Goal: Task Accomplishment & Management: Complete application form

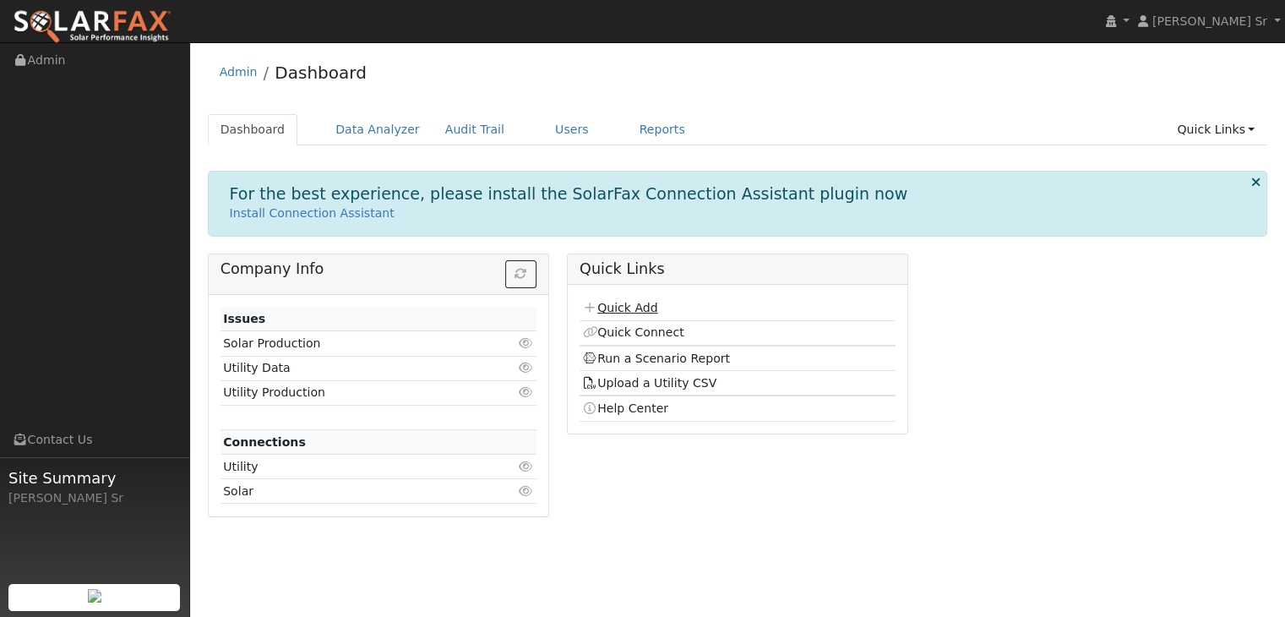
click at [641, 312] on link "Quick Add" at bounding box center [619, 308] width 75 height 14
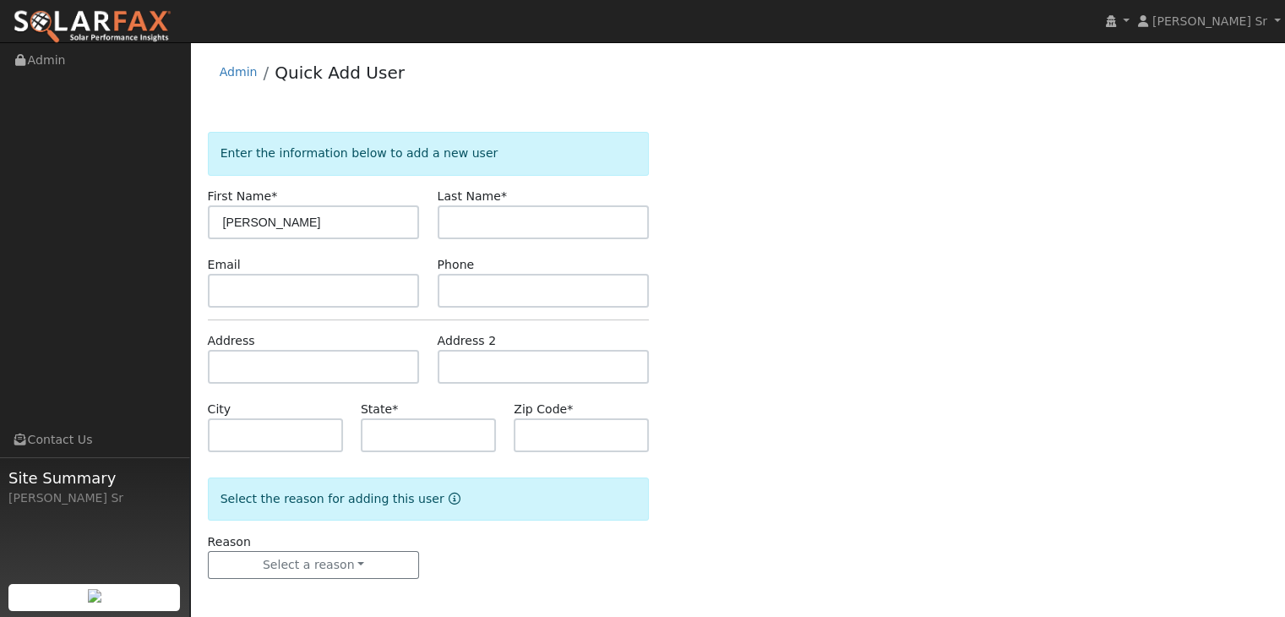
type input "[PERSON_NAME]"
type input "Kvick"
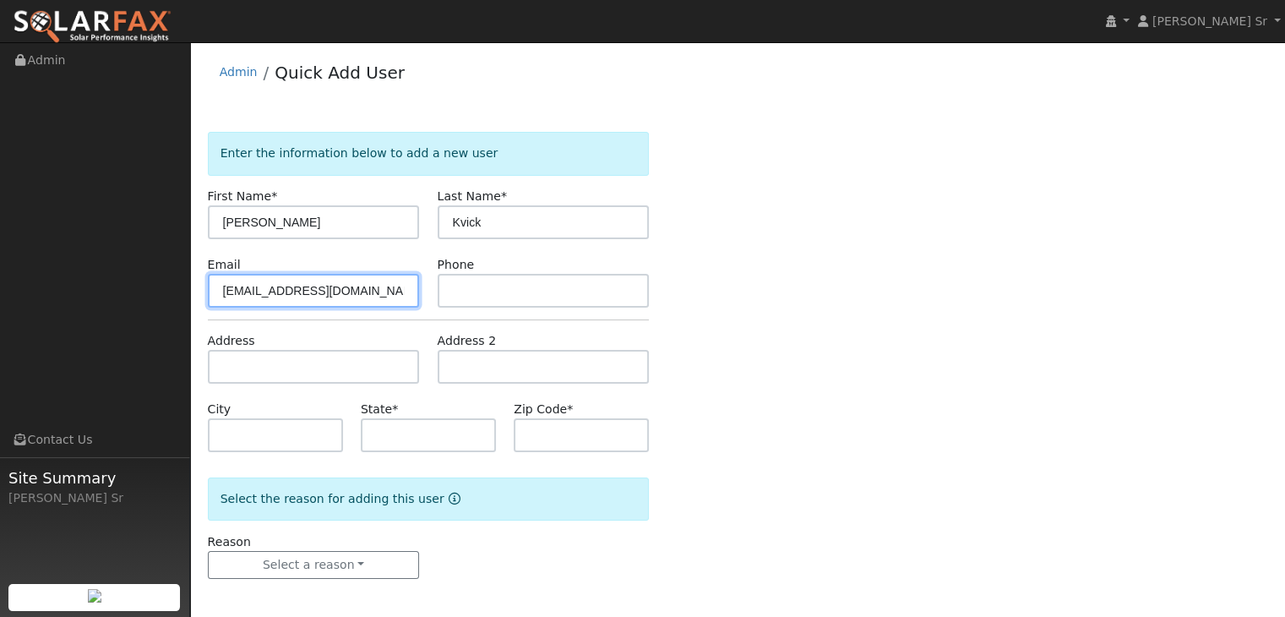
type input "relief4uandu@gmail.com"
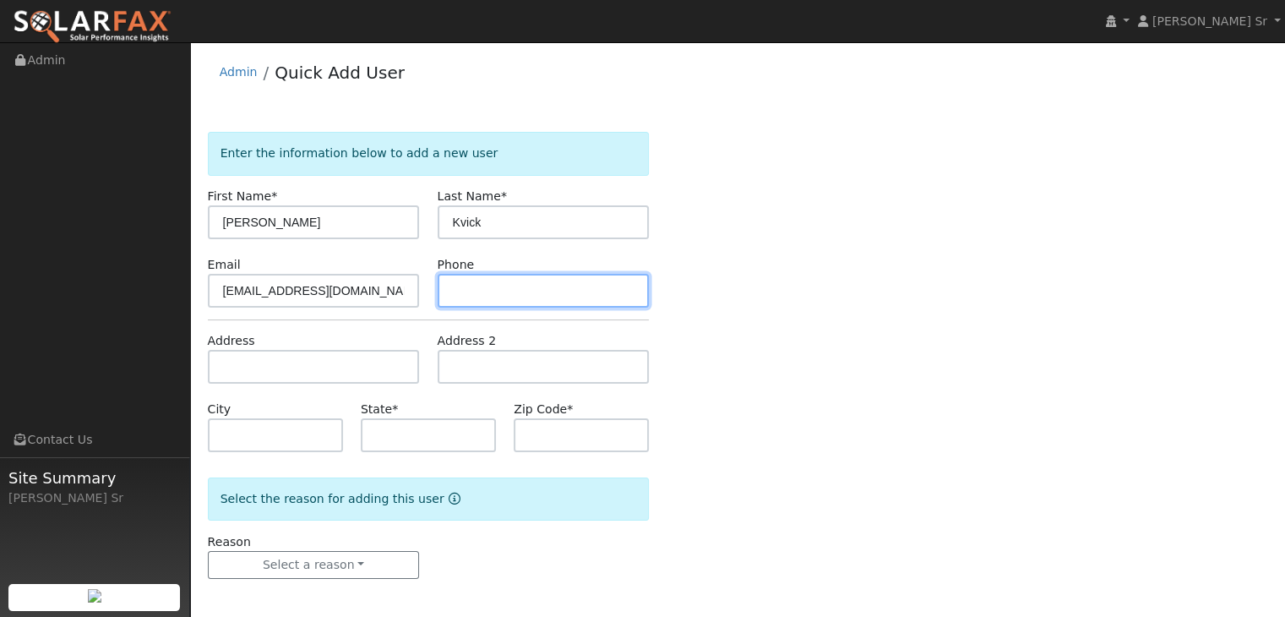
click at [503, 287] on input "text" at bounding box center [544, 291] width 212 height 34
type input "916-821-5126"
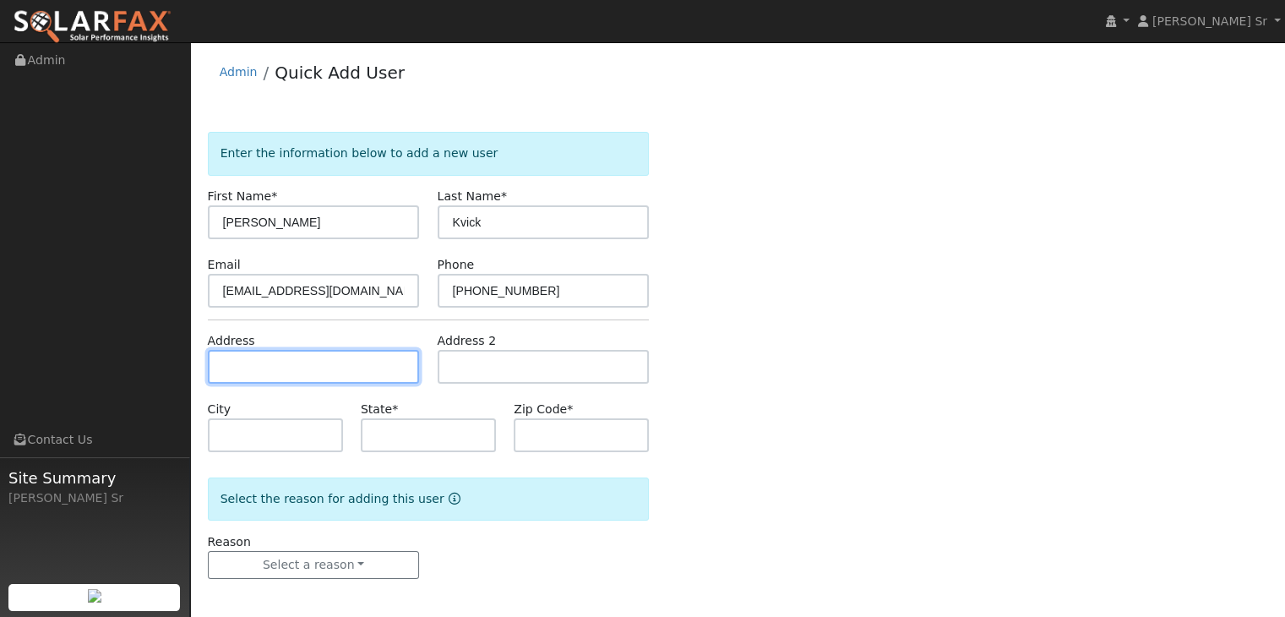
click at [243, 362] on input "text" at bounding box center [314, 367] width 212 height 34
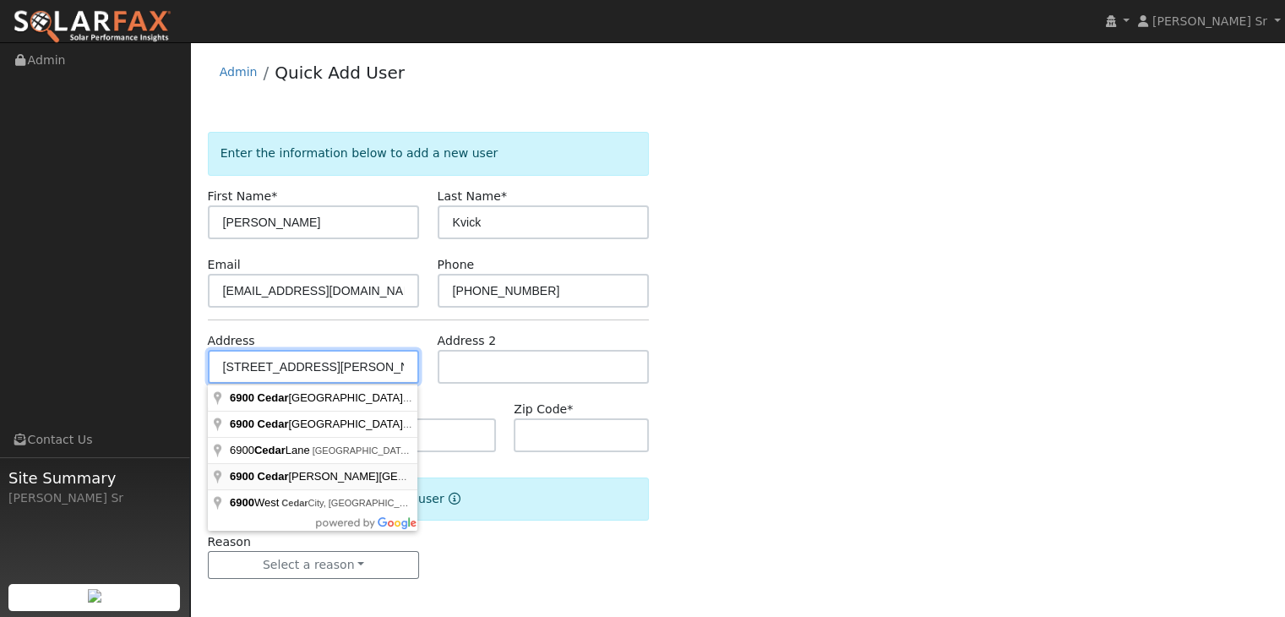
type input "6900 Cedar Glen Way"
type input "Newcastle"
type input "CA"
type input "95658"
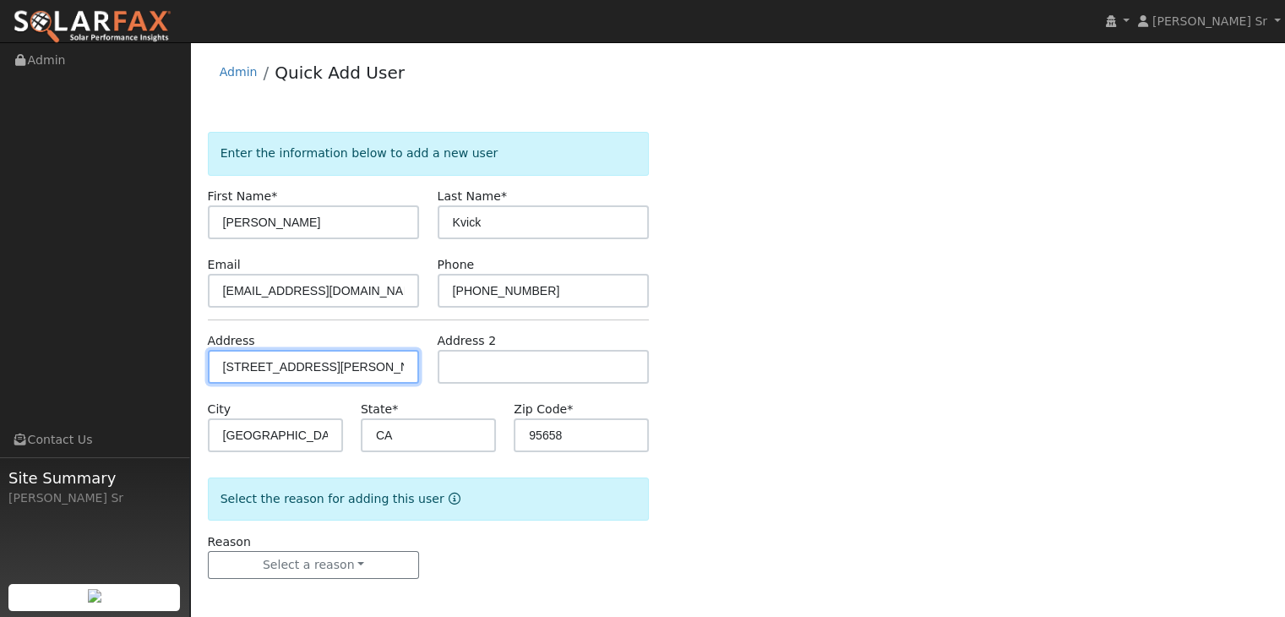
scroll to position [3, 0]
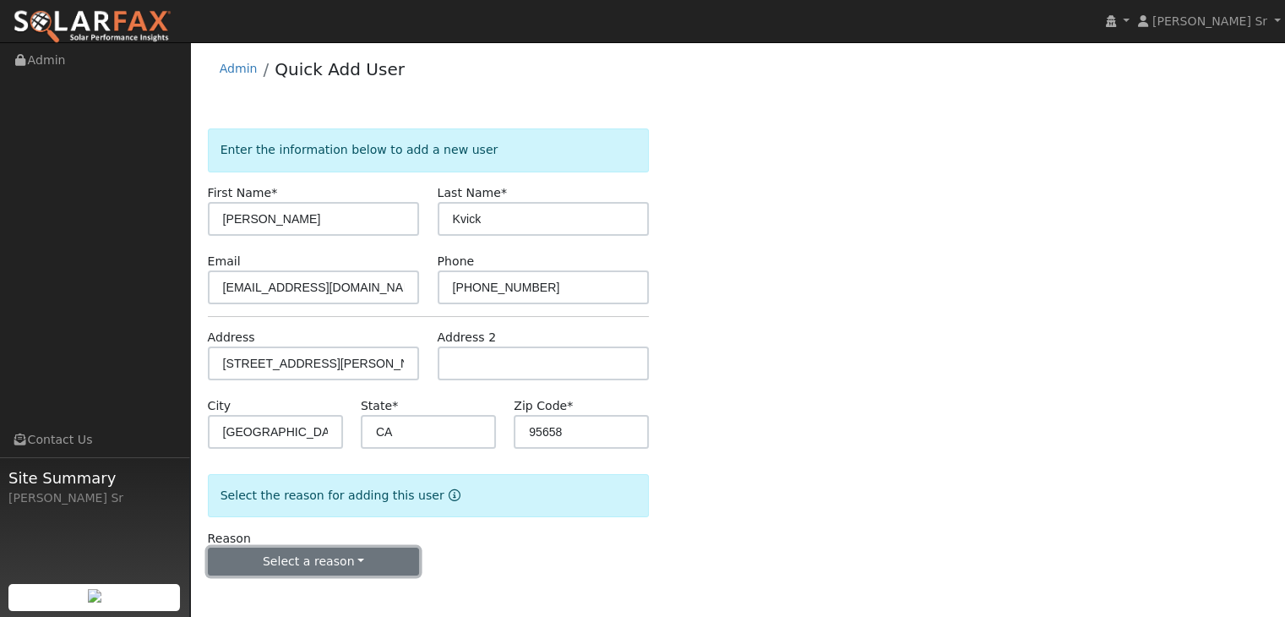
click at [358, 564] on button "Select a reason" at bounding box center [314, 561] width 212 height 29
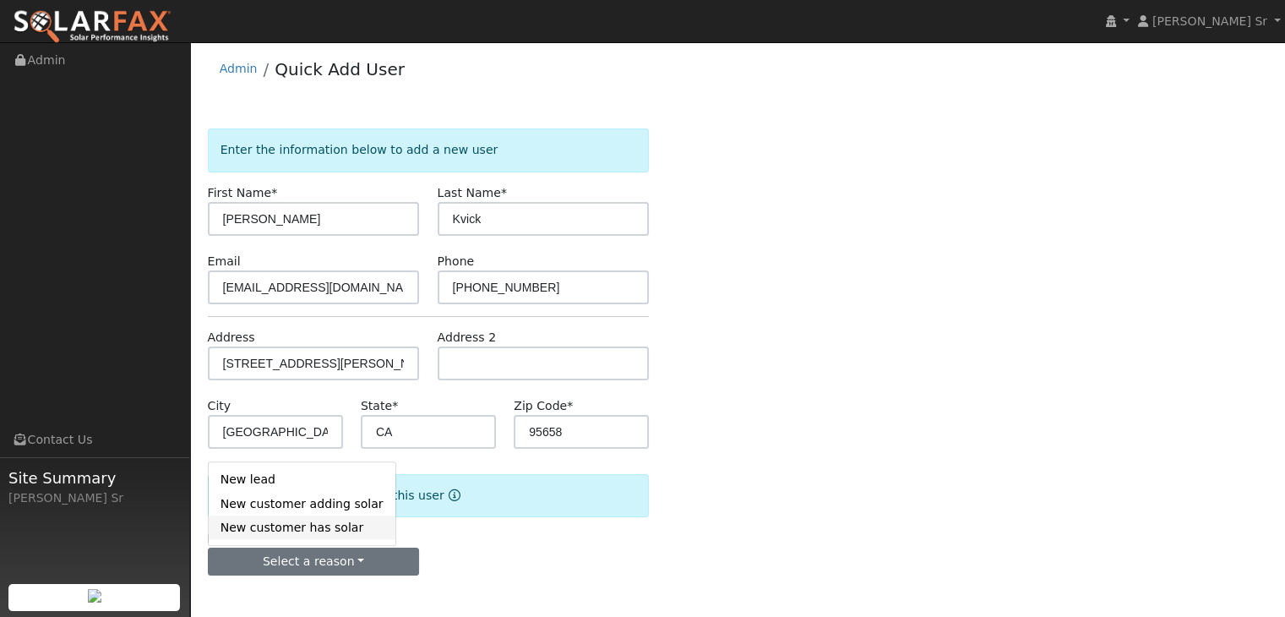
click at [291, 531] on link "New customer has solar" at bounding box center [302, 527] width 187 height 24
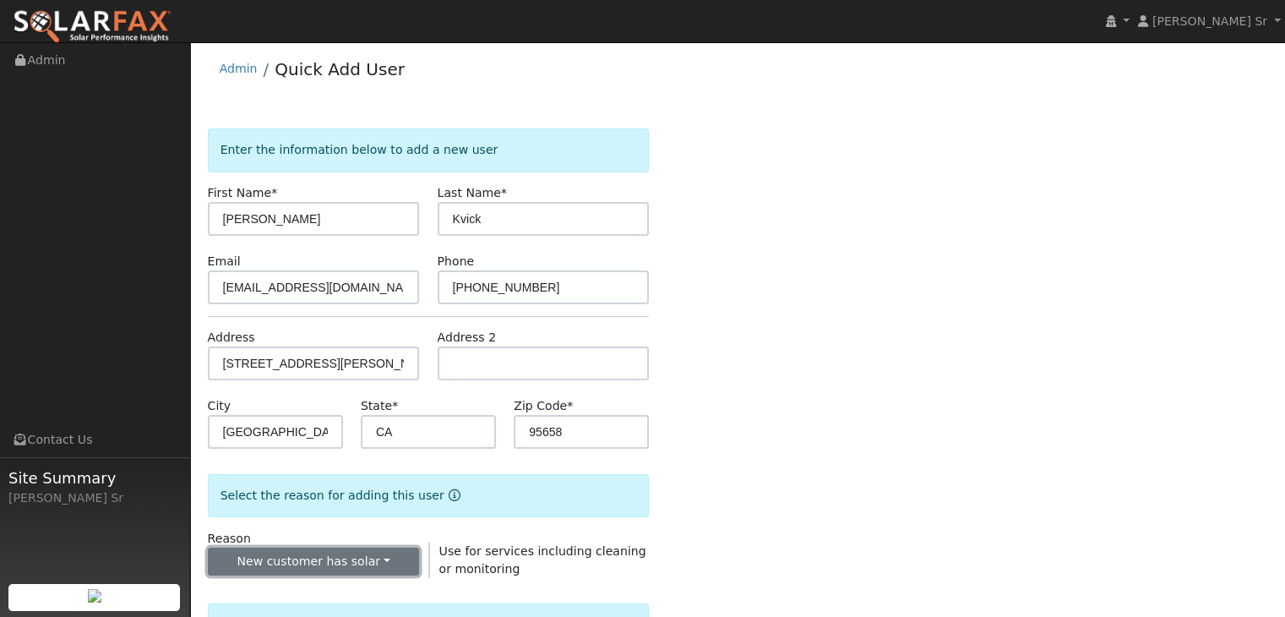
click at [379, 555] on button "New customer has solar" at bounding box center [314, 561] width 212 height 29
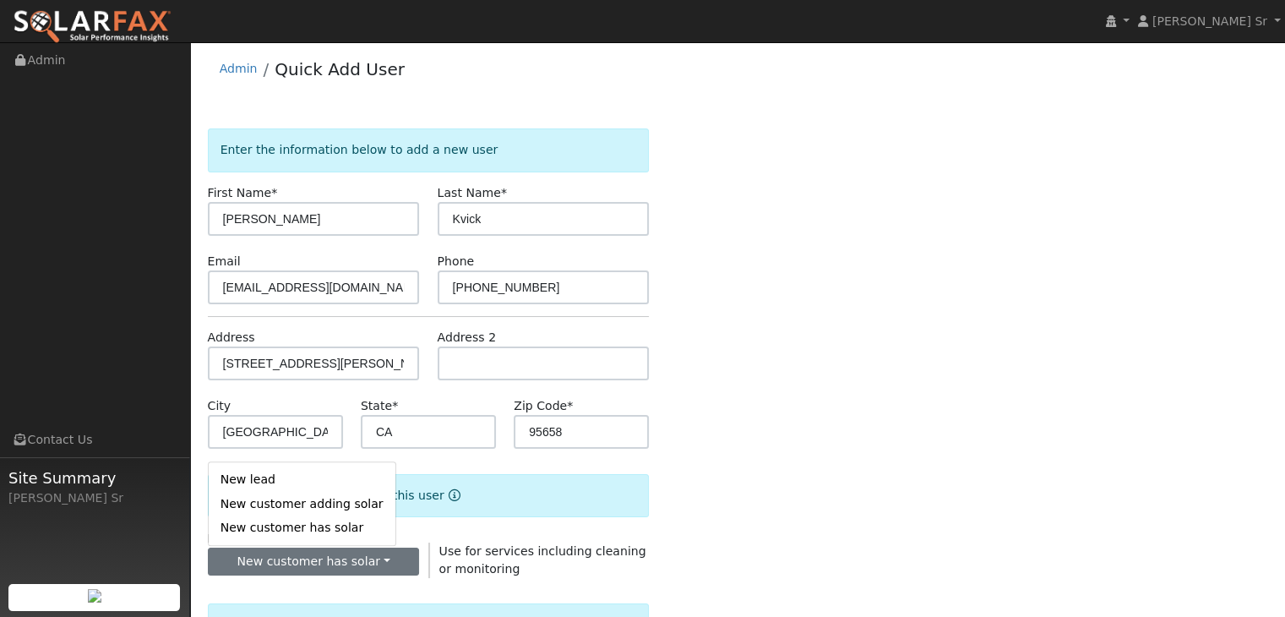
click at [710, 534] on div "Enter the information below to add a new user First Name * Marcella Last Name *…" at bounding box center [738, 605] width 1060 height 954
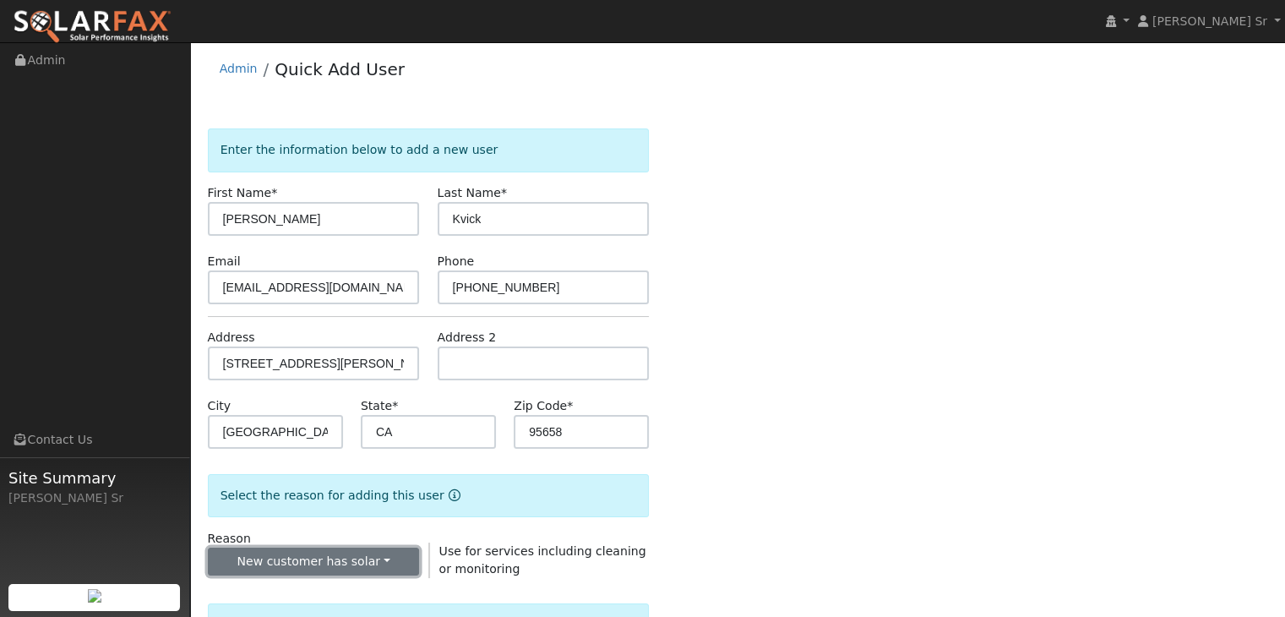
click at [383, 562] on button "New customer has solar" at bounding box center [314, 561] width 212 height 29
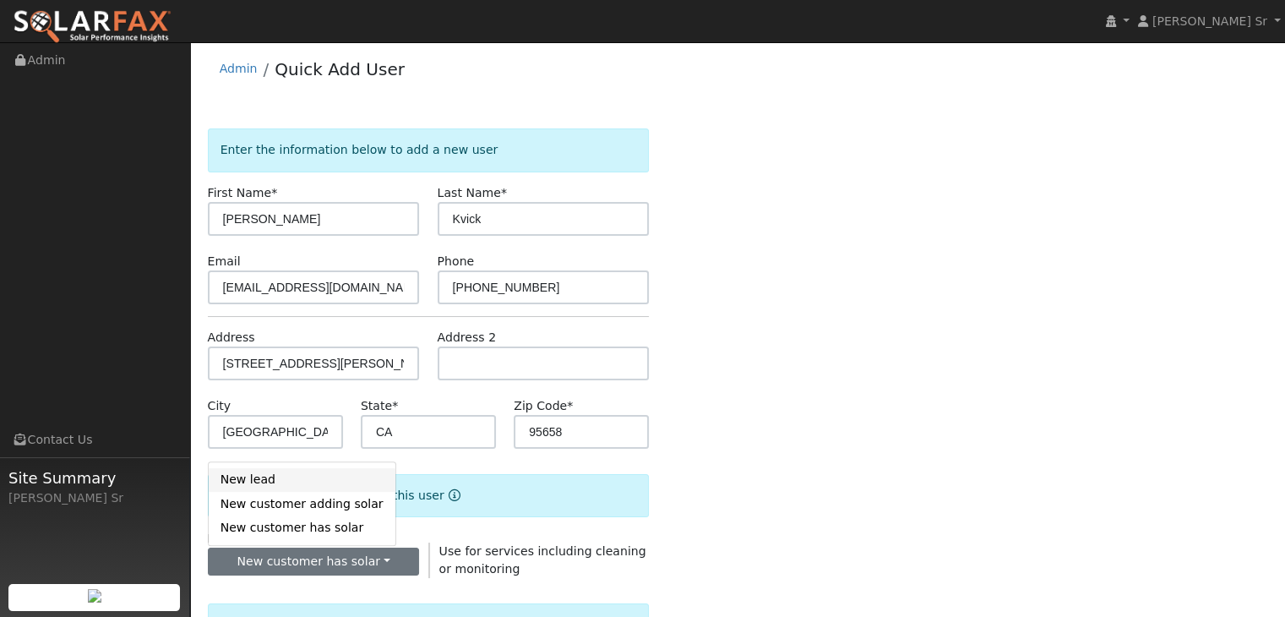
click at [241, 478] on link "New lead" at bounding box center [302, 480] width 187 height 24
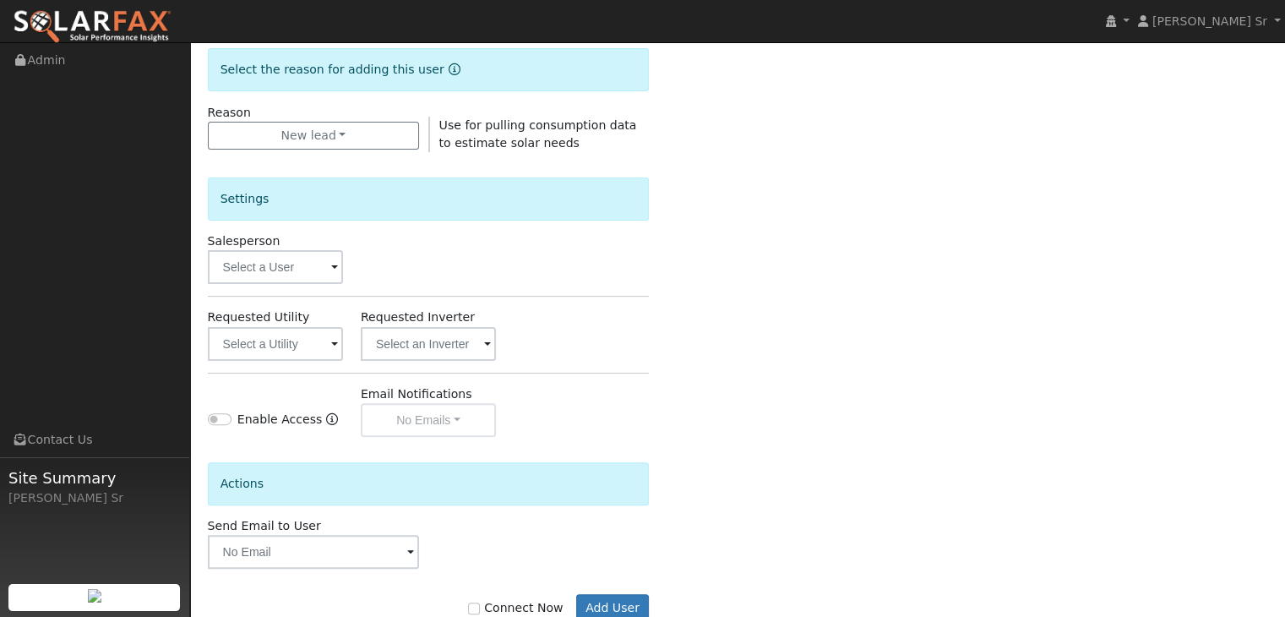
scroll to position [430, 0]
click at [331, 264] on span at bounding box center [334, 267] width 7 height 19
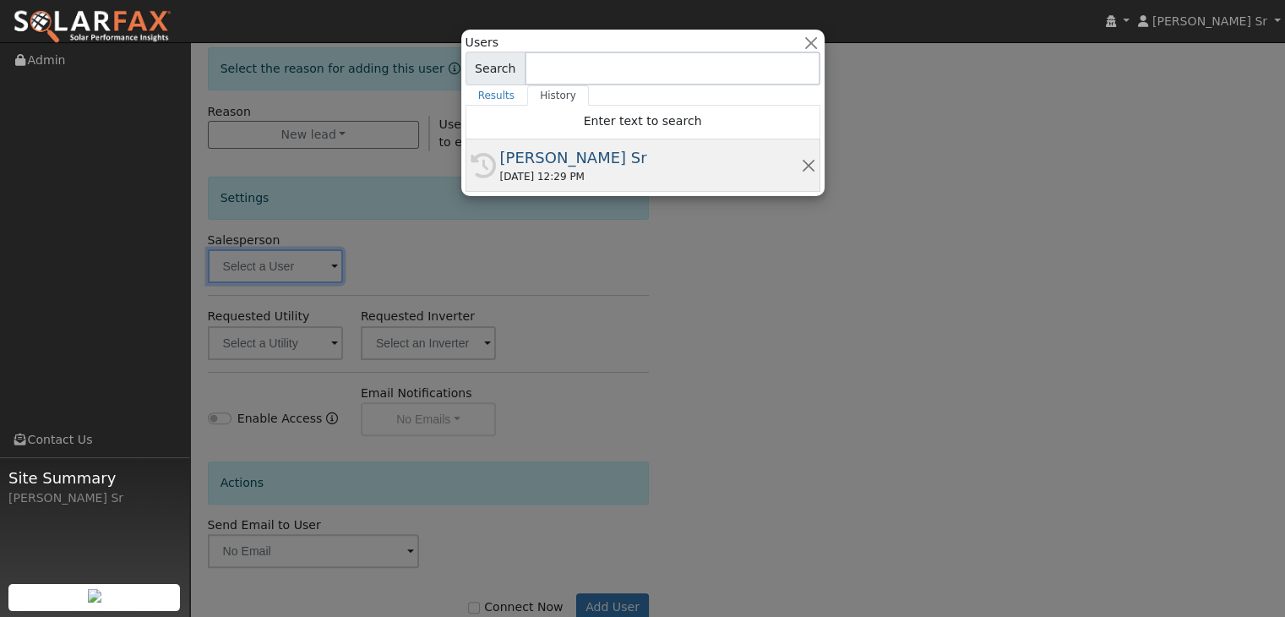
click at [558, 161] on div "[PERSON_NAME] Sr" at bounding box center [650, 157] width 301 height 23
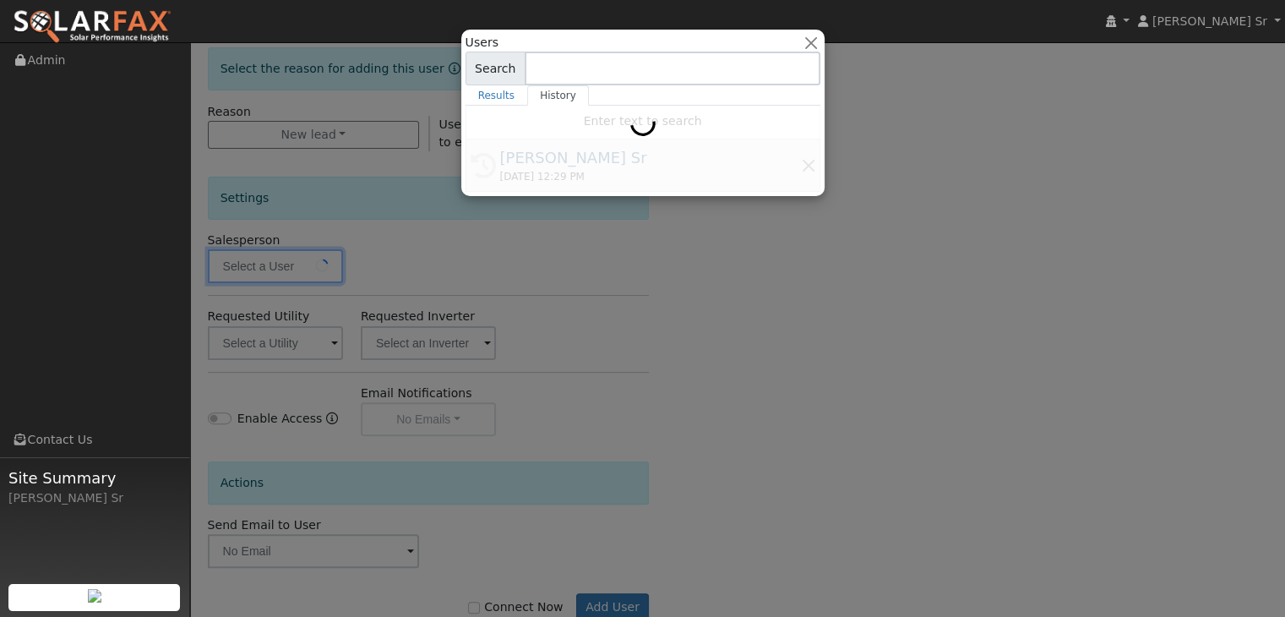
type input "[PERSON_NAME] Sr"
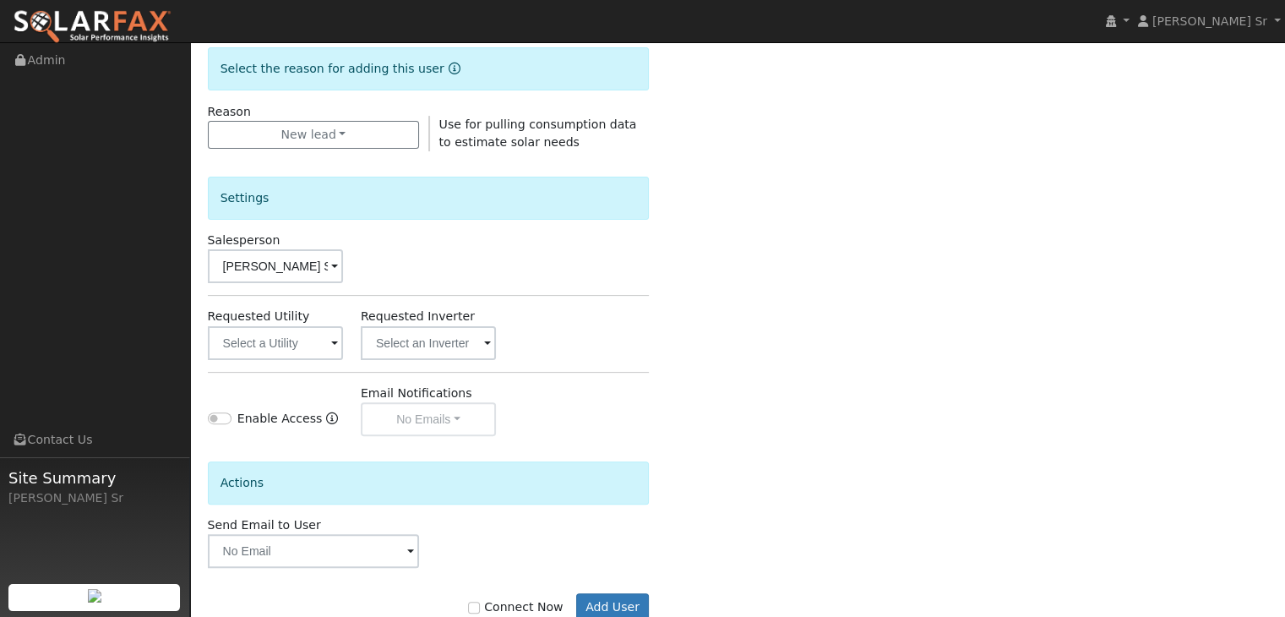
click at [331, 341] on span at bounding box center [334, 344] width 7 height 19
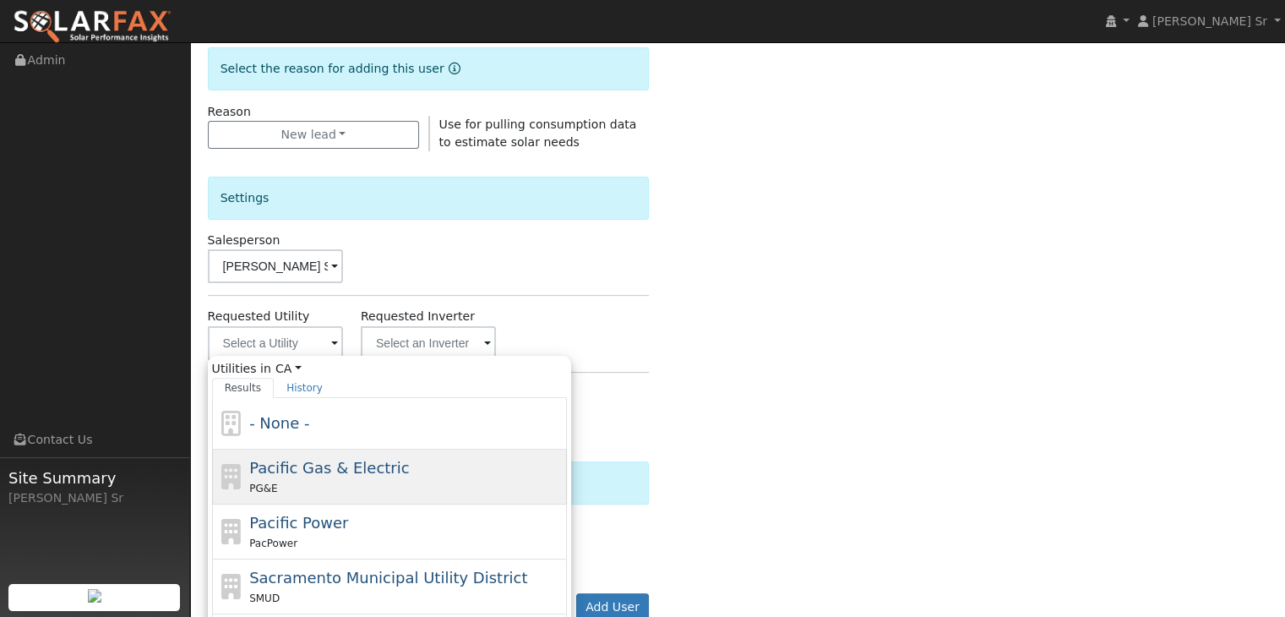
click at [313, 474] on span "Pacific Gas & Electric" at bounding box center [329, 468] width 160 height 18
type input "Pacific Gas & Electric"
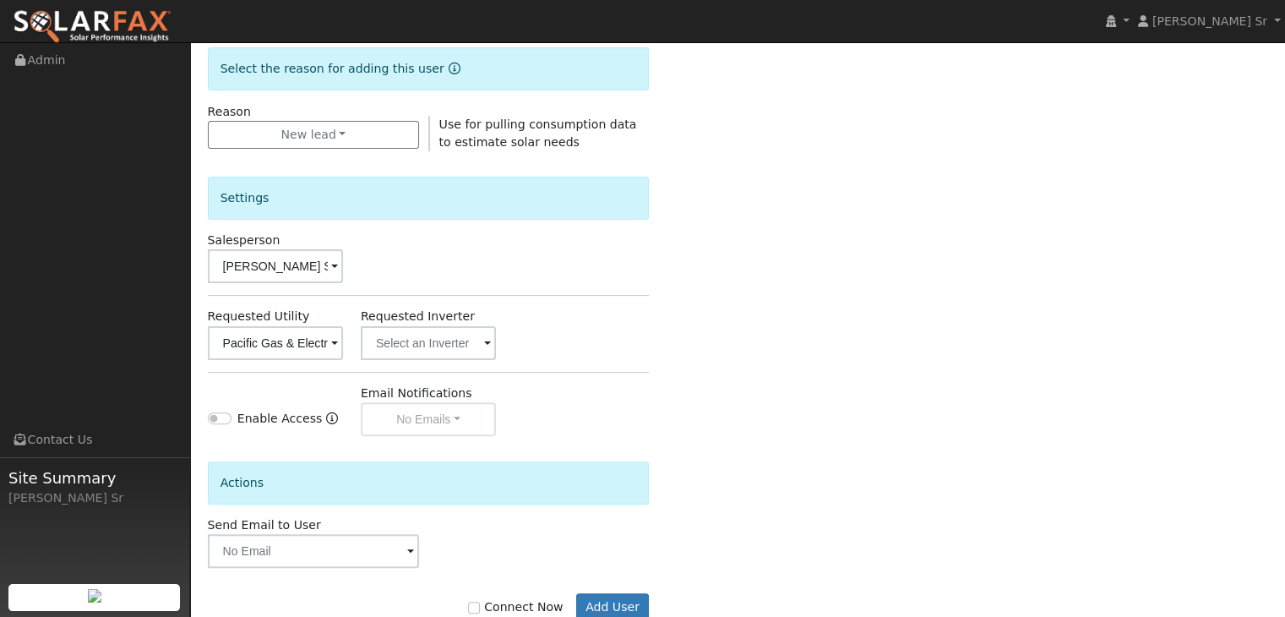
scroll to position [476, 0]
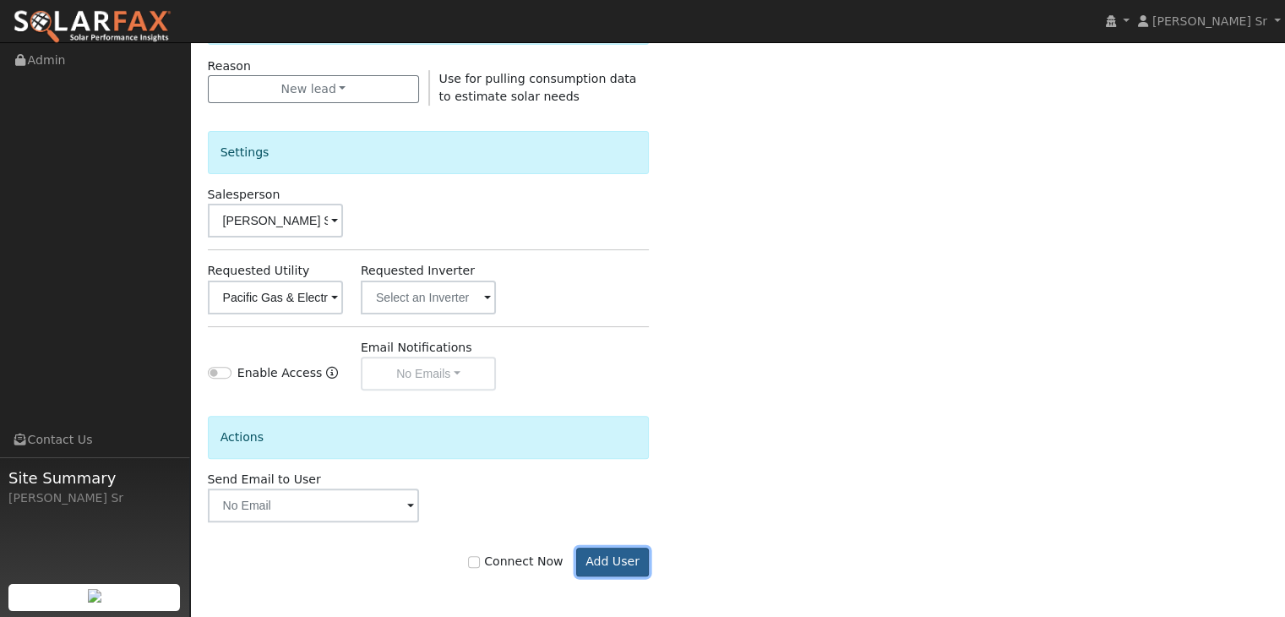
click at [620, 557] on button "Add User" at bounding box center [613, 561] width 74 height 29
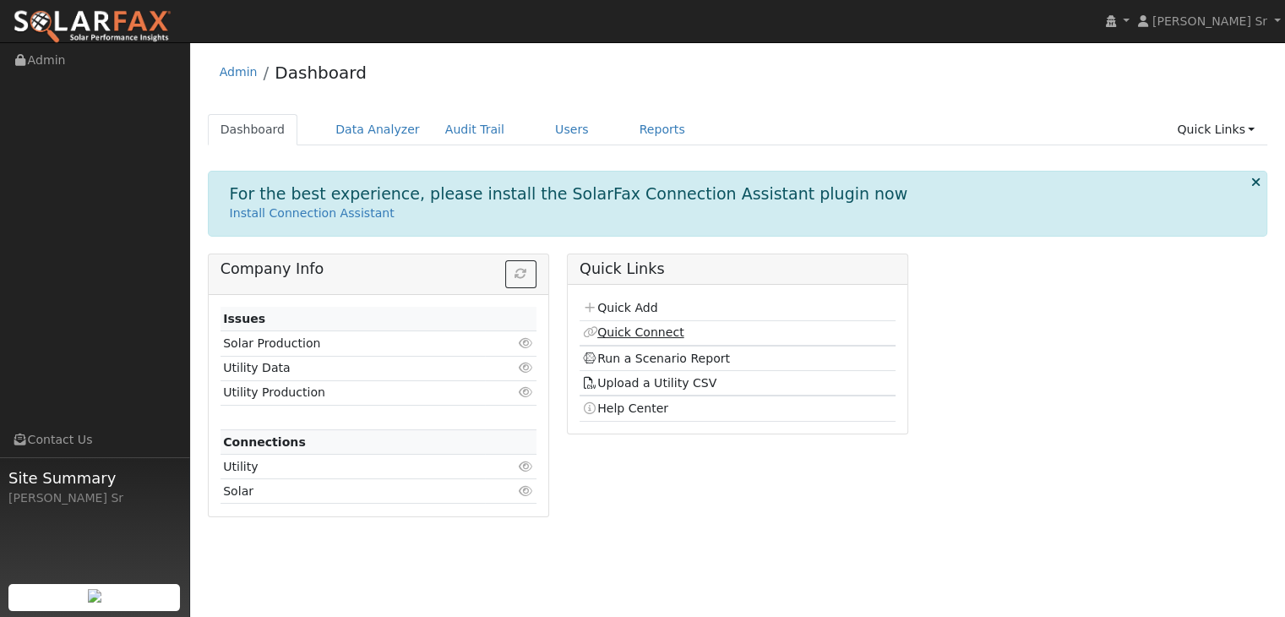
click at [646, 331] on link "Quick Connect" at bounding box center [632, 332] width 101 height 14
click at [652, 354] on link "Run a Scenario Report" at bounding box center [656, 358] width 148 height 14
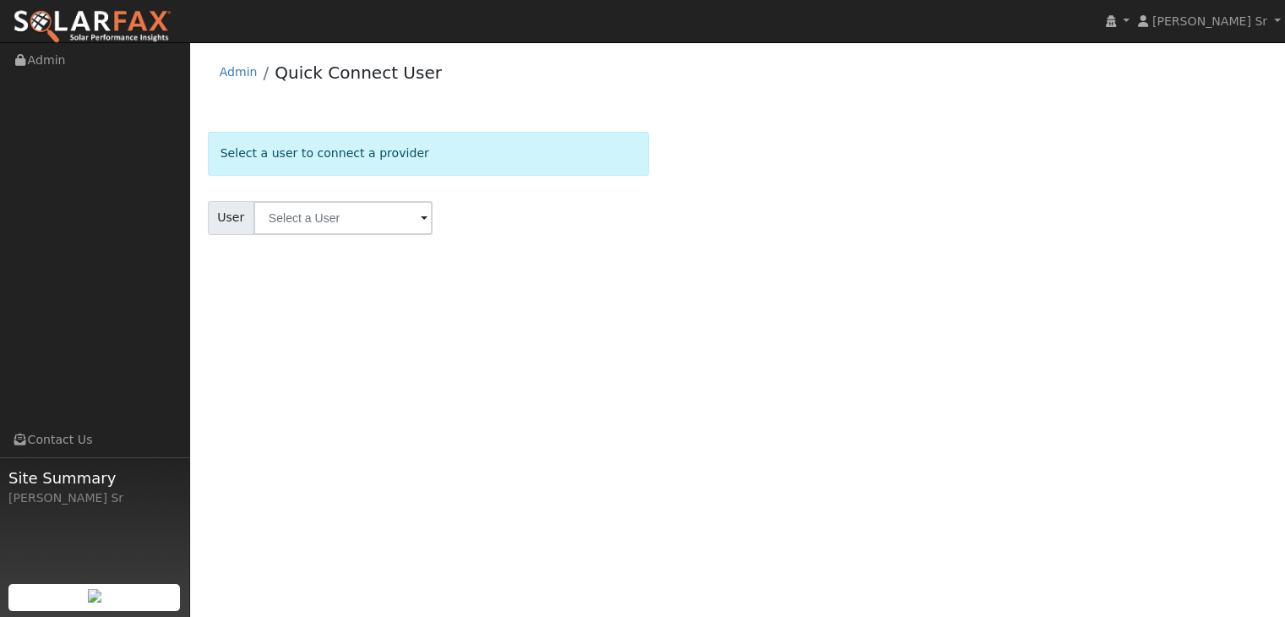
click at [421, 220] on span at bounding box center [424, 219] width 7 height 19
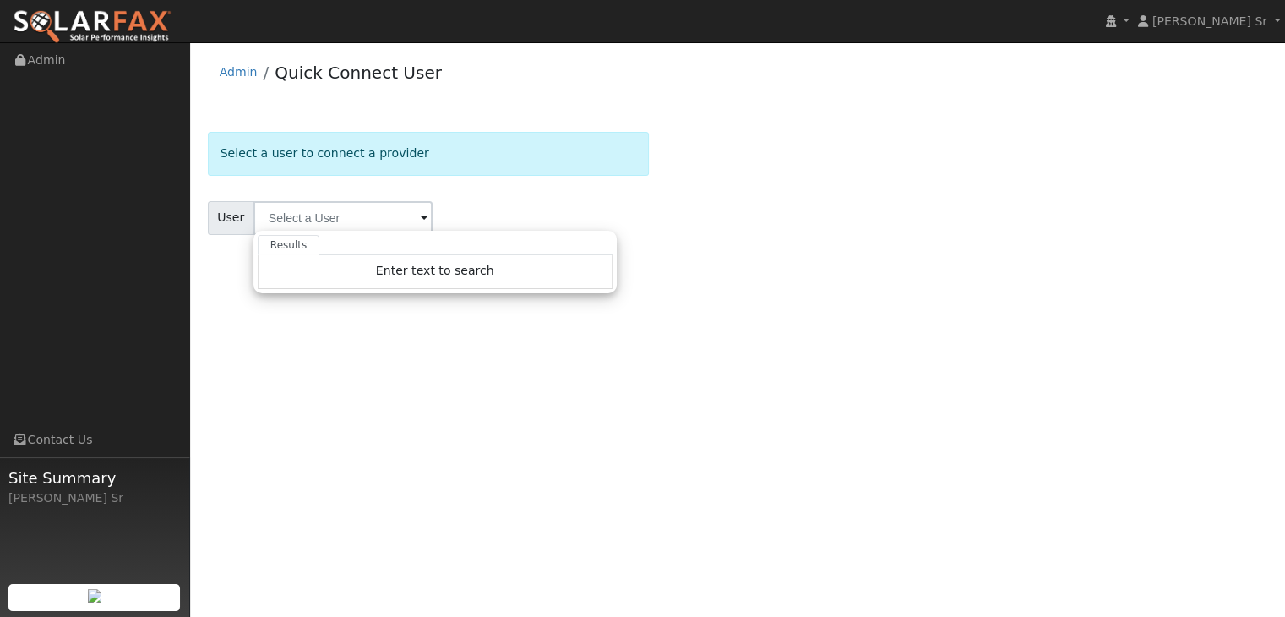
click at [608, 201] on div "User Results Enter text to search Enter text to search No history" at bounding box center [429, 218] width 442 height 34
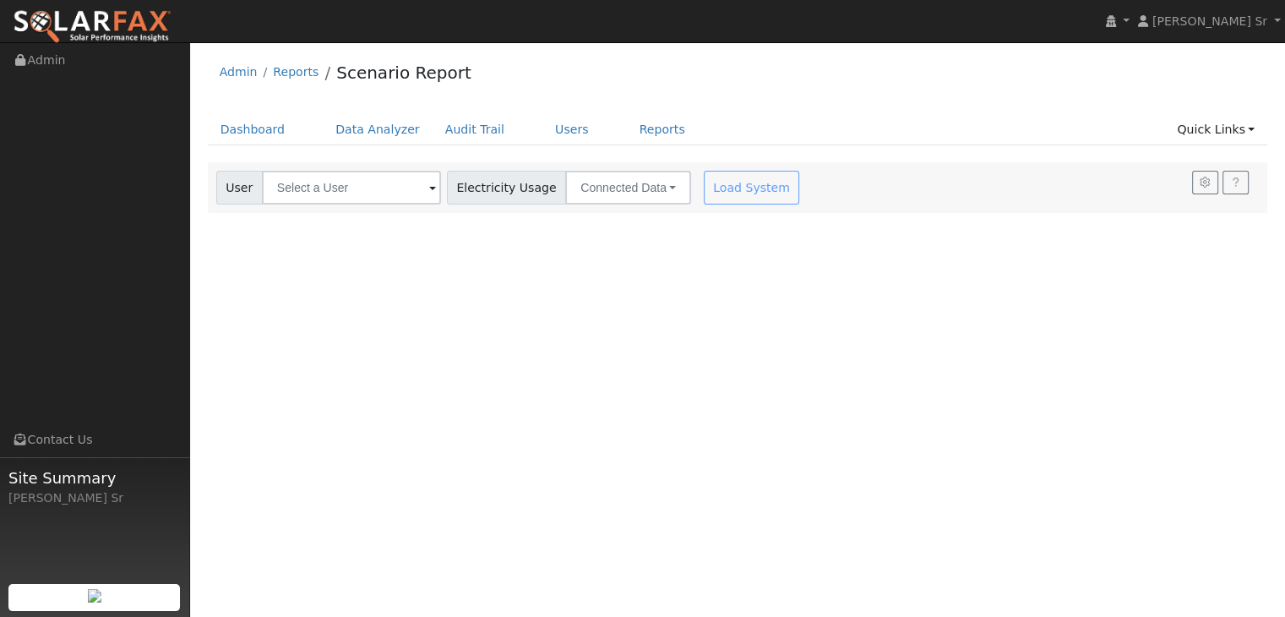
click at [429, 184] on span at bounding box center [432, 188] width 7 height 19
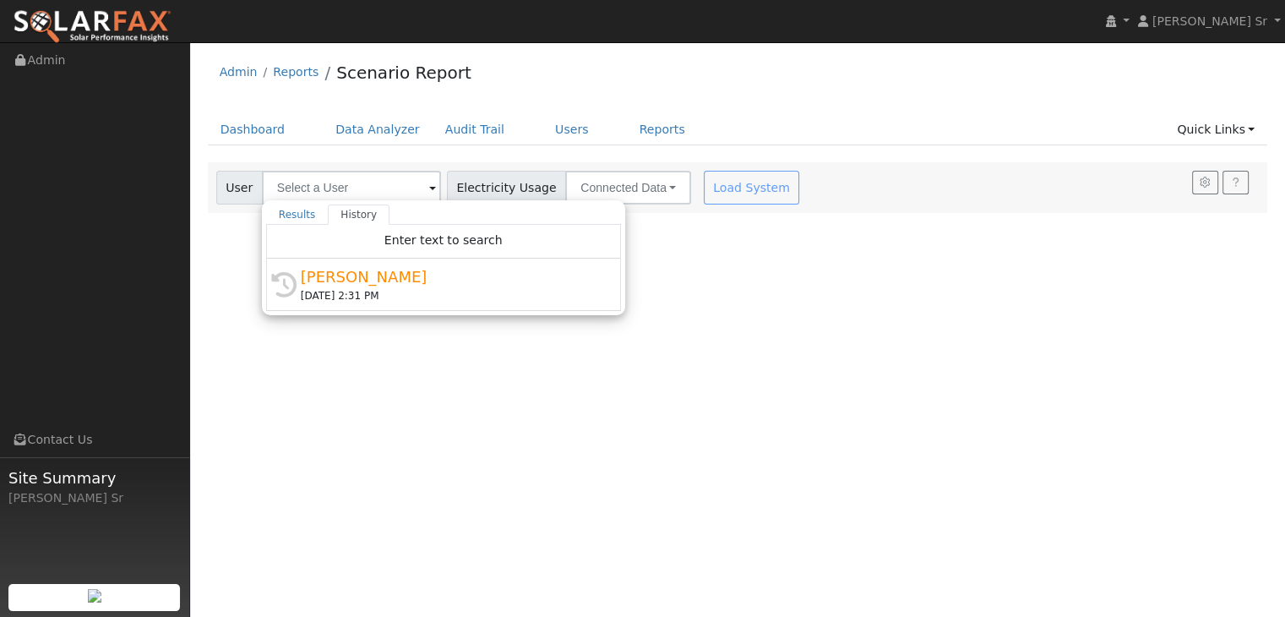
click at [429, 184] on span at bounding box center [432, 188] width 7 height 19
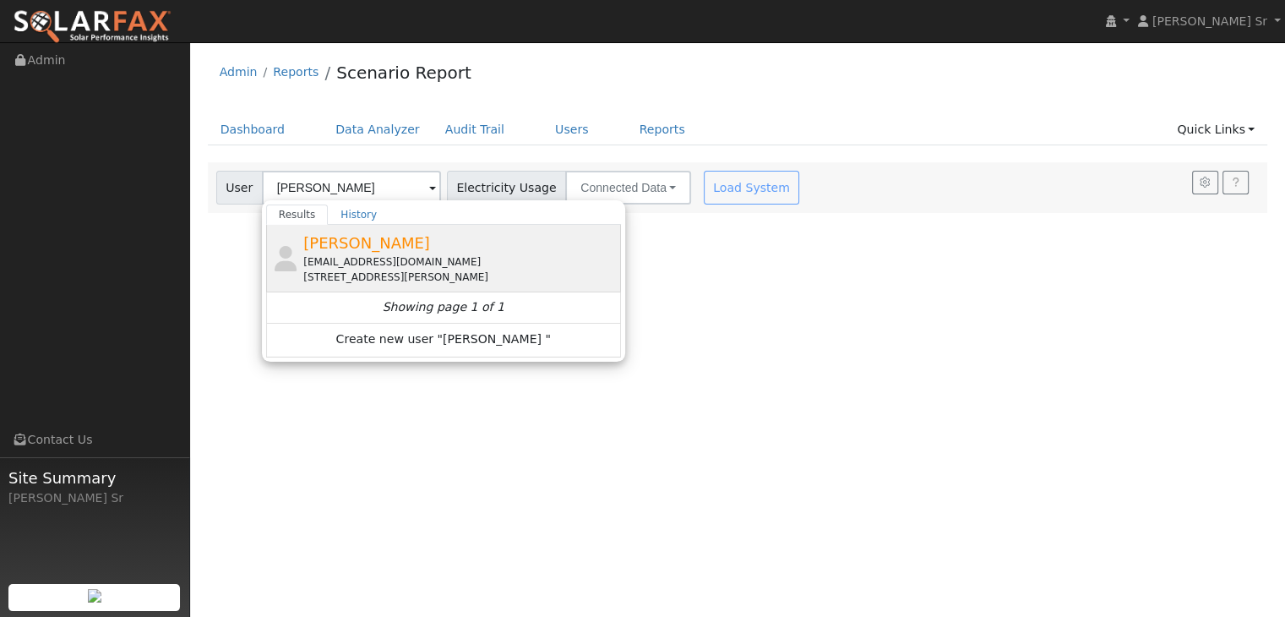
click at [349, 254] on div "[EMAIL_ADDRESS][DOMAIN_NAME]" at bounding box center [459, 261] width 313 height 15
type input "[PERSON_NAME]"
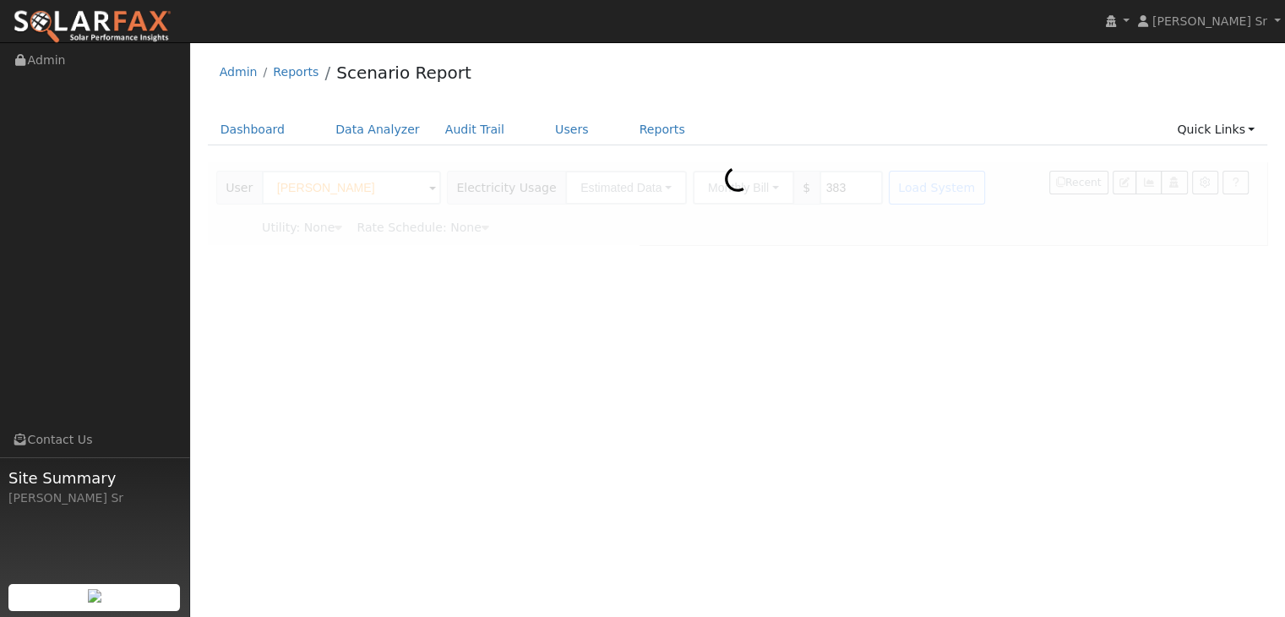
type input "Pacific Gas & Electric"
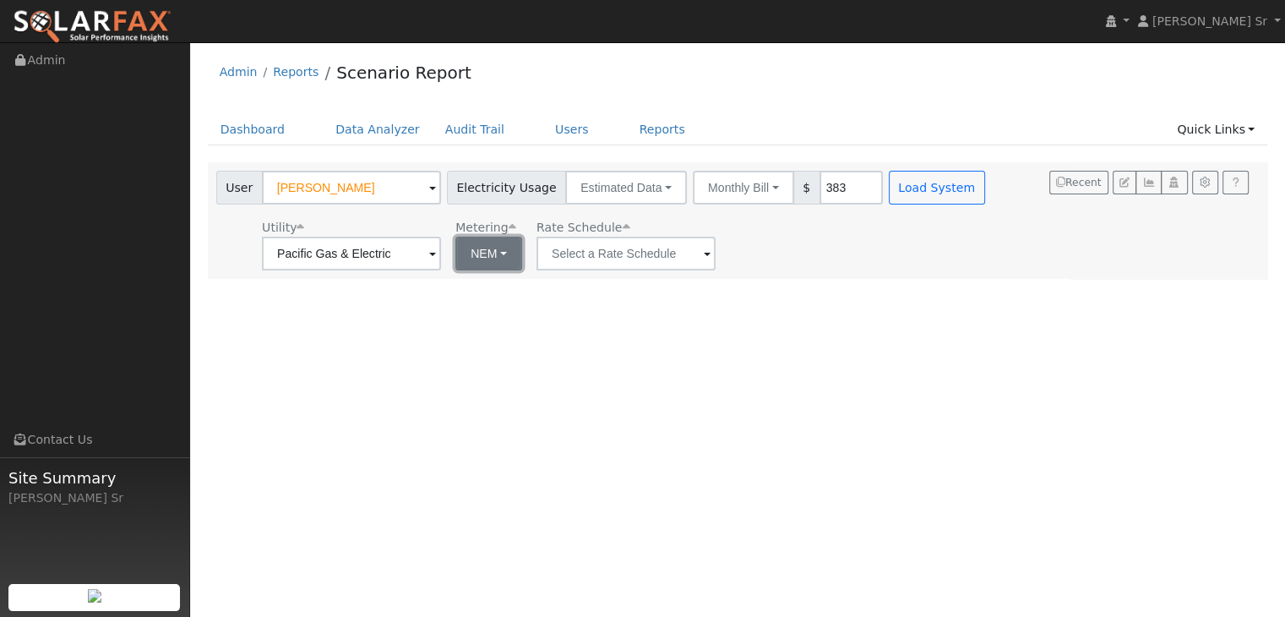
click at [497, 253] on button "NEM" at bounding box center [488, 254] width 67 height 34
click at [497, 251] on button "NEM" at bounding box center [488, 254] width 67 height 34
click at [436, 251] on span at bounding box center [432, 254] width 7 height 19
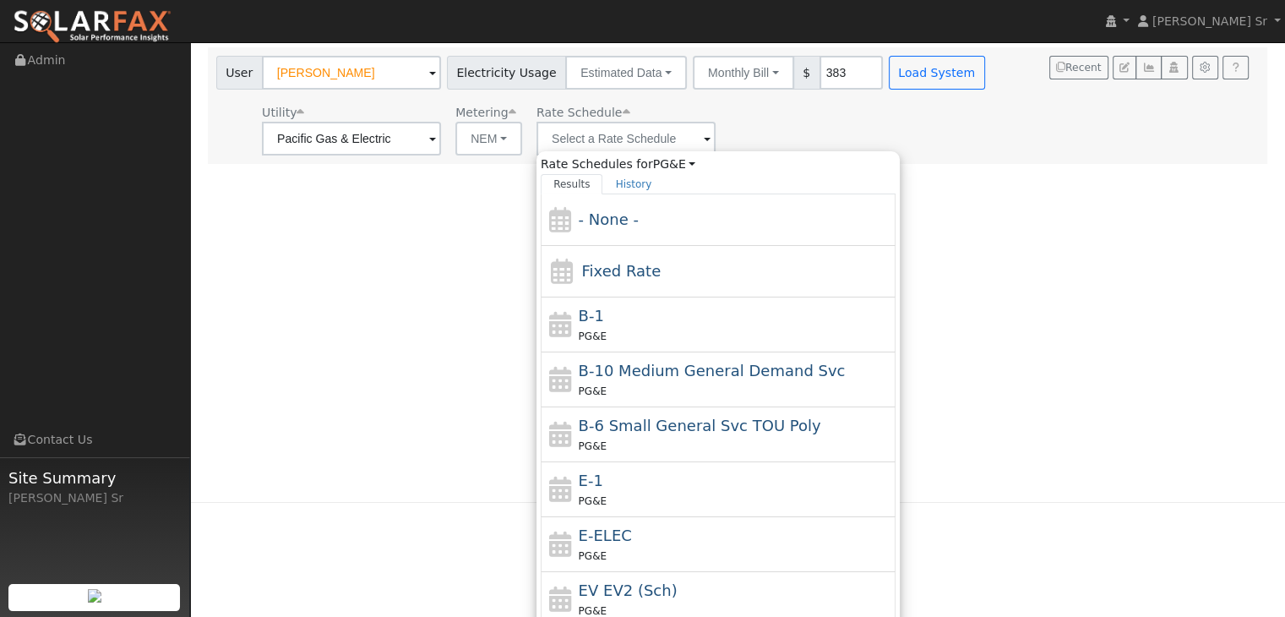
scroll to position [139, 0]
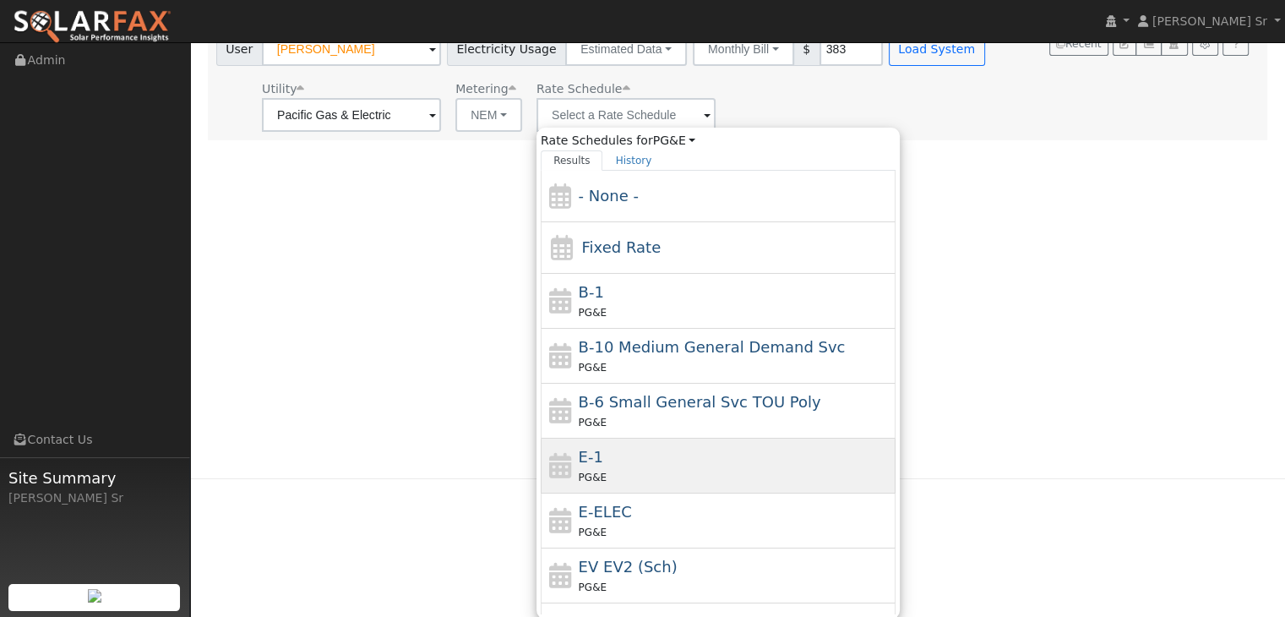
click at [616, 468] on div "PG&E" at bounding box center [735, 477] width 313 height 18
type input "E-1"
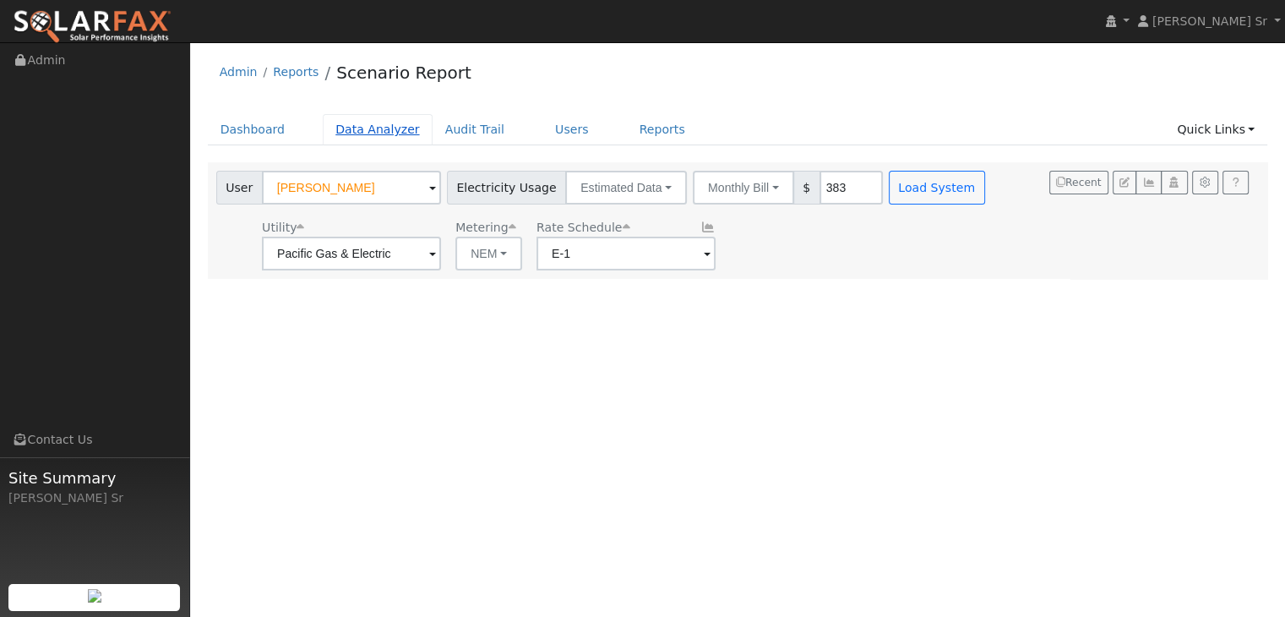
click at [358, 129] on link "Data Analyzer" at bounding box center [378, 129] width 110 height 31
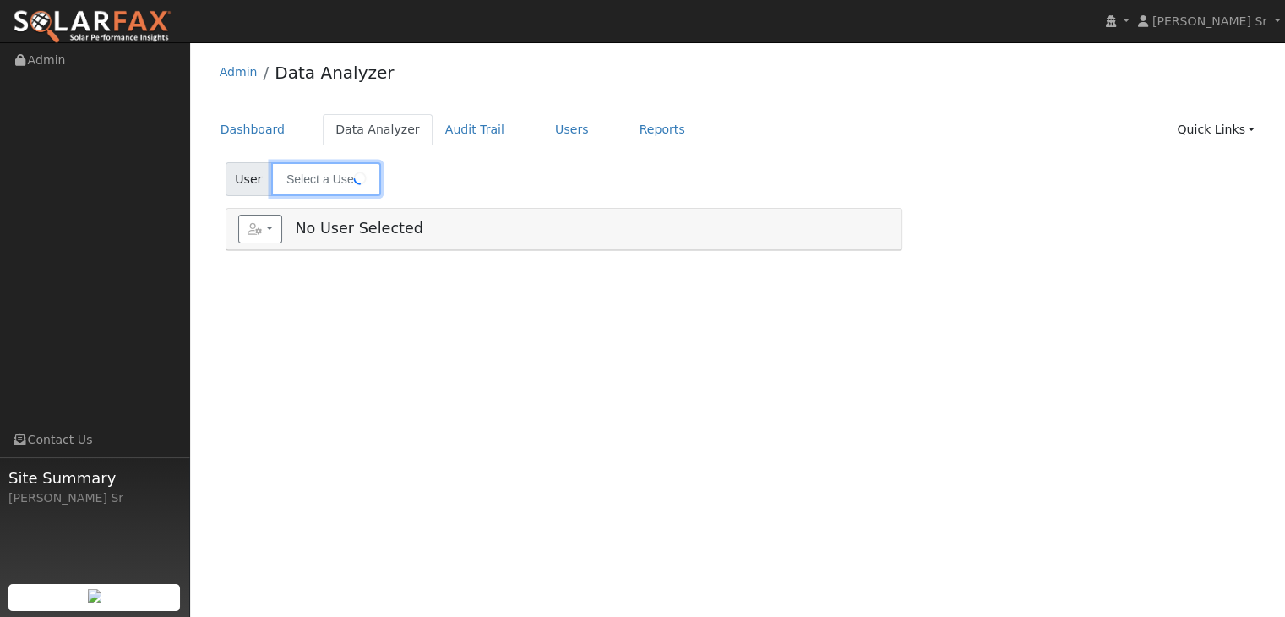
type input "[PERSON_NAME]"
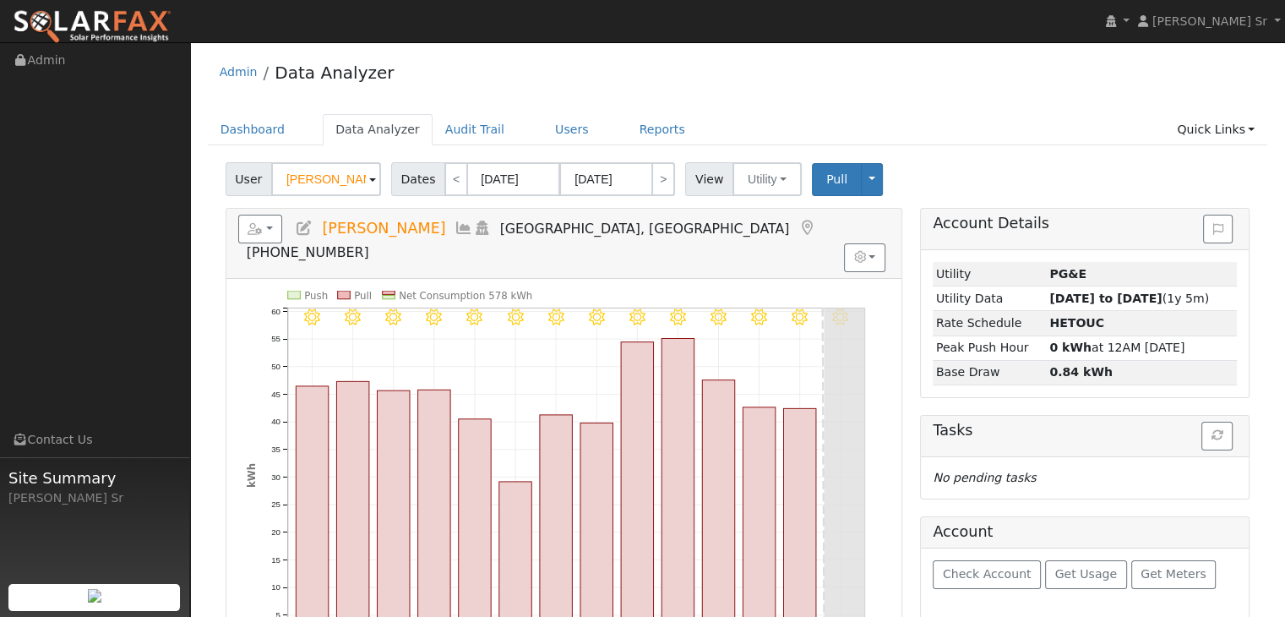
click at [369, 181] on span at bounding box center [372, 180] width 7 height 19
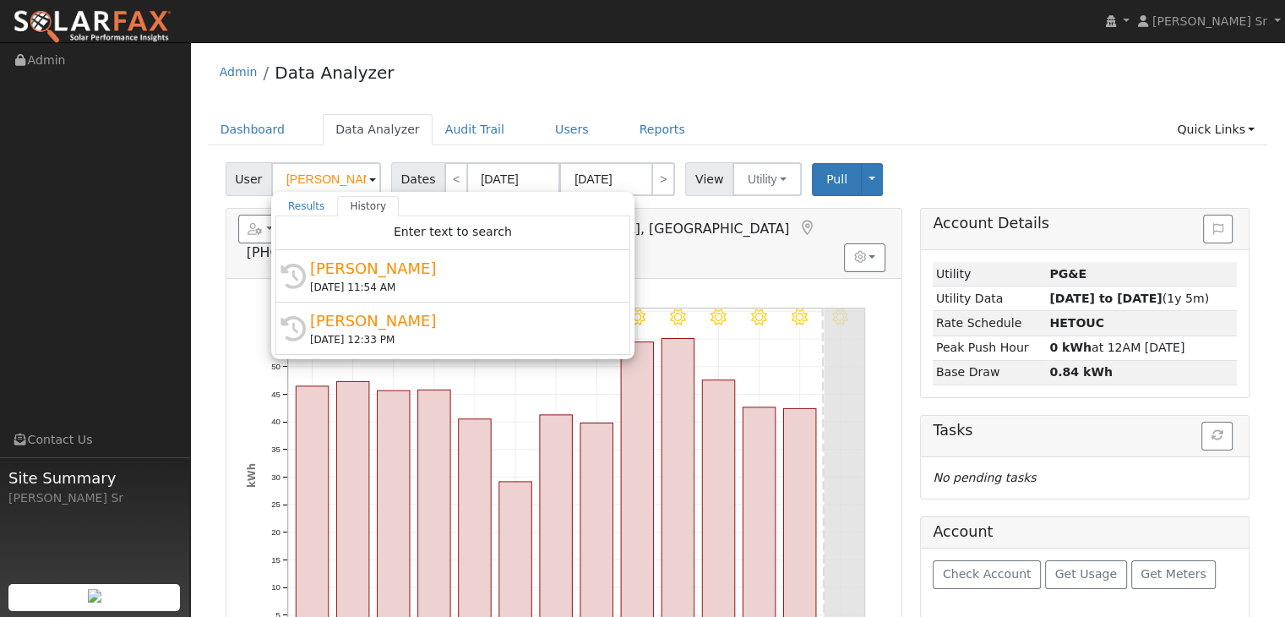
click at [722, 92] on div "Admin Data Analyzer" at bounding box center [738, 77] width 1060 height 52
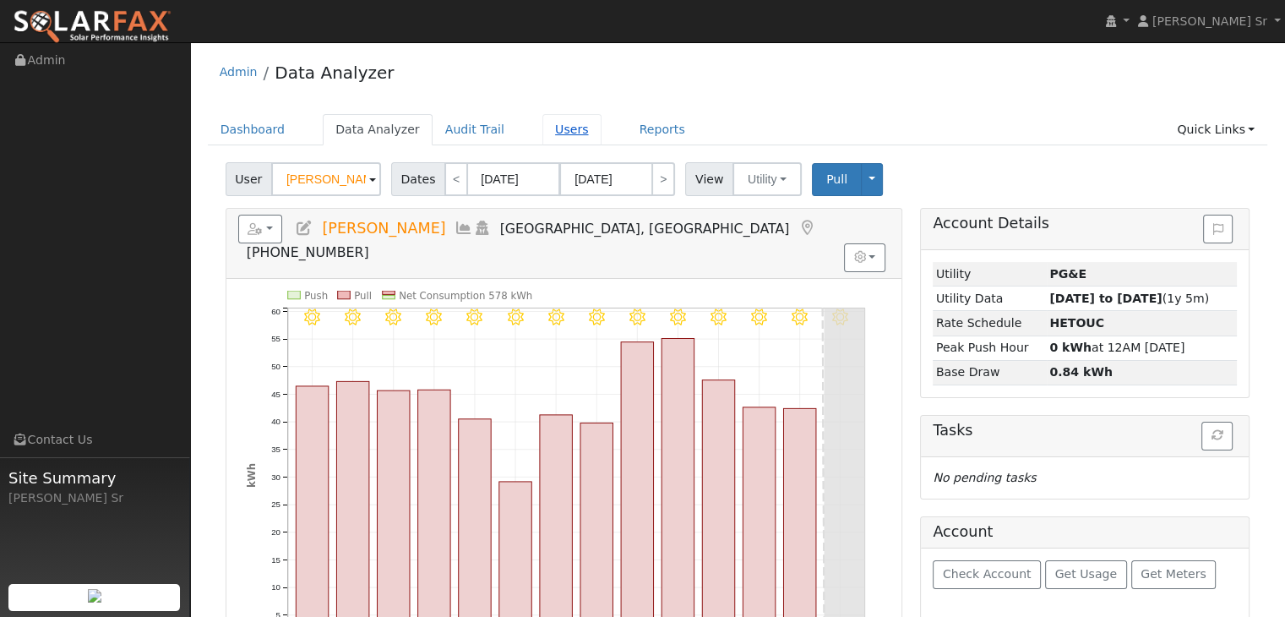
click at [544, 130] on link "Users" at bounding box center [571, 129] width 59 height 31
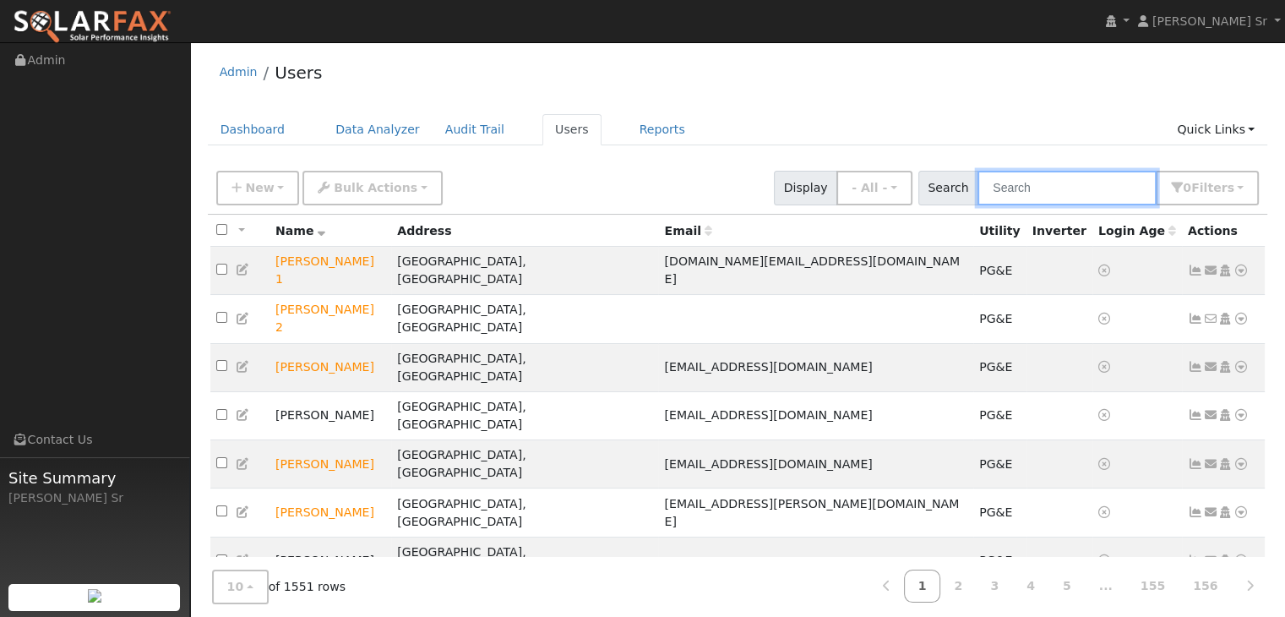
click at [1009, 189] on input "text" at bounding box center [1067, 188] width 179 height 35
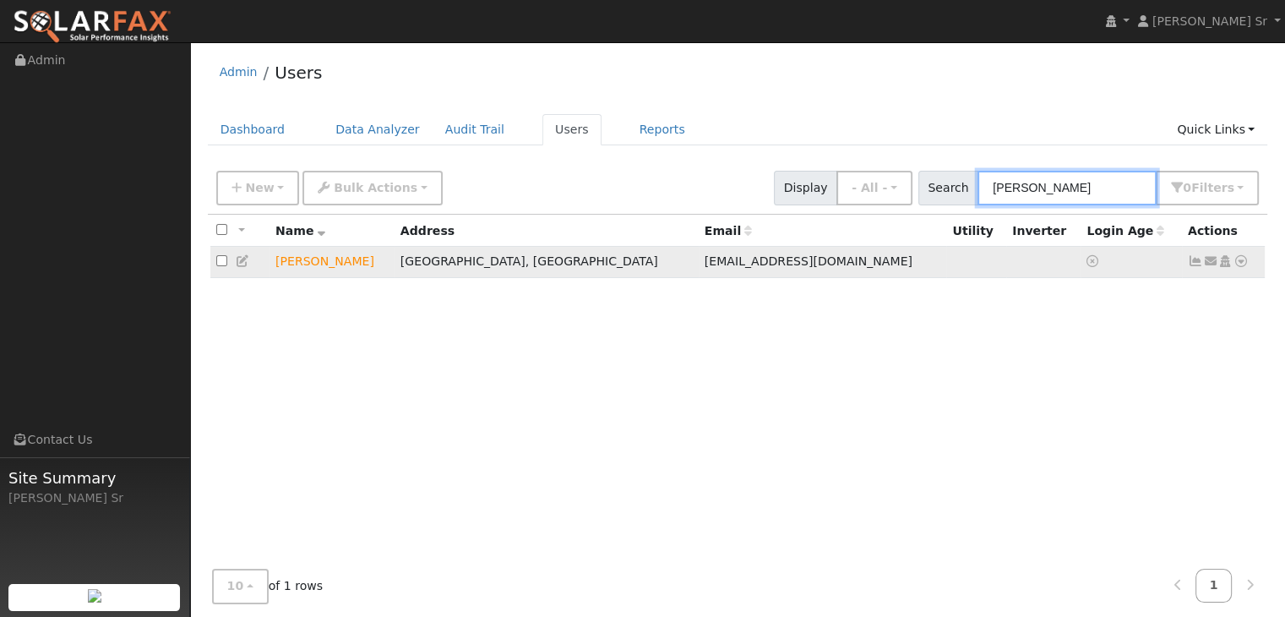
type input "Marcella"
click at [221, 259] on input "checkbox" at bounding box center [221, 260] width 11 height 11
checkbox input "true"
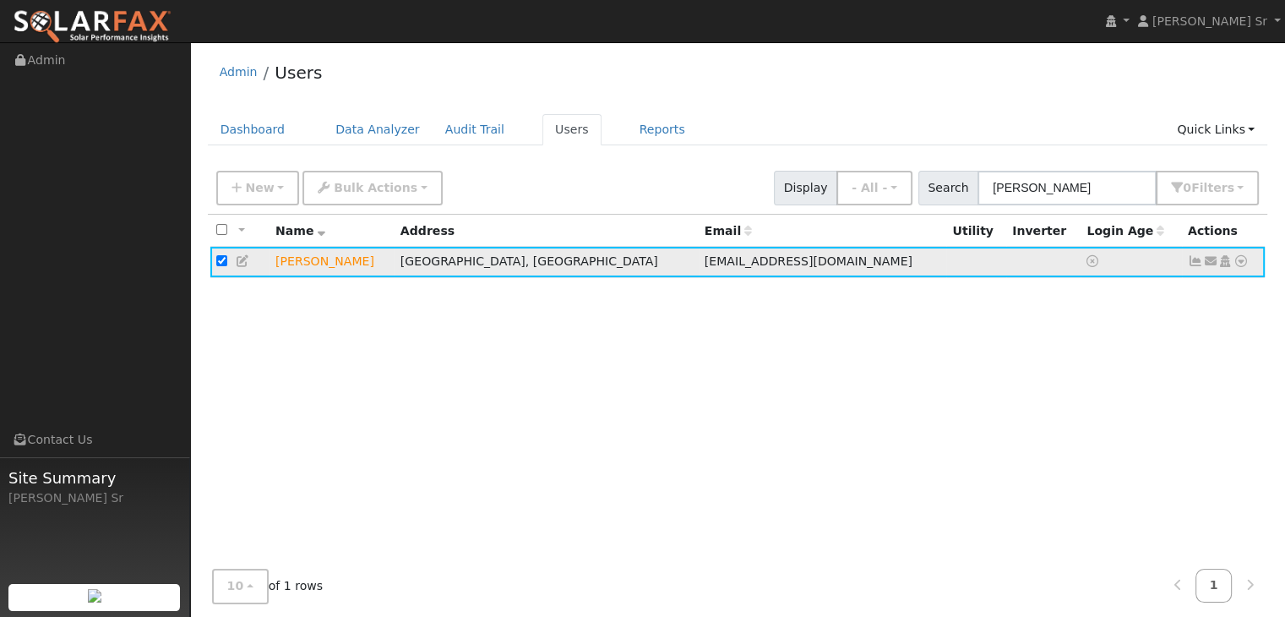
click at [567, 268] on td "Newcastle, CA" at bounding box center [547, 262] width 304 height 31
click at [562, 261] on td "Newcastle, CA" at bounding box center [547, 262] width 304 height 31
click at [1238, 258] on icon at bounding box center [1241, 261] width 15 height 12
click at [1206, 291] on link "Data Analyzer" at bounding box center [1186, 291] width 123 height 24
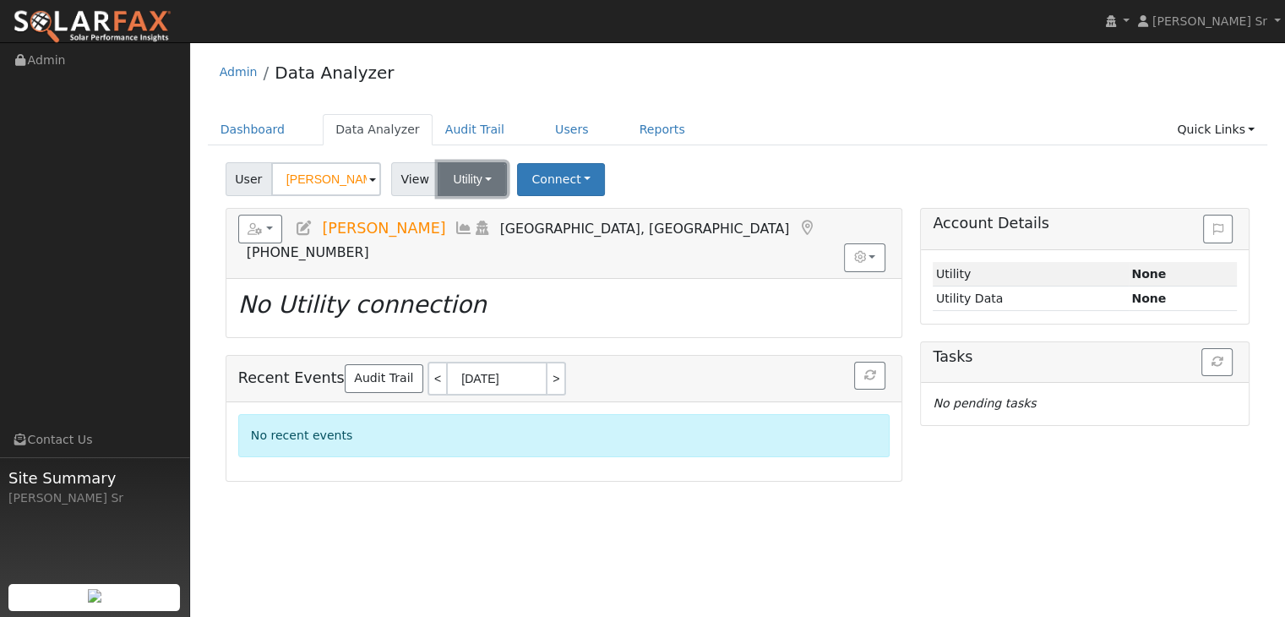
click at [482, 179] on button "Utility" at bounding box center [472, 179] width 69 height 34
click at [461, 215] on link "Utility" at bounding box center [493, 216] width 117 height 24
click at [568, 173] on button "Connect" at bounding box center [561, 179] width 88 height 33
click at [575, 210] on link "Select a Provider" at bounding box center [584, 216] width 132 height 24
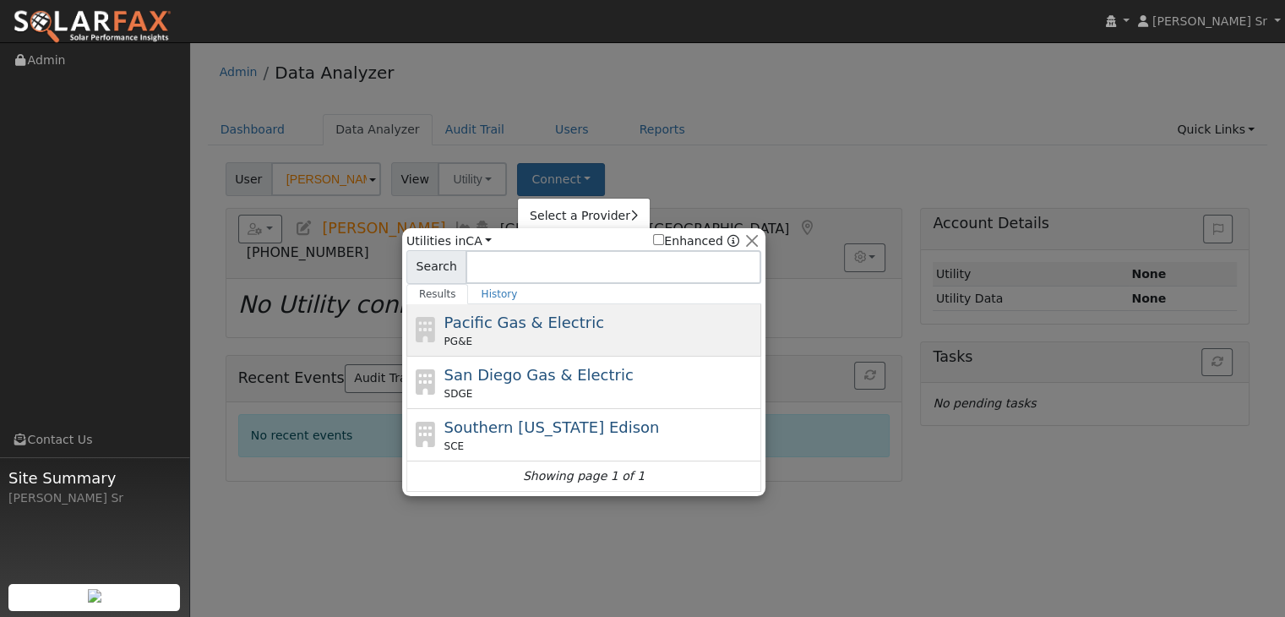
click at [517, 339] on div "PG&E" at bounding box center [600, 341] width 313 height 15
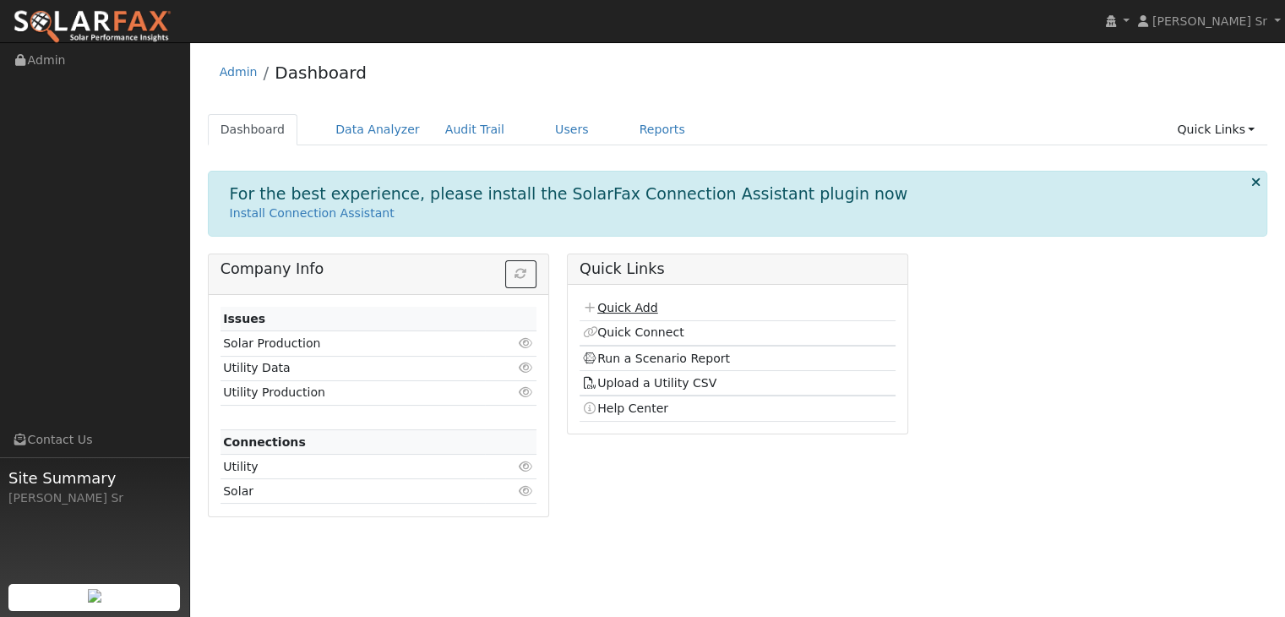
click at [636, 301] on link "Quick Add" at bounding box center [619, 308] width 75 height 14
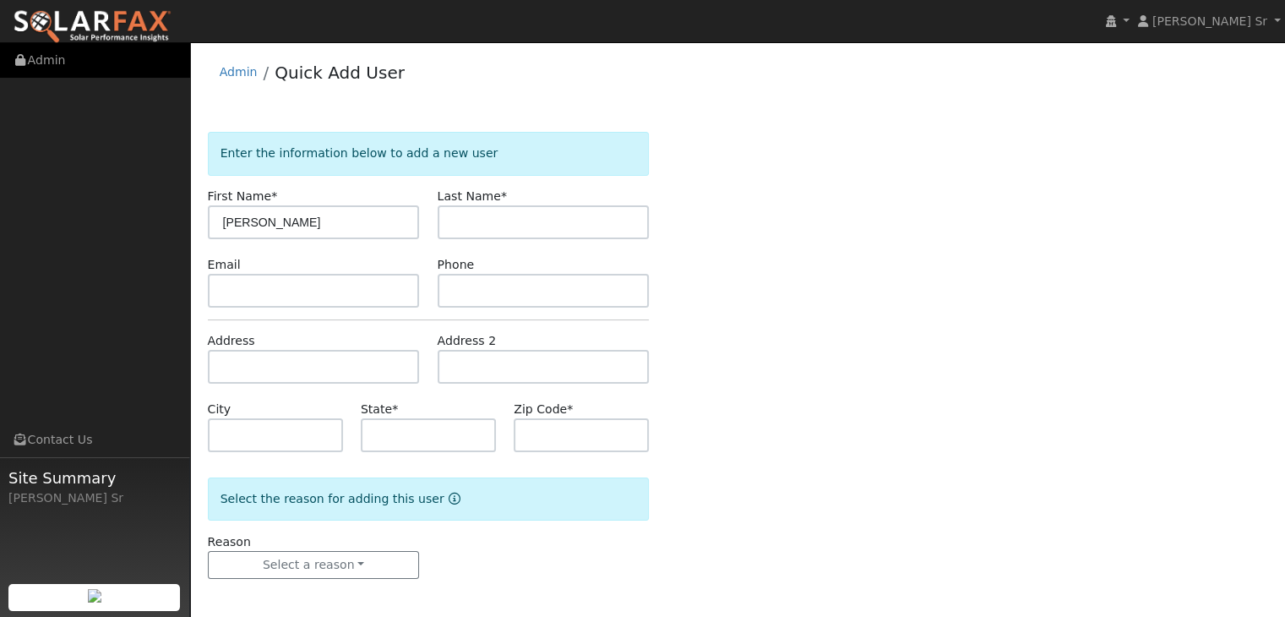
type input "[PERSON_NAME]"
type input "Kvick"
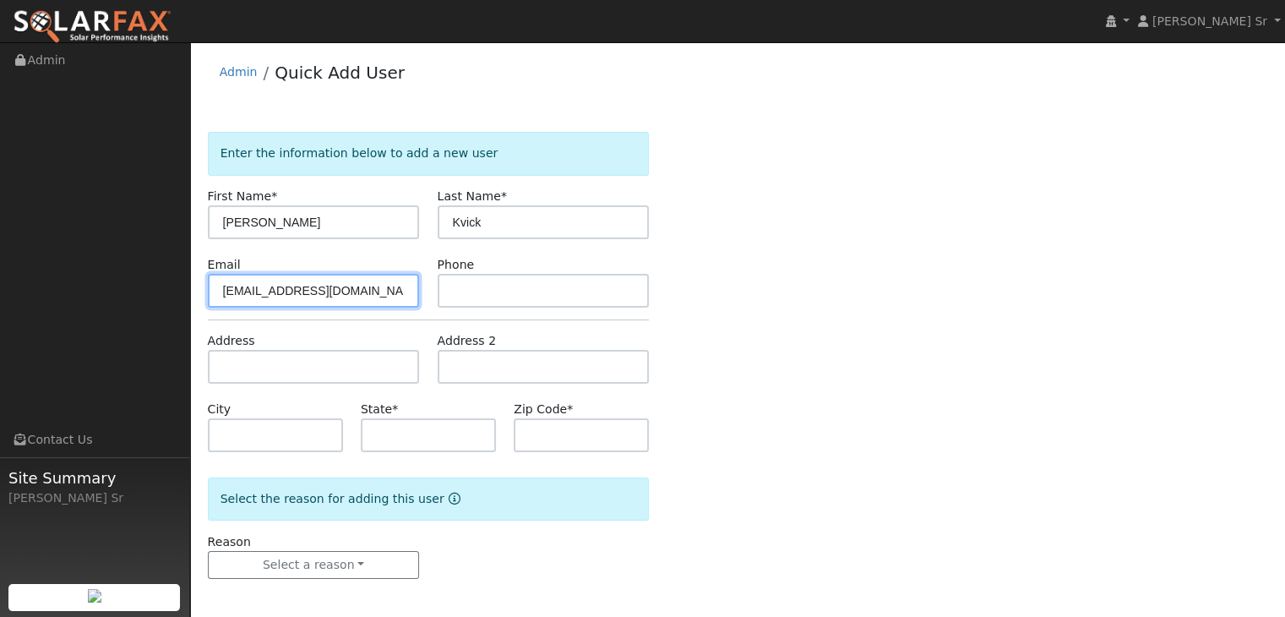
type input "[EMAIL_ADDRESS][DOMAIN_NAME]"
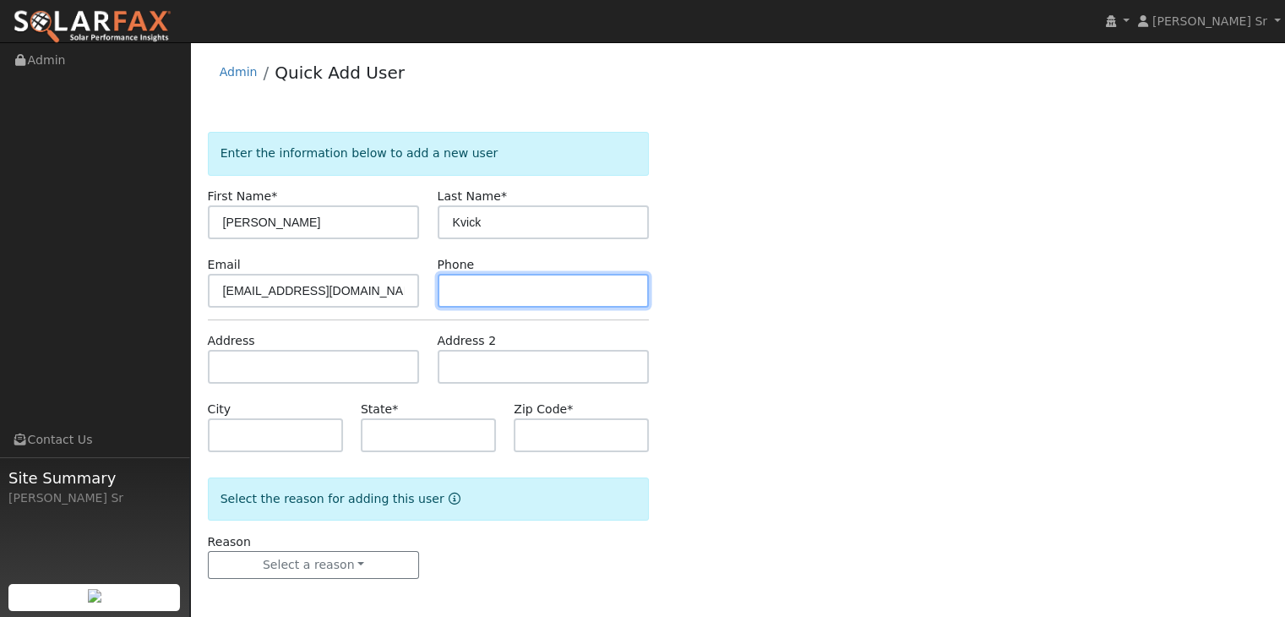
click at [474, 282] on input "text" at bounding box center [544, 291] width 212 height 34
type input "9168215126"
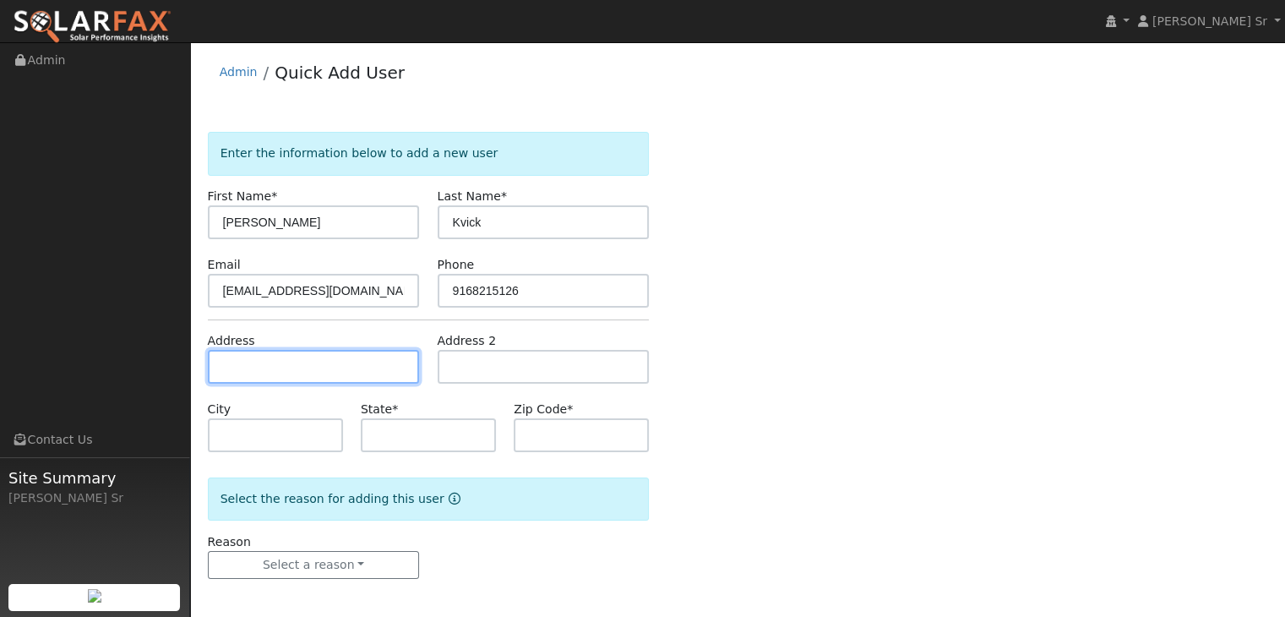
click at [242, 376] on input "text" at bounding box center [314, 367] width 212 height 34
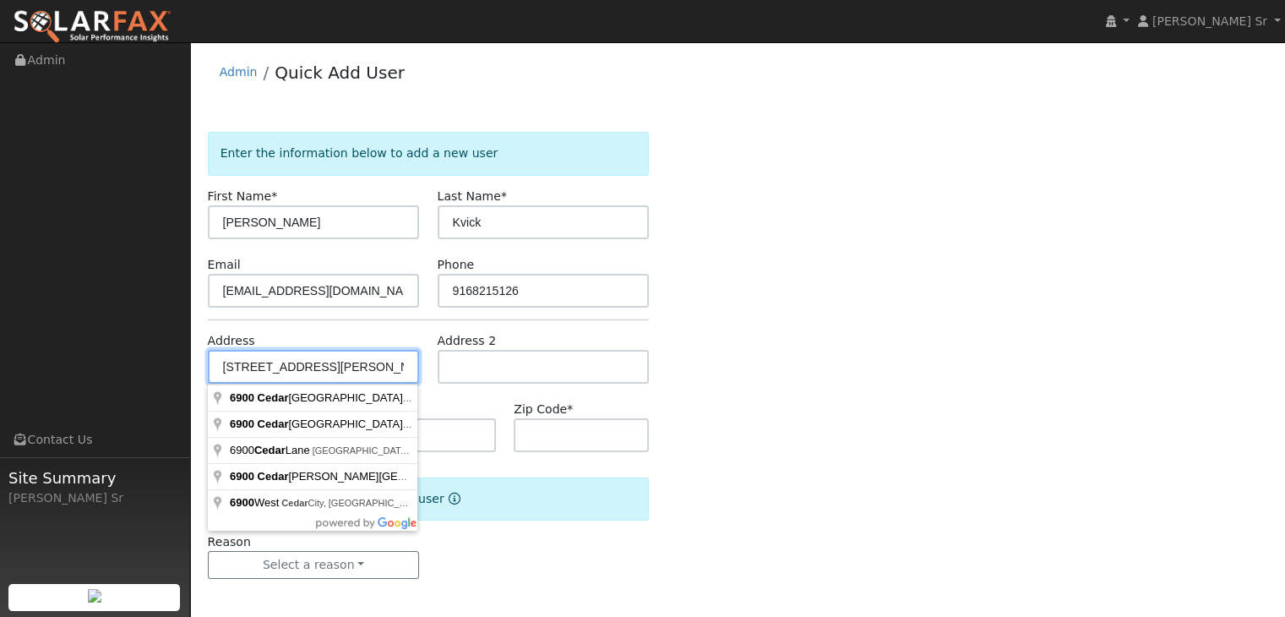
type input "[STREET_ADDRESS][PERSON_NAME]"
type input "[GEOGRAPHIC_DATA]"
type input "CA"
type input "95658"
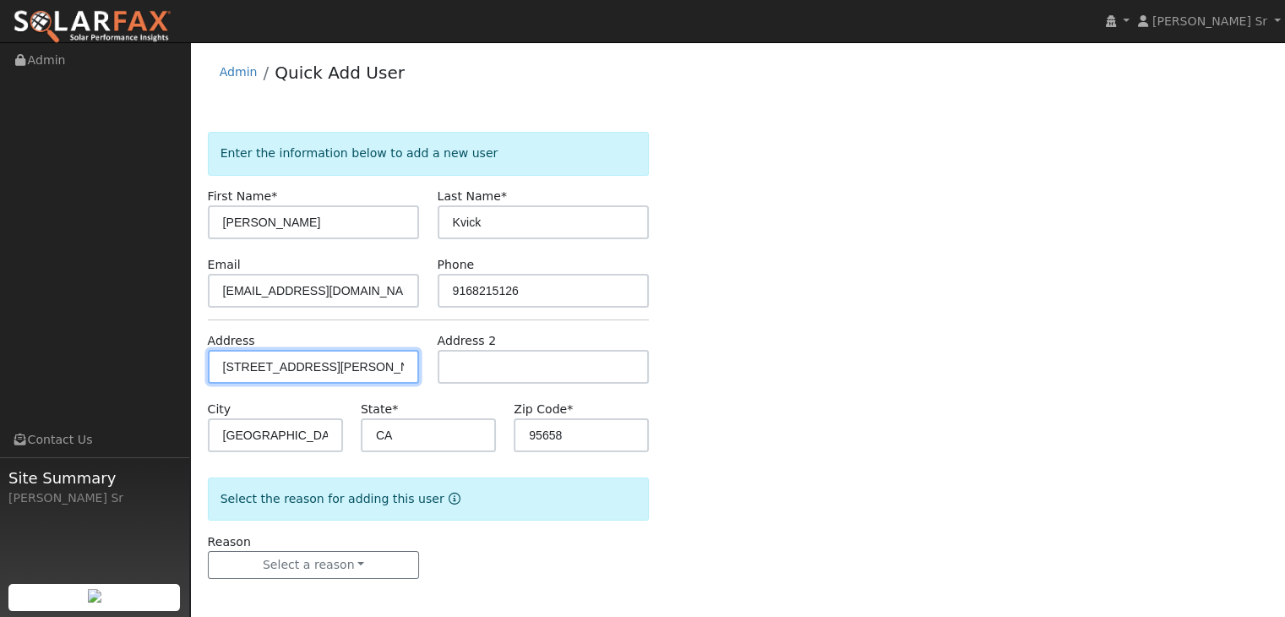
scroll to position [3, 0]
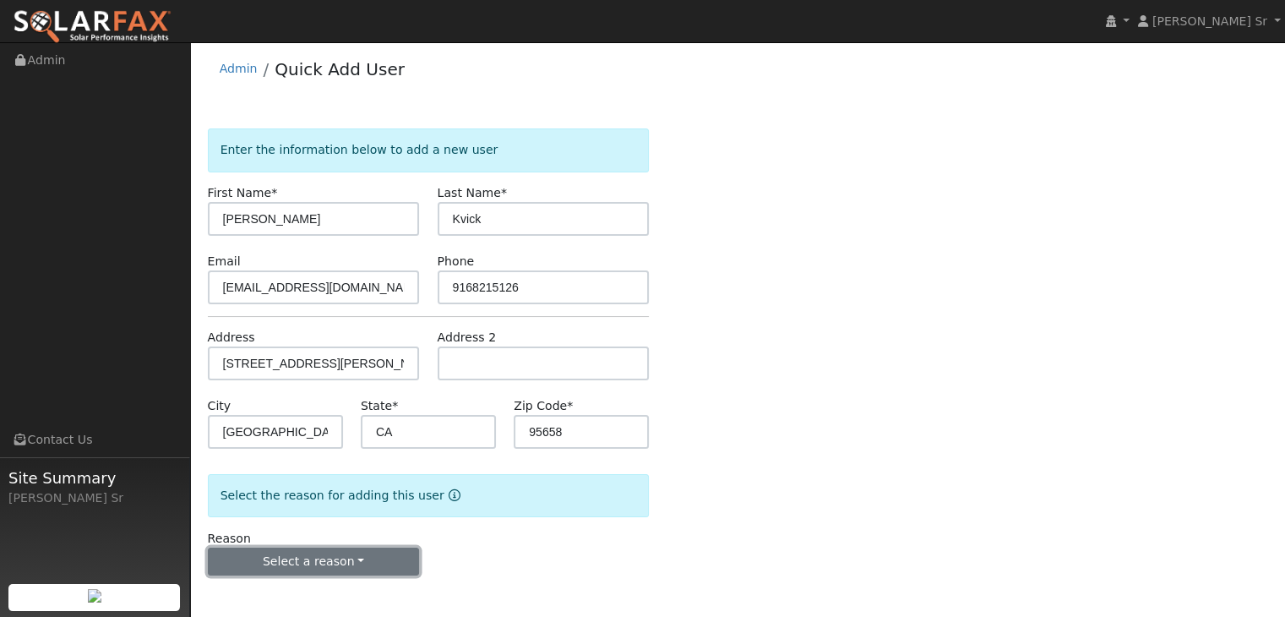
click at [335, 558] on button "Select a reason" at bounding box center [314, 561] width 212 height 29
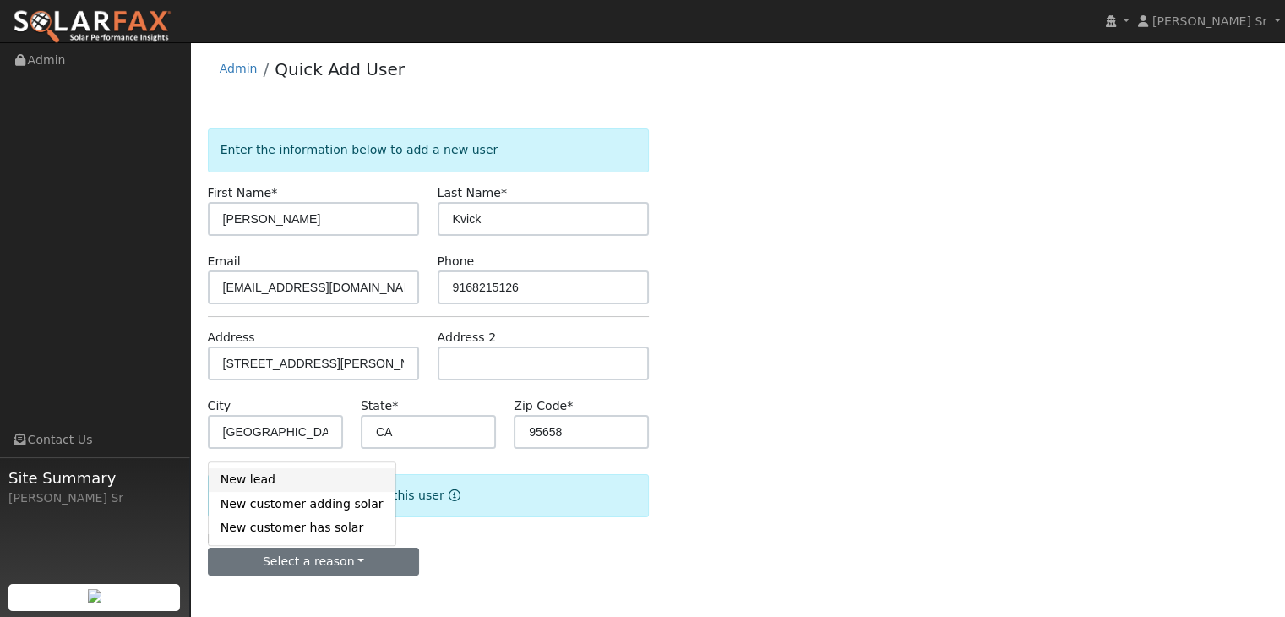
click at [250, 484] on link "New lead" at bounding box center [302, 480] width 187 height 24
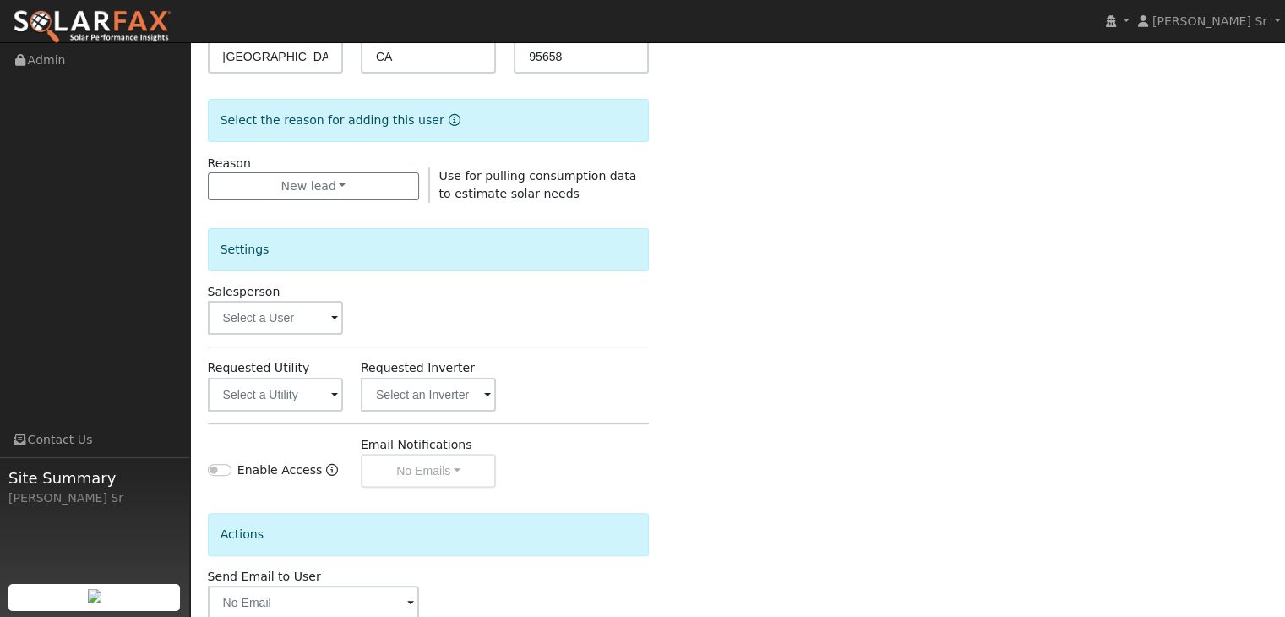
scroll to position [383, 0]
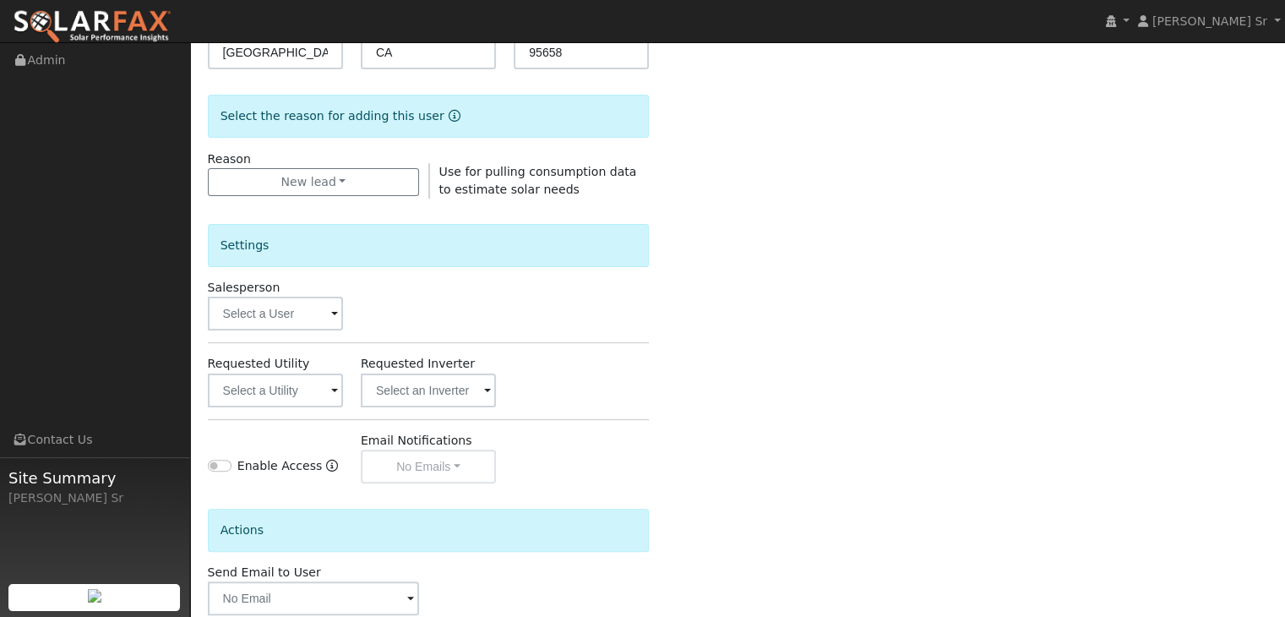
click at [337, 305] on span at bounding box center [334, 314] width 7 height 19
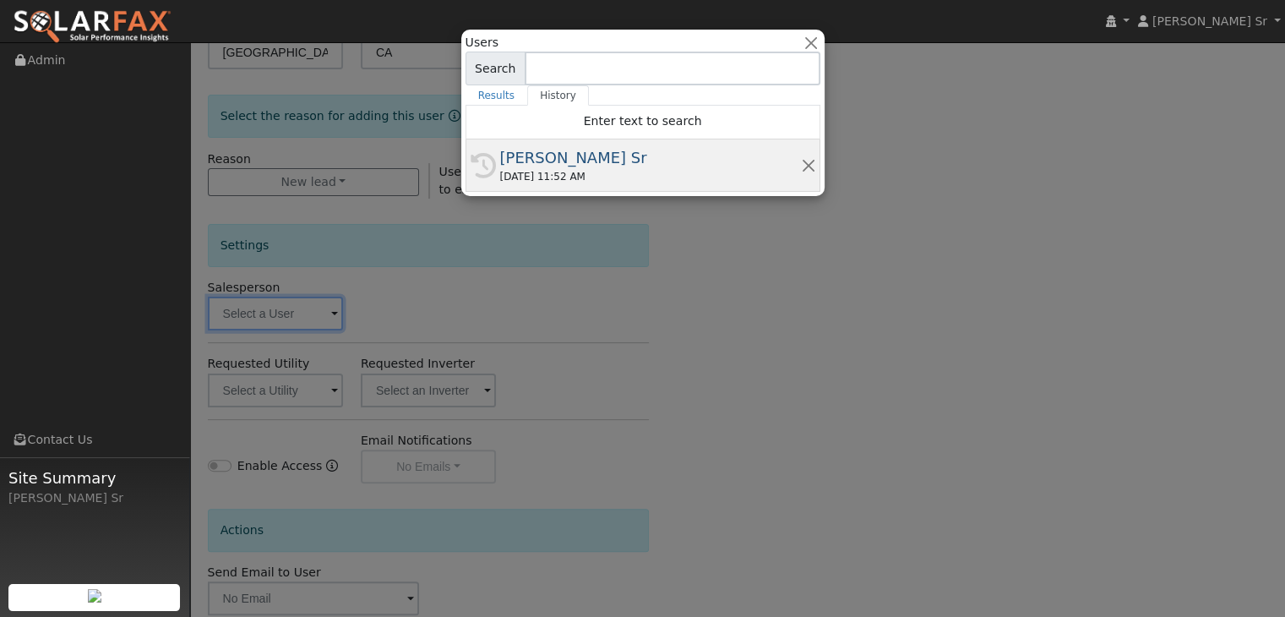
click at [569, 159] on div "[PERSON_NAME] Sr" at bounding box center [650, 157] width 301 height 23
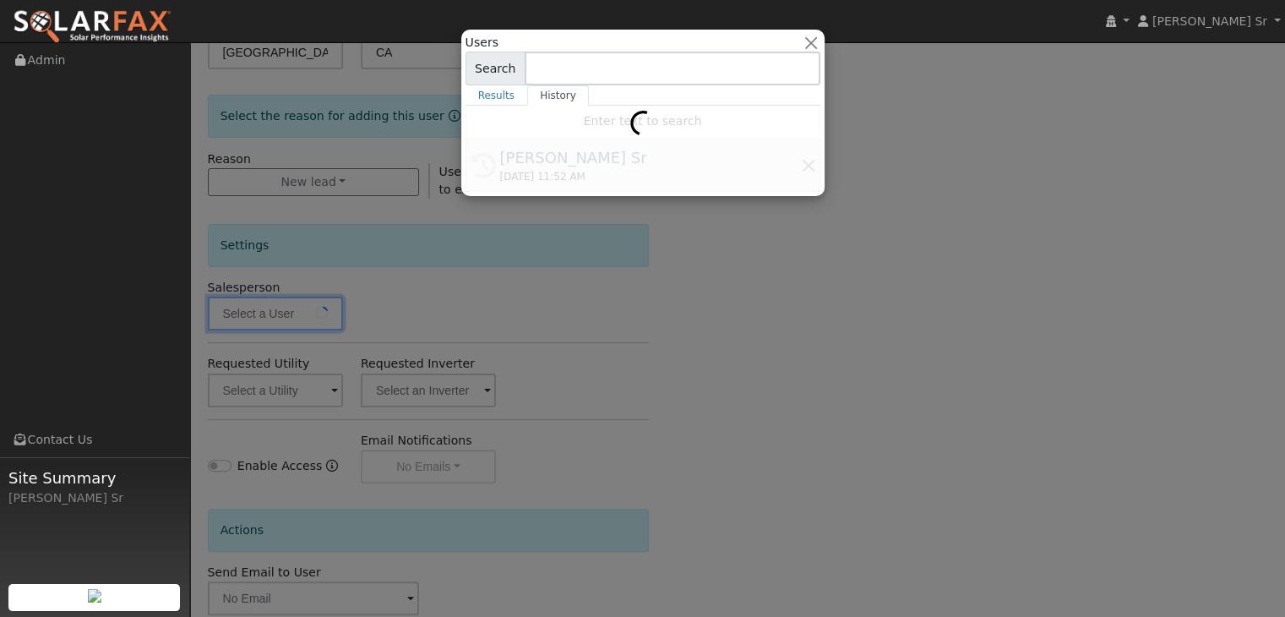
type input "[PERSON_NAME] Sr"
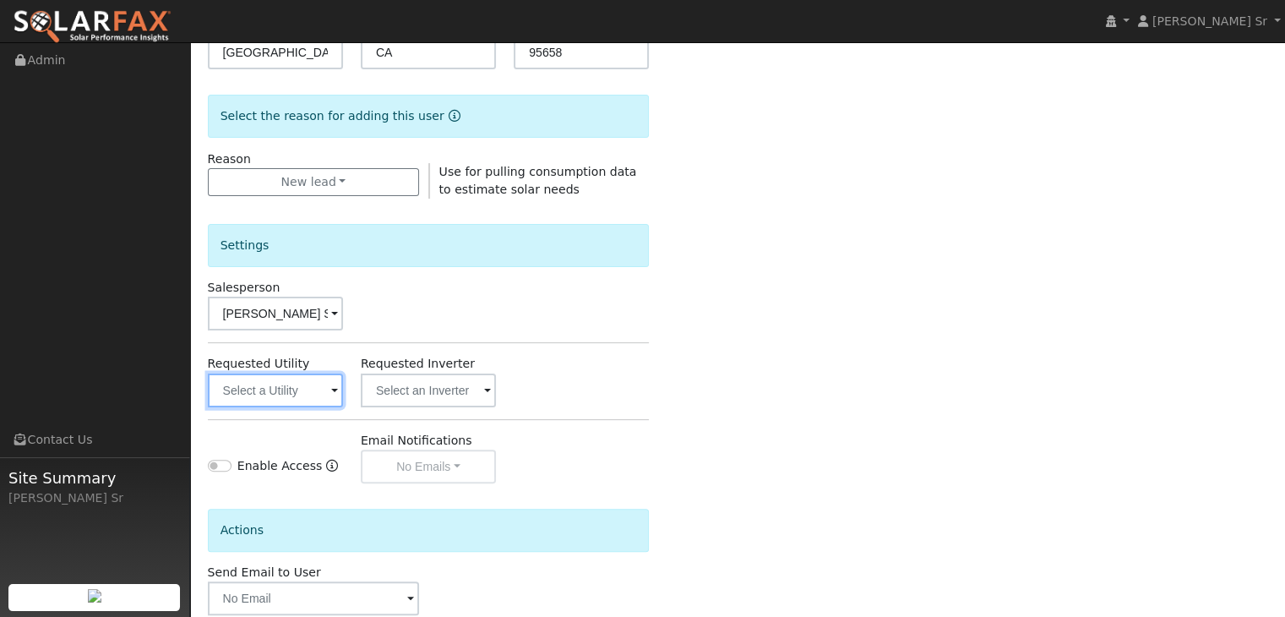
click at [322, 391] on input "text" at bounding box center [275, 390] width 135 height 34
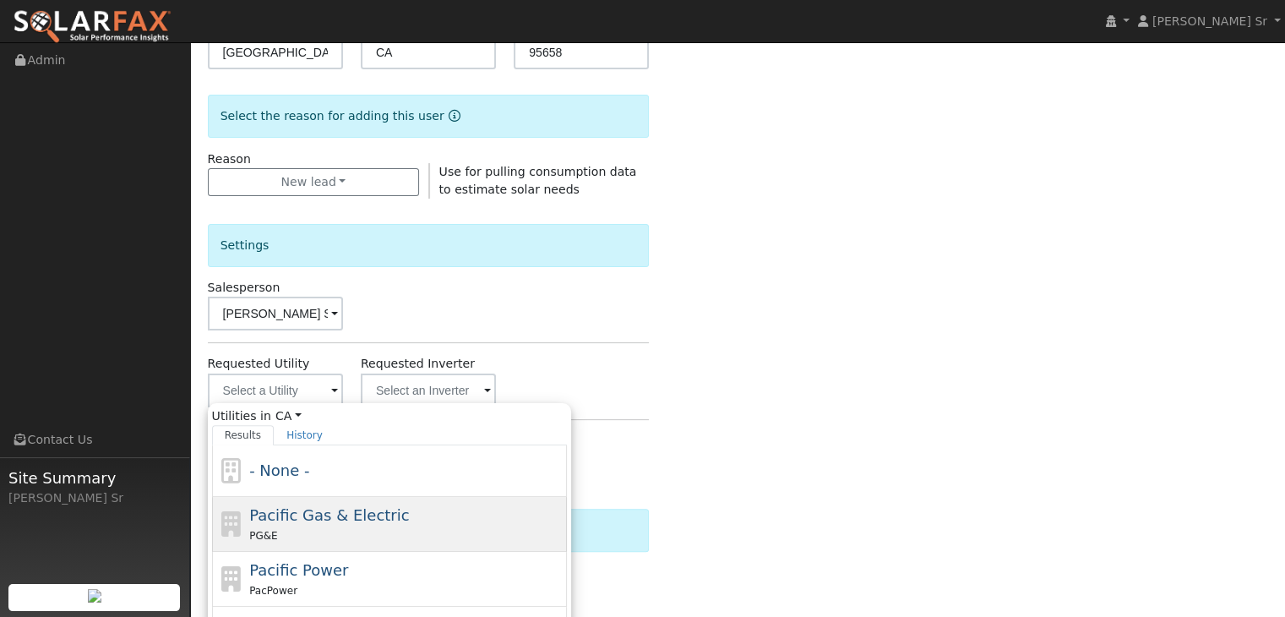
click at [293, 526] on div "PG&E" at bounding box center [405, 535] width 313 height 18
type input "Pacific Gas & Electric"
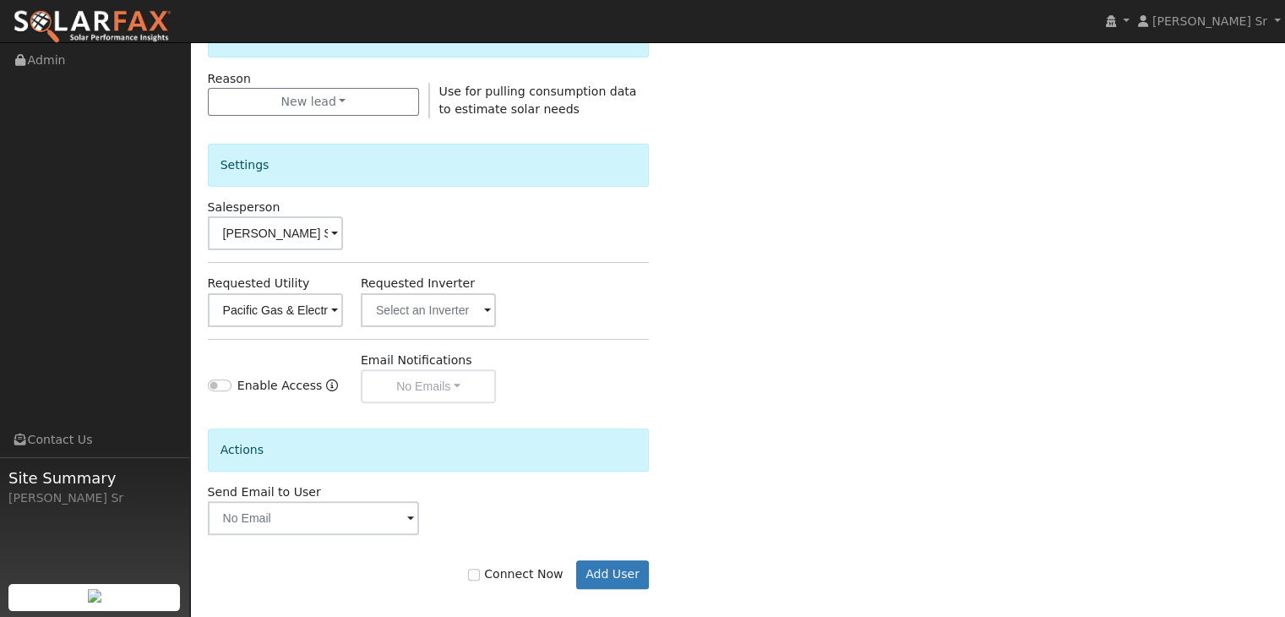
scroll to position [476, 0]
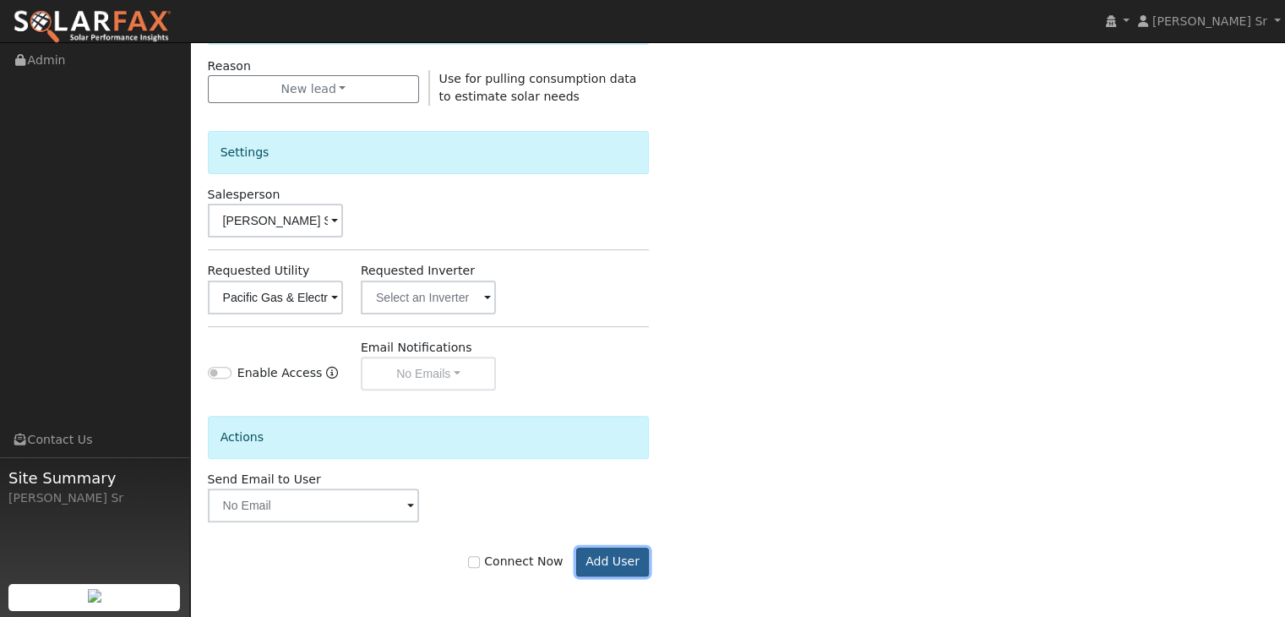
click at [615, 554] on button "Add User" at bounding box center [613, 561] width 74 height 29
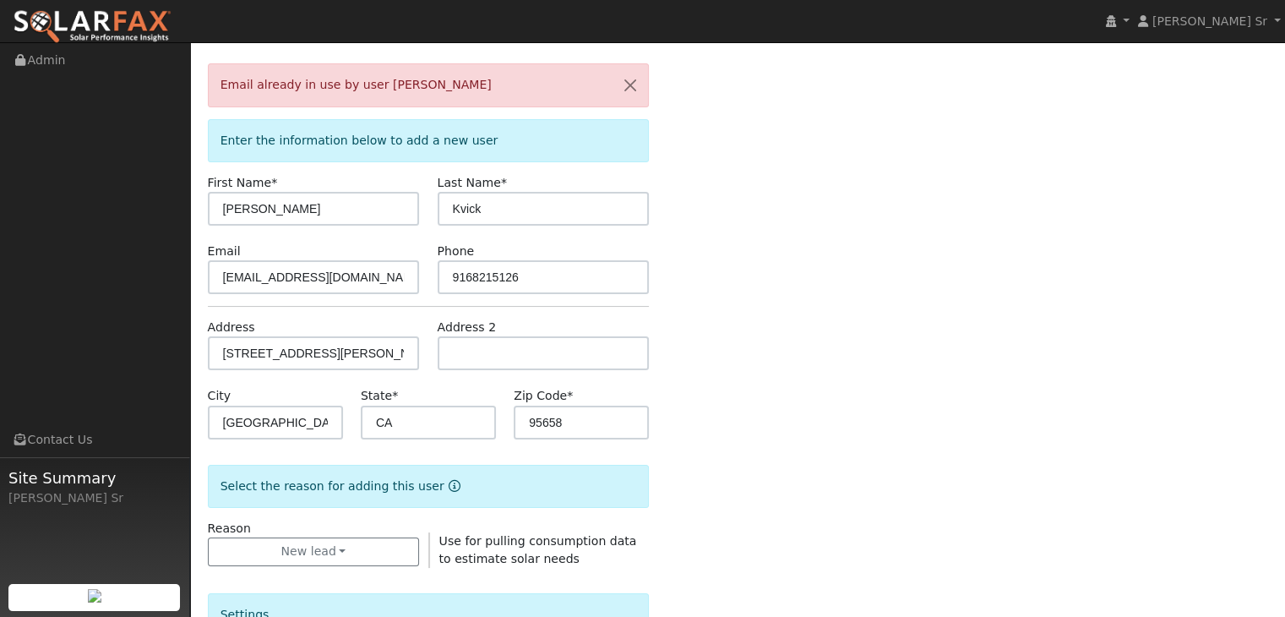
scroll to position [0, 0]
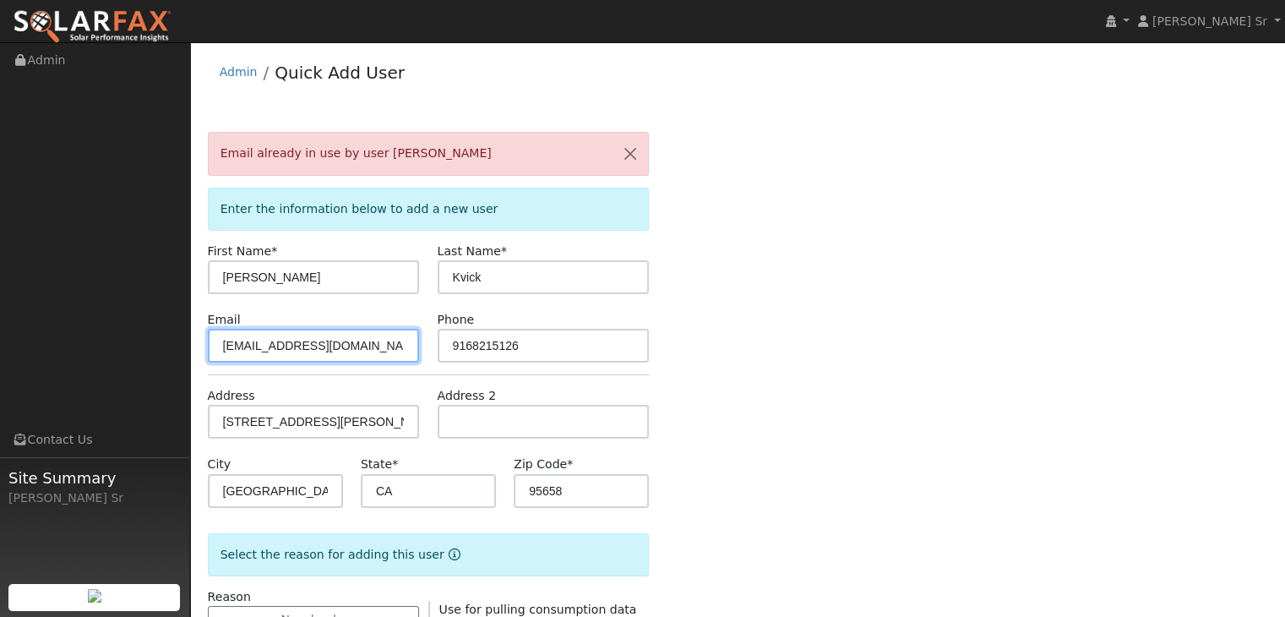
drag, startPoint x: 365, startPoint y: 349, endPoint x: 176, endPoint y: 357, distance: 189.4
click at [176, 357] on div "Mark Schroeder Sr Mark Schroeder Sr Profile My Company Help Center Terms Of Ser…" at bounding box center [642, 595] width 1285 height 1107
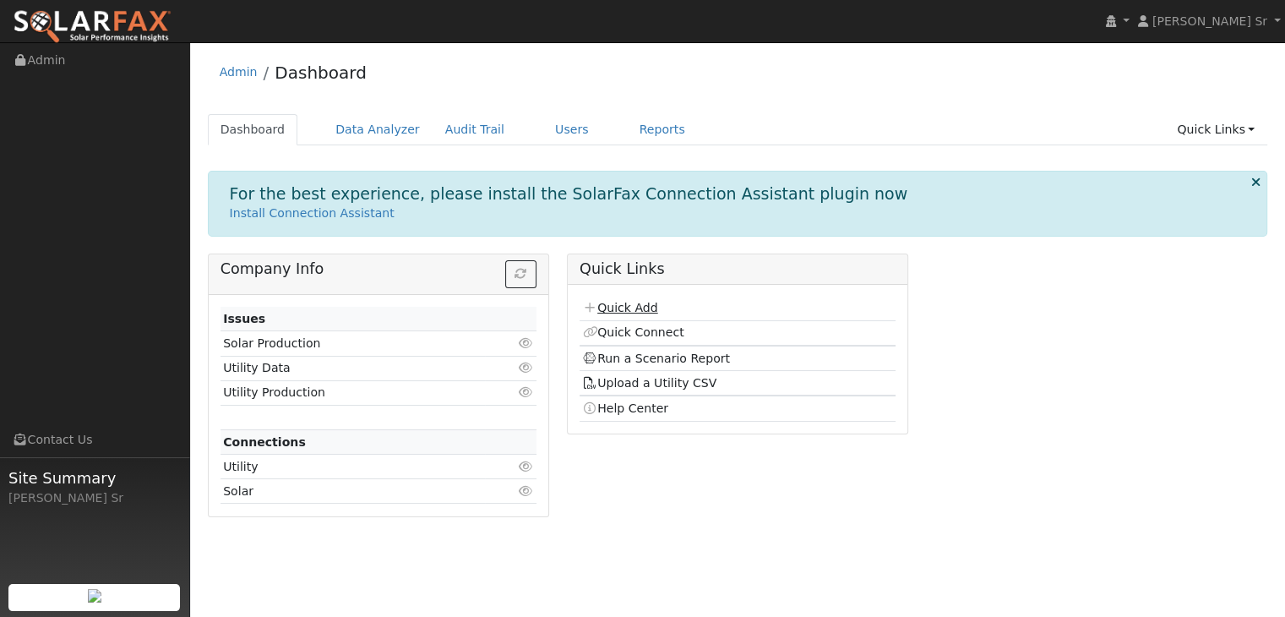
click at [634, 302] on link "Quick Add" at bounding box center [619, 308] width 75 height 14
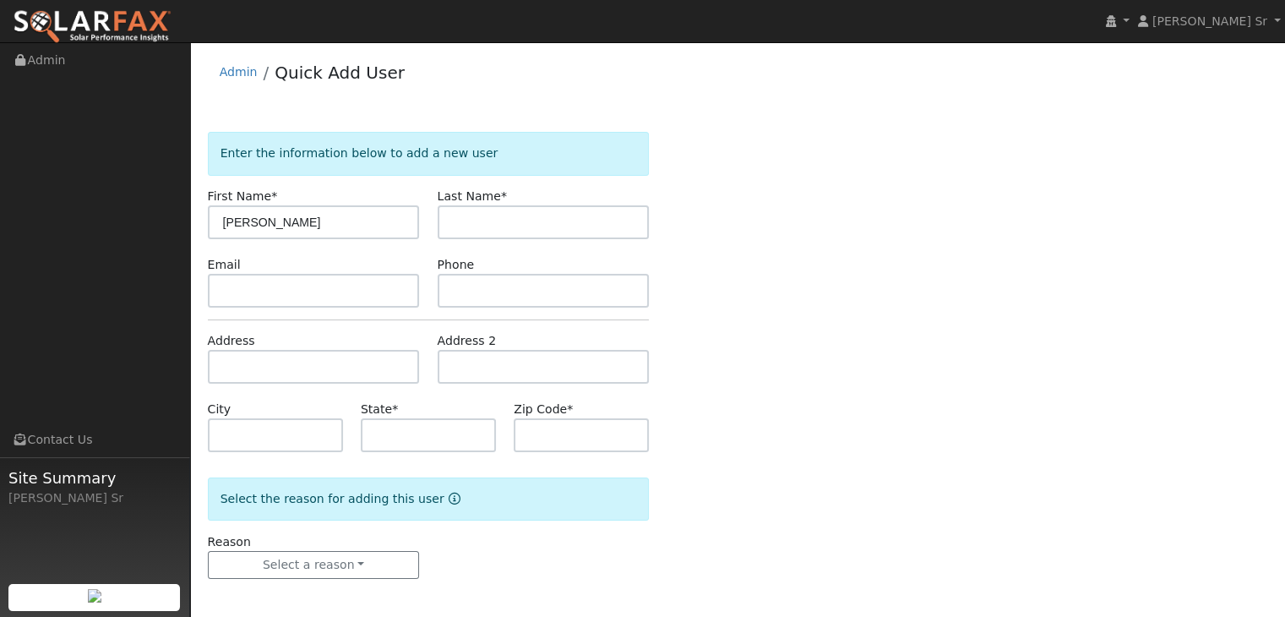
type input "Marcella"
type input "Kvick"
type input "916-821-5126"
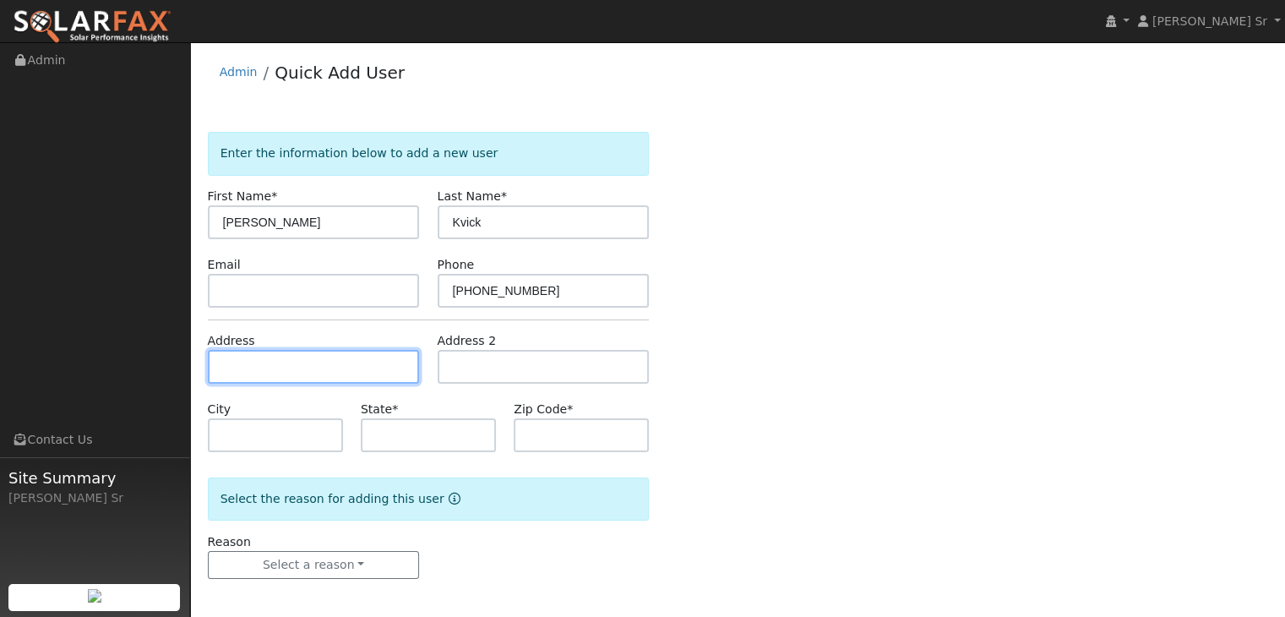
click at [214, 368] on input "text" at bounding box center [314, 367] width 212 height 34
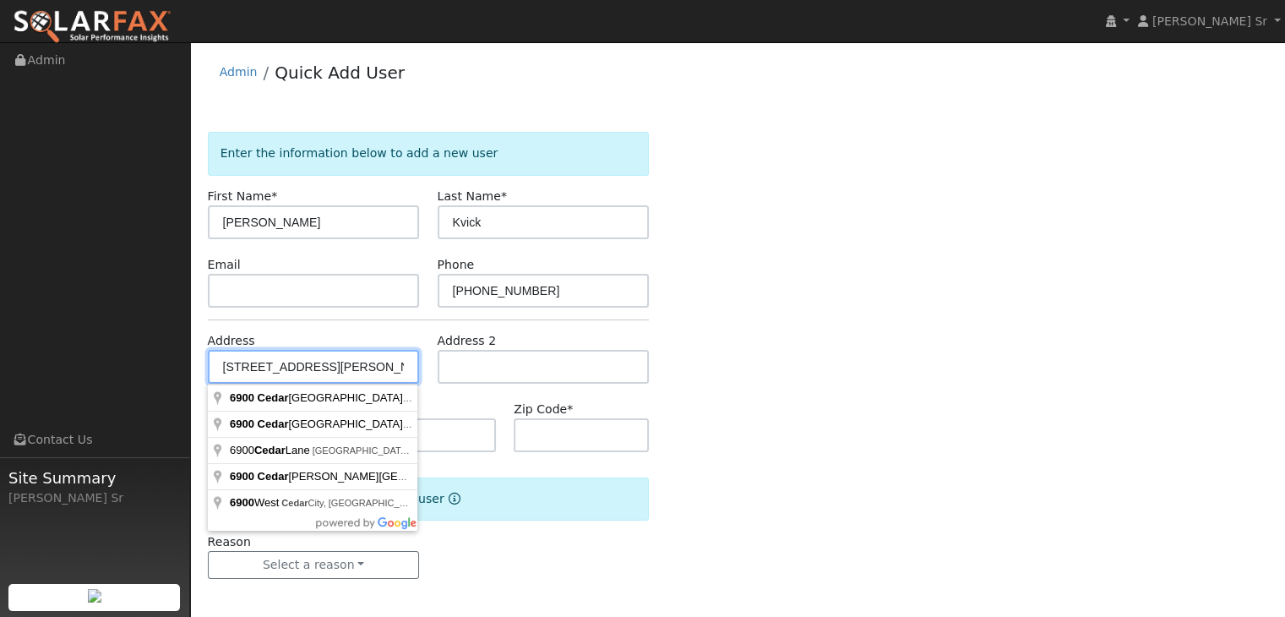
type input "6900 Cedar Glen Way"
type input "Newcastle"
type input "CA"
type input "95658"
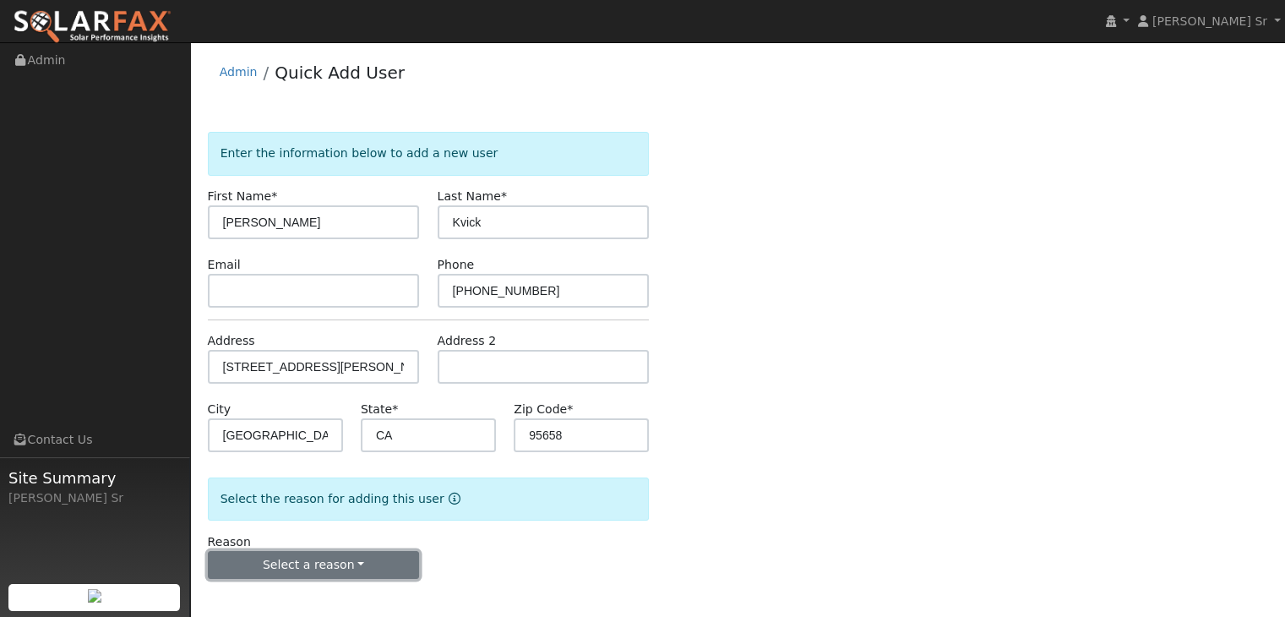
click at [333, 565] on button "Select a reason" at bounding box center [314, 565] width 212 height 29
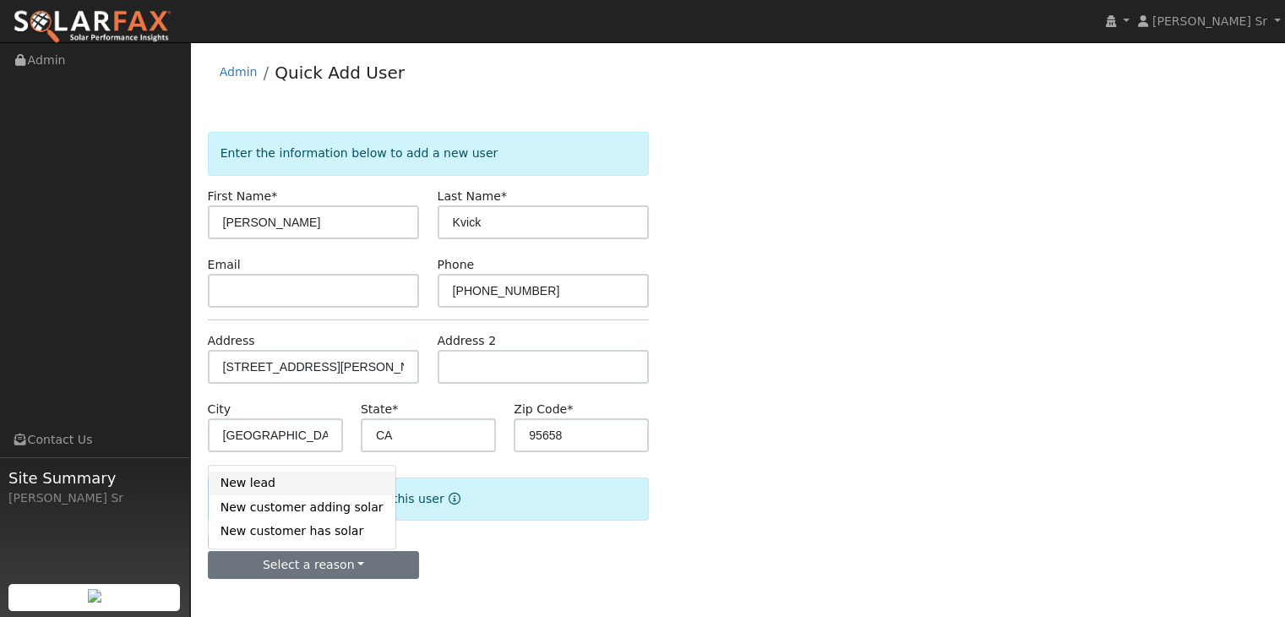
click at [268, 489] on link "New lead" at bounding box center [302, 483] width 187 height 24
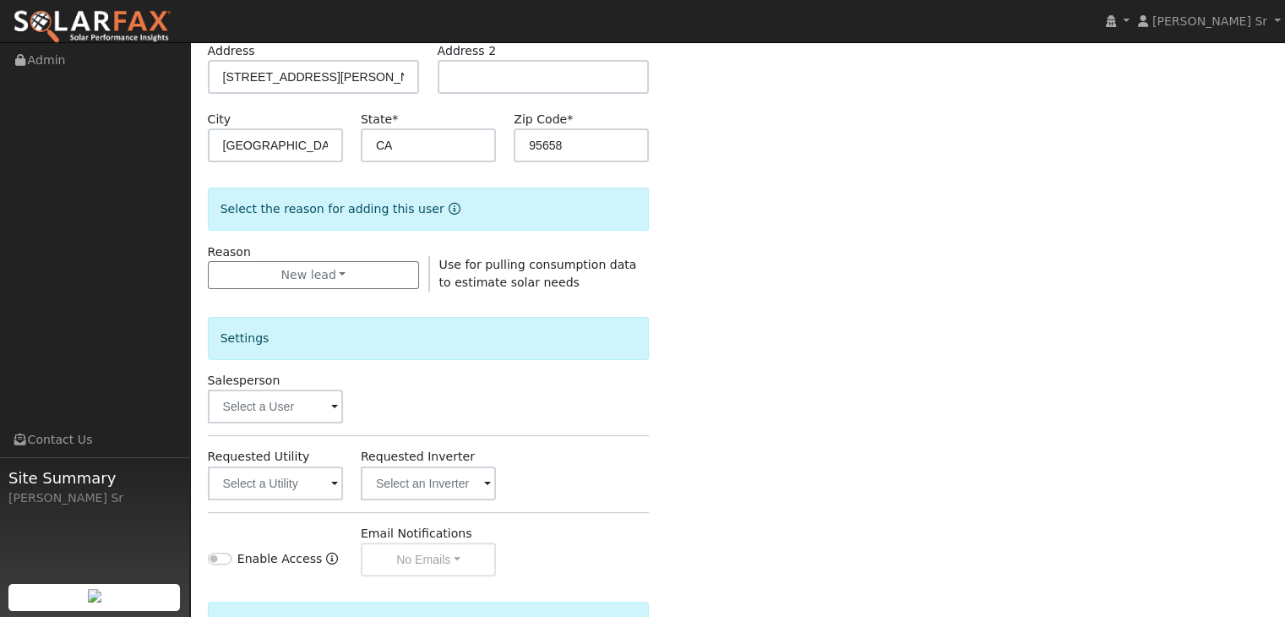
scroll to position [476, 0]
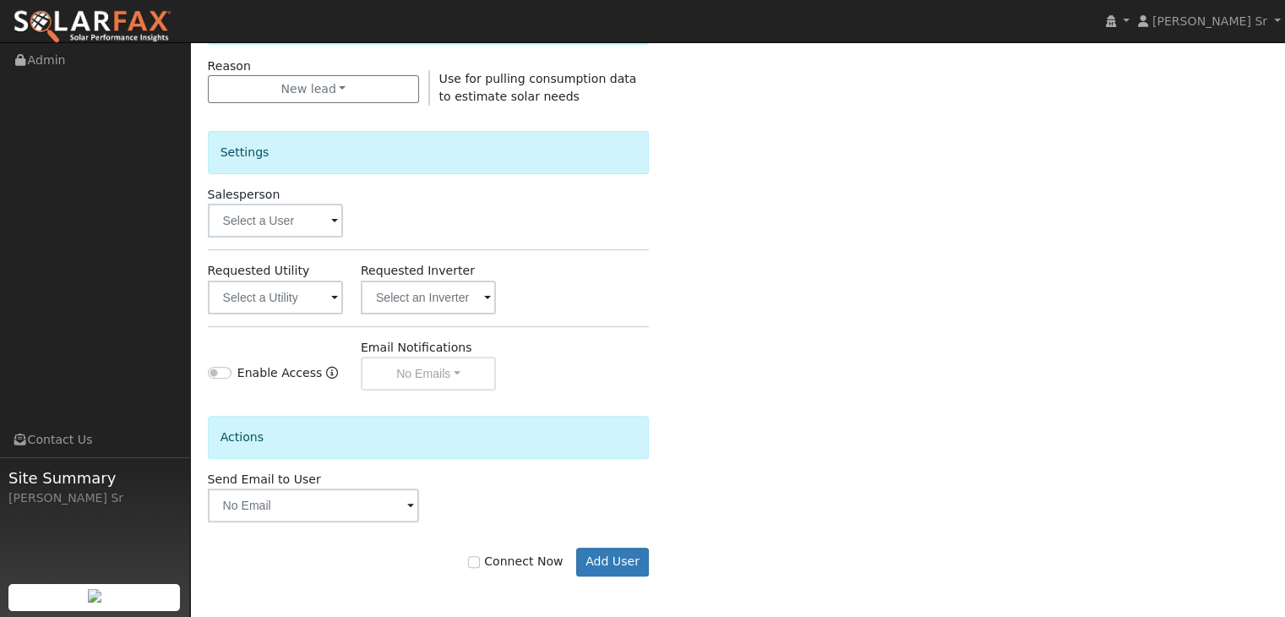
click at [335, 224] on span at bounding box center [334, 221] width 7 height 19
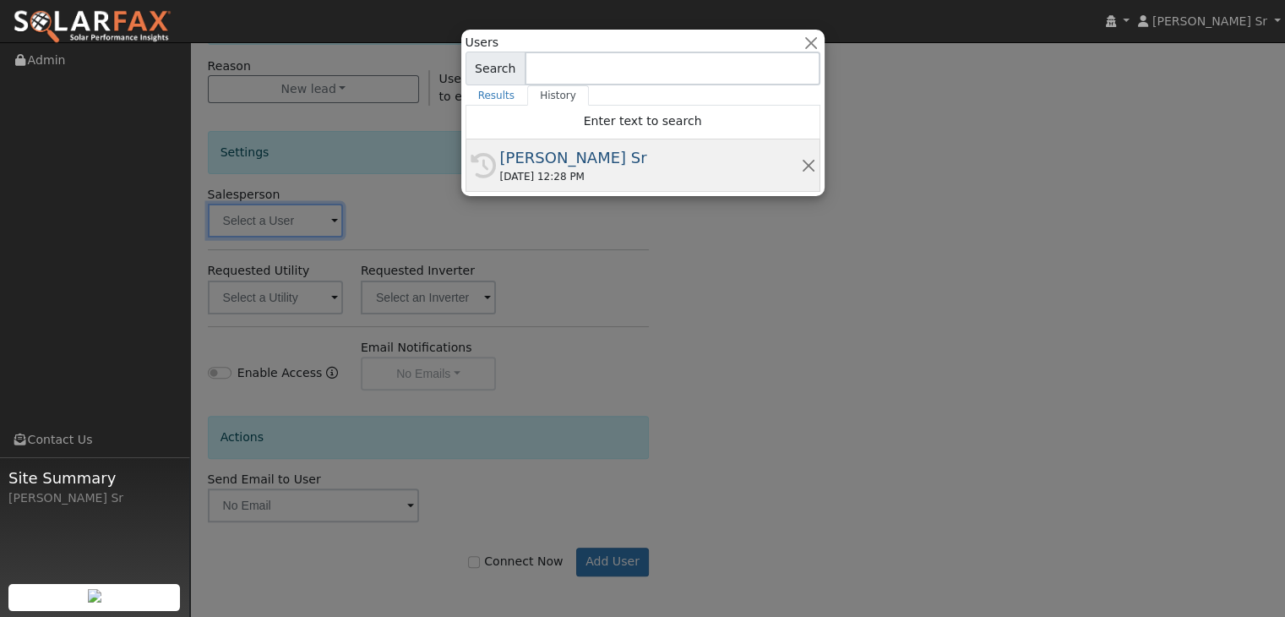
click at [574, 166] on div "[PERSON_NAME] Sr" at bounding box center [650, 157] width 301 height 23
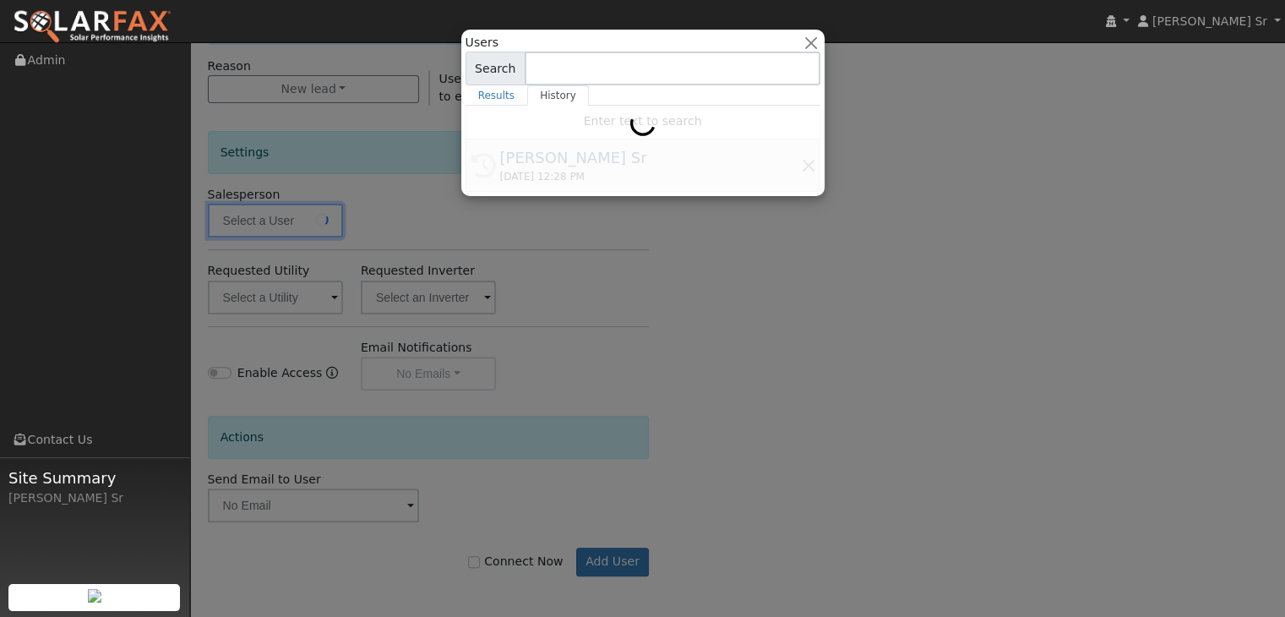
type input "[PERSON_NAME] Sr"
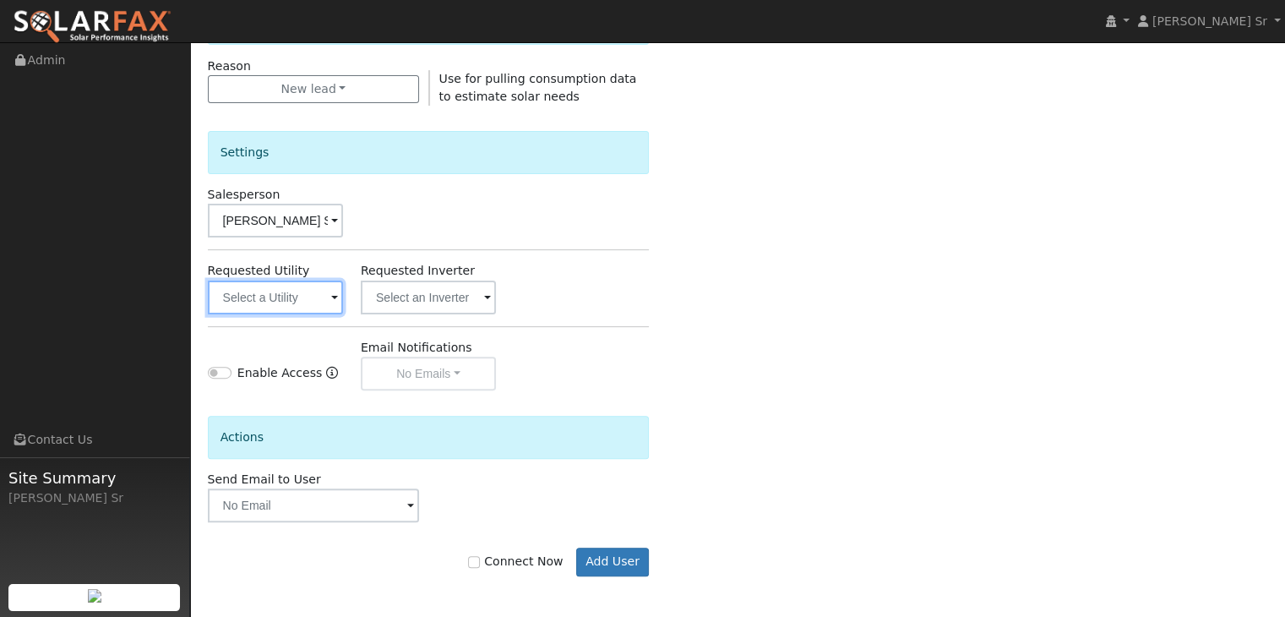
click at [328, 287] on input "text" at bounding box center [275, 298] width 135 height 34
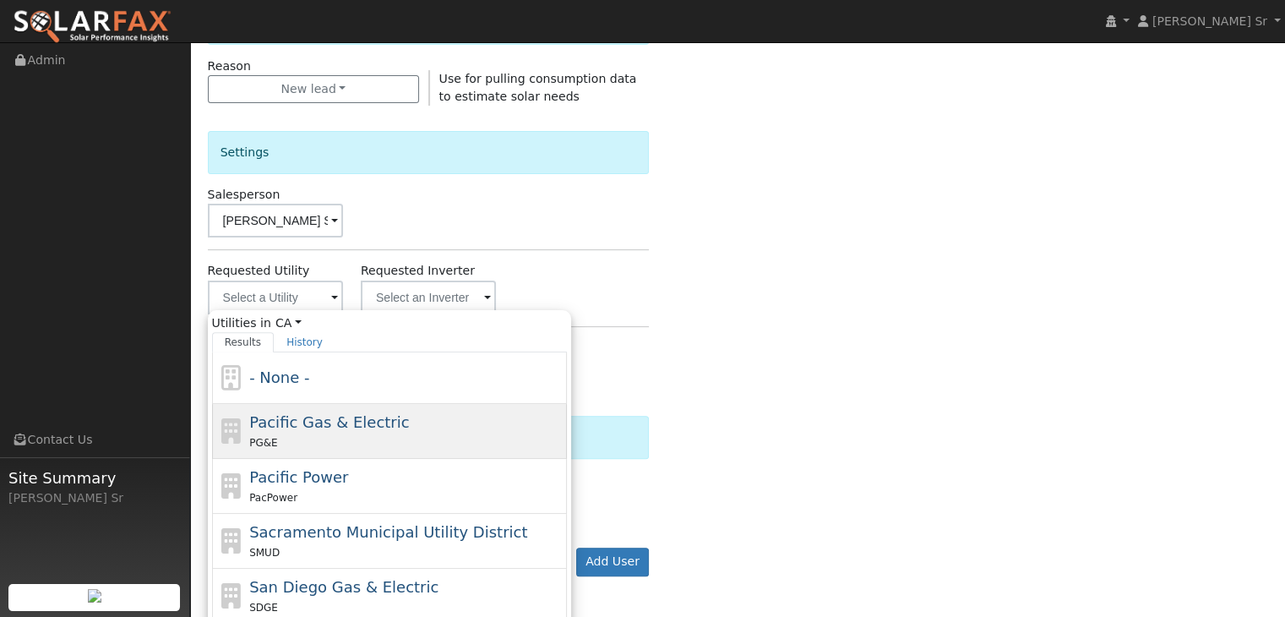
click at [275, 422] on span "Pacific Gas & Electric" at bounding box center [329, 422] width 160 height 18
type input "Pacific Gas & Electric"
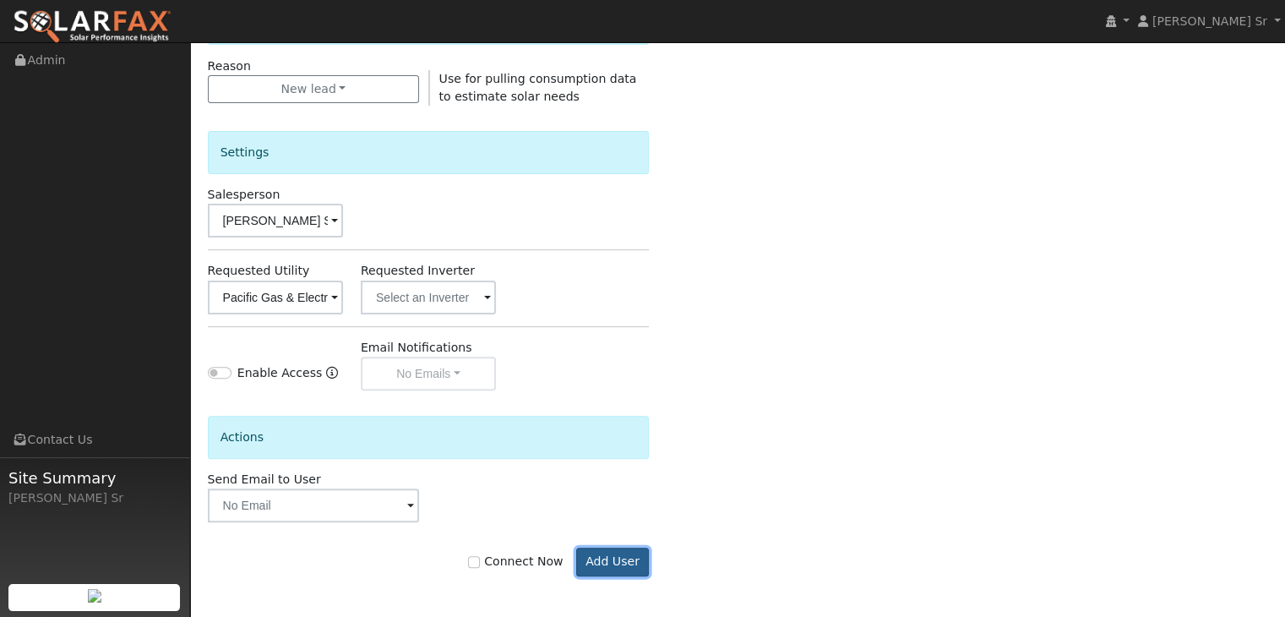
click at [629, 559] on button "Add User" at bounding box center [613, 561] width 74 height 29
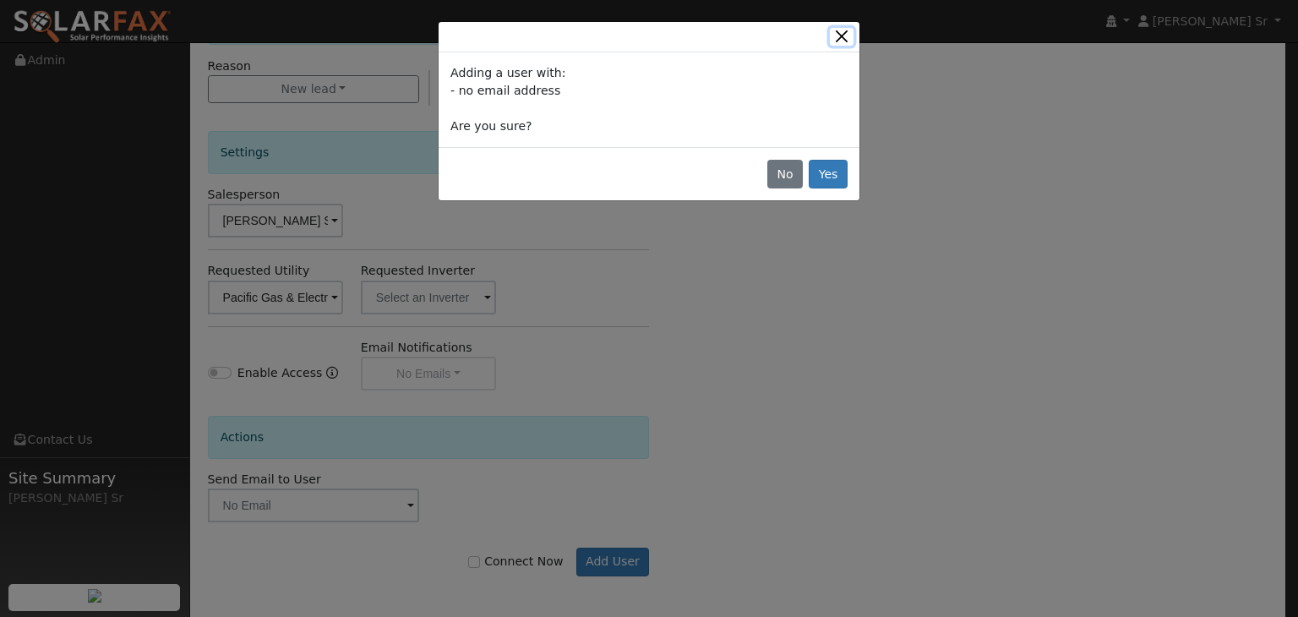
click at [842, 35] on button "Close" at bounding box center [842, 37] width 24 height 18
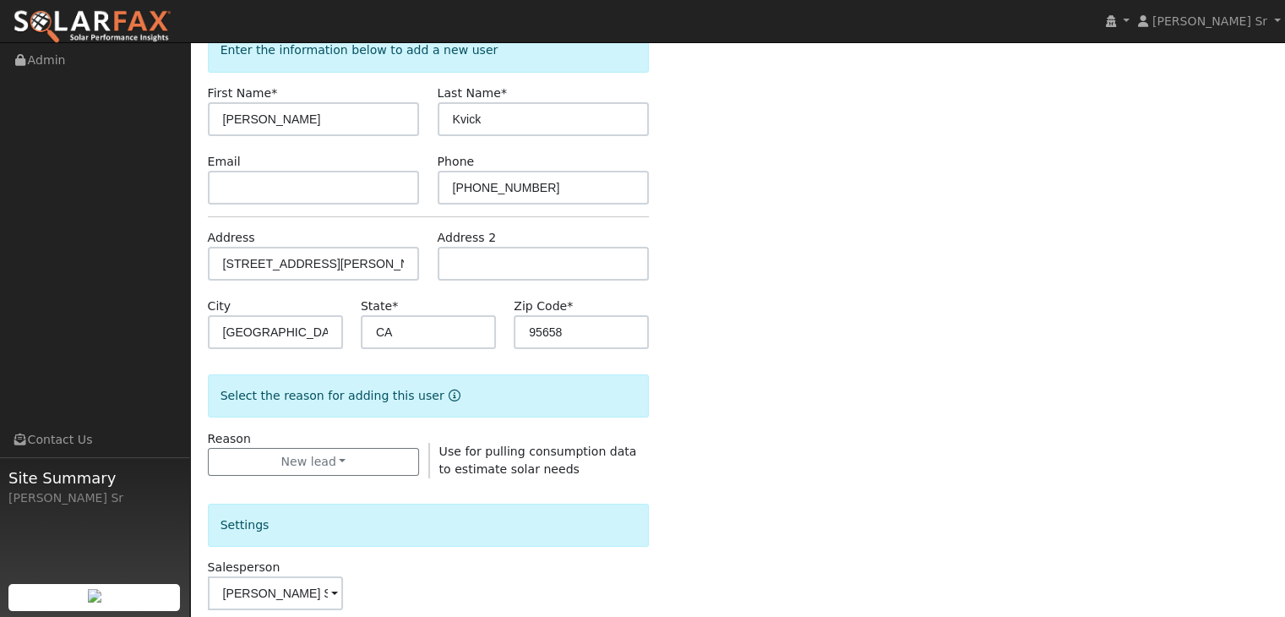
scroll to position [95, 0]
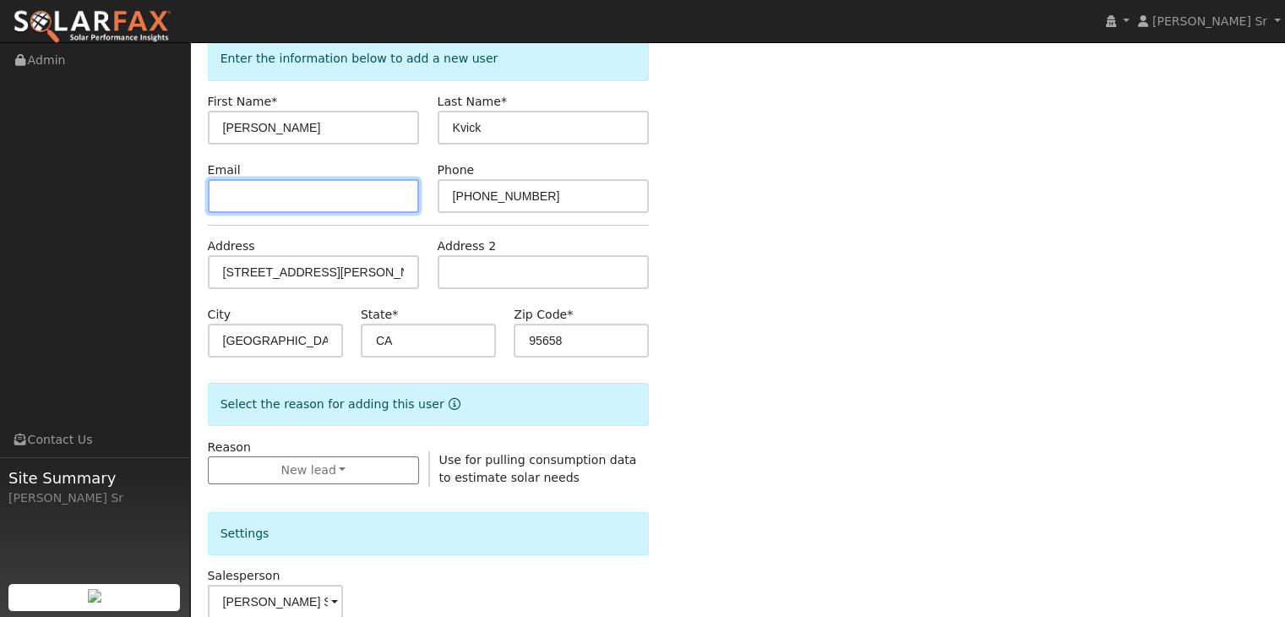
click at [259, 199] on input "text" at bounding box center [314, 196] width 212 height 34
type input "relief4uandu@gmail.com"
drag, startPoint x: 653, startPoint y: 246, endPoint x: 704, endPoint y: 9, distance: 241.9
drag, startPoint x: 704, startPoint y: 9, endPoint x: 1075, endPoint y: 337, distance: 495.0
click at [1075, 337] on div "Enter the information below to add a new user First Name * Marcella Last Name *…" at bounding box center [738, 514] width 1060 height 954
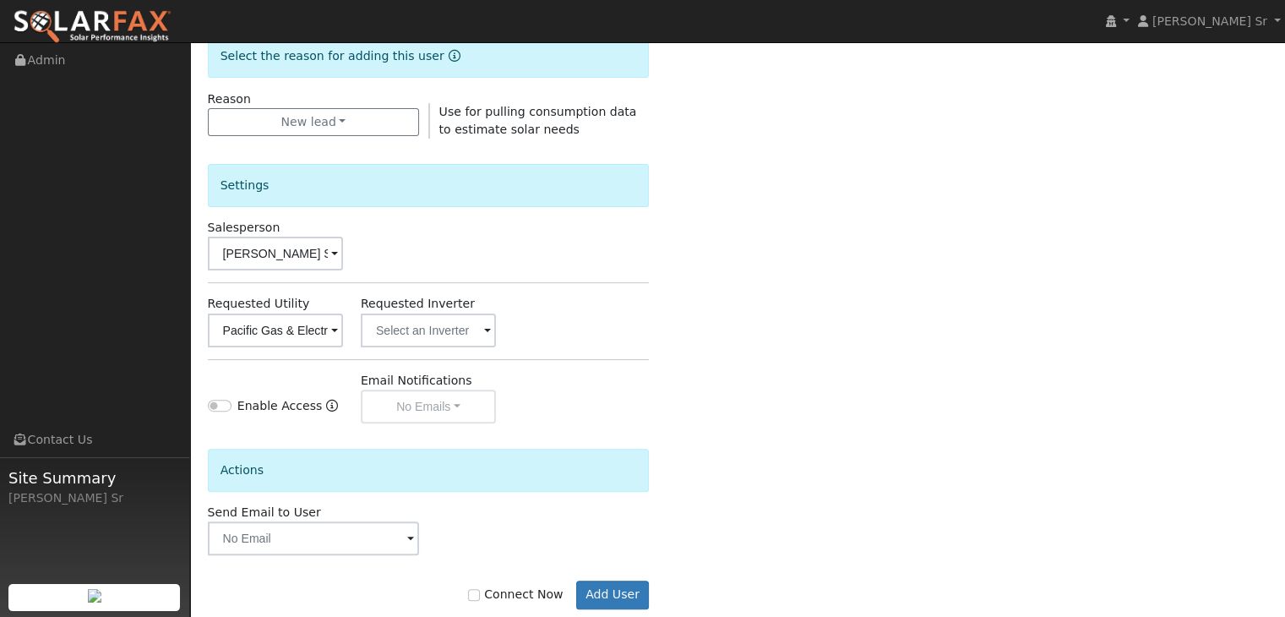
scroll to position [476, 0]
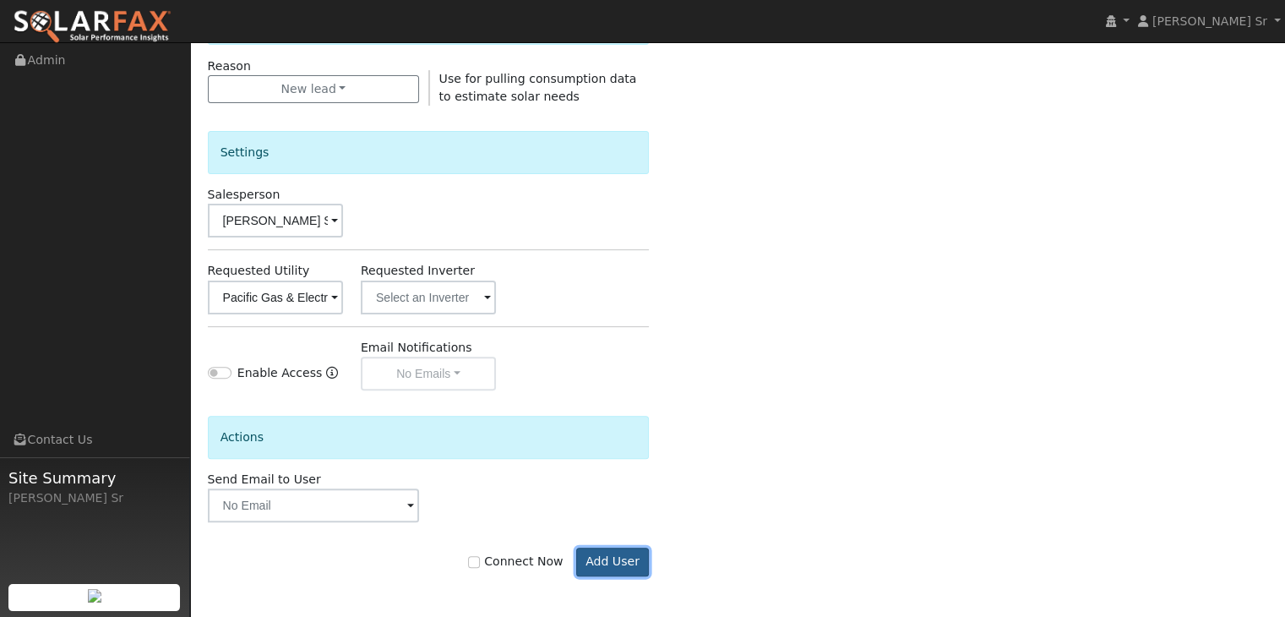
click at [625, 563] on button "Add User" at bounding box center [613, 561] width 74 height 29
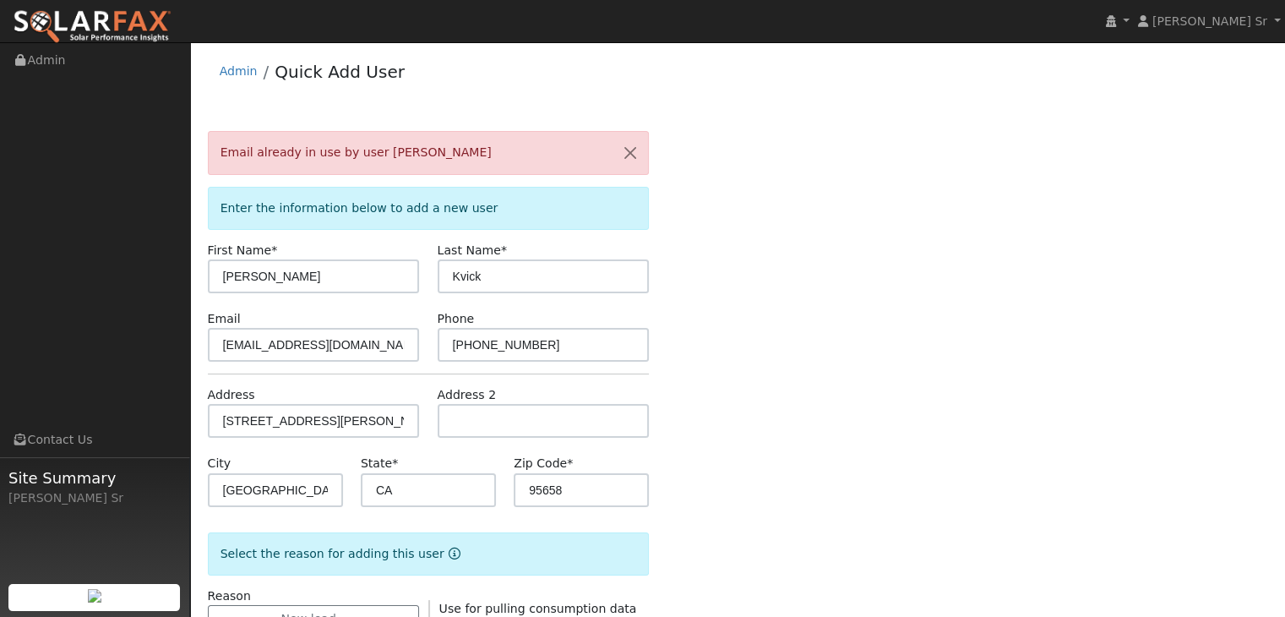
scroll to position [0, 0]
drag, startPoint x: 358, startPoint y: 346, endPoint x: 159, endPoint y: 368, distance: 200.7
click at [159, 368] on div "Mark Schroeder Sr Mark Schroeder Sr Profile My Company Help Center Terms Of Ser…" at bounding box center [642, 595] width 1285 height 1107
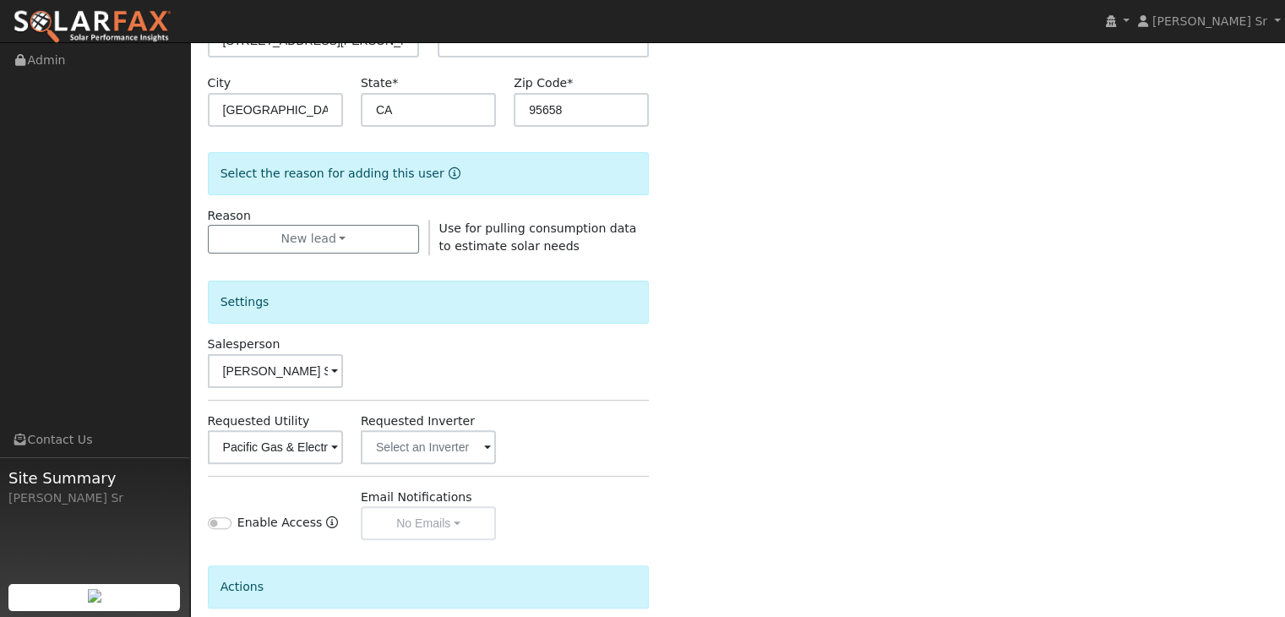
click at [780, 312] on div "Email already in use by user Marcella Kvick Enter the information below to add …" at bounding box center [738, 255] width 1060 height 1009
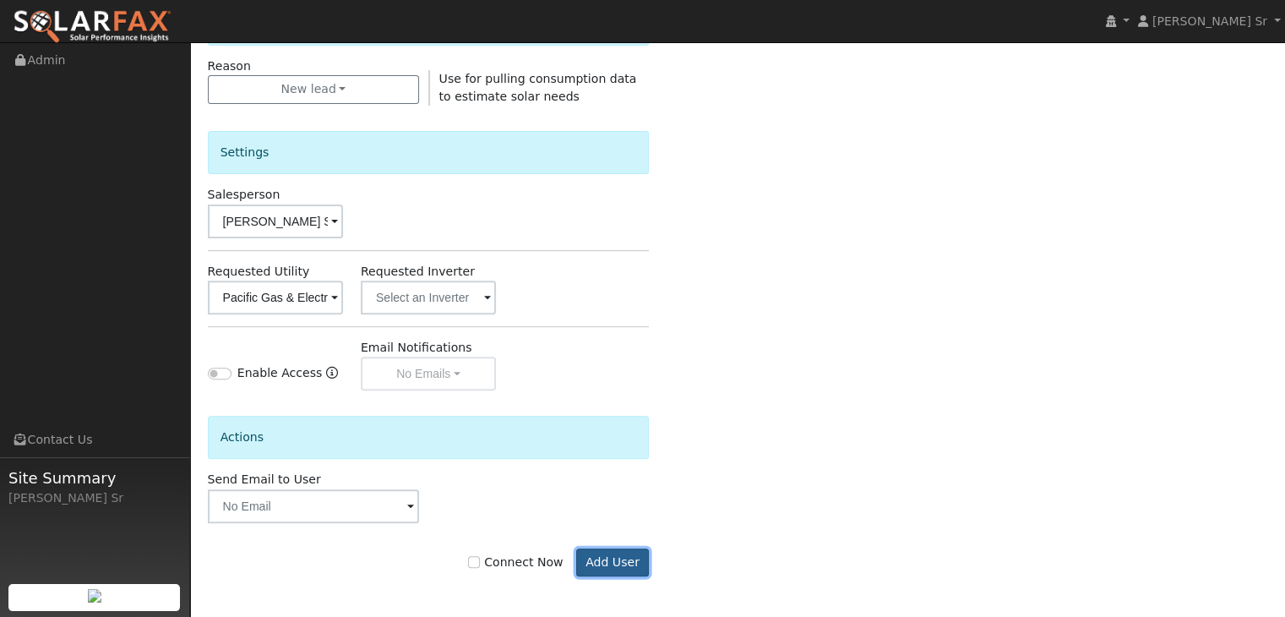
click at [620, 561] on button "Add User" at bounding box center [613, 562] width 74 height 29
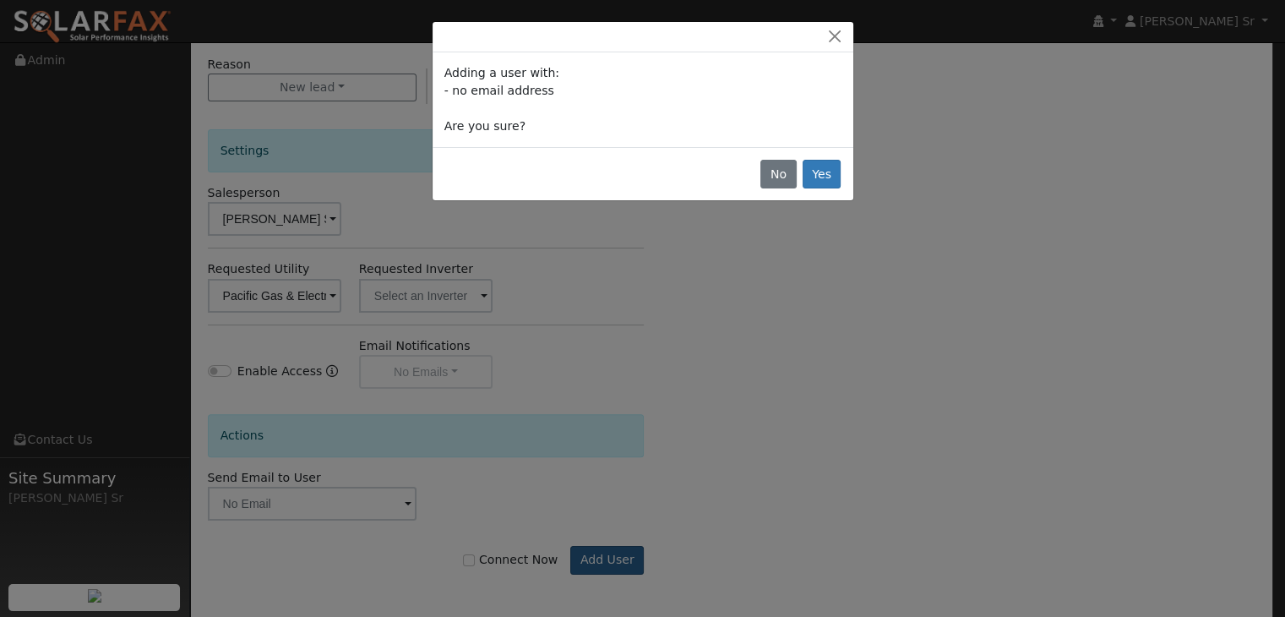
scroll to position [476, 0]
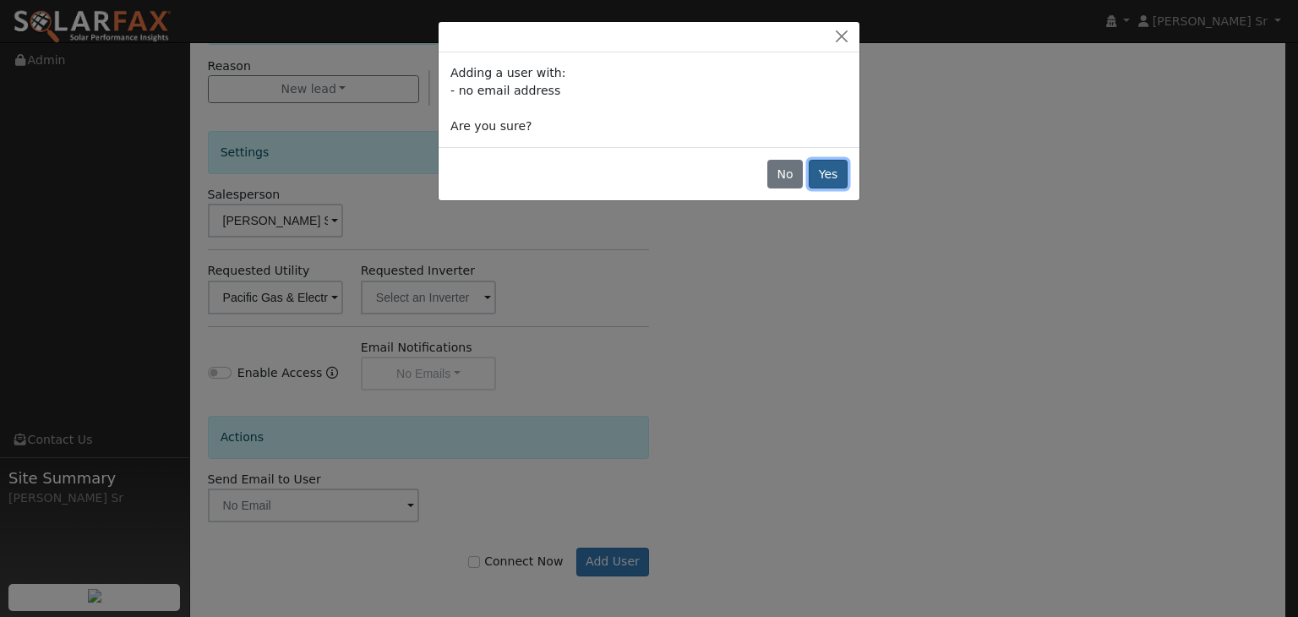
click at [838, 175] on button "Yes" at bounding box center [828, 174] width 39 height 29
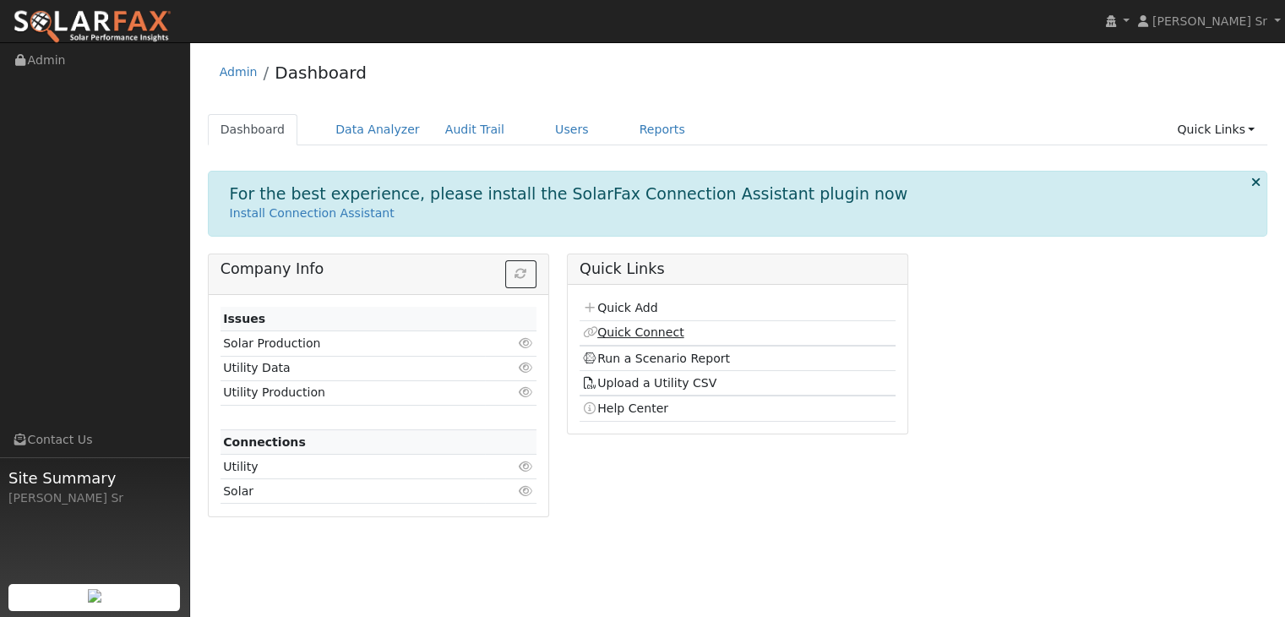
click at [662, 330] on link "Quick Connect" at bounding box center [632, 332] width 101 height 14
click at [666, 384] on link "Upload a Utility CSV" at bounding box center [649, 383] width 134 height 14
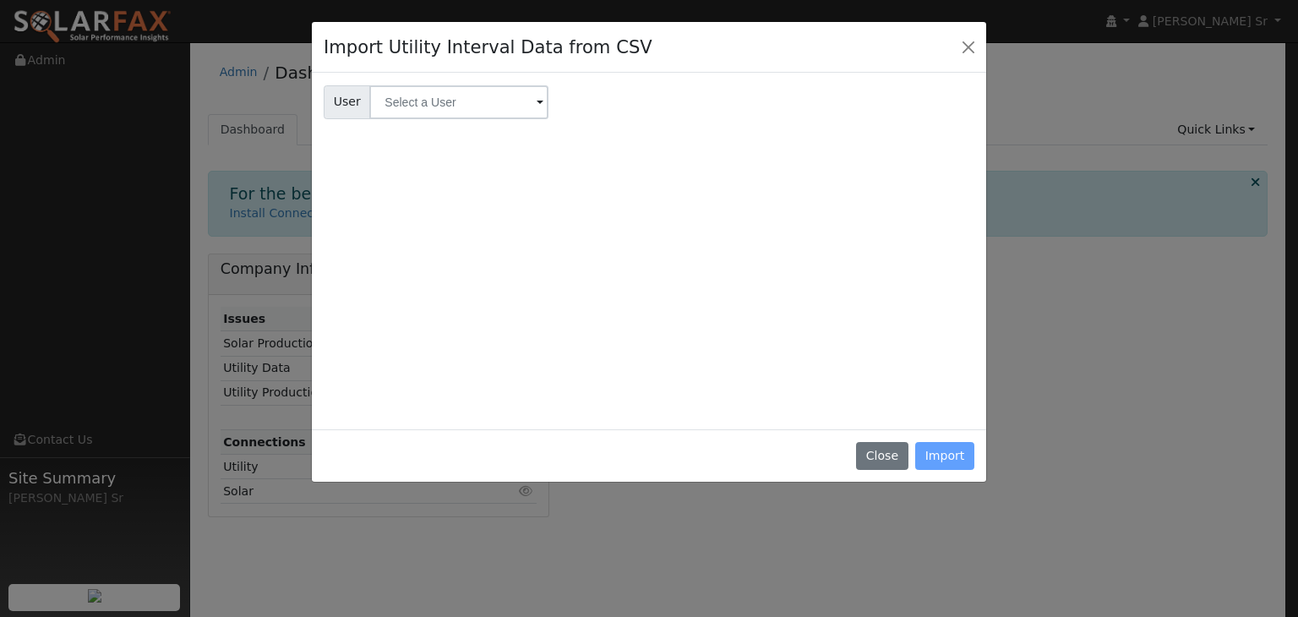
click at [536, 96] on span at bounding box center [539, 103] width 7 height 19
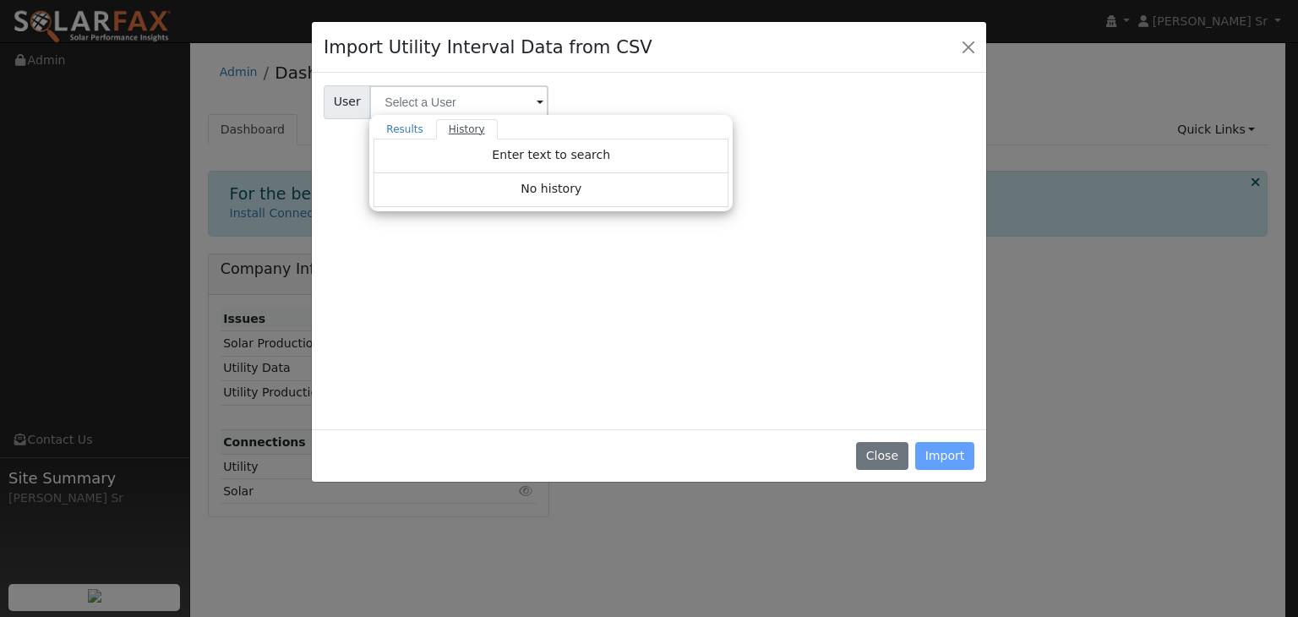
click at [459, 128] on link "History" at bounding box center [467, 129] width 62 height 20
click at [561, 193] on span "No history" at bounding box center [550, 189] width 61 height 14
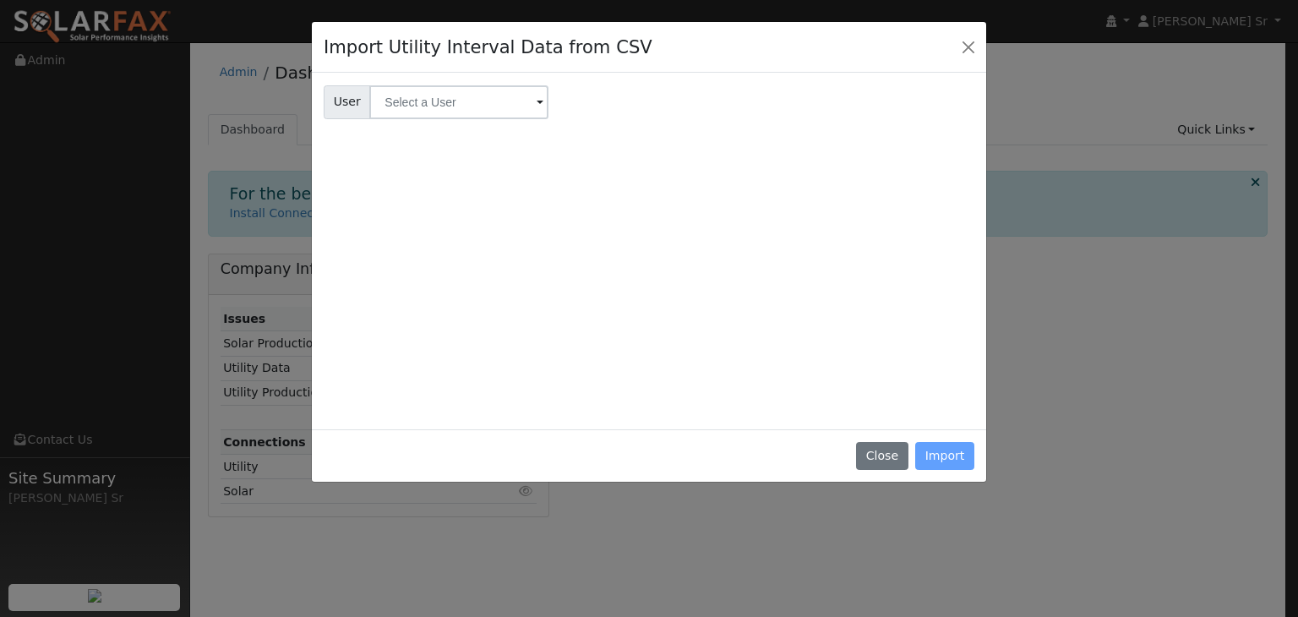
click at [956, 457] on div "Close Import" at bounding box center [649, 455] width 674 height 53
click at [949, 444] on div "Close Import" at bounding box center [649, 455] width 674 height 53
click at [536, 105] on span at bounding box center [539, 103] width 7 height 19
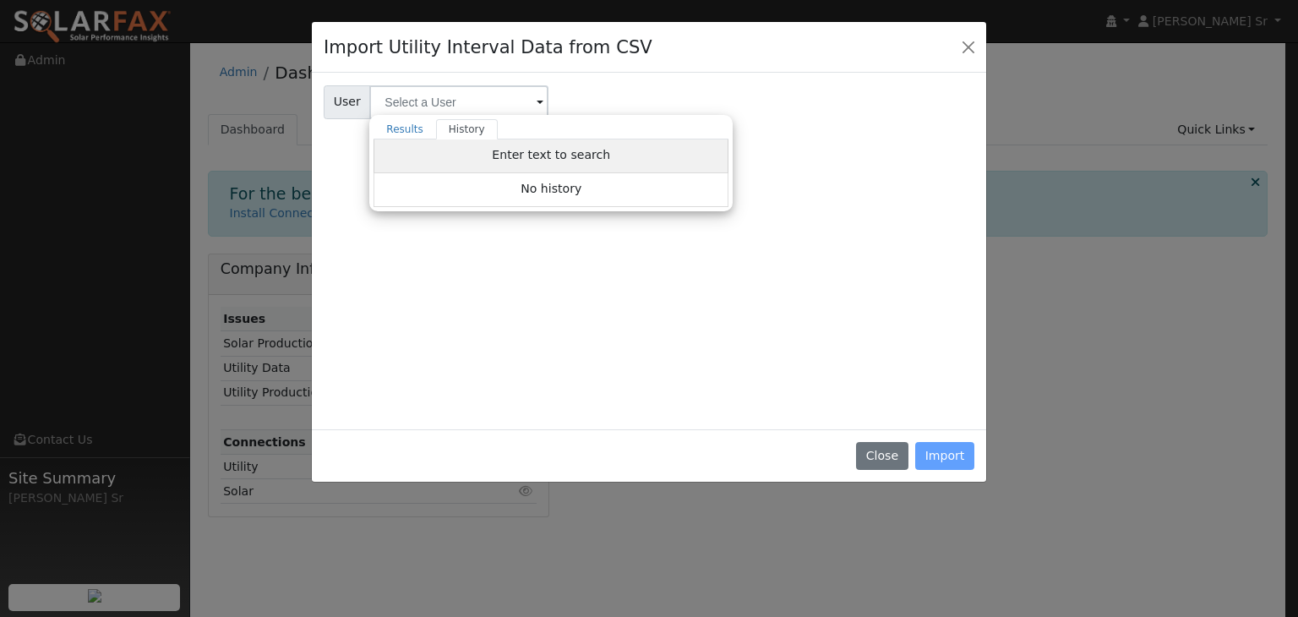
click at [600, 155] on div "Enter text to search" at bounding box center [550, 156] width 355 height 34
click at [402, 128] on link "Results" at bounding box center [404, 129] width 63 height 20
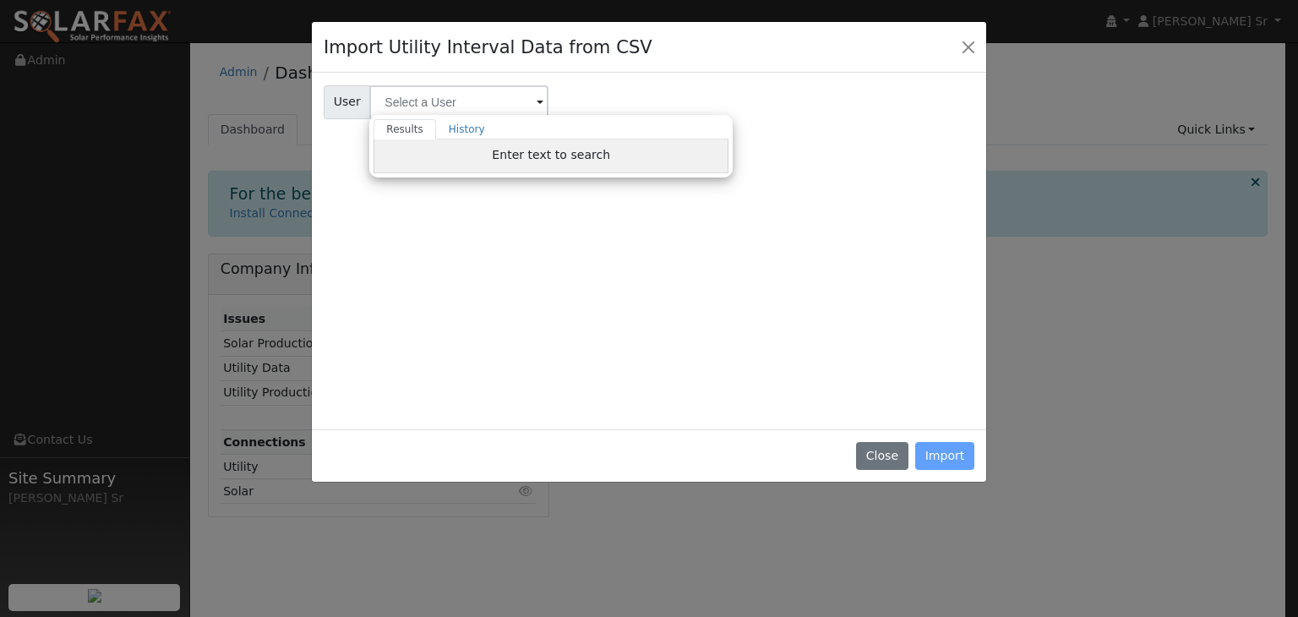
click at [561, 154] on span "Enter text to search" at bounding box center [551, 155] width 118 height 14
click at [453, 130] on link "History" at bounding box center [467, 129] width 62 height 20
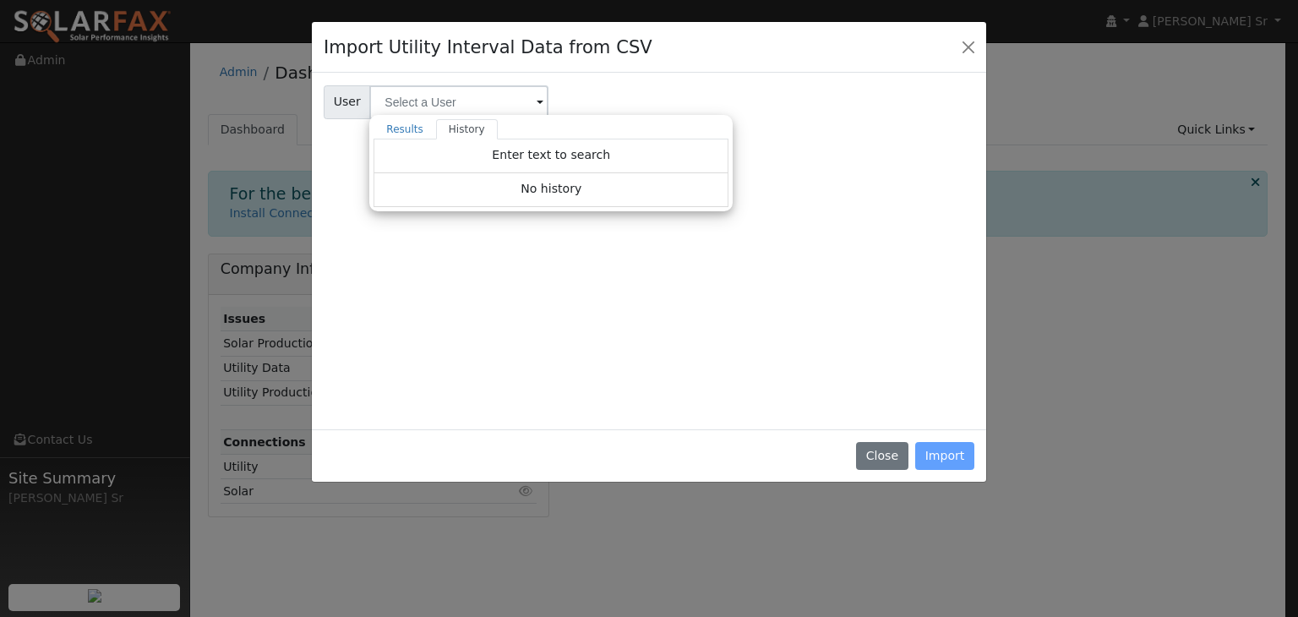
click at [556, 182] on span "No history" at bounding box center [550, 189] width 61 height 14
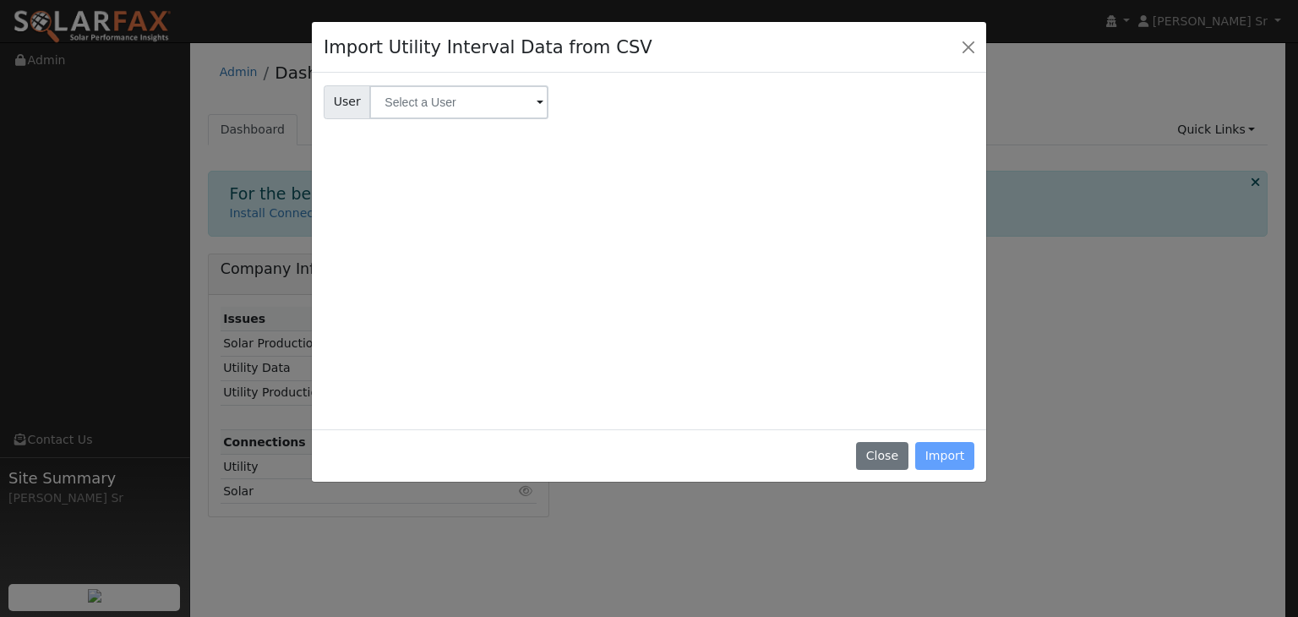
click at [943, 466] on div "Close Import" at bounding box center [649, 455] width 674 height 53
click at [884, 459] on button "Close" at bounding box center [882, 456] width 52 height 29
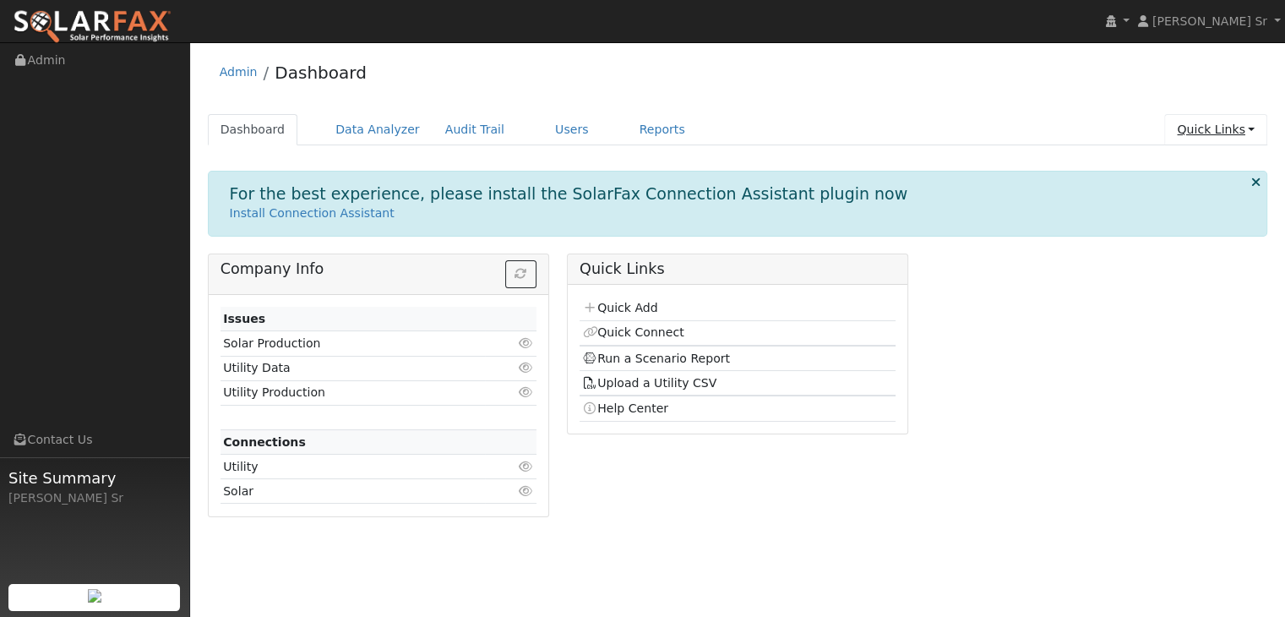
click at [1253, 124] on link "Quick Links" at bounding box center [1215, 129] width 103 height 31
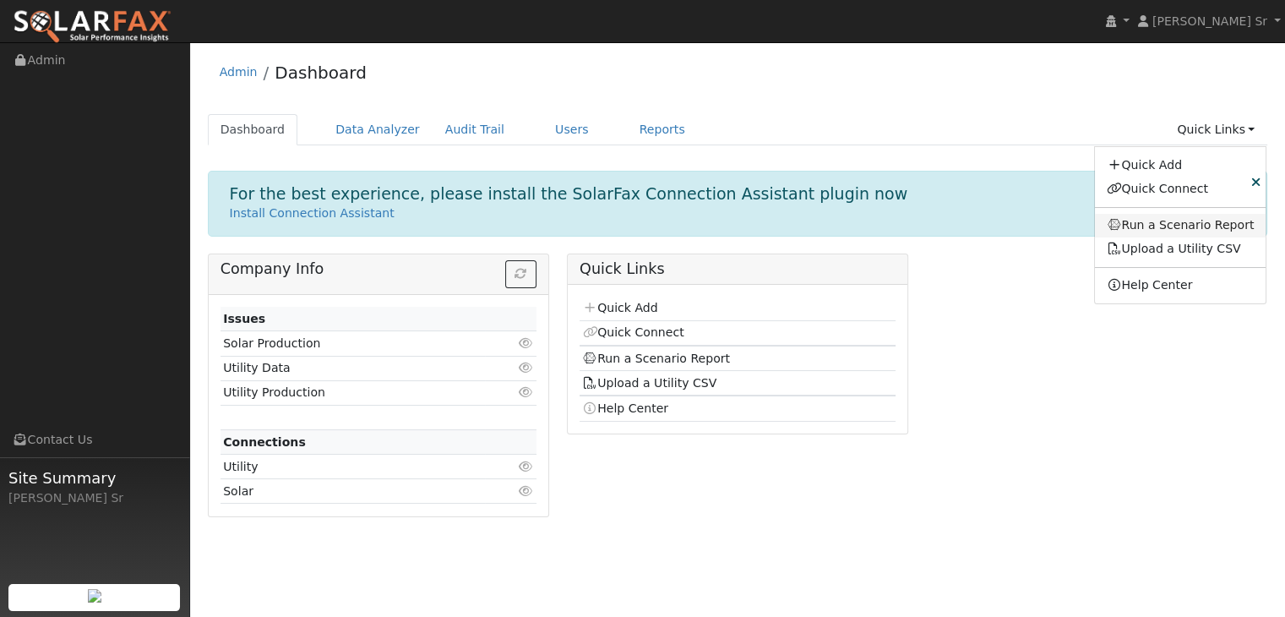
click at [1192, 221] on link "Run a Scenario Report" at bounding box center [1181, 226] width 172 height 24
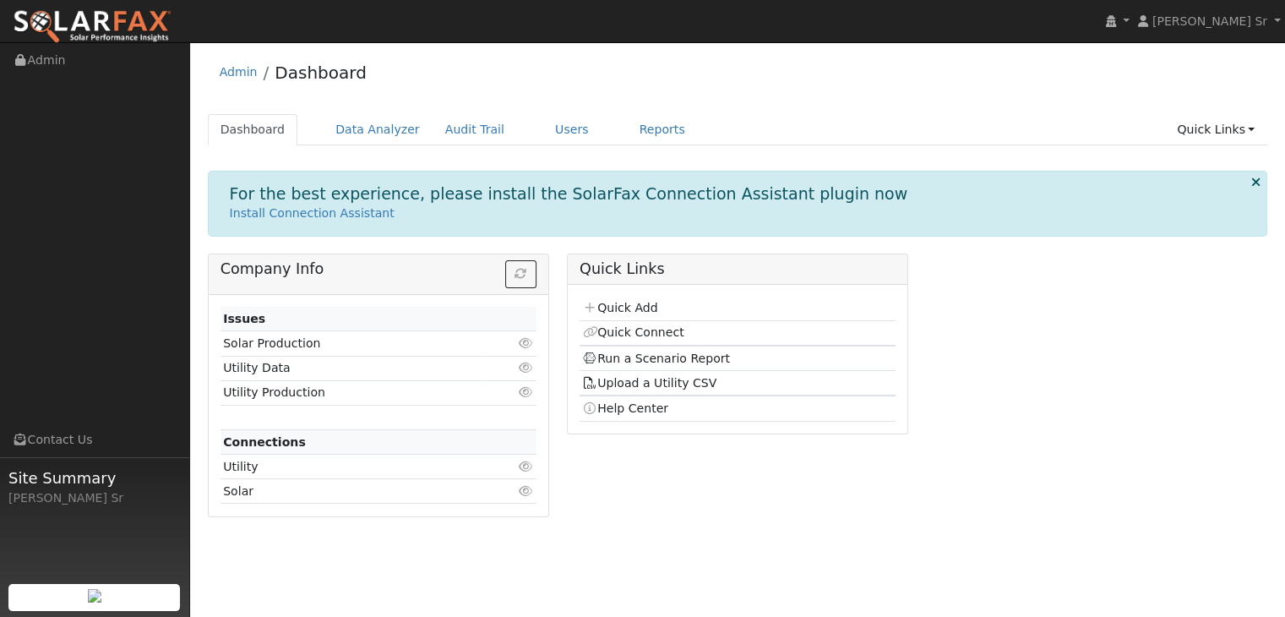
click at [1253, 183] on icon at bounding box center [1254, 182] width 9 height 13
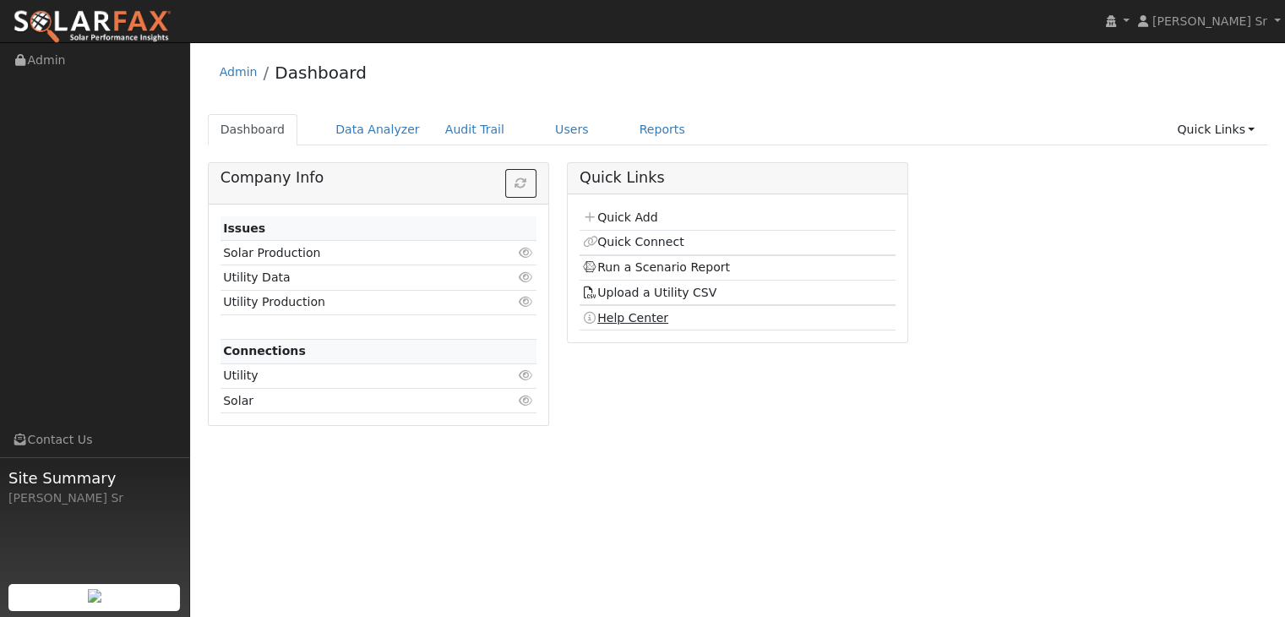
click at [643, 316] on link "Help Center" at bounding box center [625, 318] width 86 height 14
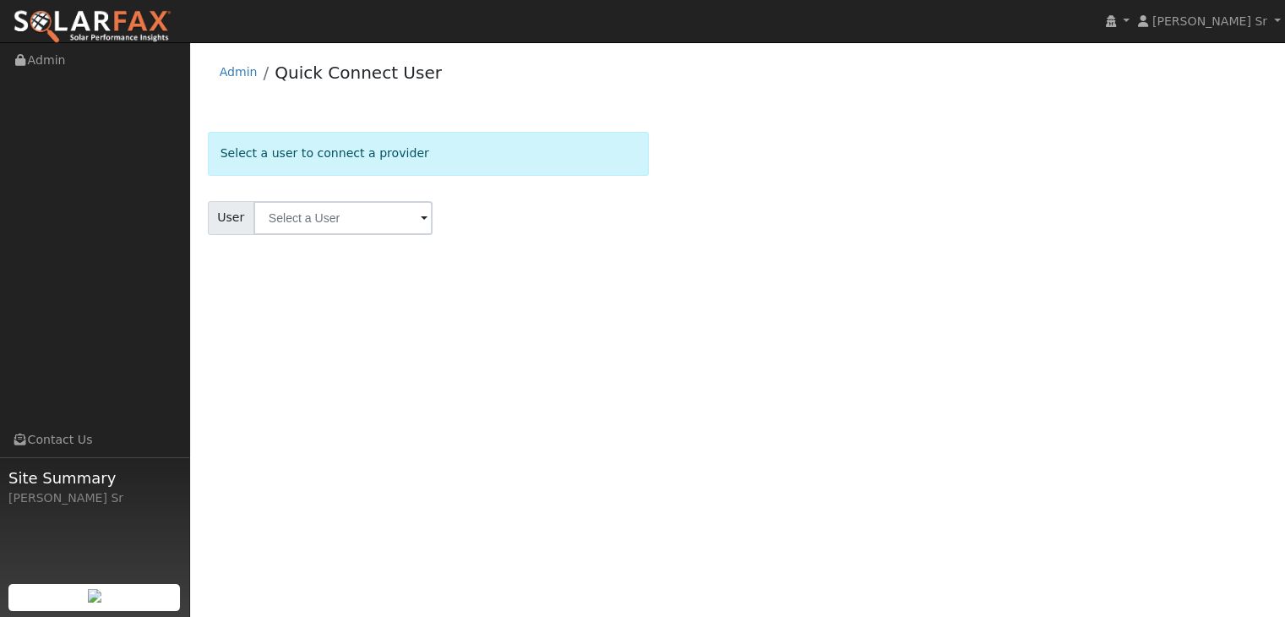
click at [421, 221] on span at bounding box center [424, 219] width 7 height 19
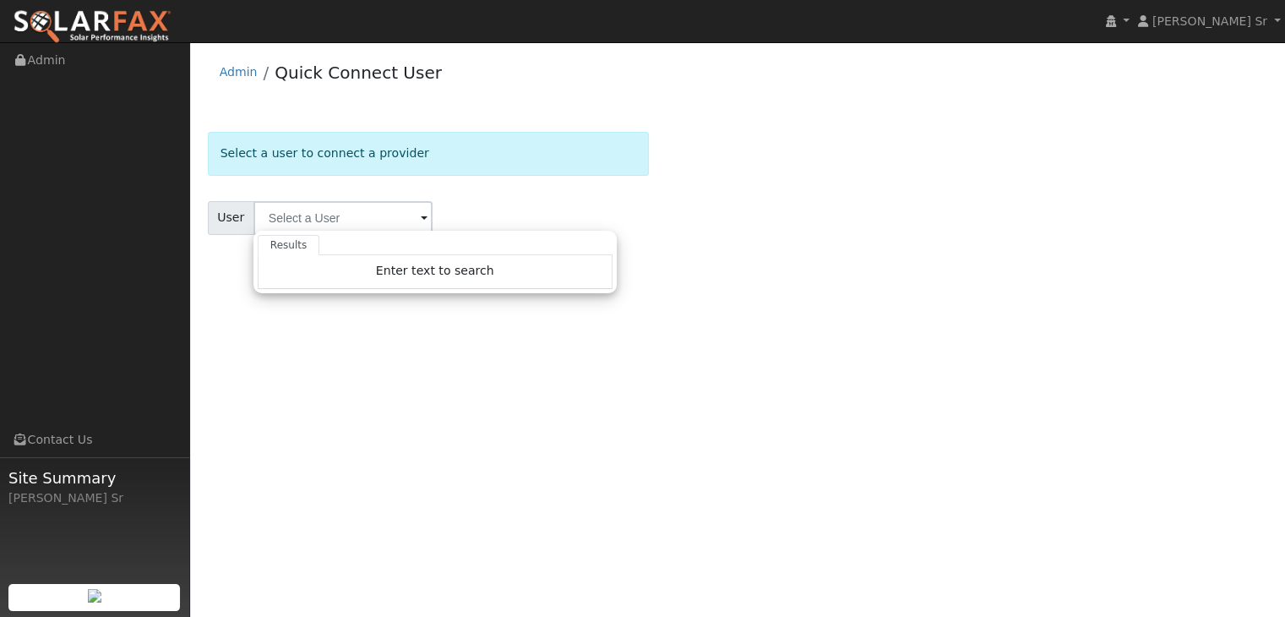
click at [421, 221] on span at bounding box center [424, 219] width 7 height 19
click at [736, 250] on div "Select a user to connect a provider User Results Enter text to search Enter tex…" at bounding box center [738, 204] width 1060 height 144
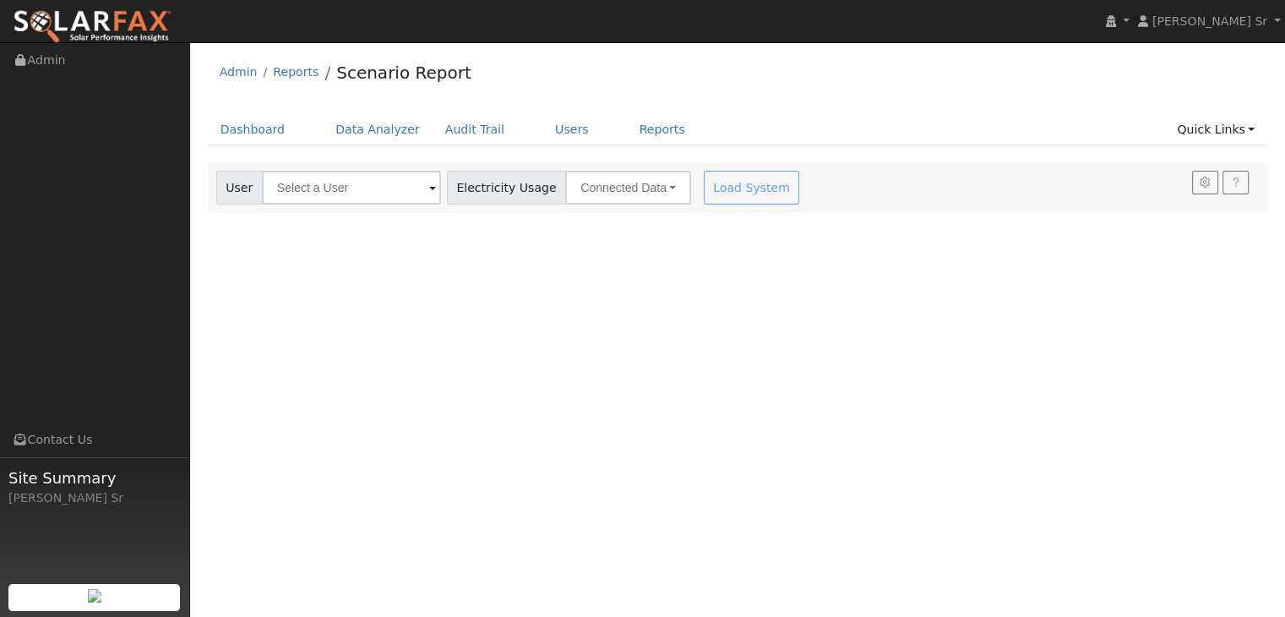
click at [429, 191] on span at bounding box center [432, 188] width 7 height 19
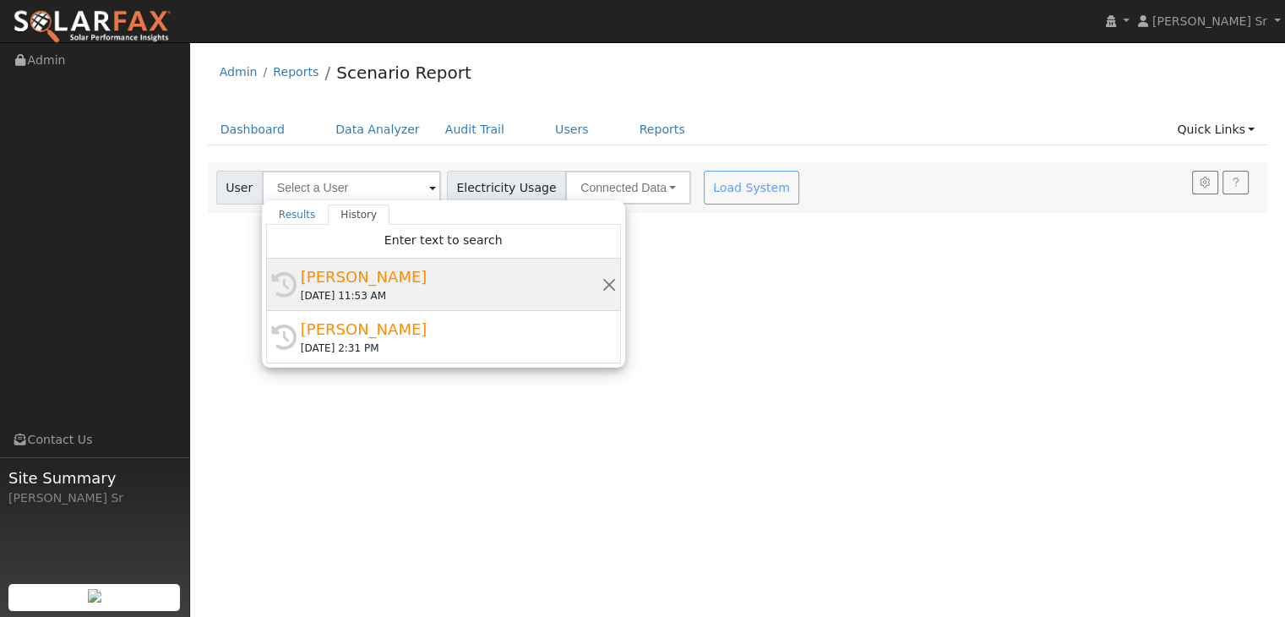
click at [363, 278] on div "[PERSON_NAME]" at bounding box center [451, 276] width 301 height 23
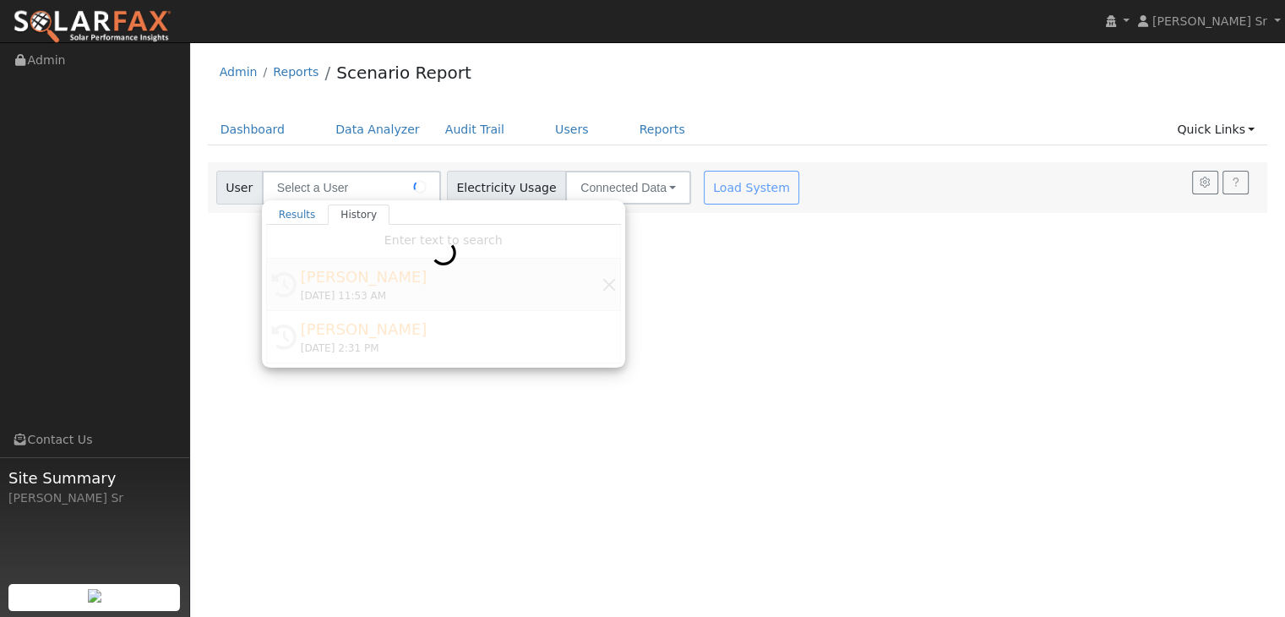
type input "[PERSON_NAME]"
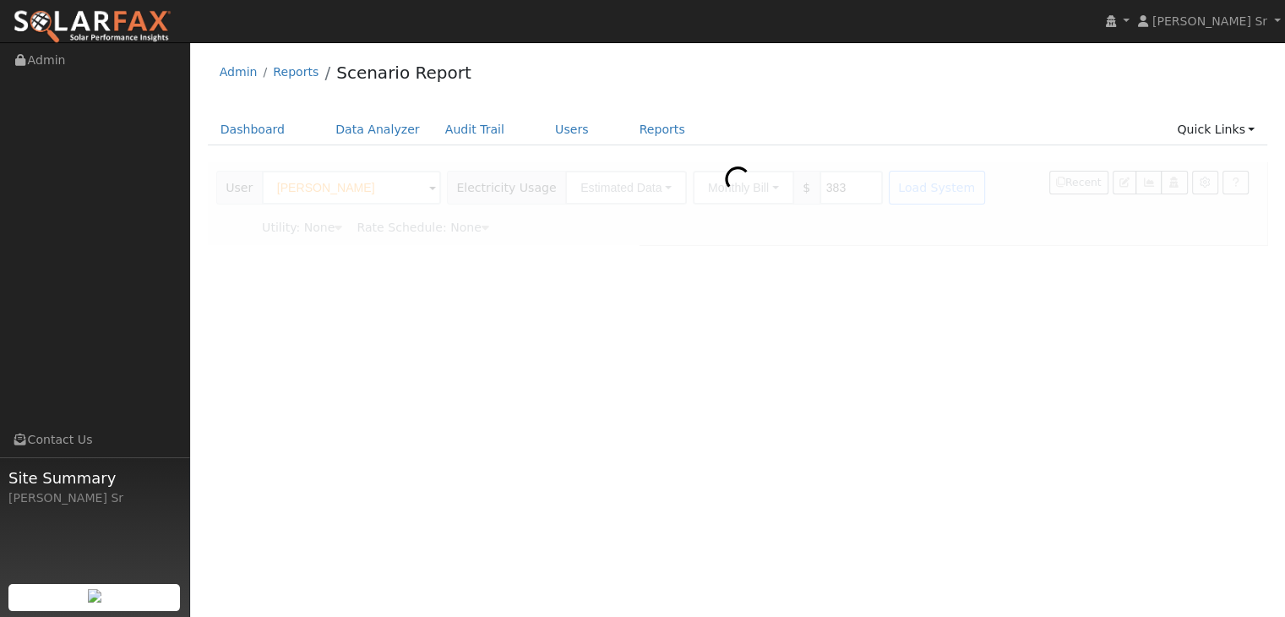
type input "Pacific Gas & Electric"
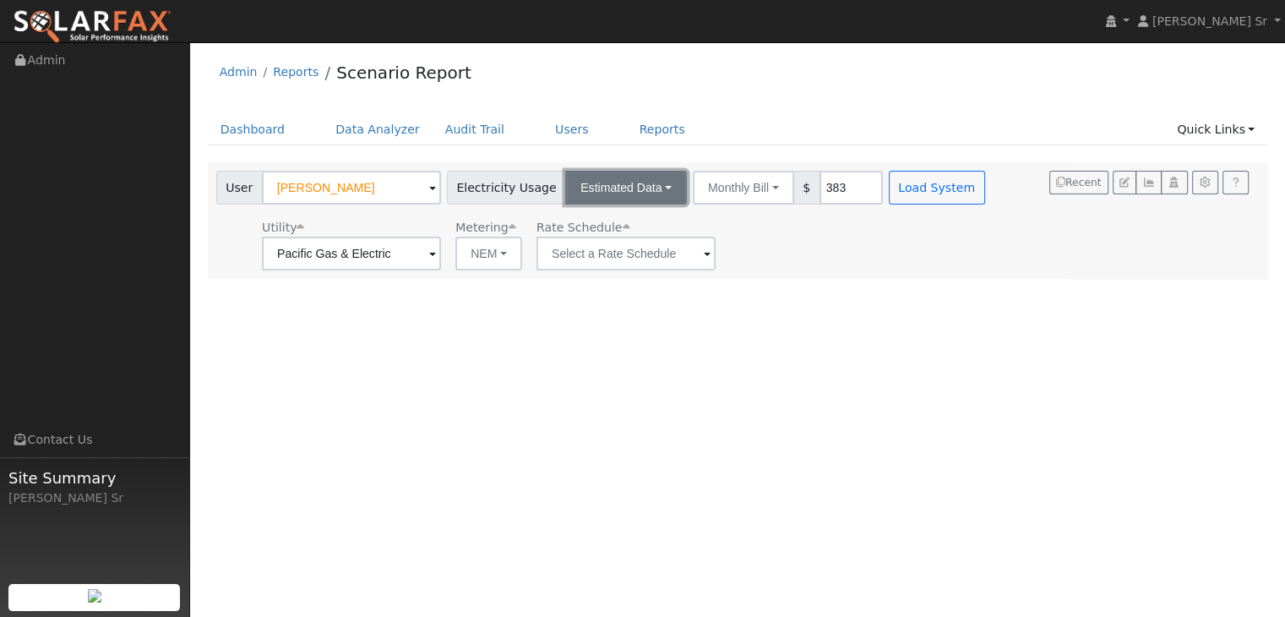
click at [643, 182] on button "Estimated Data" at bounding box center [626, 188] width 122 height 34
click at [616, 217] on link "Connected Data" at bounding box center [627, 225] width 120 height 24
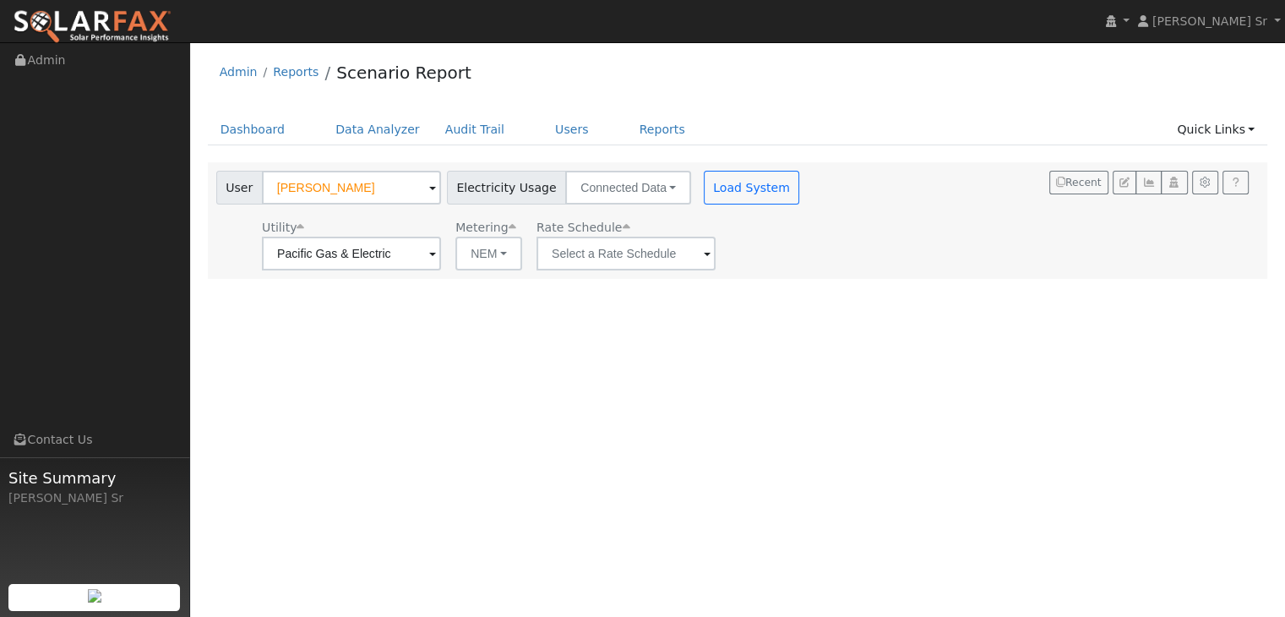
click at [436, 250] on span at bounding box center [432, 254] width 7 height 19
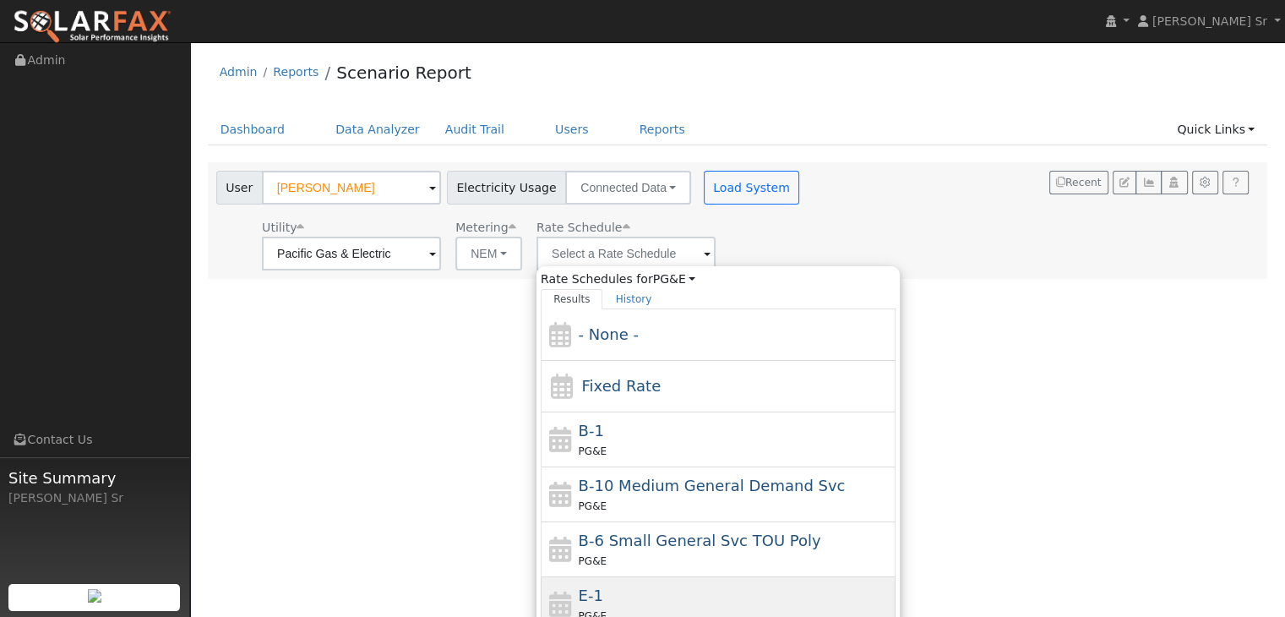
click at [623, 600] on div "E-1 PG&E" at bounding box center [735, 604] width 313 height 41
type input "E-1"
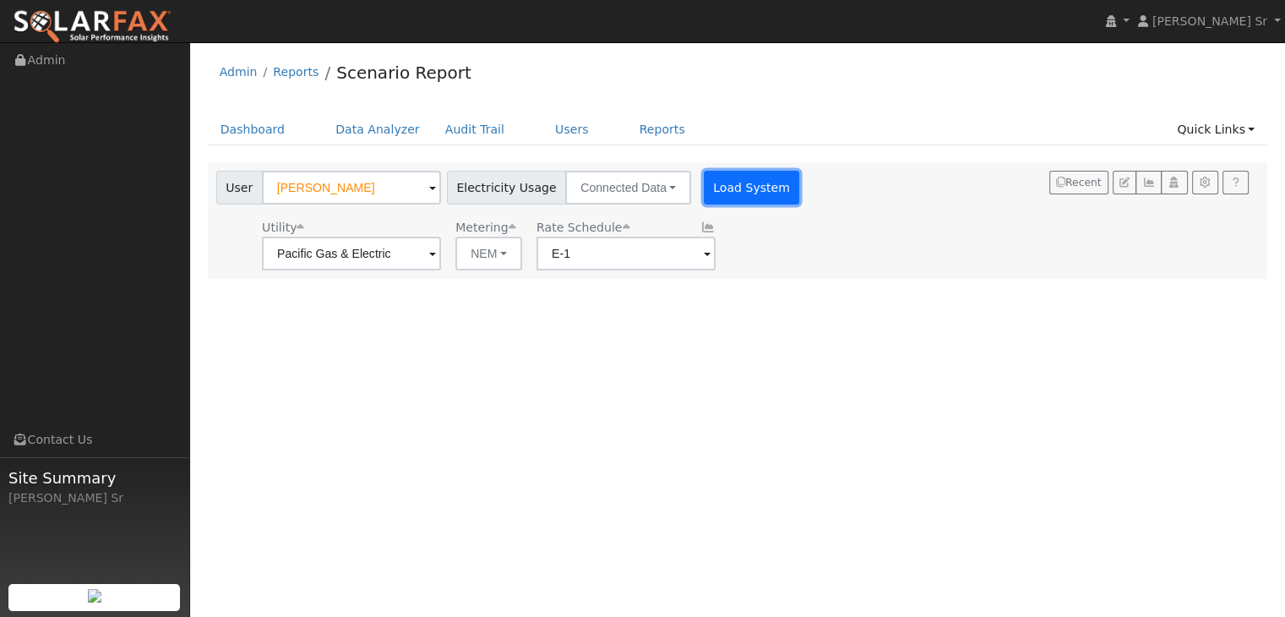
click at [734, 181] on button "Load System" at bounding box center [752, 188] width 96 height 34
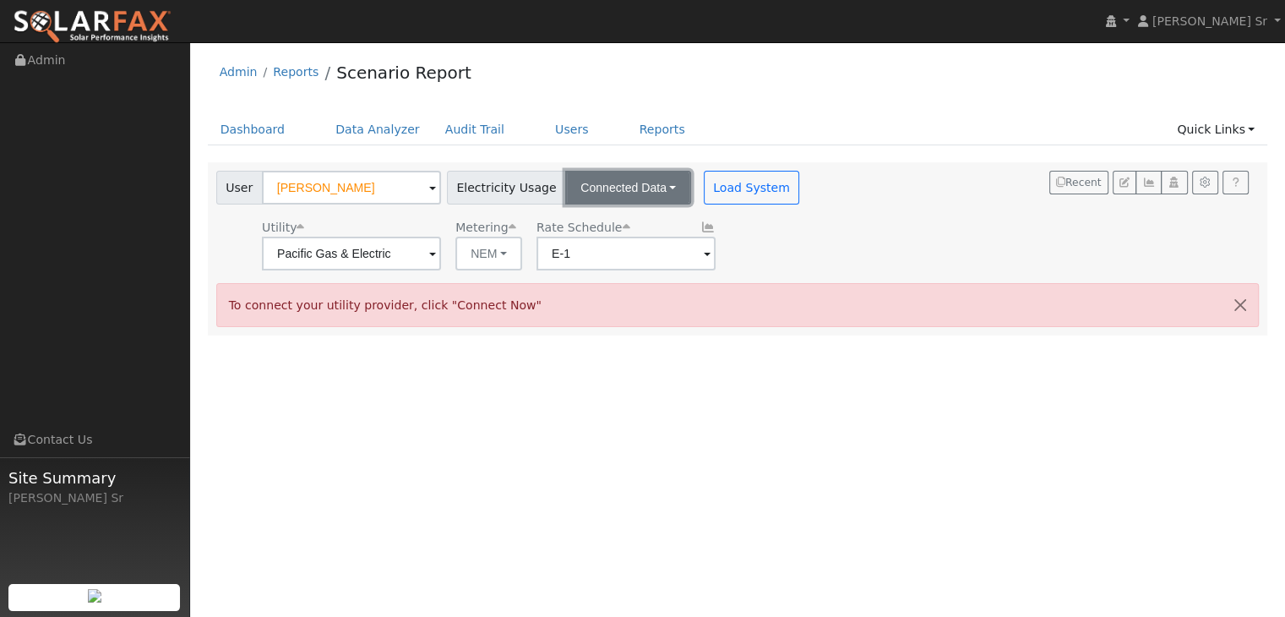
click at [652, 187] on button "Connected Data" at bounding box center [628, 188] width 126 height 34
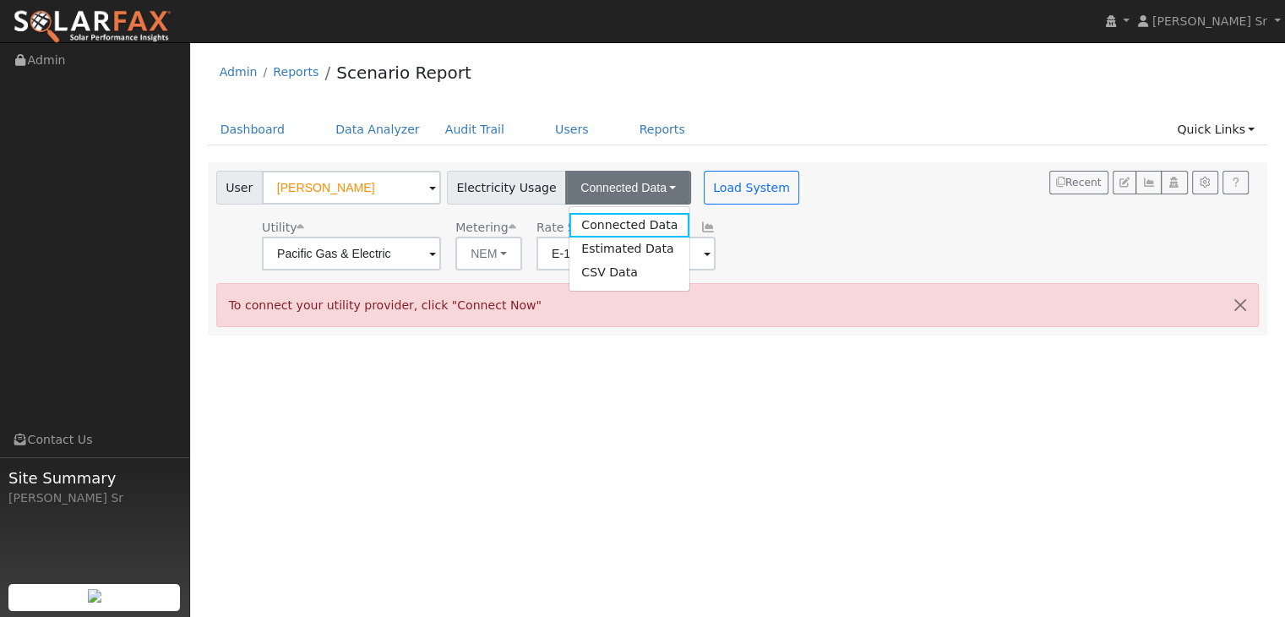
click at [882, 226] on div "User [PERSON_NAME] Account Default Account Default Account [STREET_ADDRESS][PER…" at bounding box center [734, 218] width 1043 height 106
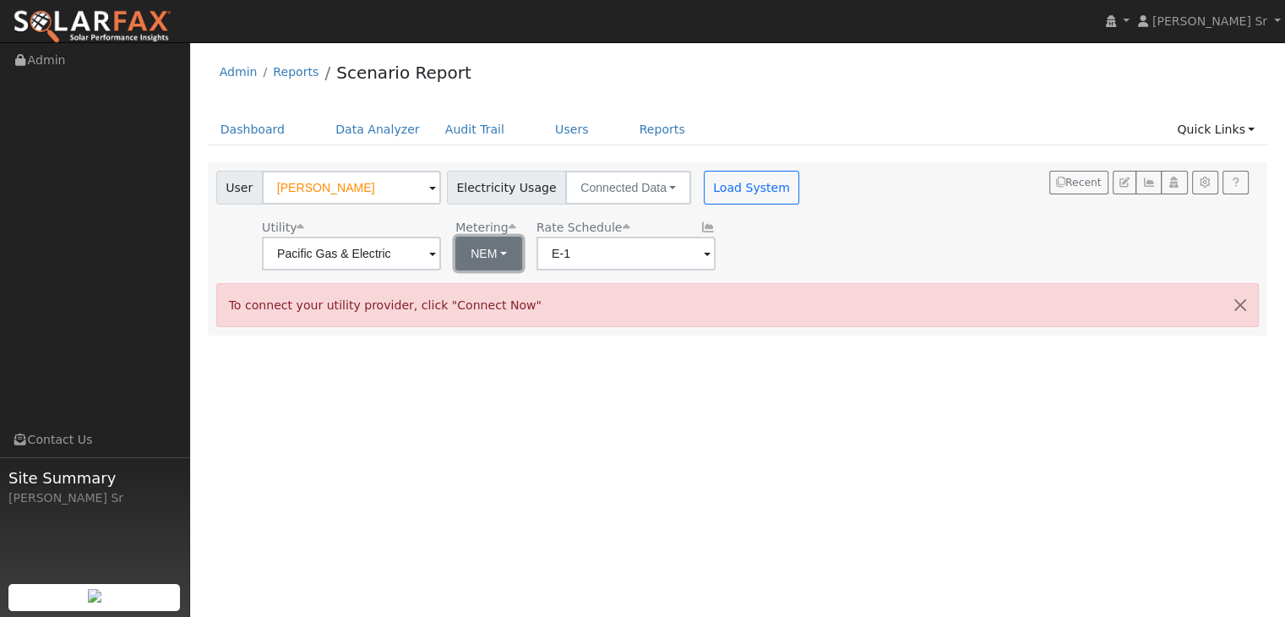
click at [503, 248] on button "NEM" at bounding box center [488, 254] width 67 height 34
click at [1217, 126] on link "Quick Links" at bounding box center [1215, 129] width 103 height 31
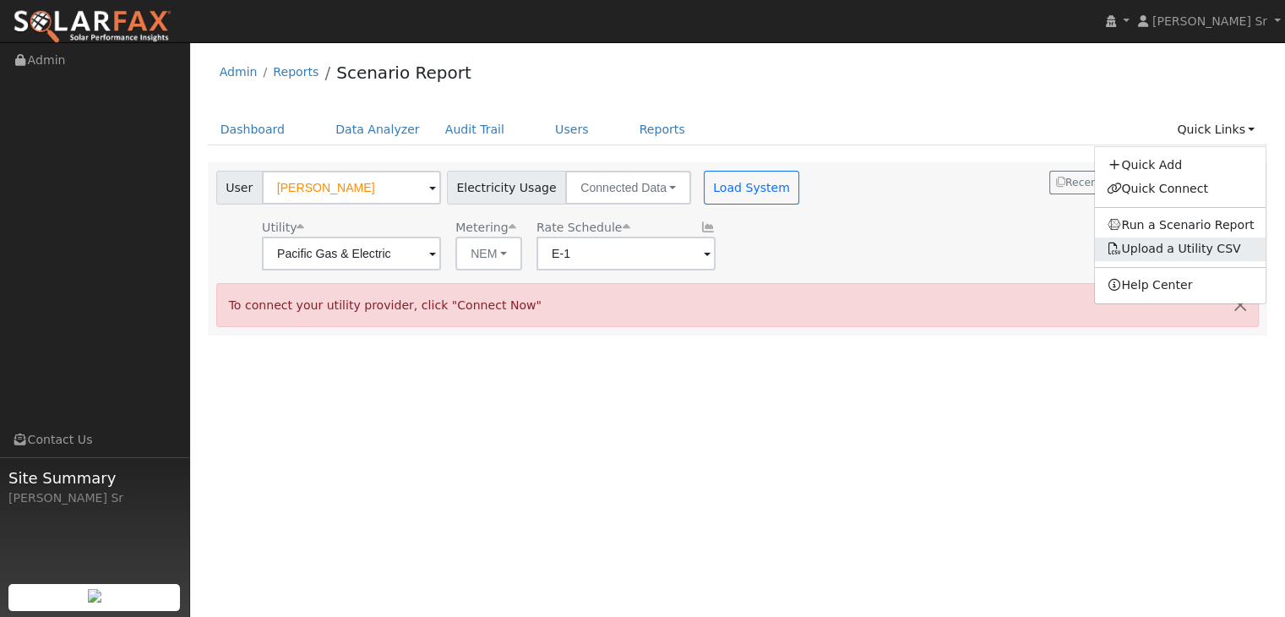
click at [1190, 247] on link "Upload a Utility CSV" at bounding box center [1174, 249] width 134 height 14
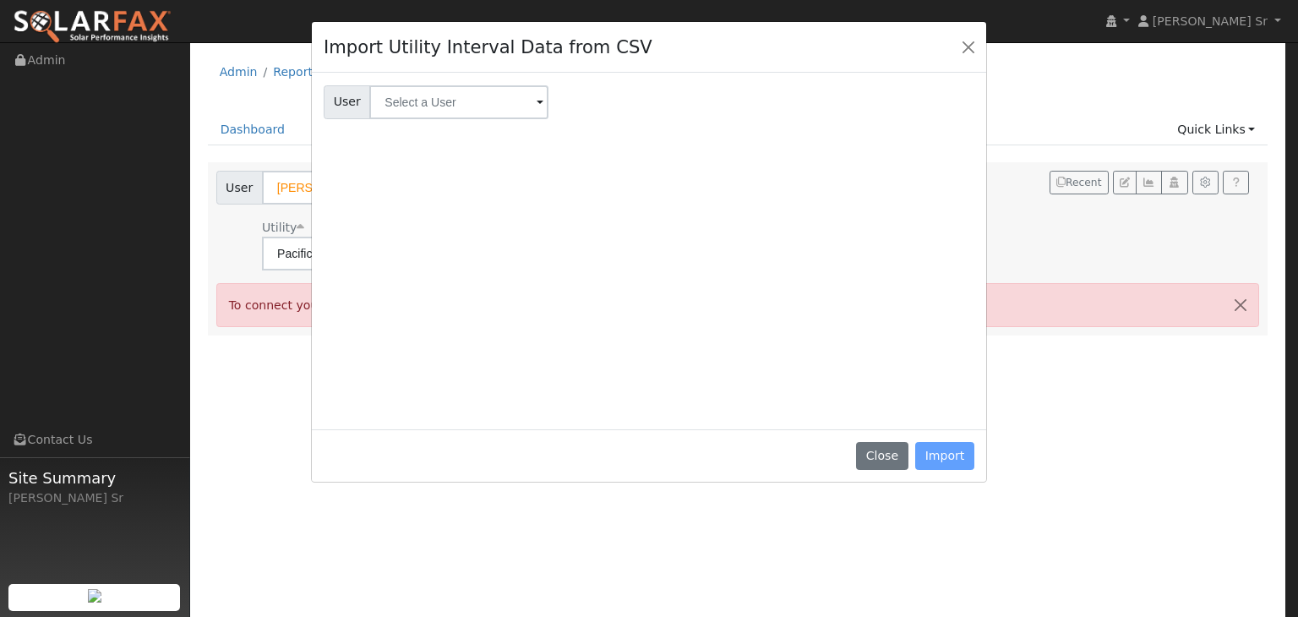
click at [946, 458] on div "Close Import" at bounding box center [649, 455] width 674 height 53
click at [895, 447] on button "Close" at bounding box center [882, 456] width 52 height 29
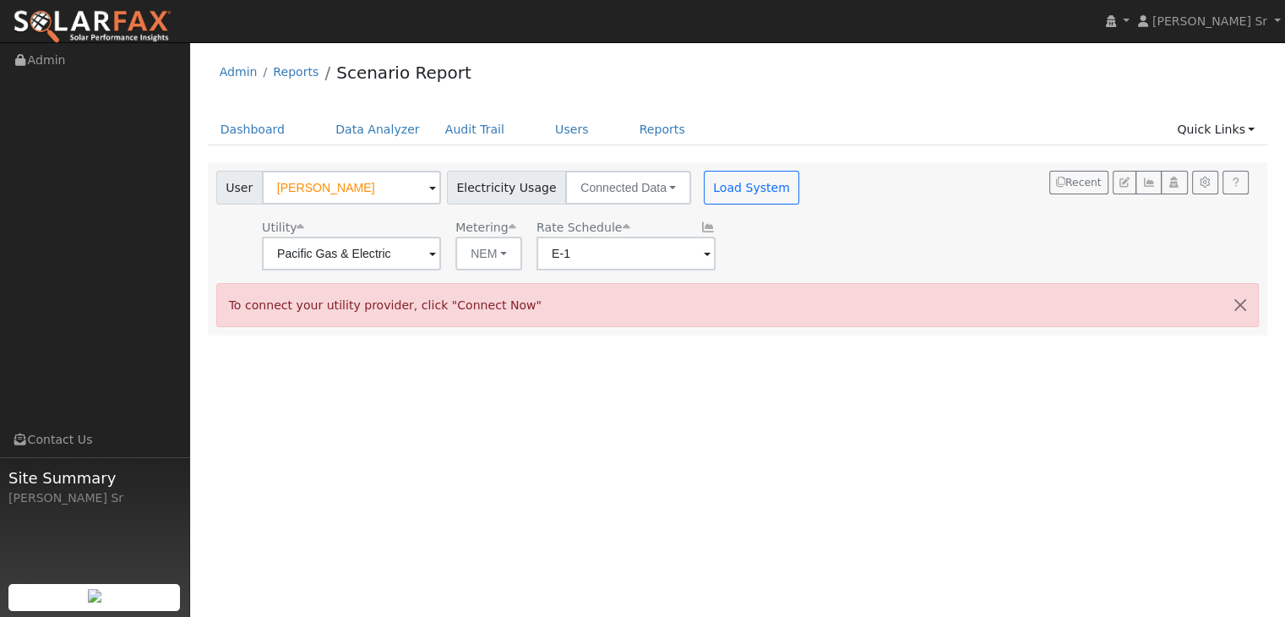
click at [258, 72] on li "Reports" at bounding box center [289, 76] width 62 height 26
drag, startPoint x: 1144, startPoint y: 18, endPoint x: 1222, endPoint y: 79, distance: 99.2
click at [1222, 79] on div "Admin Reports Scenario Report" at bounding box center [738, 77] width 1060 height 52
click at [1274, 21] on link "[PERSON_NAME] Sr" at bounding box center [1209, 21] width 151 height 42
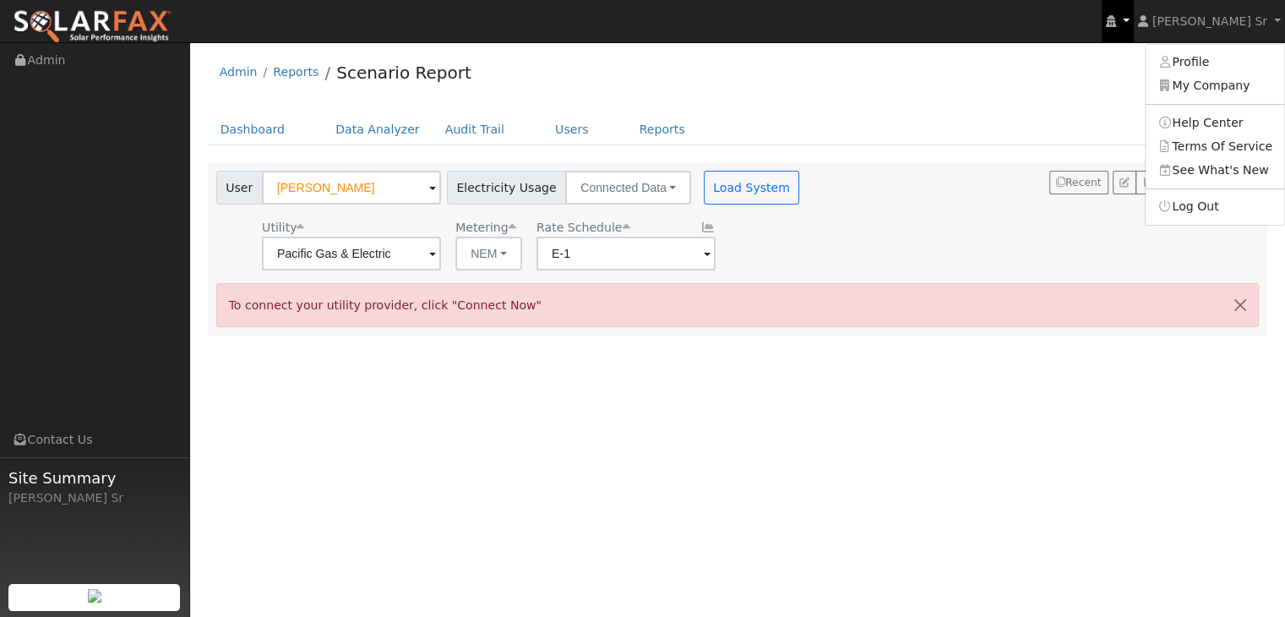
click at [1134, 17] on link at bounding box center [1118, 21] width 32 height 42
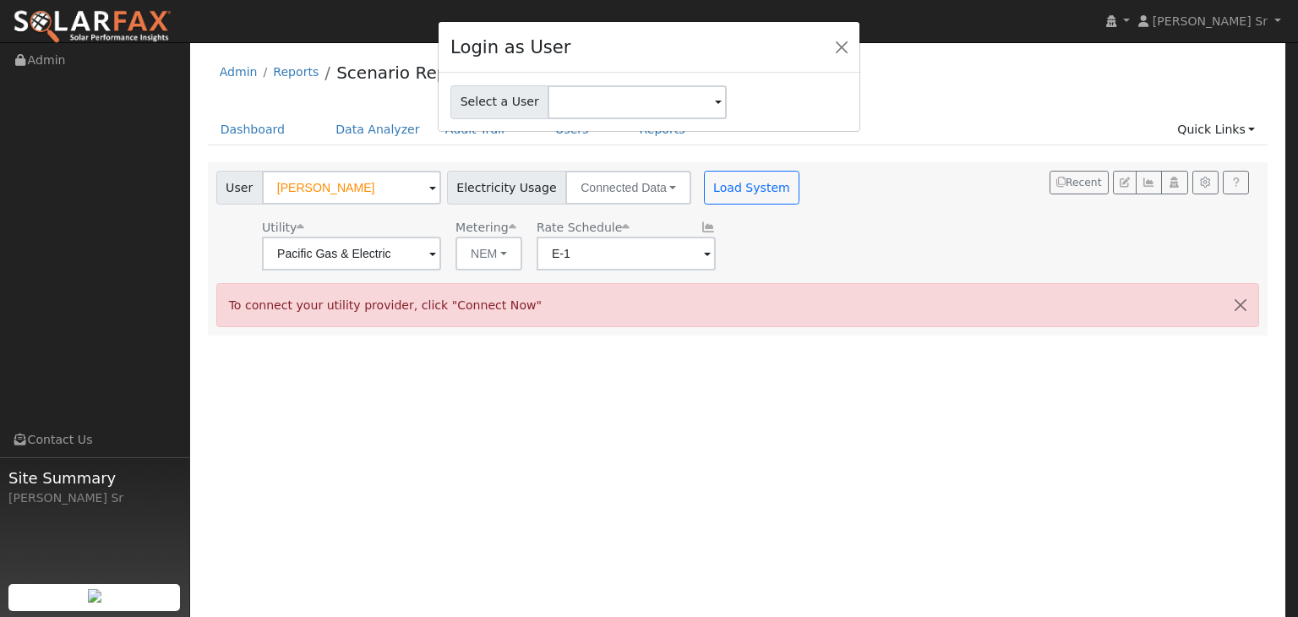
click at [715, 104] on span at bounding box center [718, 103] width 7 height 19
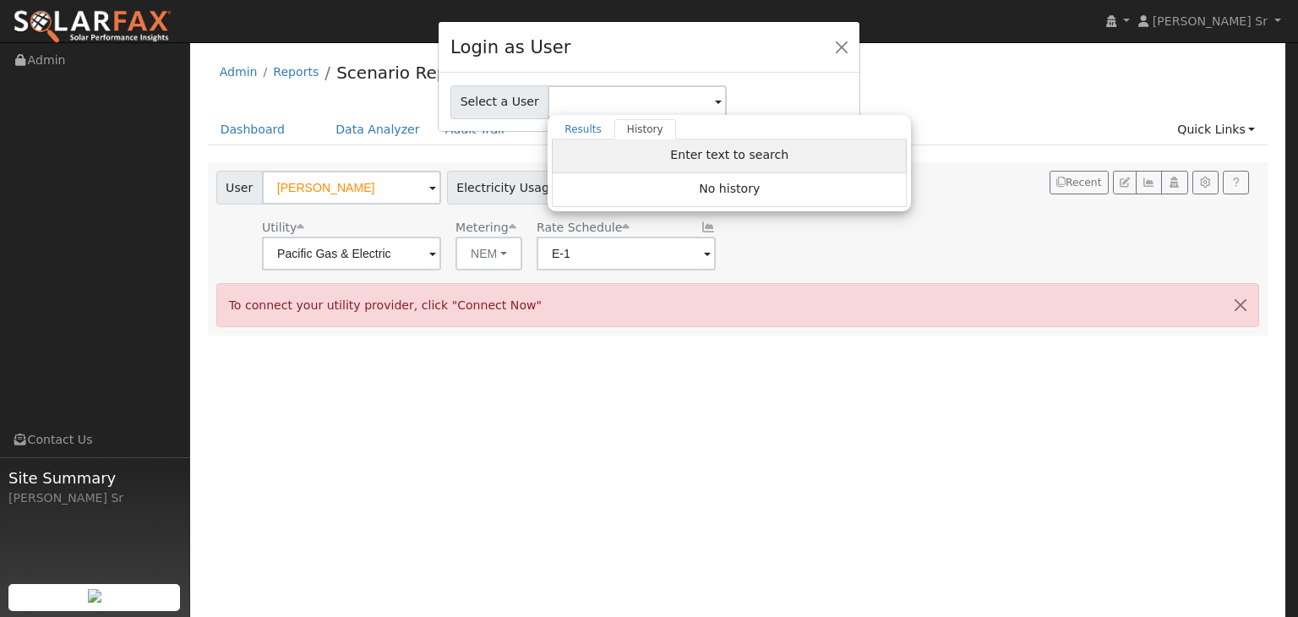
click at [749, 153] on span "Enter text to search" at bounding box center [729, 155] width 118 height 14
click at [749, 151] on span "Enter text to search" at bounding box center [729, 155] width 118 height 14
click at [740, 177] on div "No history" at bounding box center [729, 190] width 355 height 34
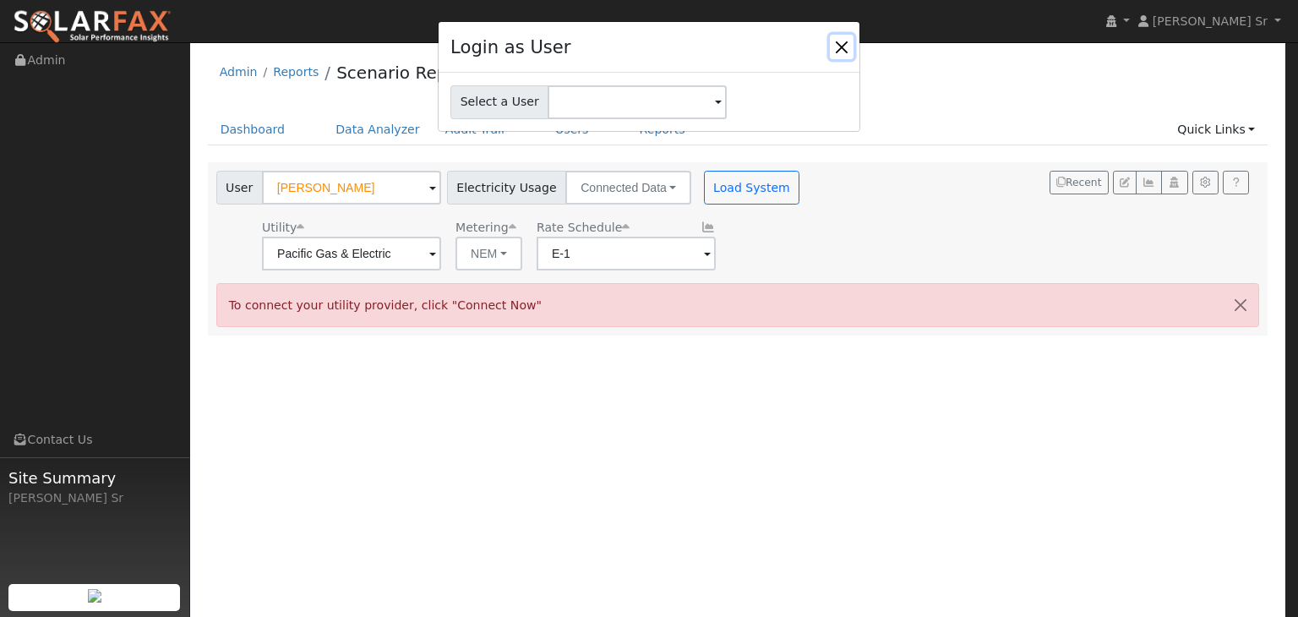
click at [844, 47] on button "Close" at bounding box center [842, 47] width 24 height 24
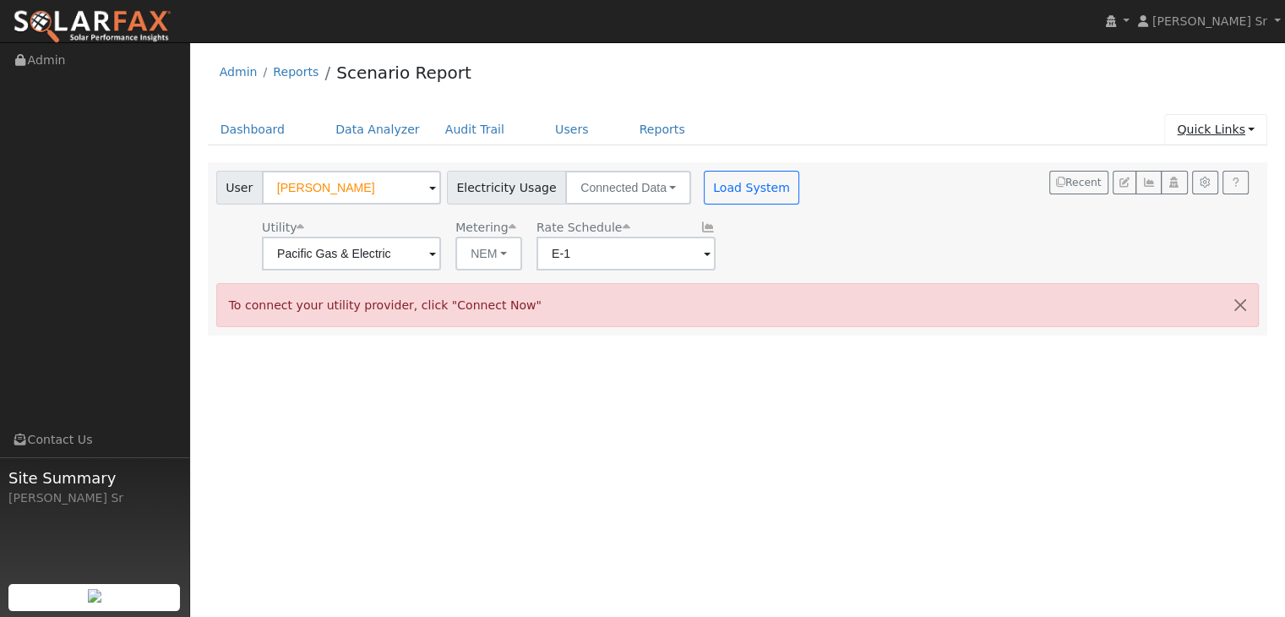
click at [1255, 127] on link "Quick Links" at bounding box center [1215, 129] width 103 height 31
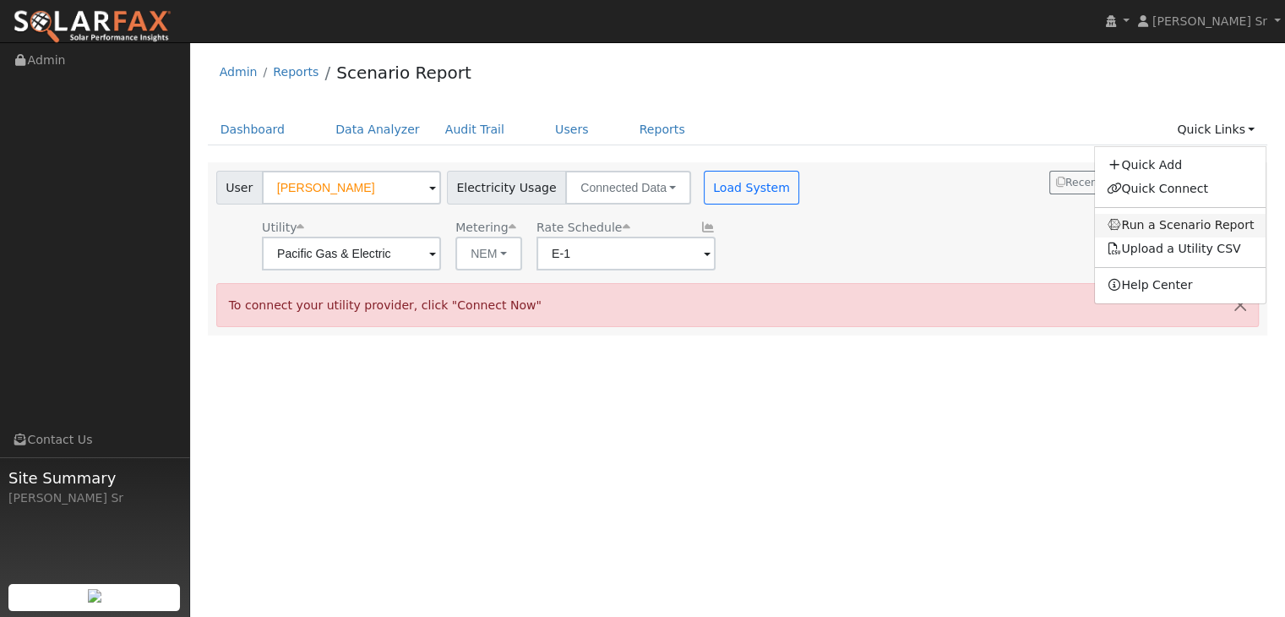
click at [1161, 223] on link "Run a Scenario Report" at bounding box center [1181, 226] width 172 height 24
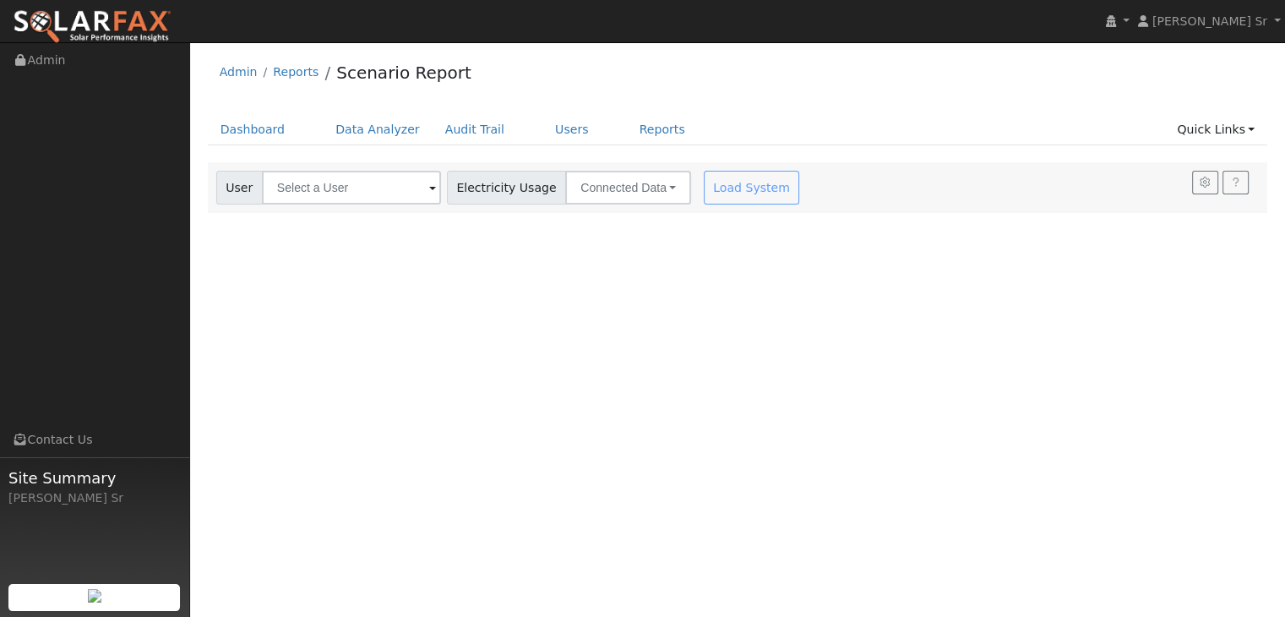
drag, startPoint x: 1158, startPoint y: 1, endPoint x: 828, endPoint y: 373, distance: 497.3
click at [828, 373] on div "User Profile First name Last name Email Email Notifications No Emails No Emails…" at bounding box center [737, 329] width 1095 height 575
click at [1227, 130] on link "Quick Links" at bounding box center [1215, 129] width 103 height 31
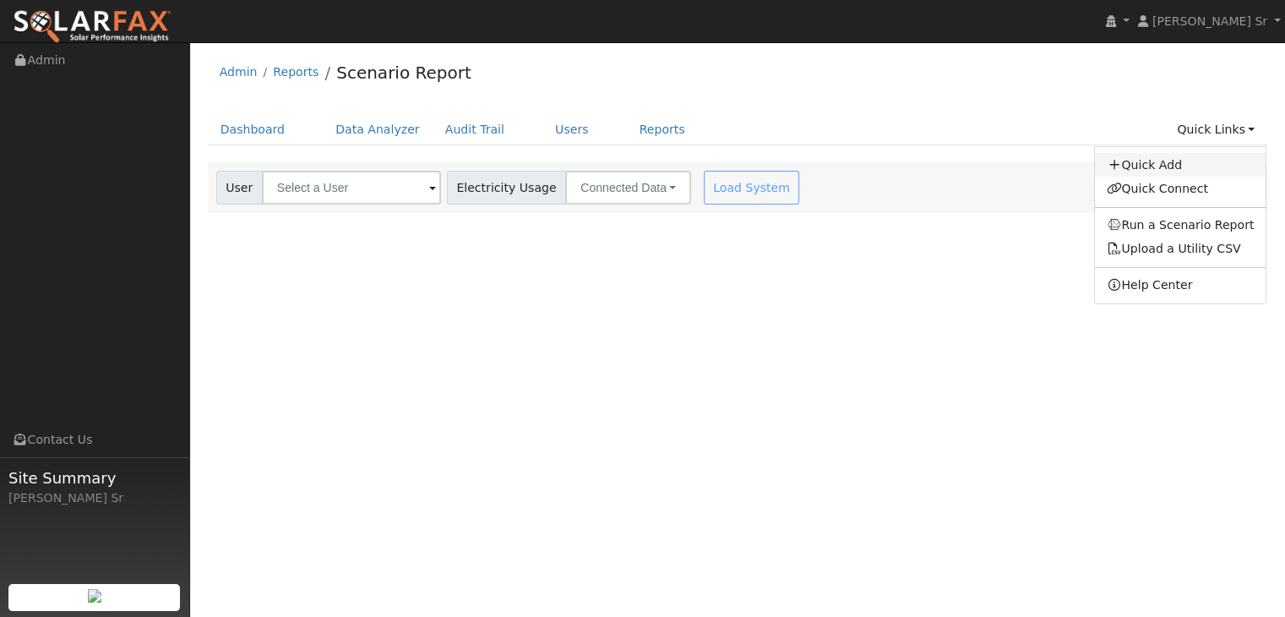
click at [1180, 166] on link "Quick Add" at bounding box center [1181, 165] width 172 height 24
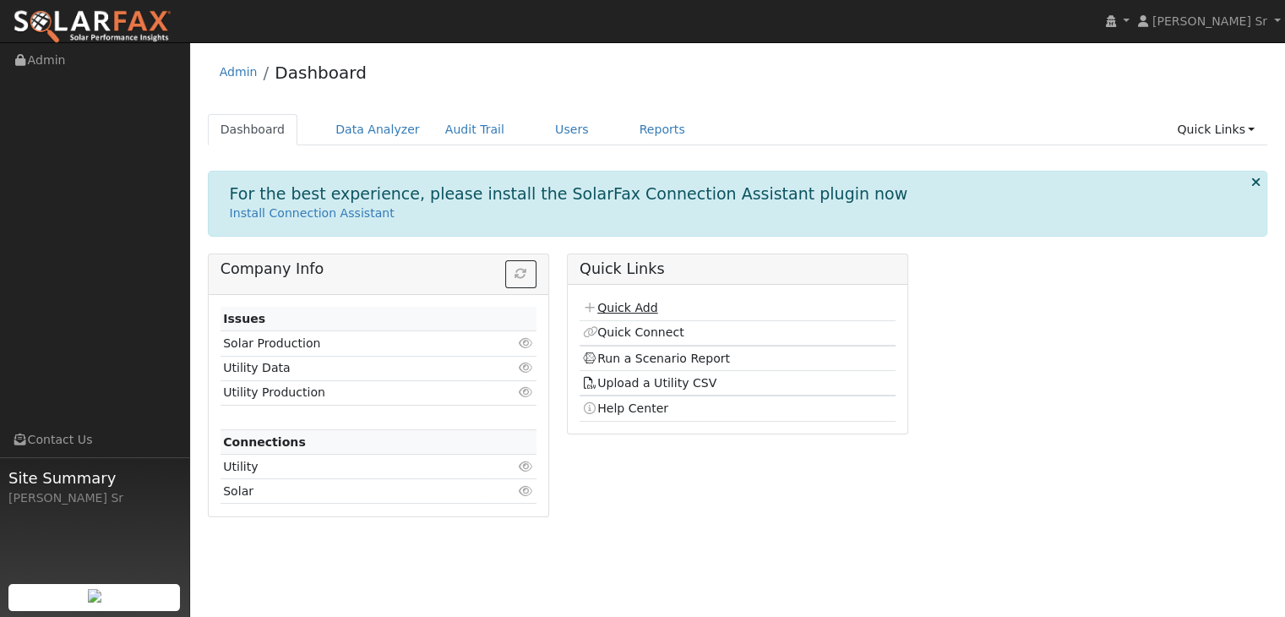
click at [636, 304] on link "Quick Add" at bounding box center [619, 308] width 75 height 14
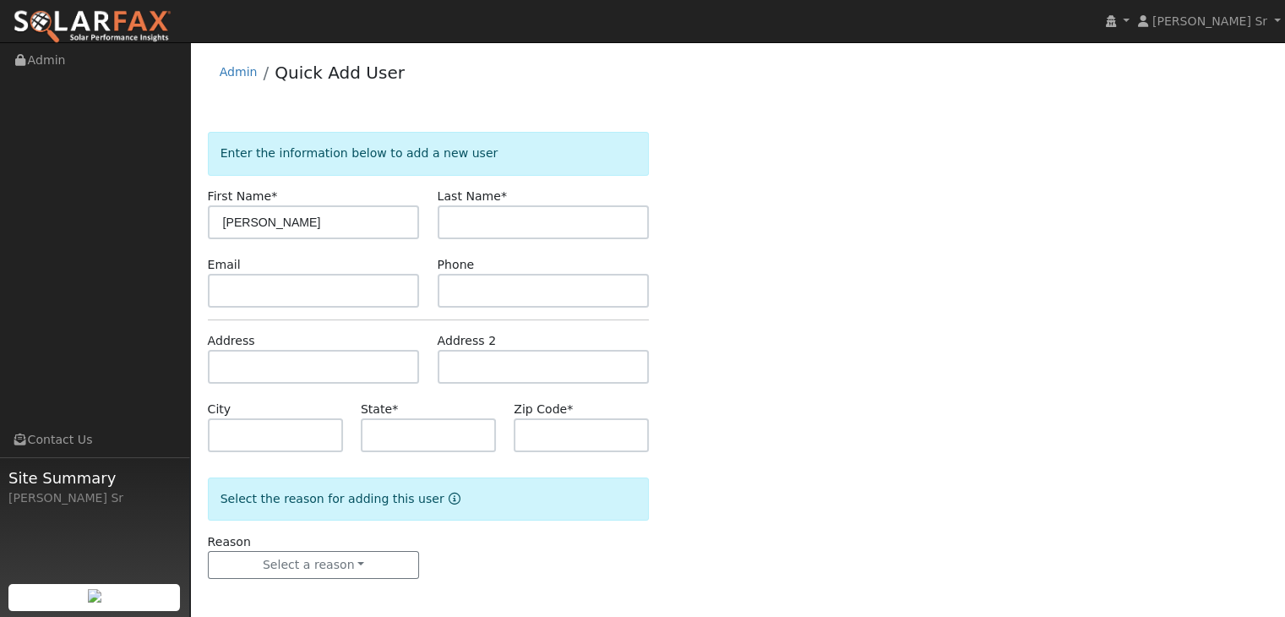
type input "[PERSON_NAME]"
click at [470, 288] on input "9163167318" at bounding box center [544, 291] width 212 height 34
click at [495, 288] on input "916-3167318" at bounding box center [544, 291] width 212 height 34
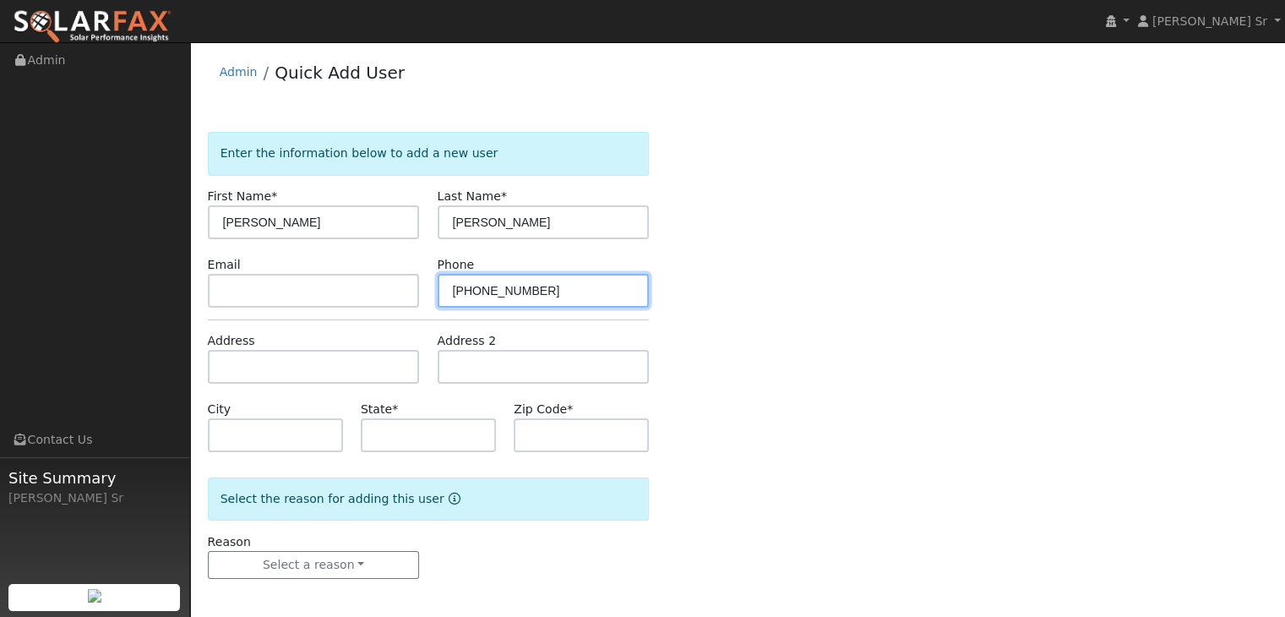
type input "[PHONE_NUMBER]"
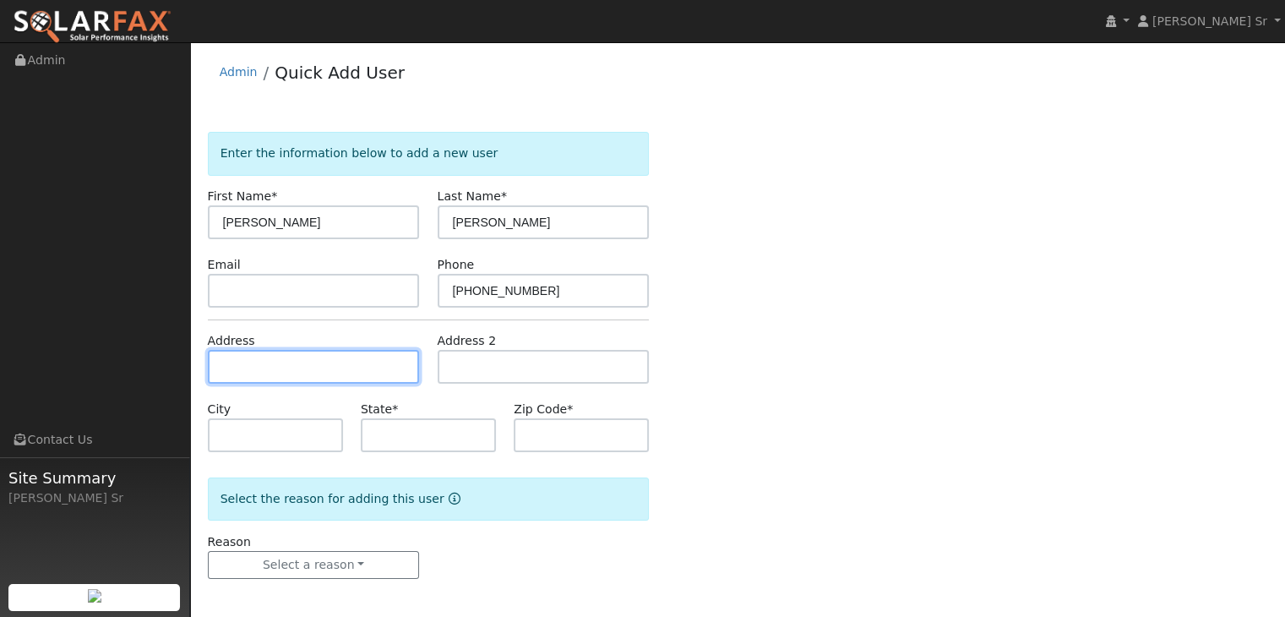
click at [355, 366] on input "text" at bounding box center [314, 367] width 212 height 34
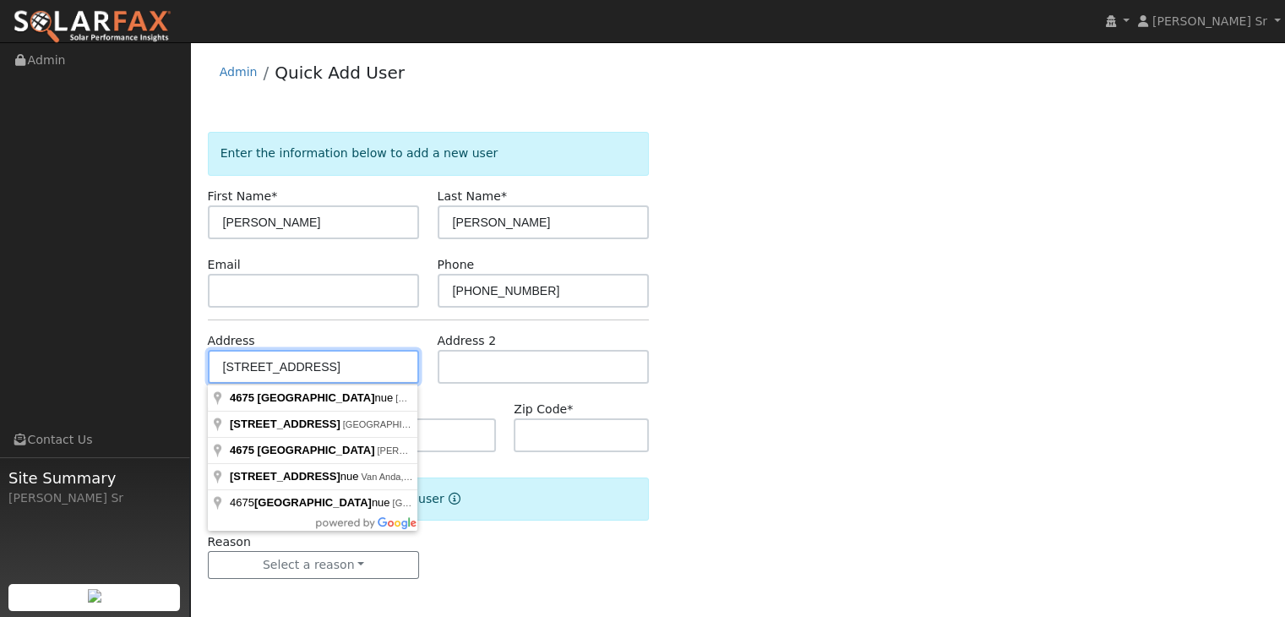
type input "4675 Midas Avenue"
type input "Rocklin"
type input "CA"
type input "95677"
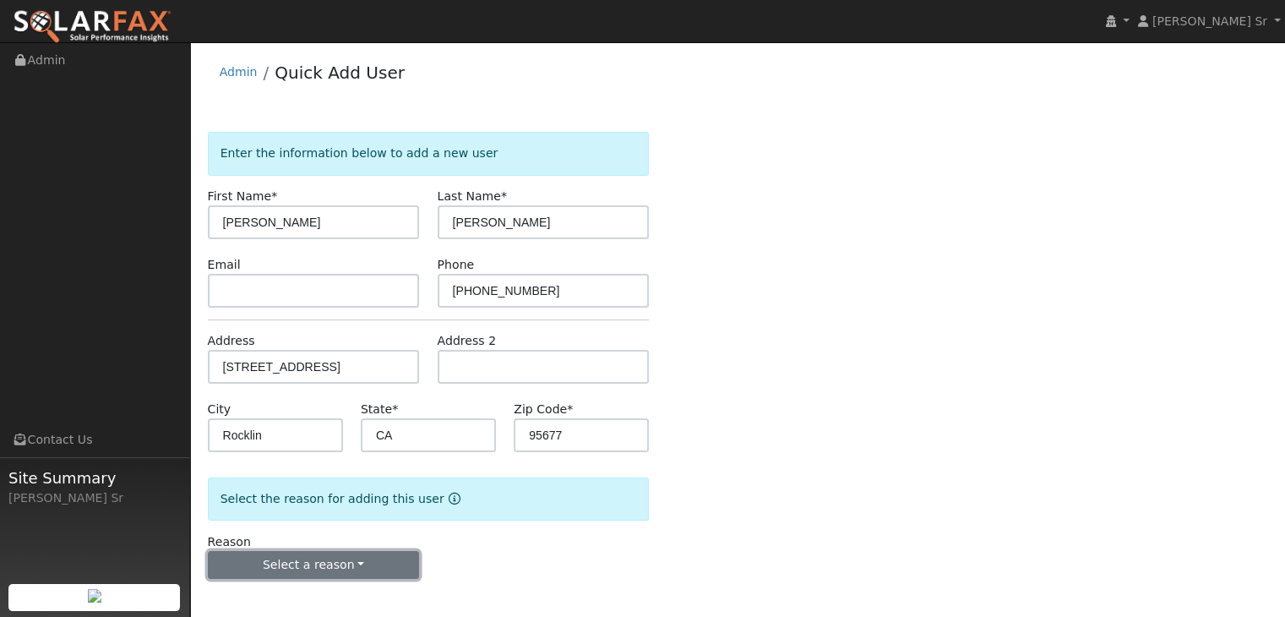
click at [348, 564] on button "Select a reason" at bounding box center [314, 565] width 212 height 29
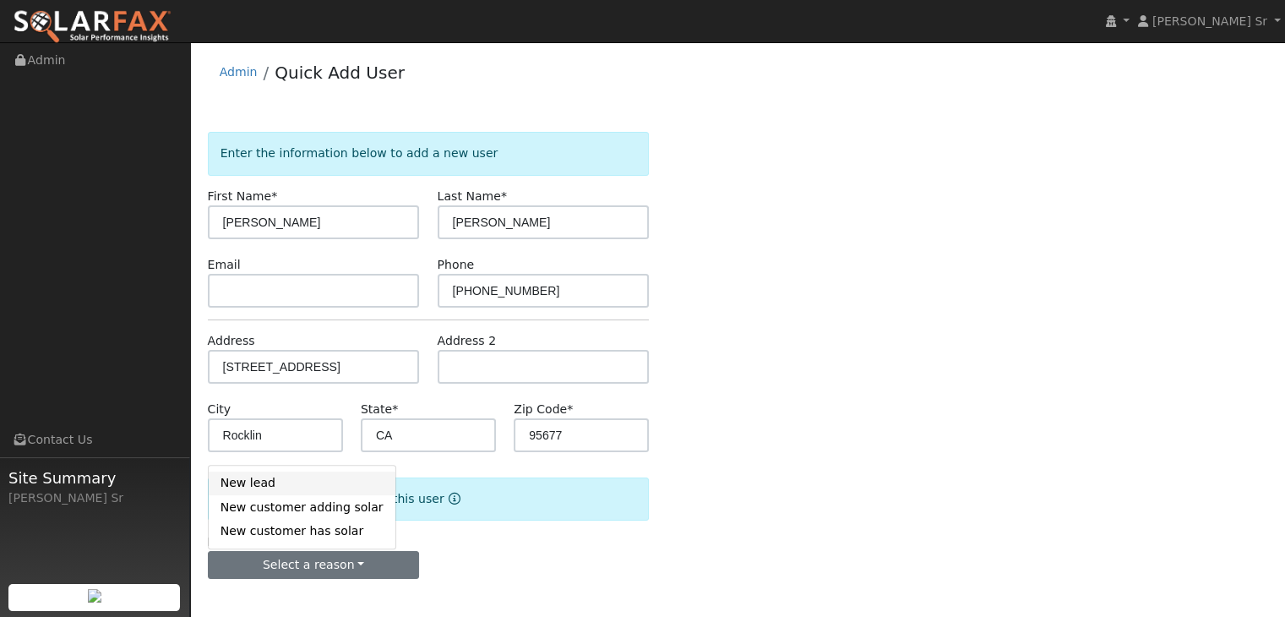
click at [262, 484] on link "New lead" at bounding box center [302, 483] width 187 height 24
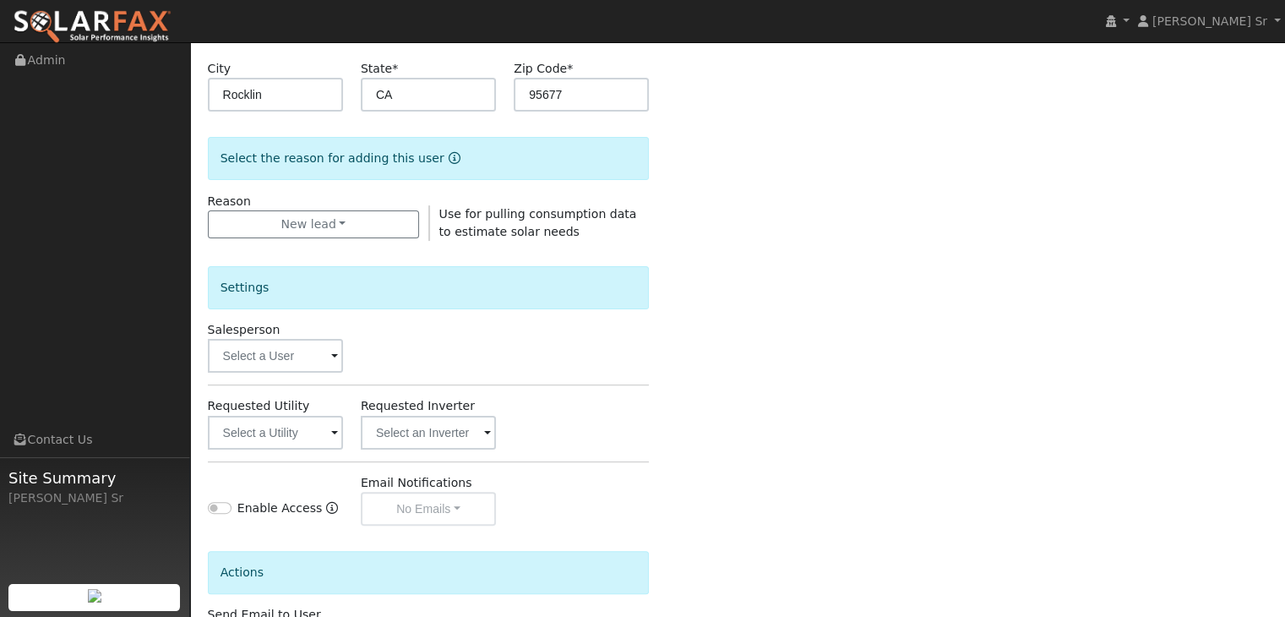
scroll to position [343, 0]
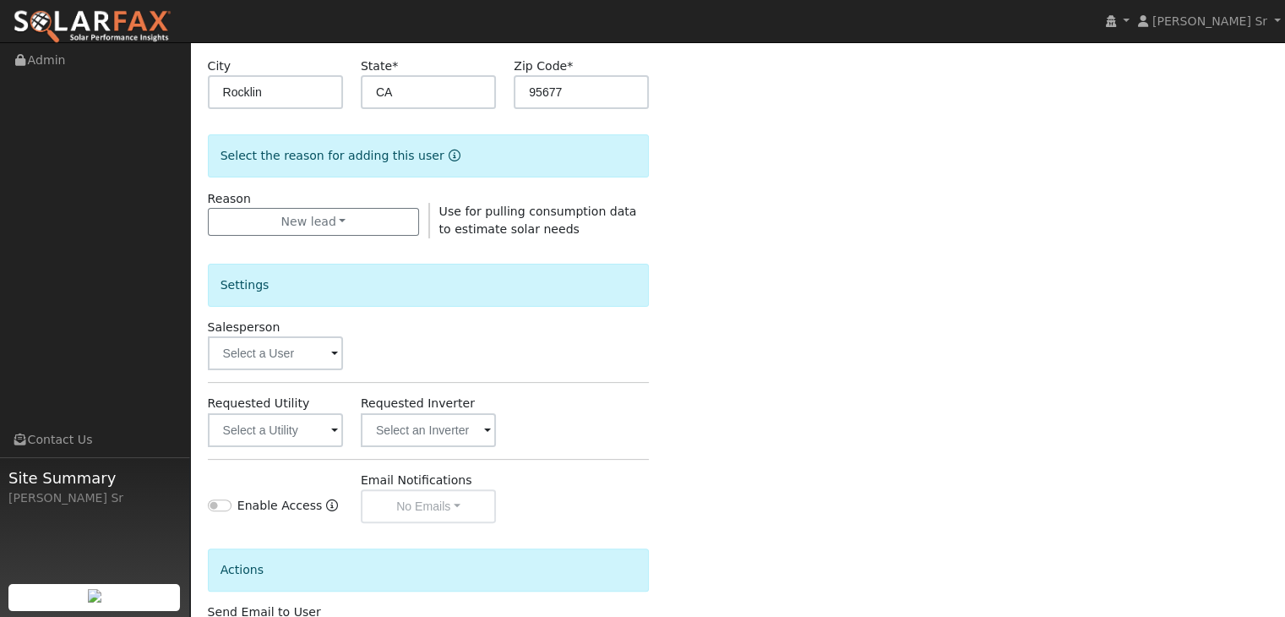
click at [334, 352] on span at bounding box center [334, 354] width 7 height 19
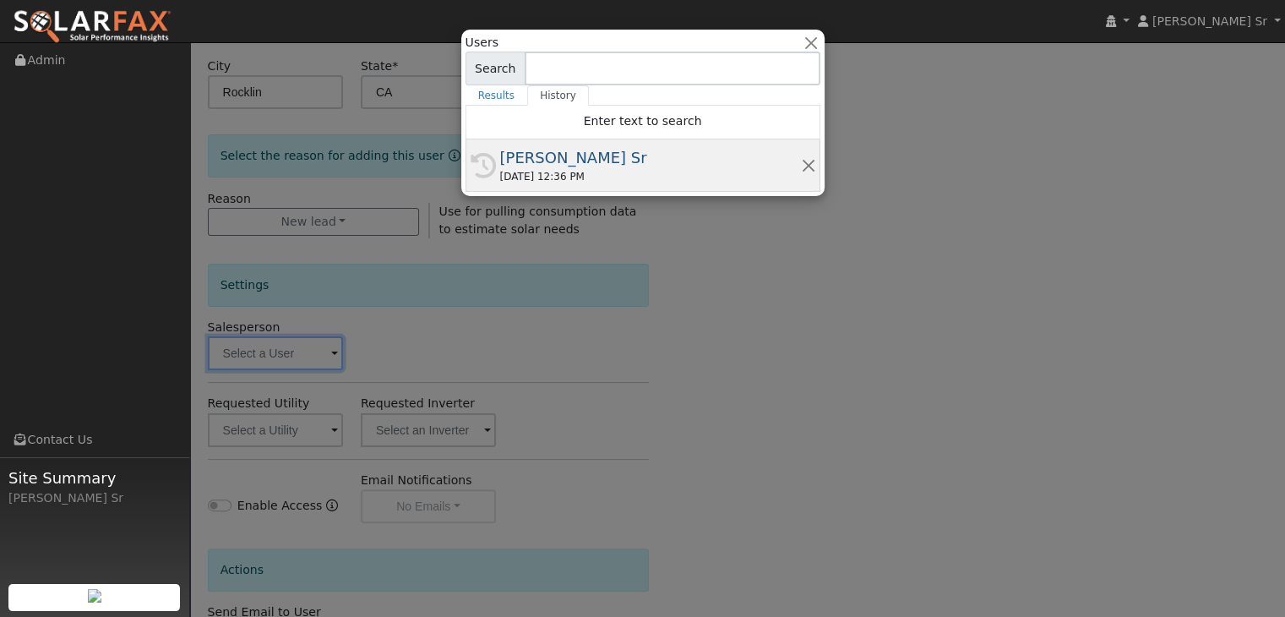
click at [638, 166] on div "[PERSON_NAME] Sr" at bounding box center [650, 157] width 301 height 23
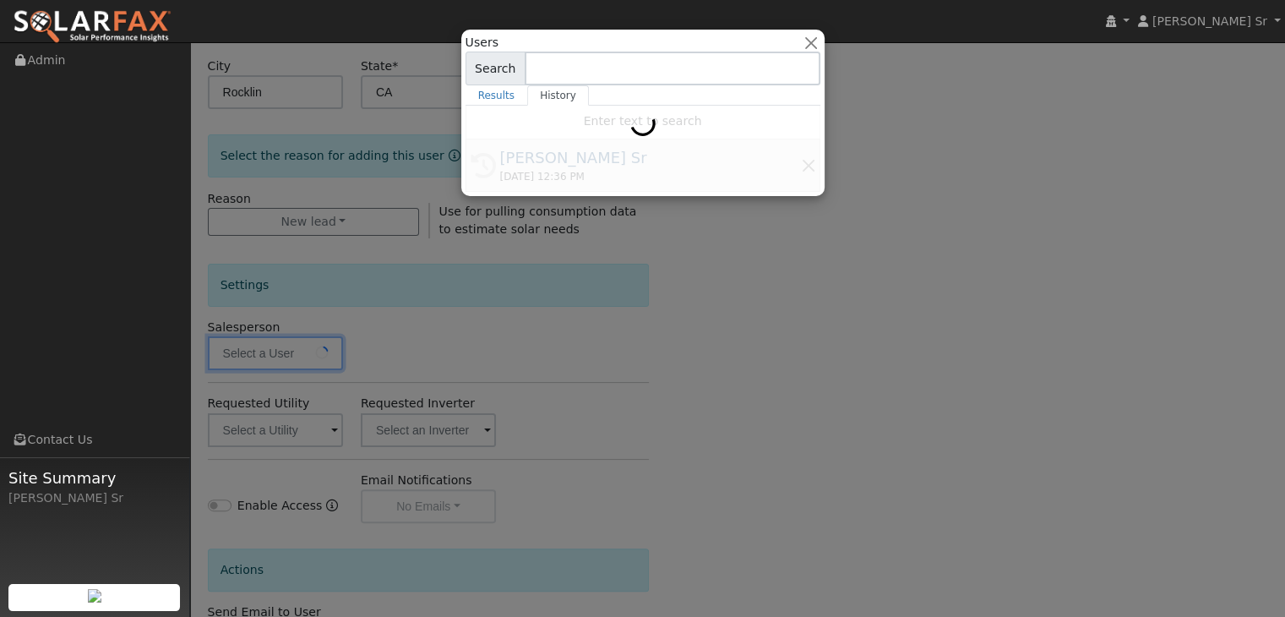
type input "[PERSON_NAME] Sr"
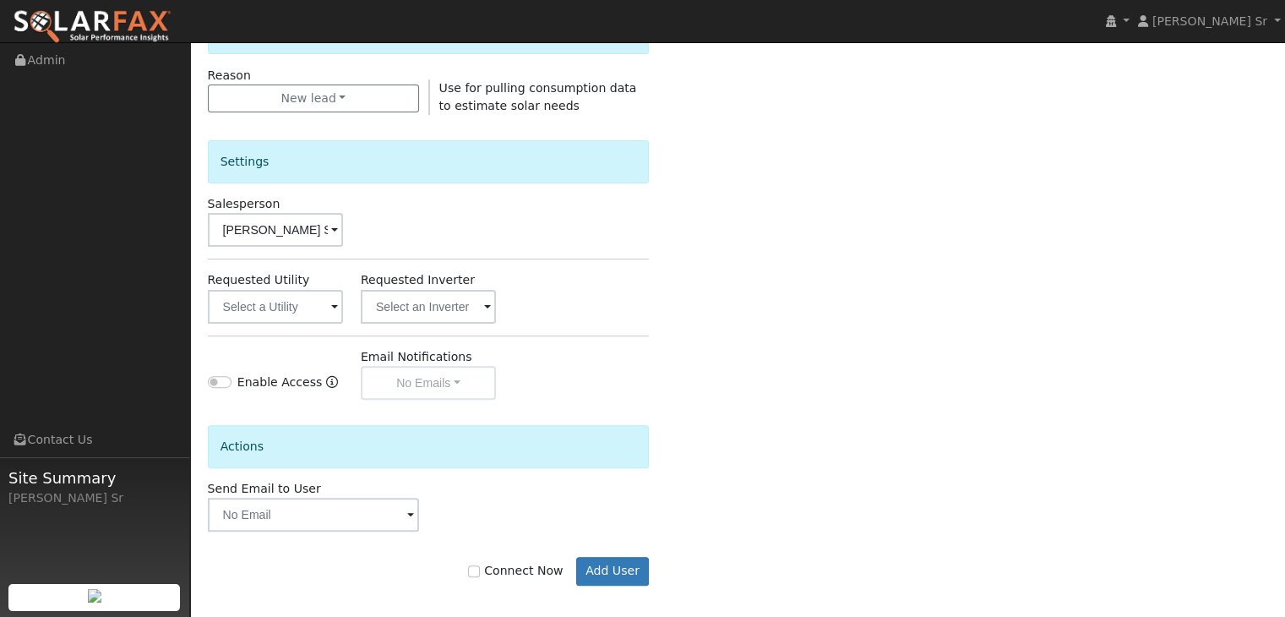
scroll to position [473, 0]
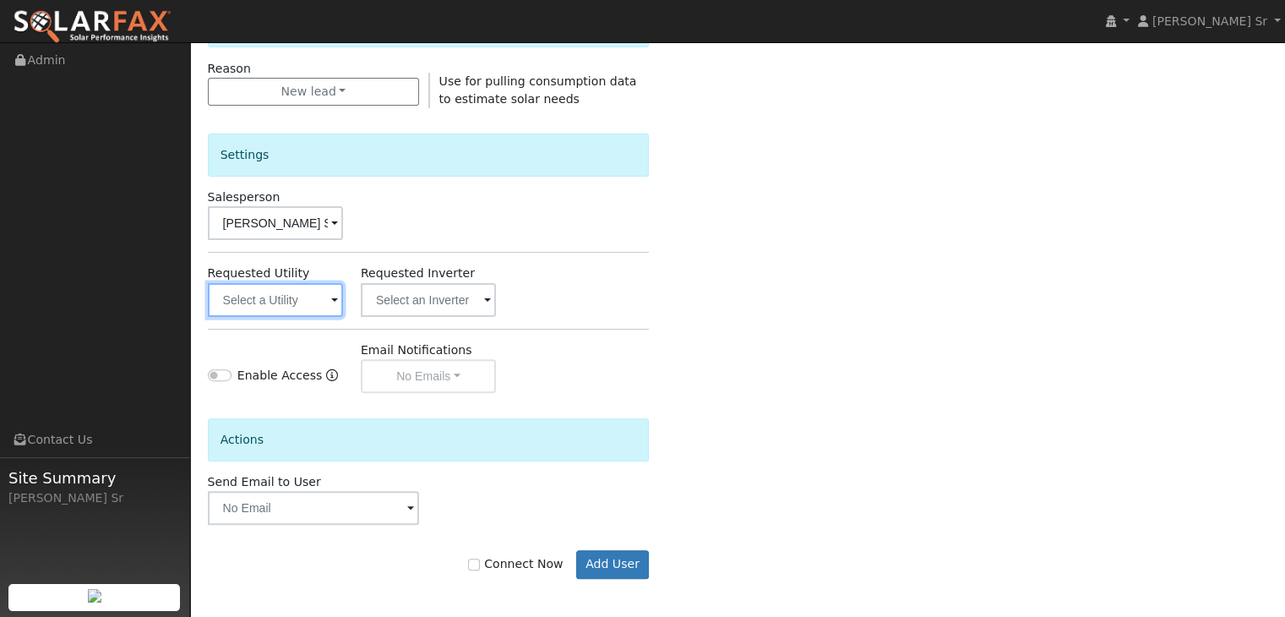
click at [328, 302] on input "text" at bounding box center [275, 300] width 135 height 34
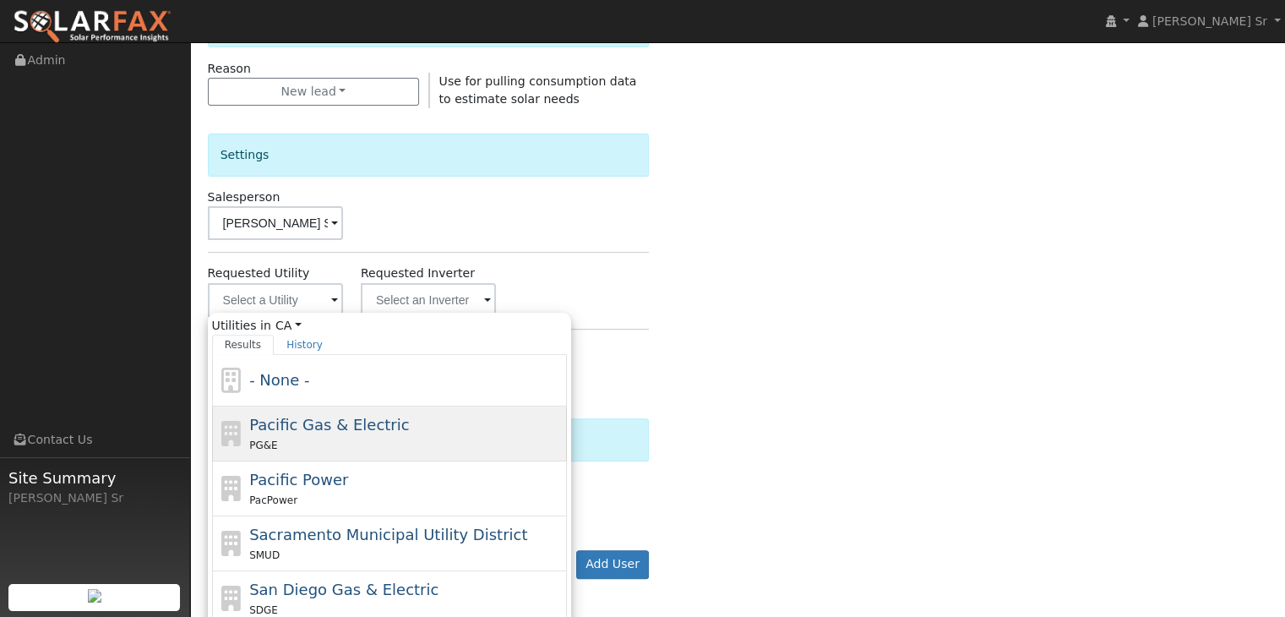
click at [295, 461] on div "Pacific Gas & Electric PG&E" at bounding box center [389, 488] width 355 height 55
type input "Pacific Gas & Electric"
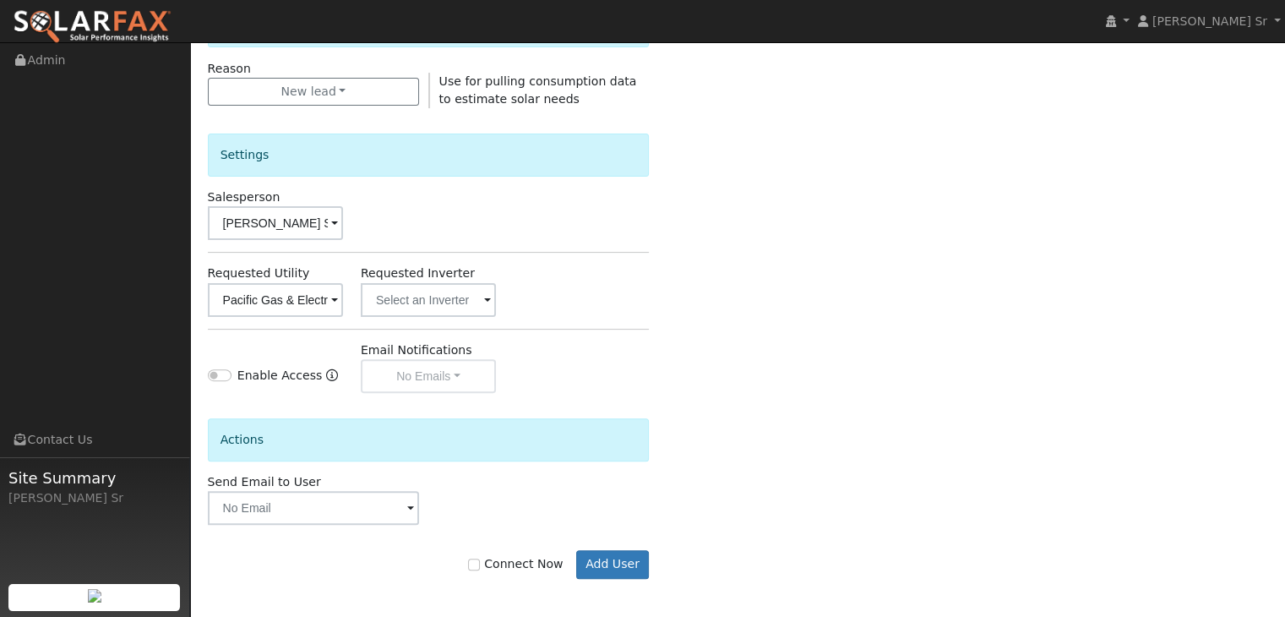
drag, startPoint x: 623, startPoint y: 562, endPoint x: 1017, endPoint y: 493, distance: 400.6
click at [1017, 493] on div "Enter the information below to add a new user First Name * Chris Last Name * De…" at bounding box center [738, 136] width 1060 height 954
click at [591, 564] on button "Add User" at bounding box center [613, 564] width 74 height 29
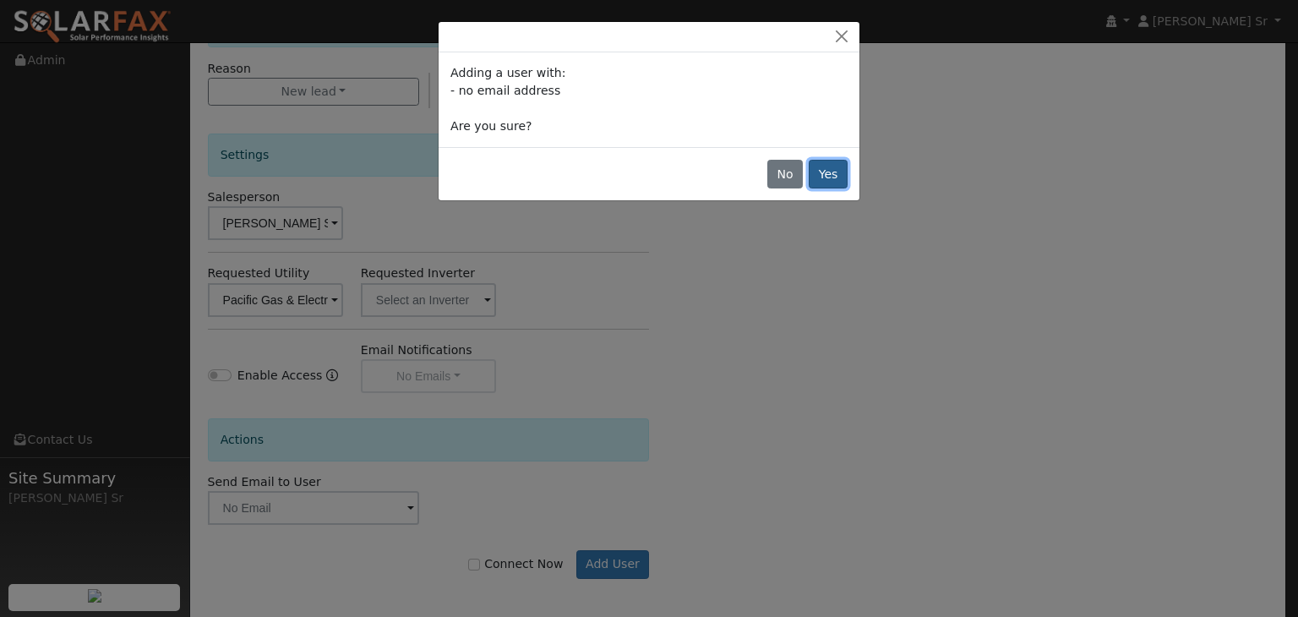
click at [839, 170] on button "Yes" at bounding box center [828, 174] width 39 height 29
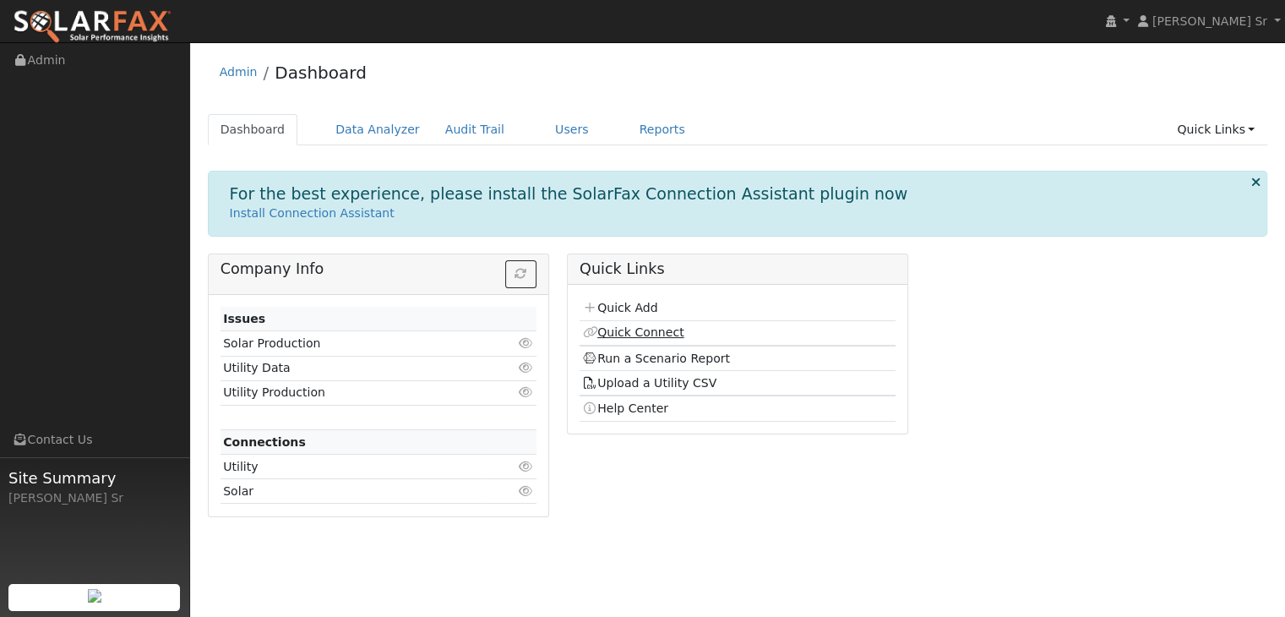
click at [641, 329] on link "Quick Connect" at bounding box center [632, 332] width 101 height 14
click at [591, 238] on div "For the best experience, please install the SolarFax Connection Assistant plugi…" at bounding box center [738, 350] width 1060 height 358
click at [669, 380] on link "Upload a Utility CSV" at bounding box center [649, 383] width 134 height 14
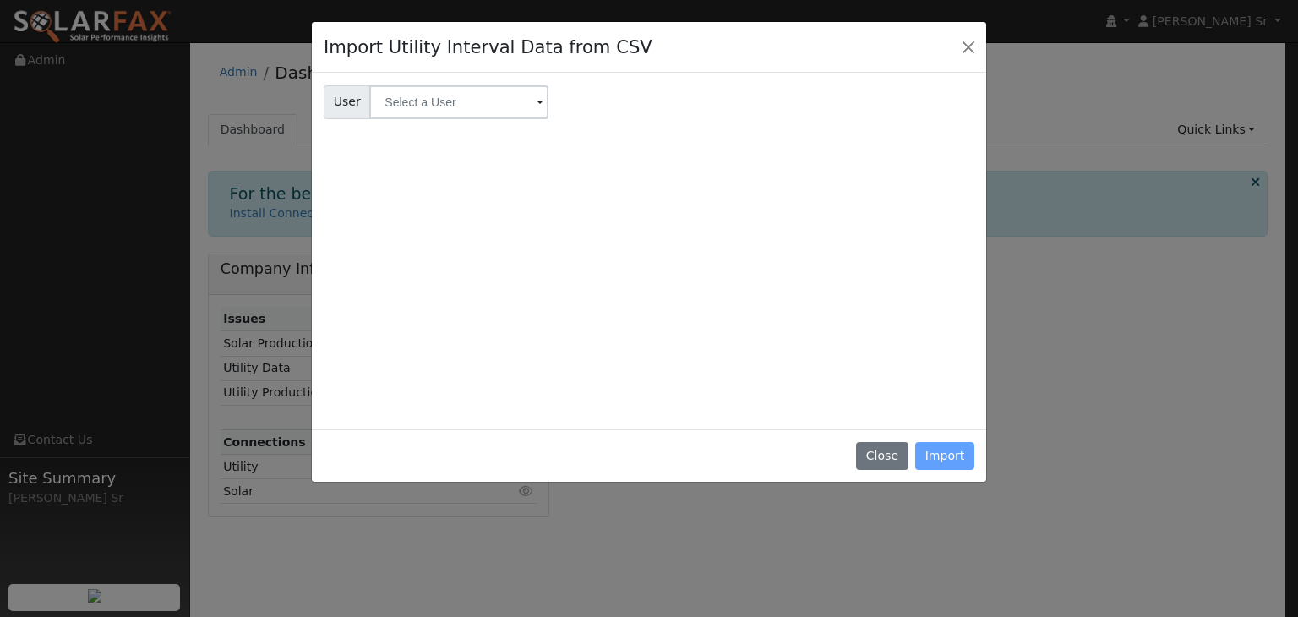
click at [950, 452] on div "Close Import" at bounding box center [649, 455] width 674 height 53
click at [887, 457] on button "Close" at bounding box center [882, 456] width 52 height 29
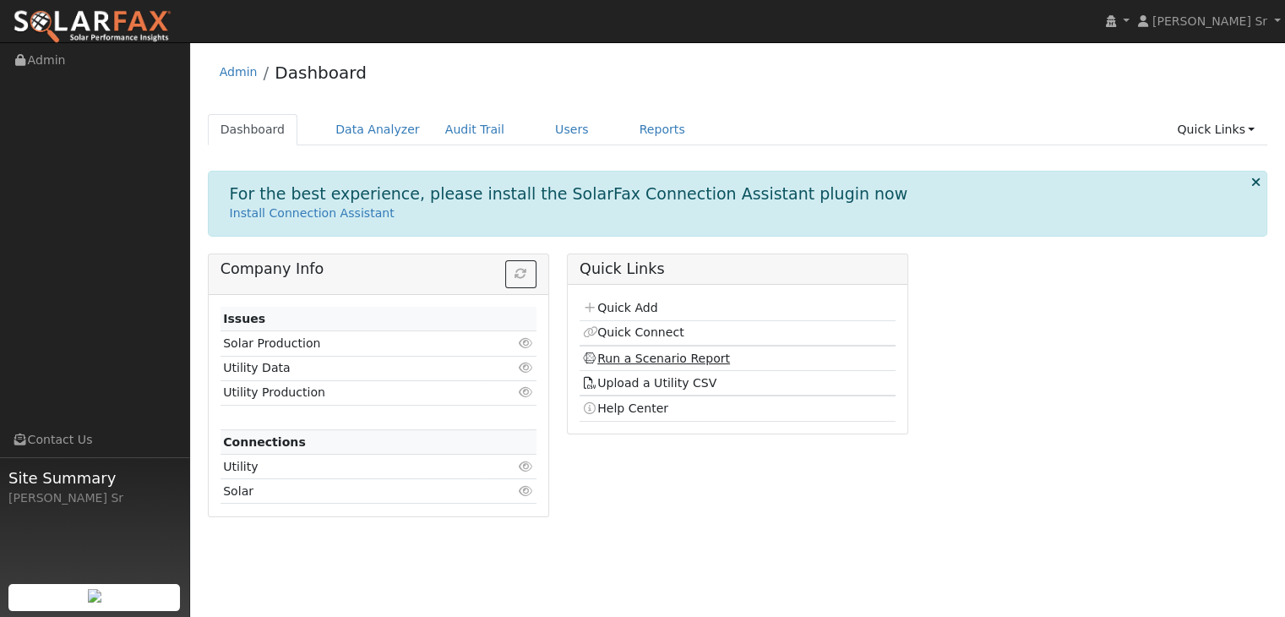
click at [672, 359] on link "Run a Scenario Report" at bounding box center [656, 358] width 148 height 14
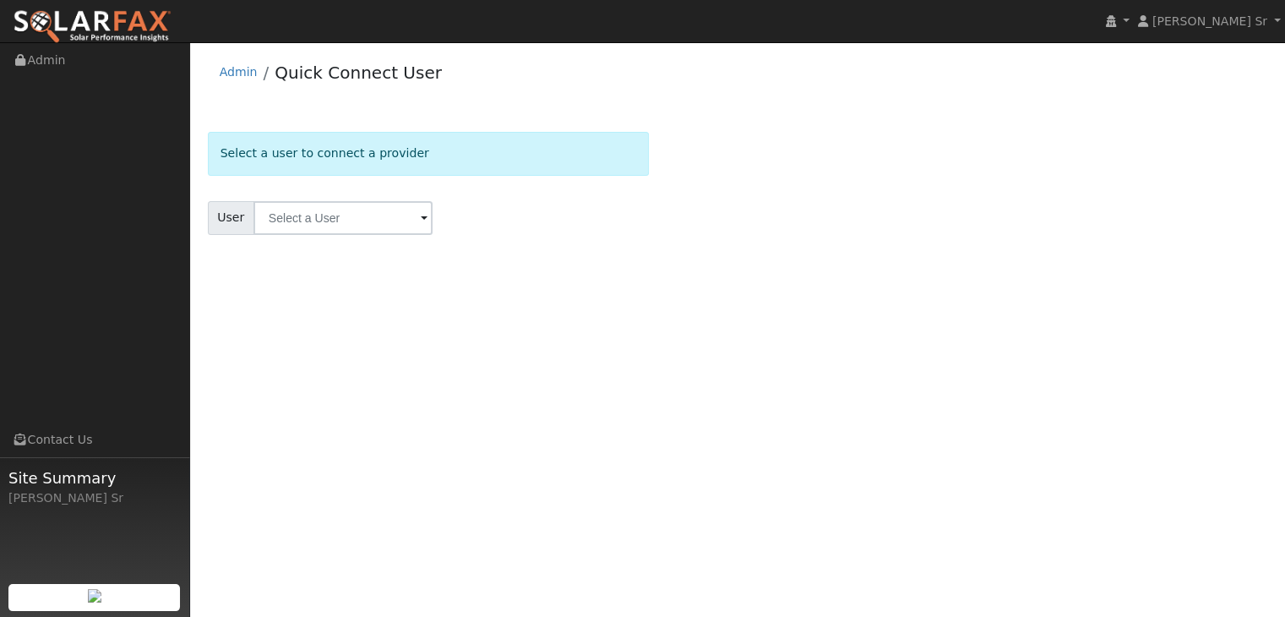
click at [421, 222] on span at bounding box center [424, 219] width 7 height 19
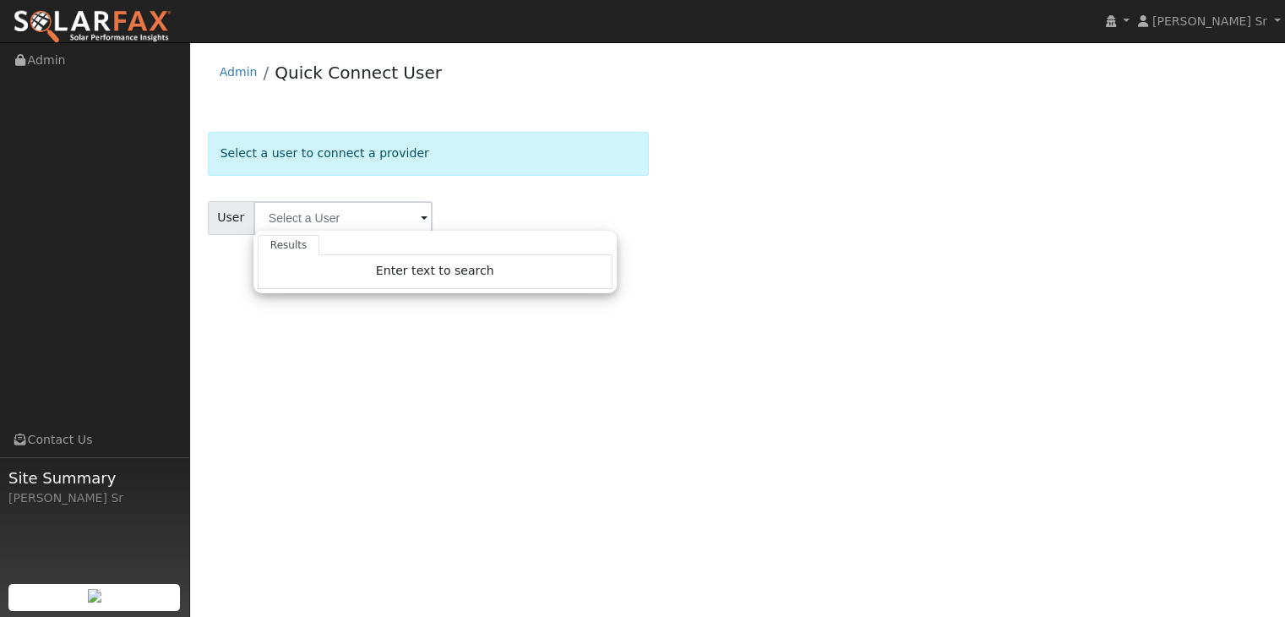
click at [421, 222] on span at bounding box center [424, 219] width 7 height 19
click at [605, 182] on form "Select a user to connect a provider User Results Enter text to search Enter tex…" at bounding box center [429, 204] width 442 height 144
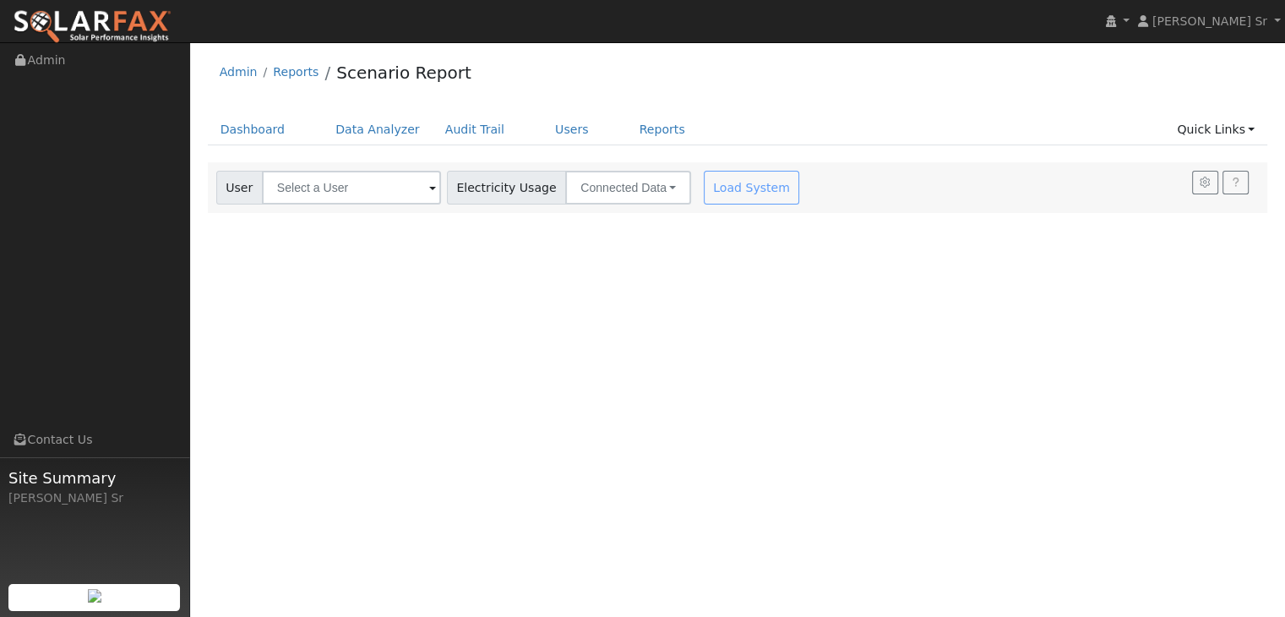
click at [669, 357] on div "User Profile First name Last name Email Email Notifications No Emails No Emails…" at bounding box center [737, 329] width 1095 height 575
click at [429, 187] on span at bounding box center [432, 188] width 7 height 19
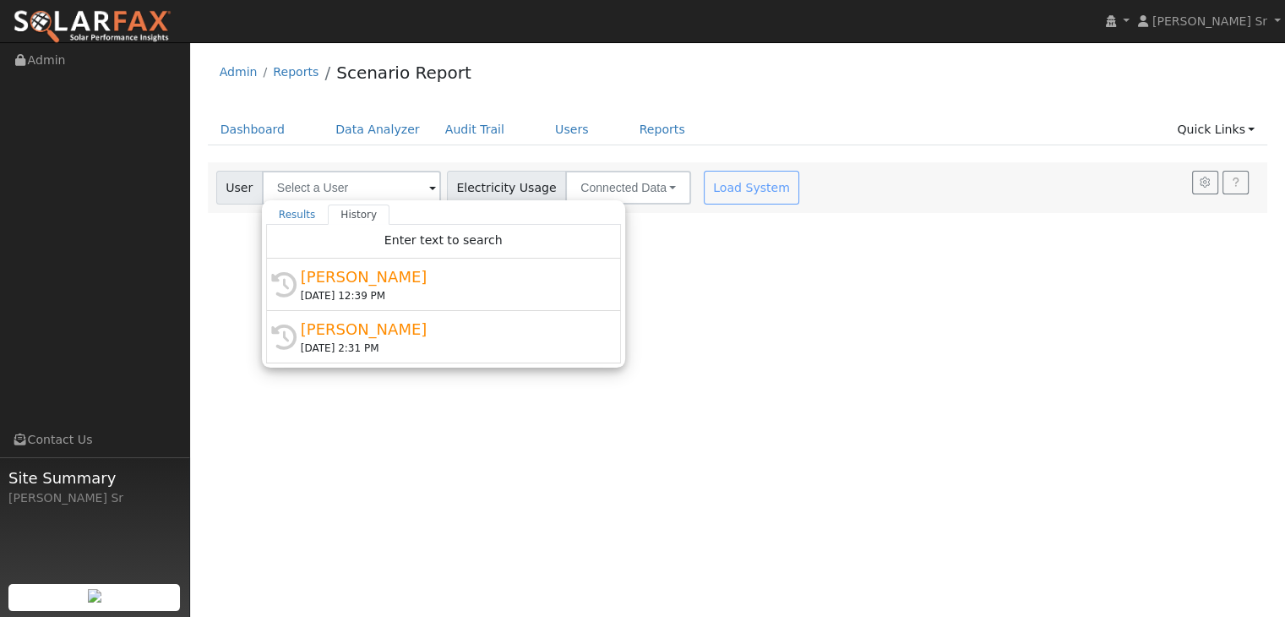
click at [769, 383] on div "User Profile First name Last name Email Email Notifications No Emails No Emails…" at bounding box center [737, 329] width 1095 height 575
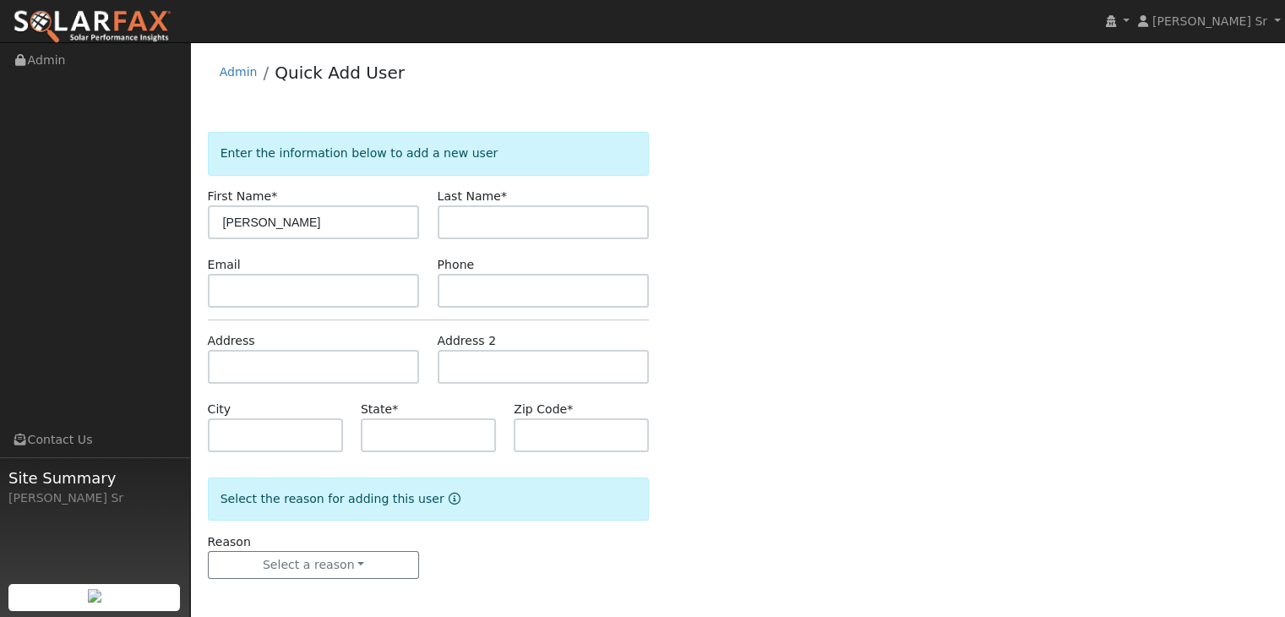
type input "[PERSON_NAME]"
type input "Delgado"
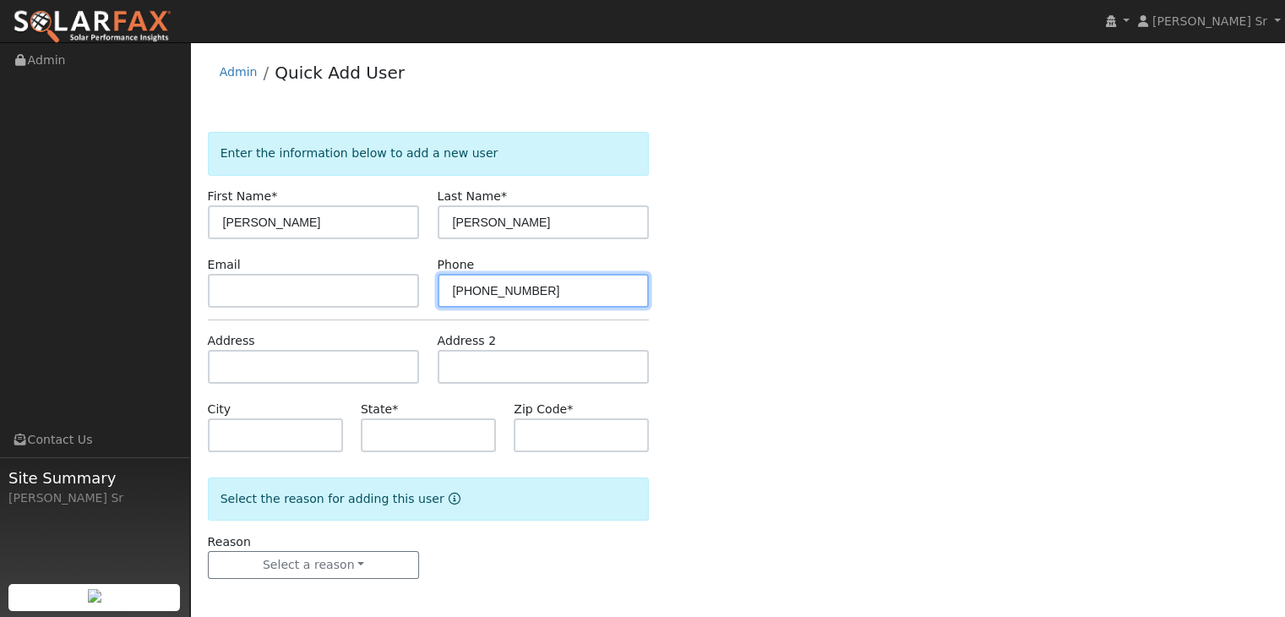
type input "916-316-7318"
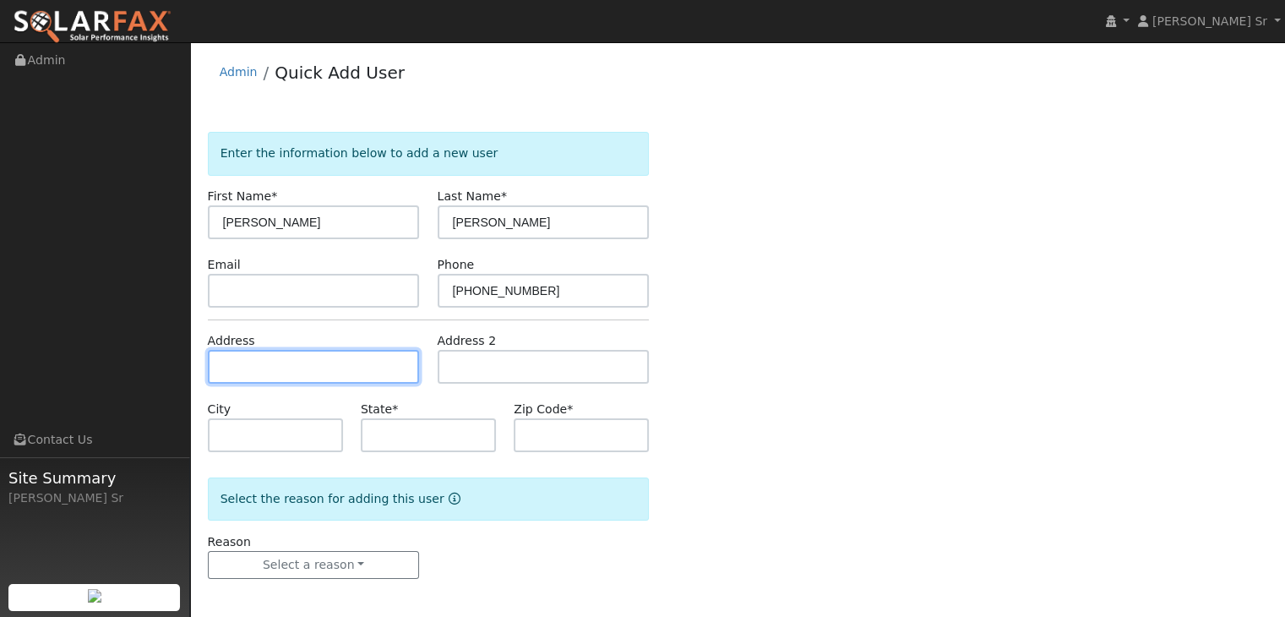
click at [304, 369] on input "text" at bounding box center [314, 367] width 212 height 34
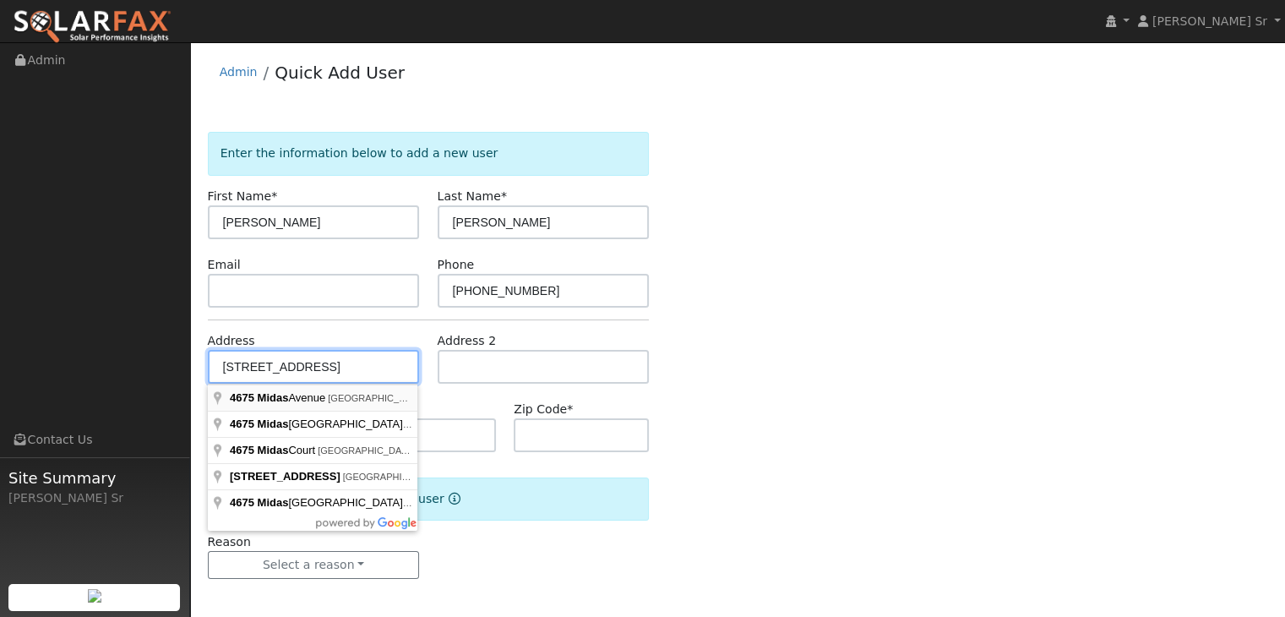
type input "4675 Midas Avenue"
type input "Rocklin"
type input "CA"
type input "95677"
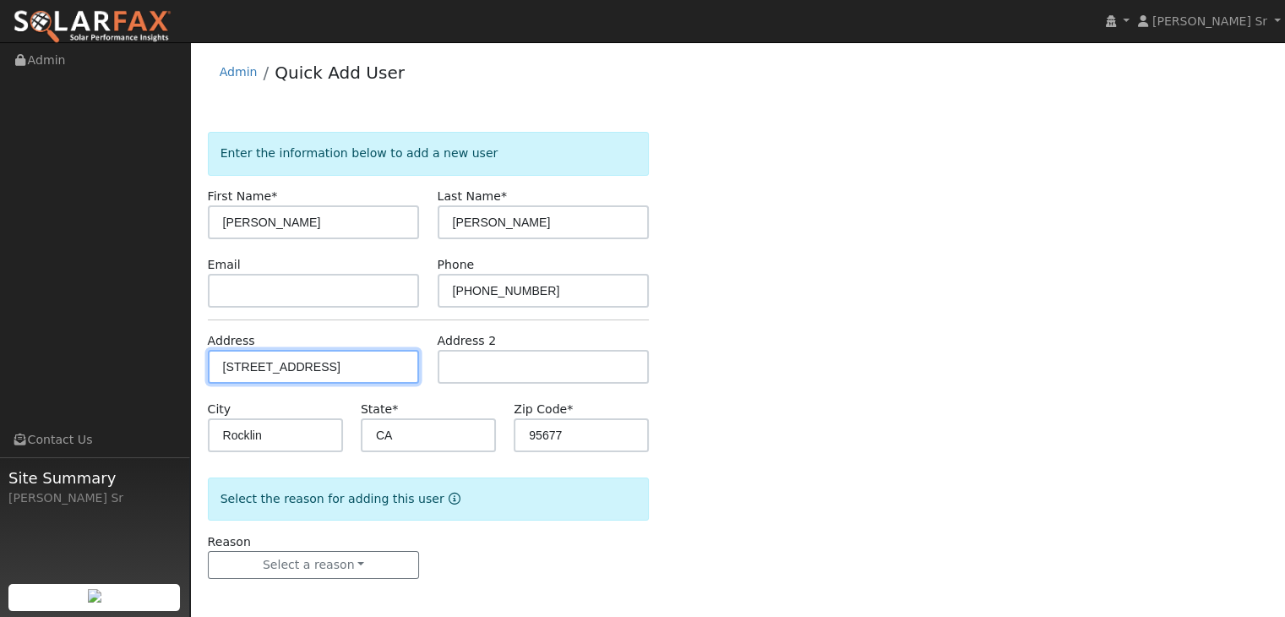
scroll to position [3, 0]
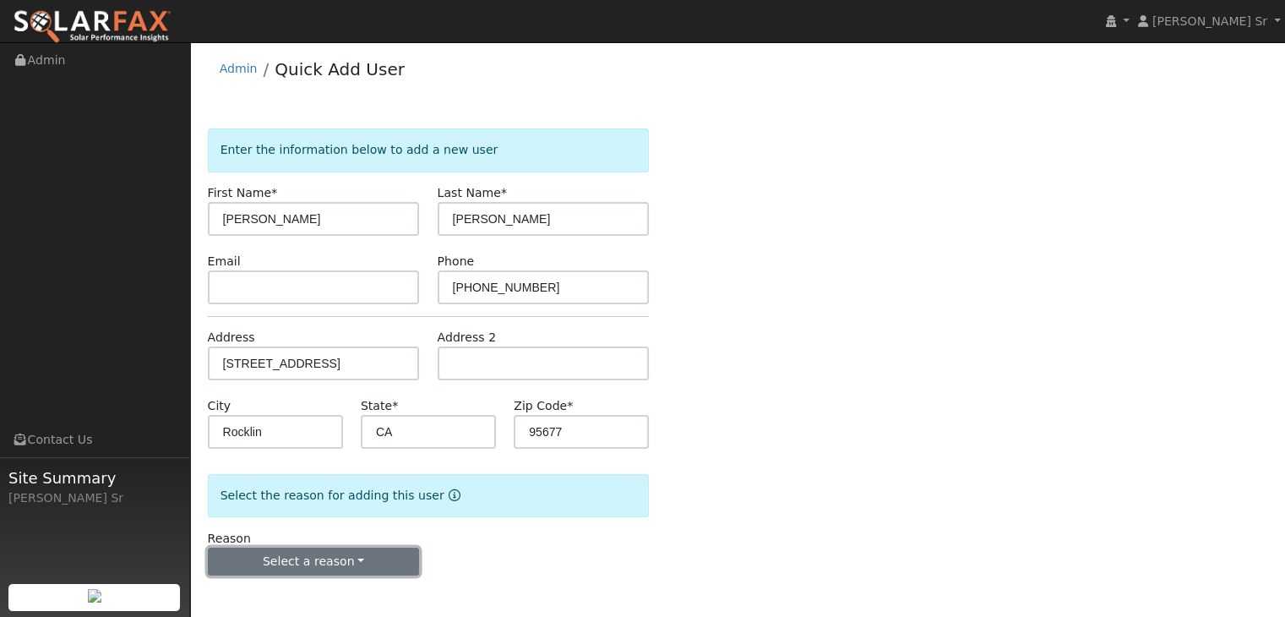
click at [310, 565] on button "Select a reason" at bounding box center [314, 561] width 212 height 29
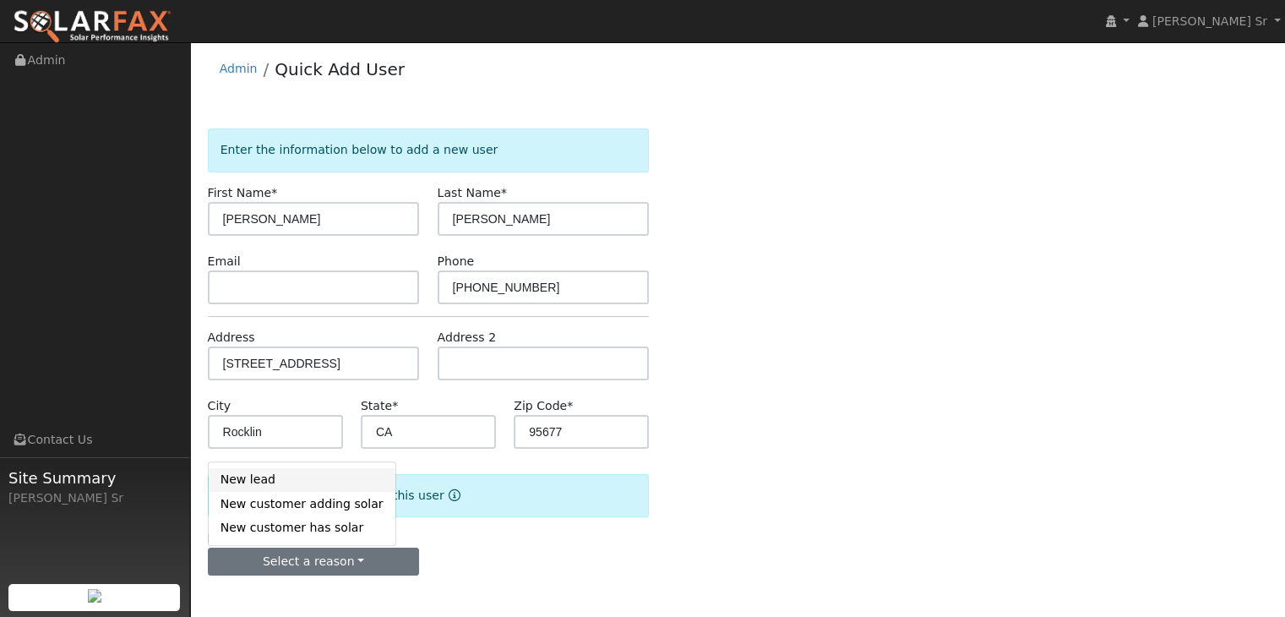
click at [273, 481] on link "New lead" at bounding box center [302, 480] width 187 height 24
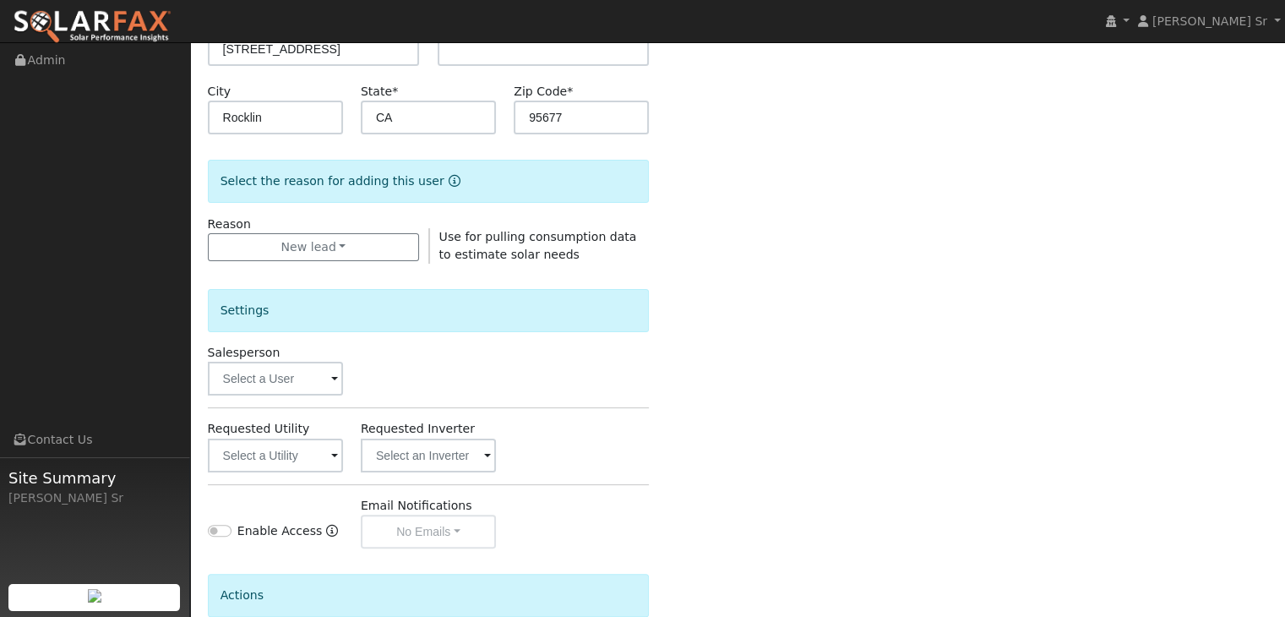
scroll to position [466, 0]
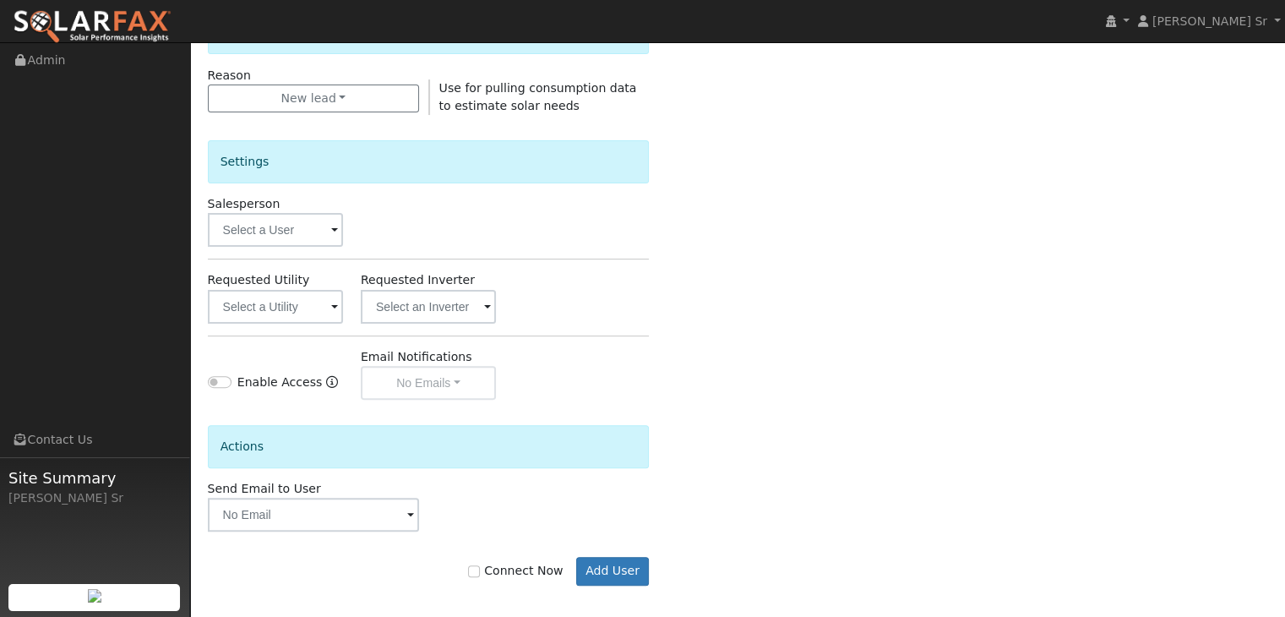
click at [335, 232] on span at bounding box center [334, 230] width 7 height 19
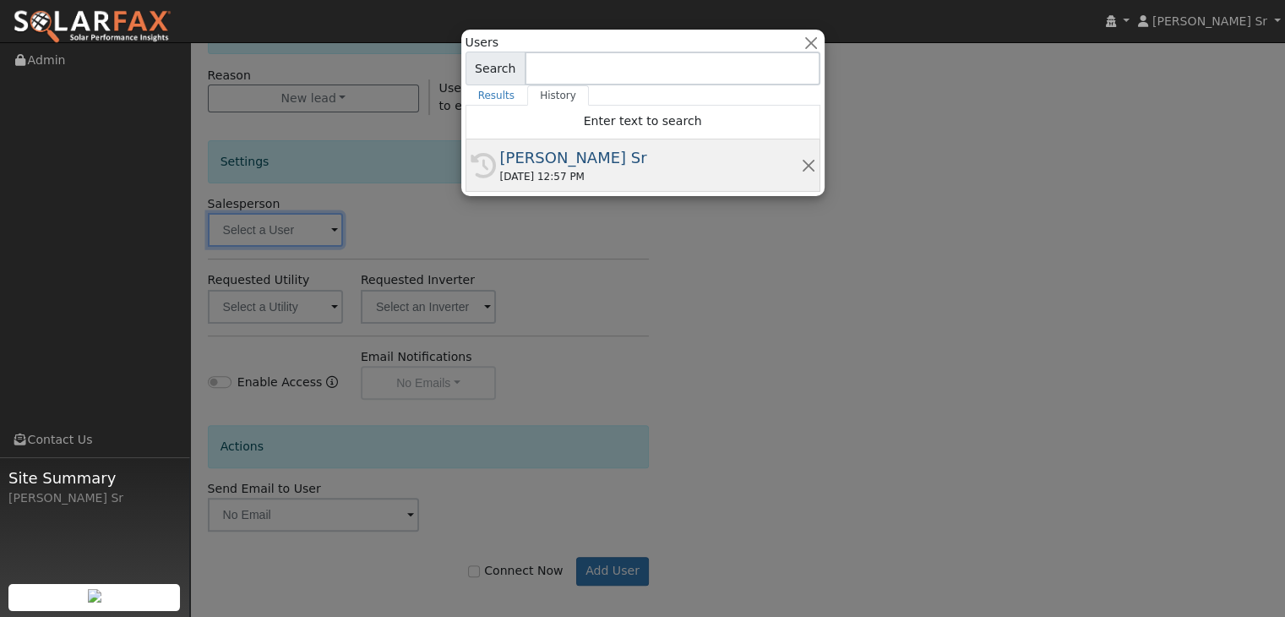
click at [584, 173] on div "08/27/2025 12:57 PM" at bounding box center [650, 176] width 301 height 15
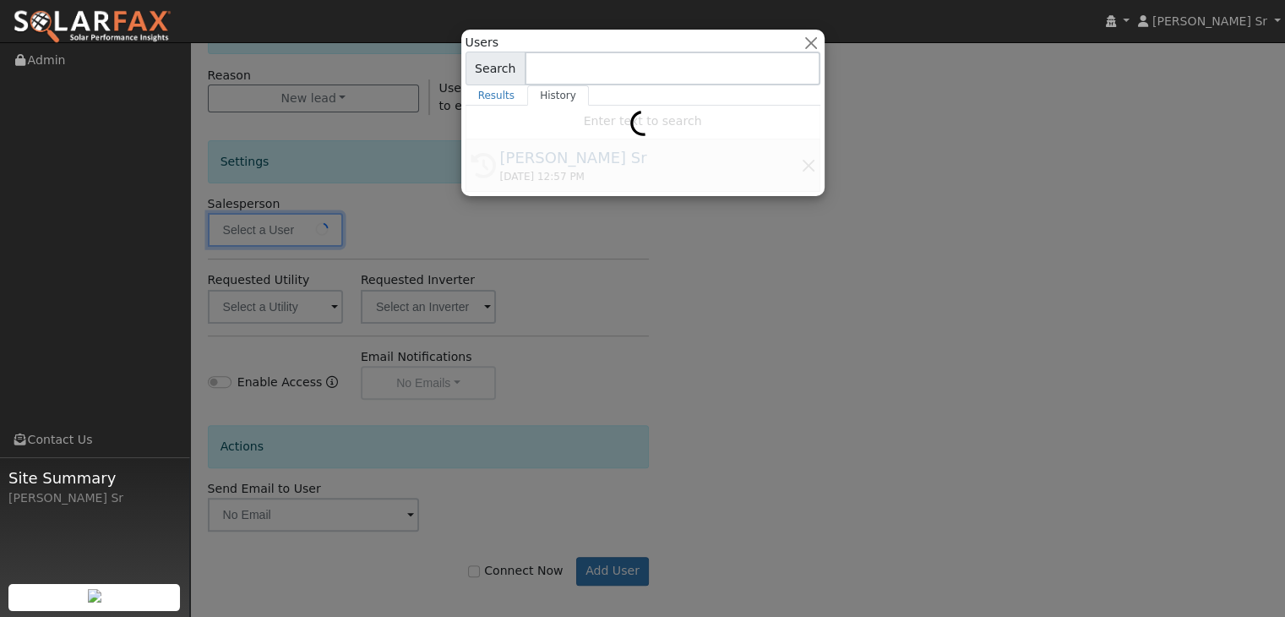
type input "[PERSON_NAME] Sr"
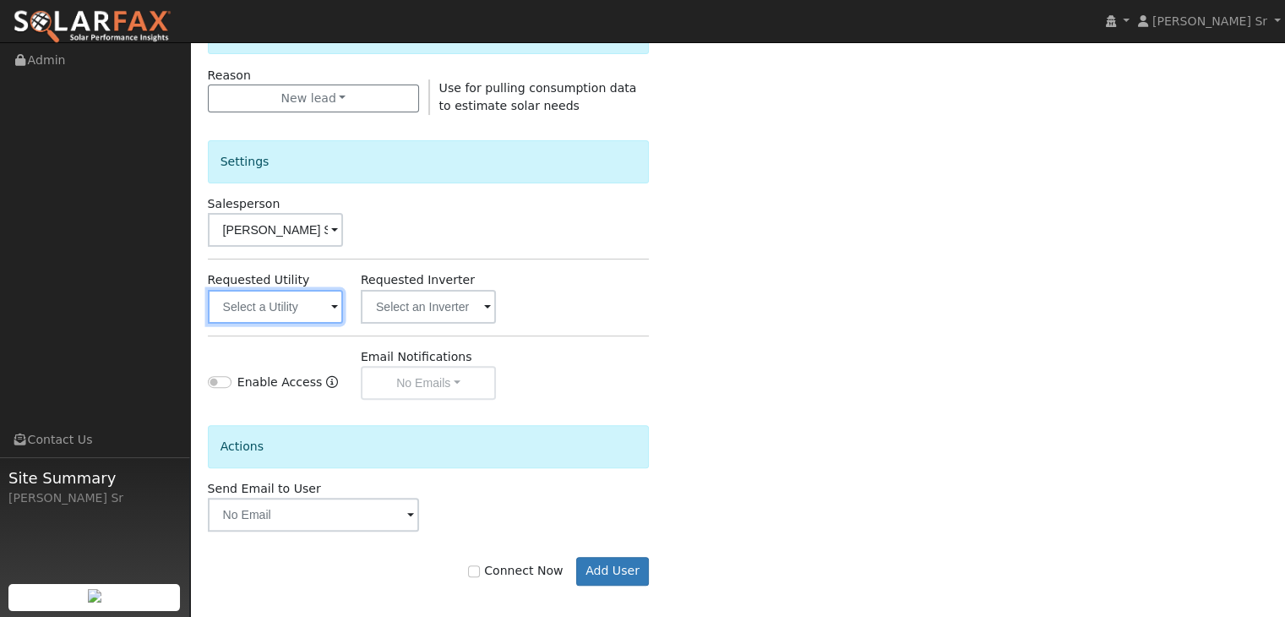
click at [330, 302] on input "text" at bounding box center [275, 307] width 135 height 34
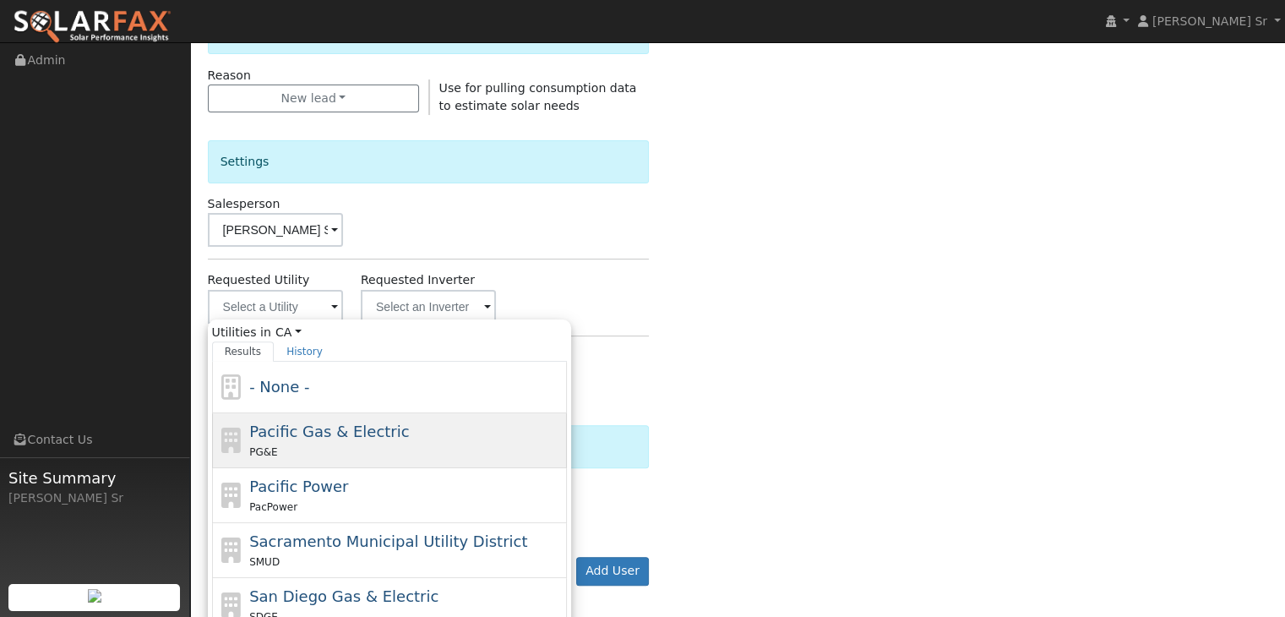
click at [285, 454] on div "PG&E" at bounding box center [405, 452] width 313 height 18
type input "Pacific Gas & Electric"
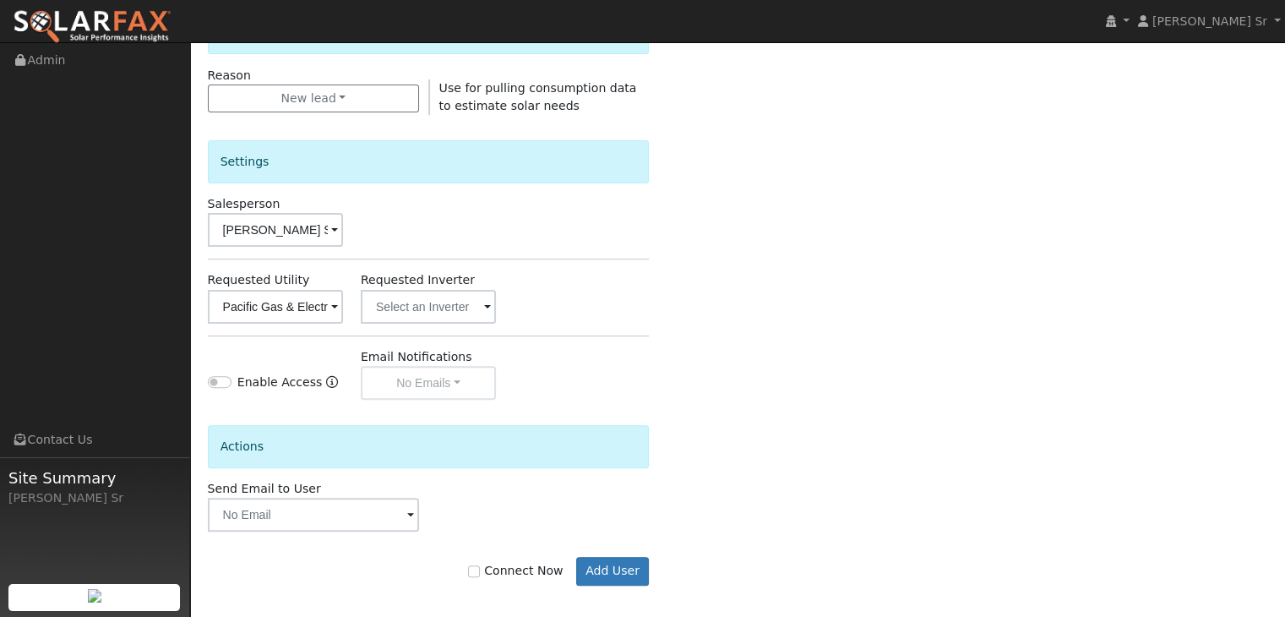
drag, startPoint x: 601, startPoint y: 566, endPoint x: 547, endPoint y: 504, distance: 82.0
click at [547, 504] on div "Send Email to User Delete Email Template Are you sure you want to delete ? Canc…" at bounding box center [429, 506] width 460 height 52
click at [608, 579] on button "Add User" at bounding box center [613, 571] width 74 height 29
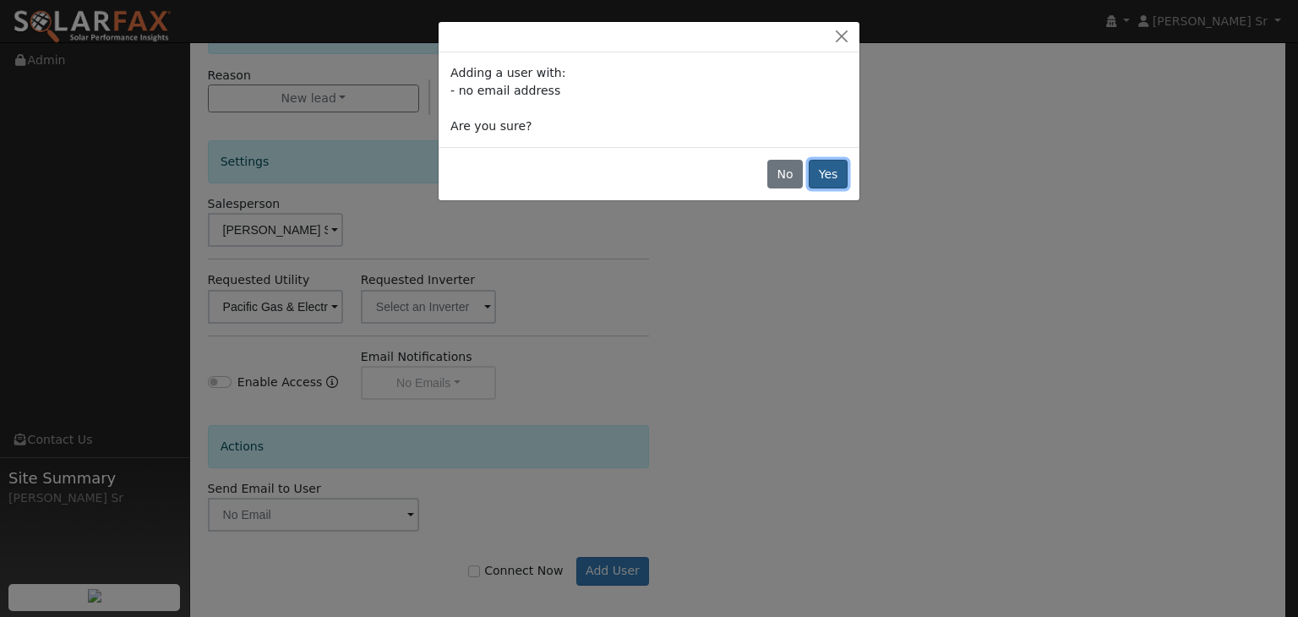
click at [830, 187] on button "Yes" at bounding box center [828, 174] width 39 height 29
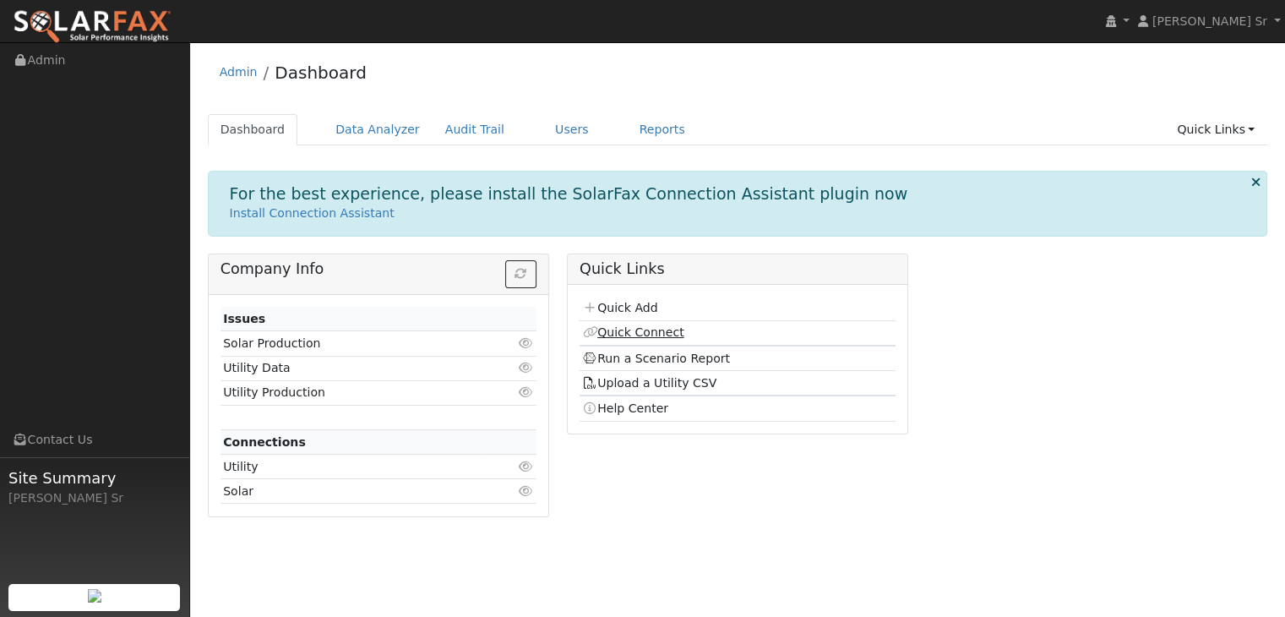
click at [656, 335] on link "Quick Connect" at bounding box center [632, 332] width 101 height 14
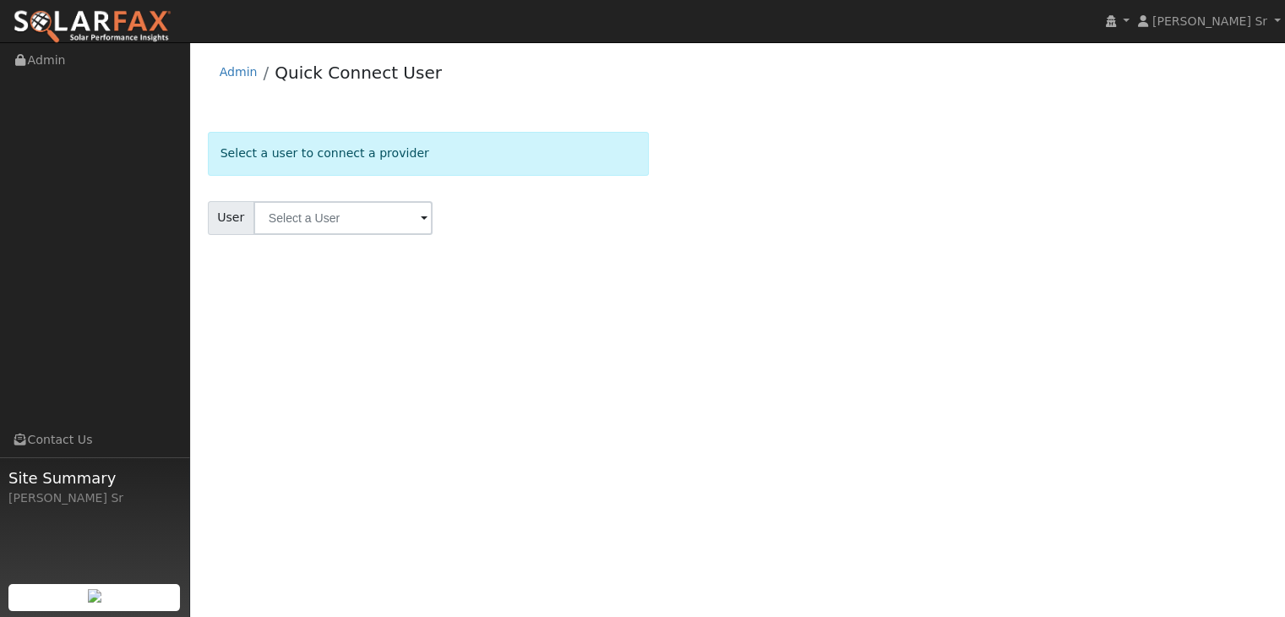
click at [421, 221] on span at bounding box center [424, 219] width 7 height 19
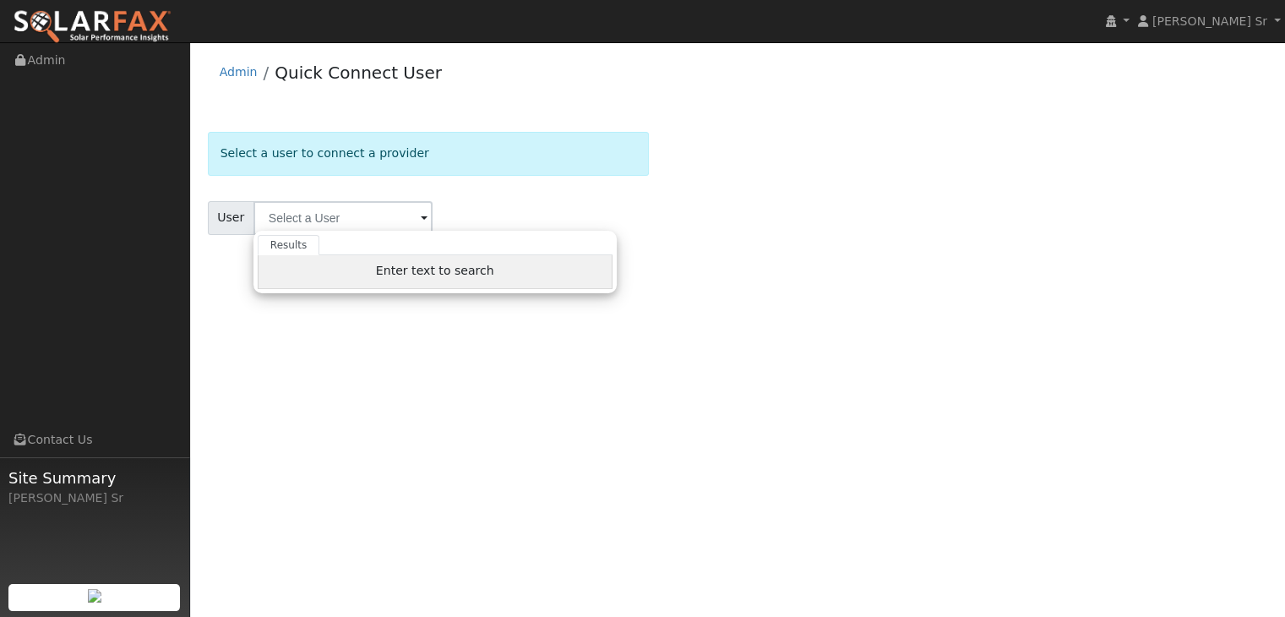
click at [432, 274] on span "Enter text to search" at bounding box center [435, 271] width 118 height 14
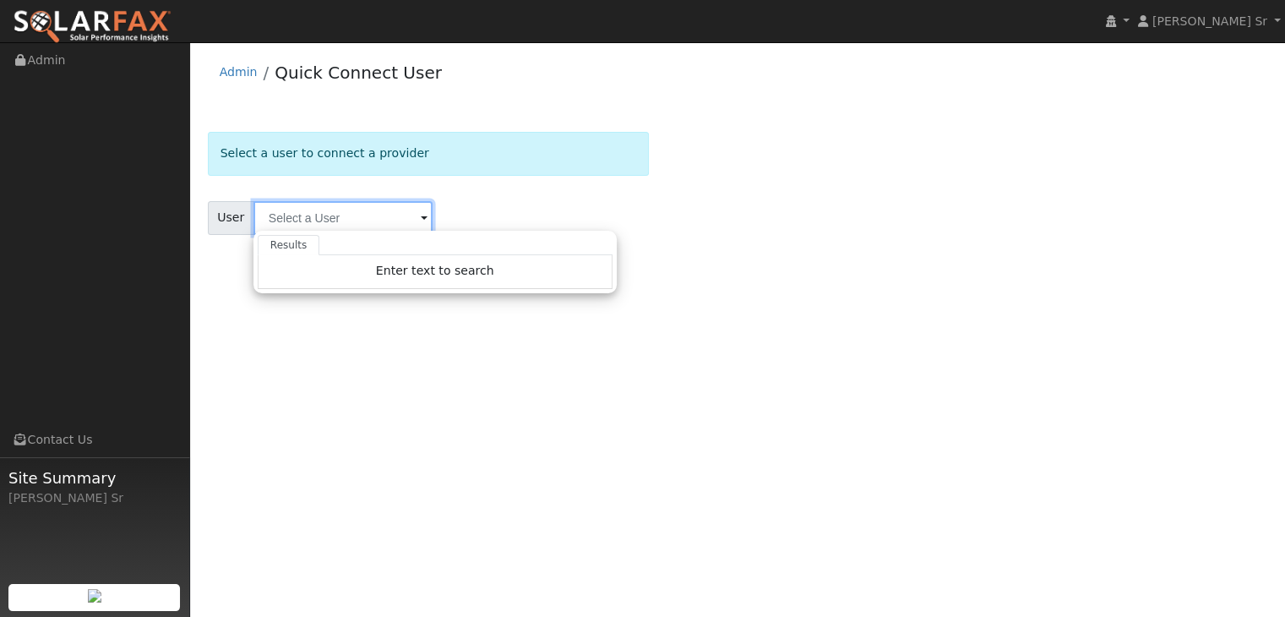
click at [327, 220] on input "text" at bounding box center [342, 218] width 179 height 34
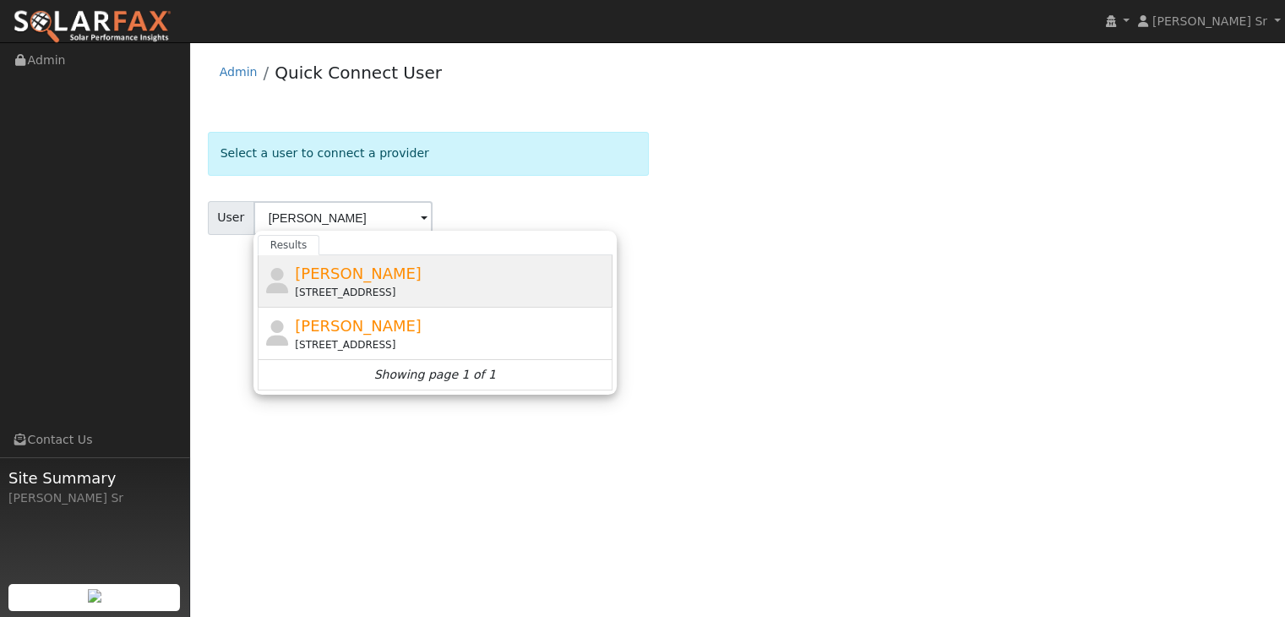
click at [340, 288] on div "[STREET_ADDRESS]" at bounding box center [451, 292] width 313 height 15
type input "[PERSON_NAME]"
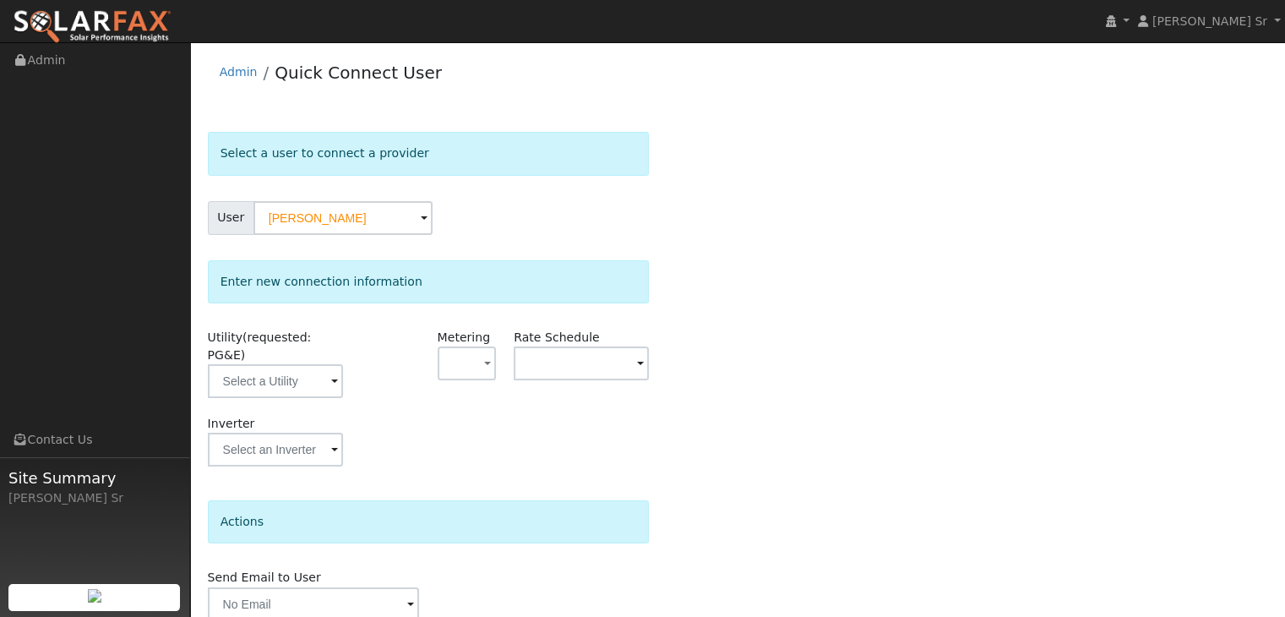
drag, startPoint x: 326, startPoint y: 358, endPoint x: 398, endPoint y: 396, distance: 81.3
click at [398, 396] on div at bounding box center [389, 372] width 77 height 86
click at [313, 364] on input "text" at bounding box center [275, 381] width 135 height 34
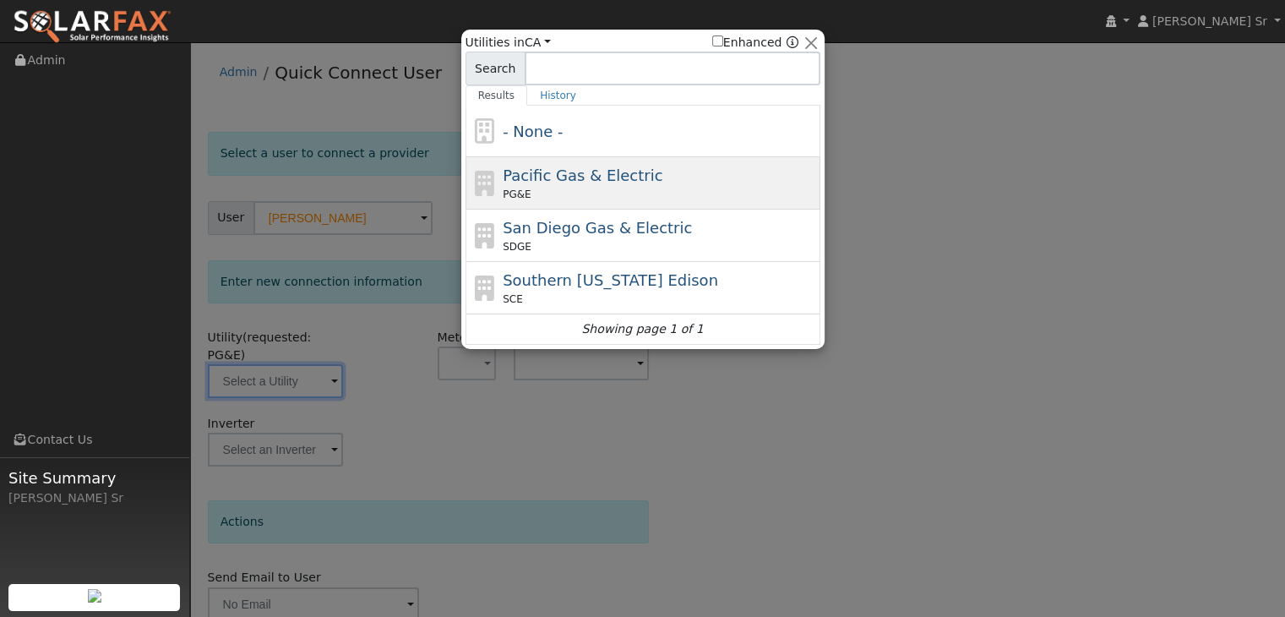
click at [588, 166] on span "Pacific Gas & Electric" at bounding box center [583, 175] width 160 height 18
type input "PG&E"
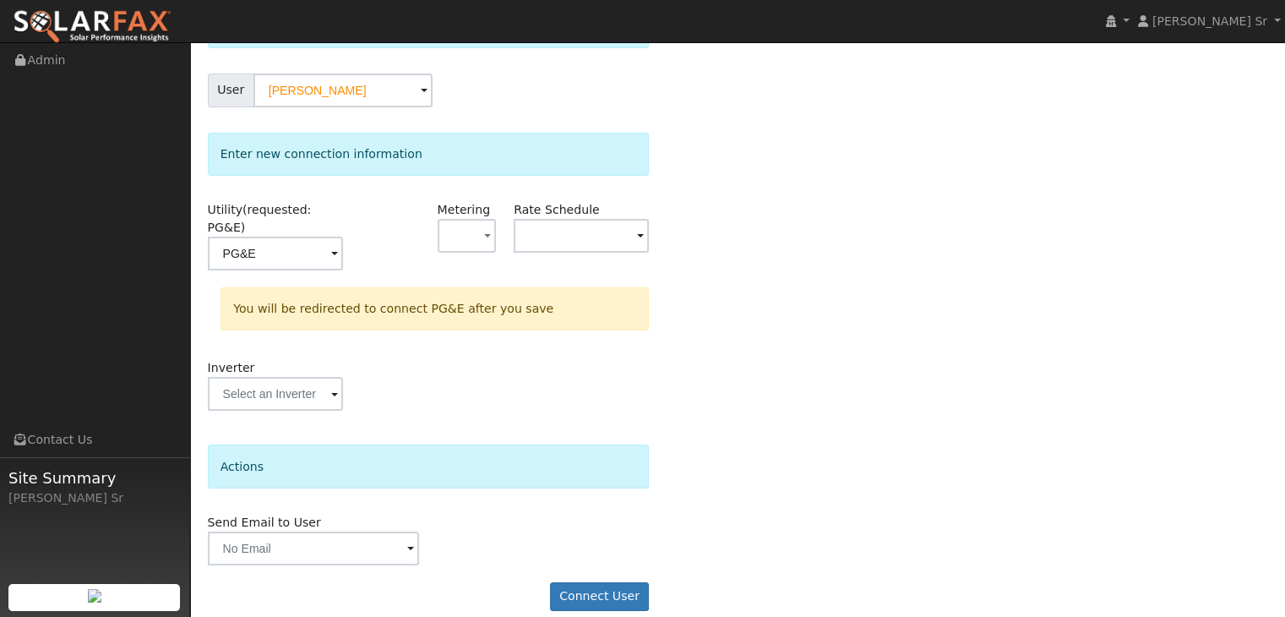
scroll to position [128, 0]
click at [622, 582] on button "Connect User" at bounding box center [600, 596] width 100 height 29
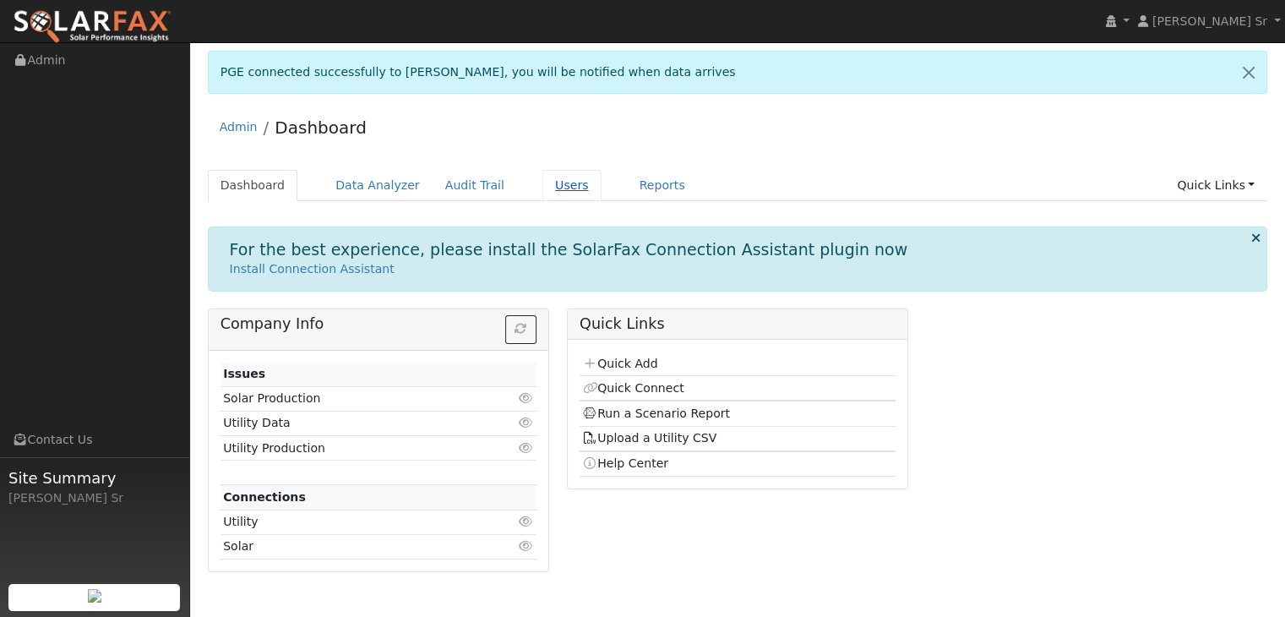
click at [542, 187] on link "Users" at bounding box center [571, 185] width 59 height 31
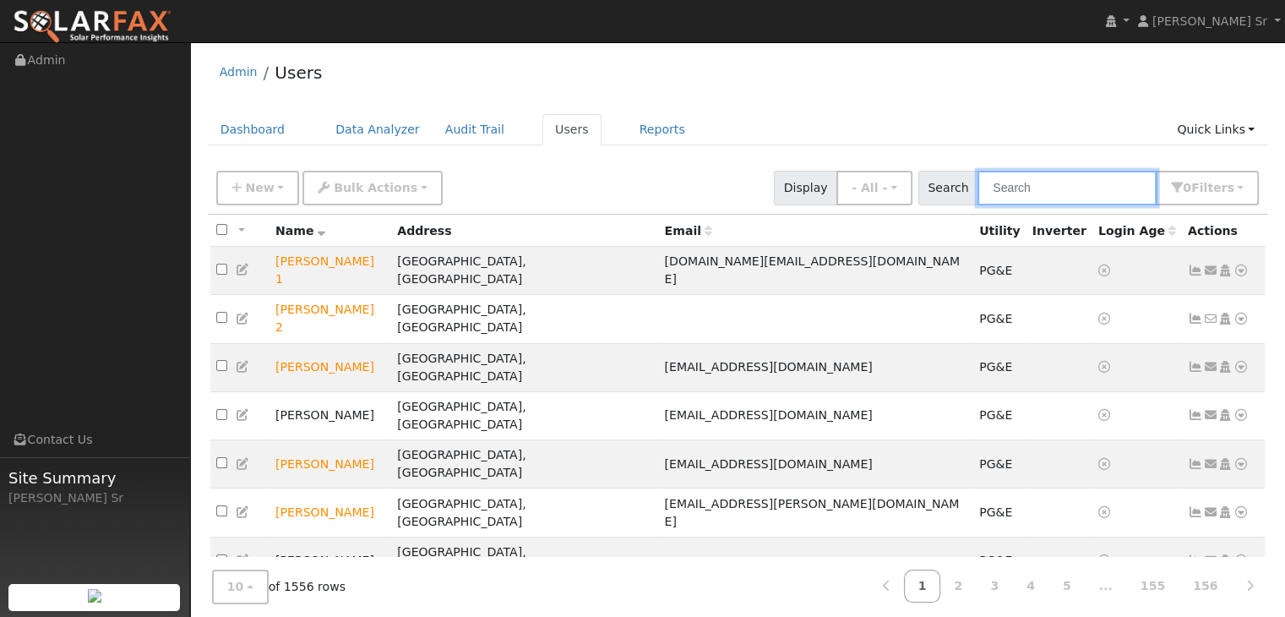
click at [994, 189] on input "text" at bounding box center [1067, 188] width 179 height 35
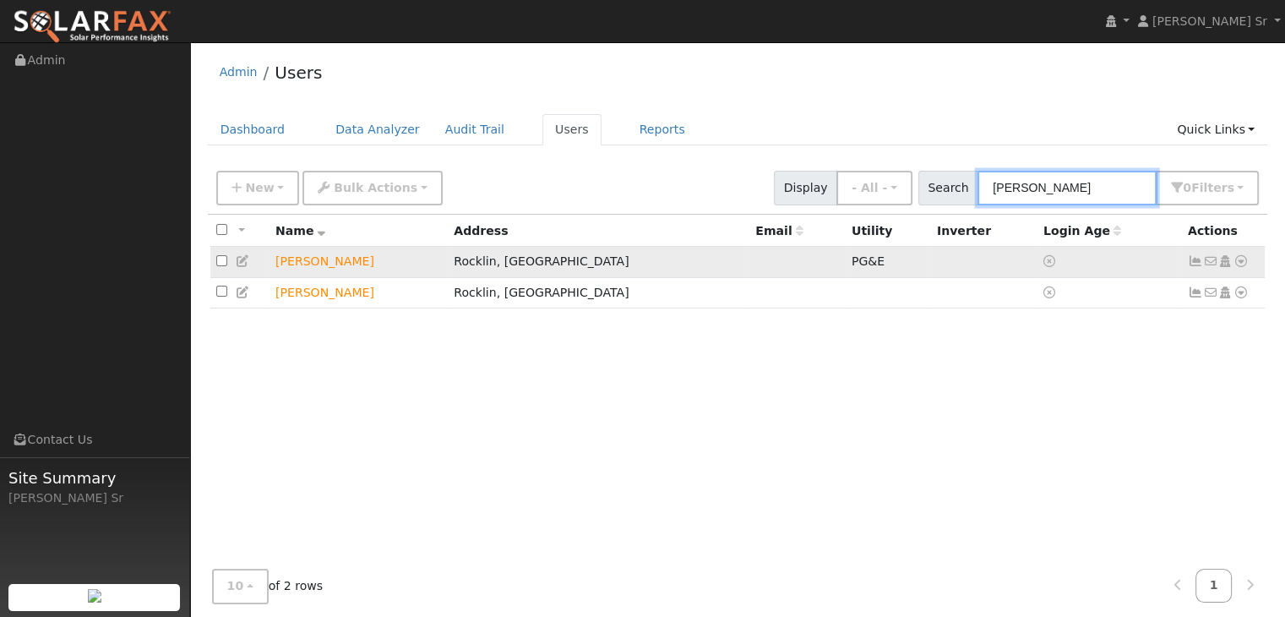
type input "chris Delgado"
click at [1240, 260] on icon at bounding box center [1241, 261] width 15 height 12
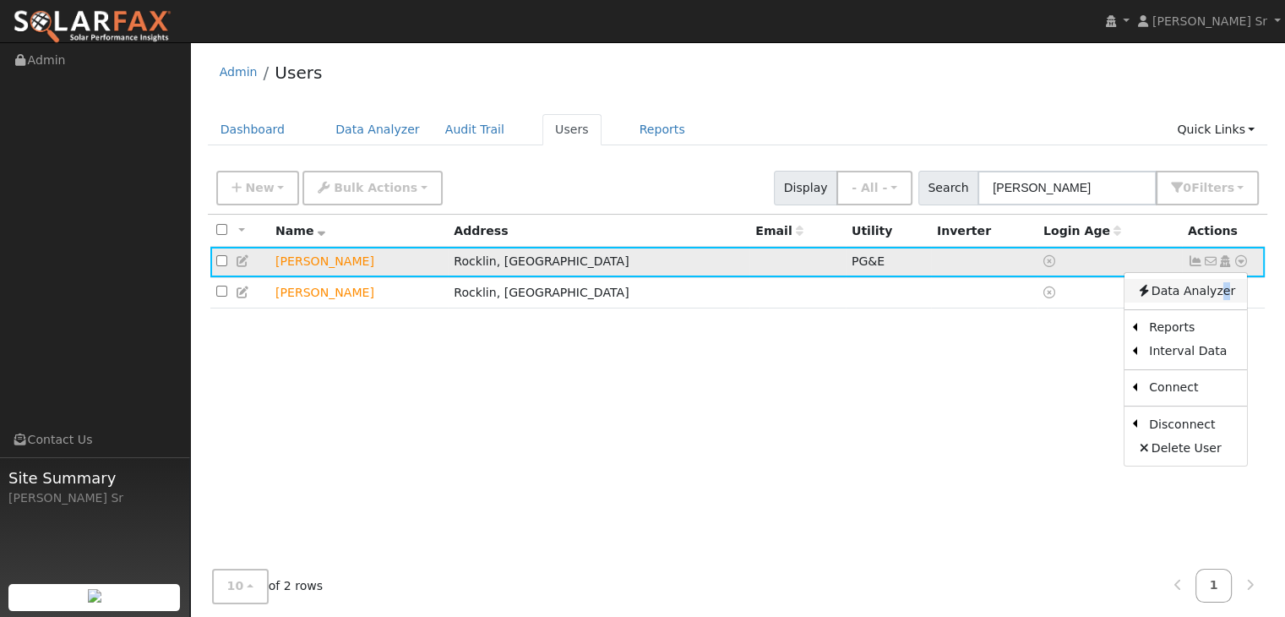
drag, startPoint x: 1194, startPoint y: 295, endPoint x: 1219, endPoint y: 288, distance: 26.2
click at [1219, 288] on link "Data Analyzer" at bounding box center [1186, 291] width 123 height 24
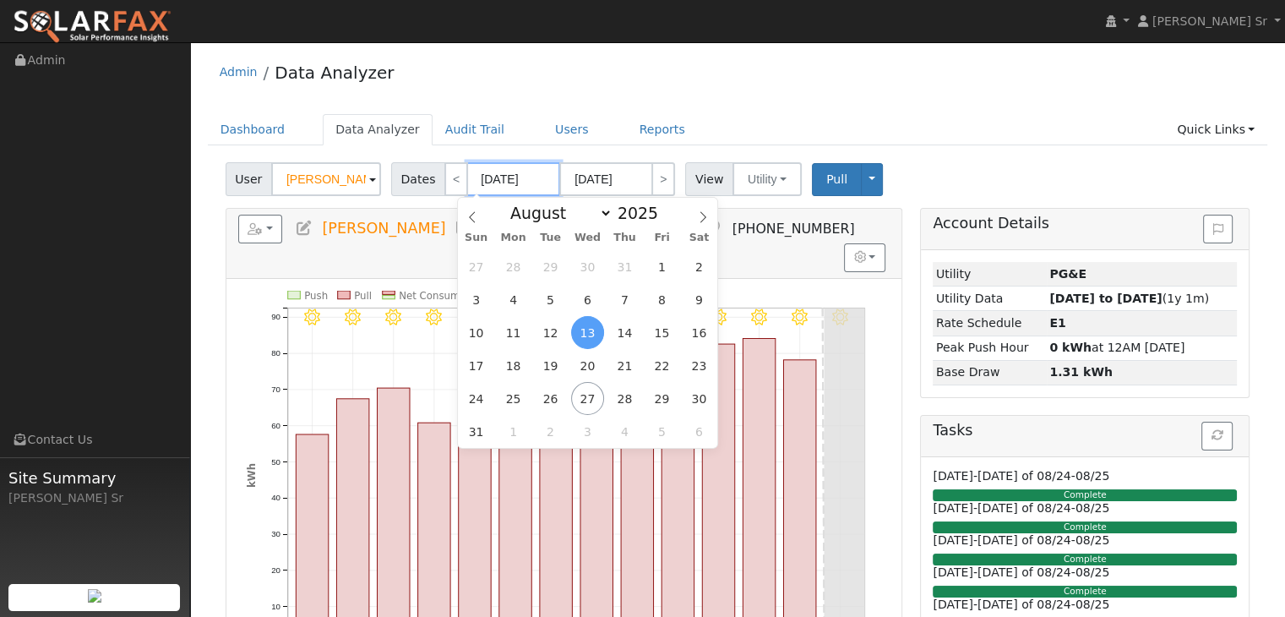
click at [497, 174] on input "[DATE]" at bounding box center [513, 179] width 93 height 34
click at [666, 268] on span "1" at bounding box center [661, 266] width 33 height 33
type input "[DATE]"
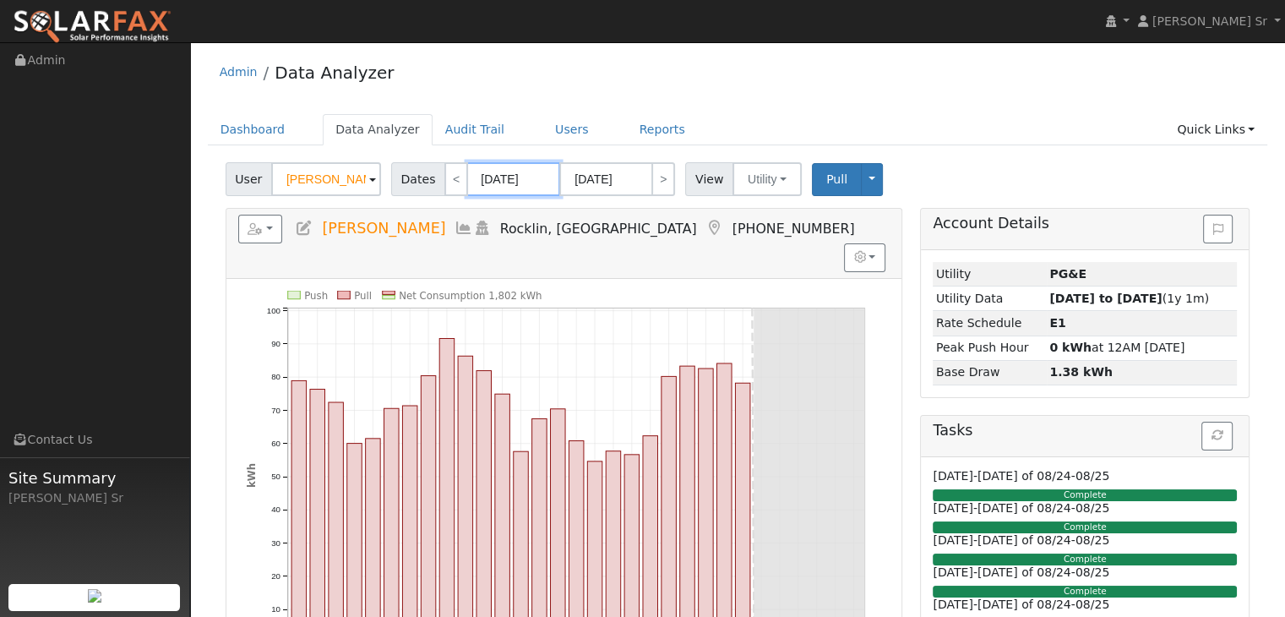
click at [531, 183] on input "08/01/2025" at bounding box center [513, 179] width 93 height 34
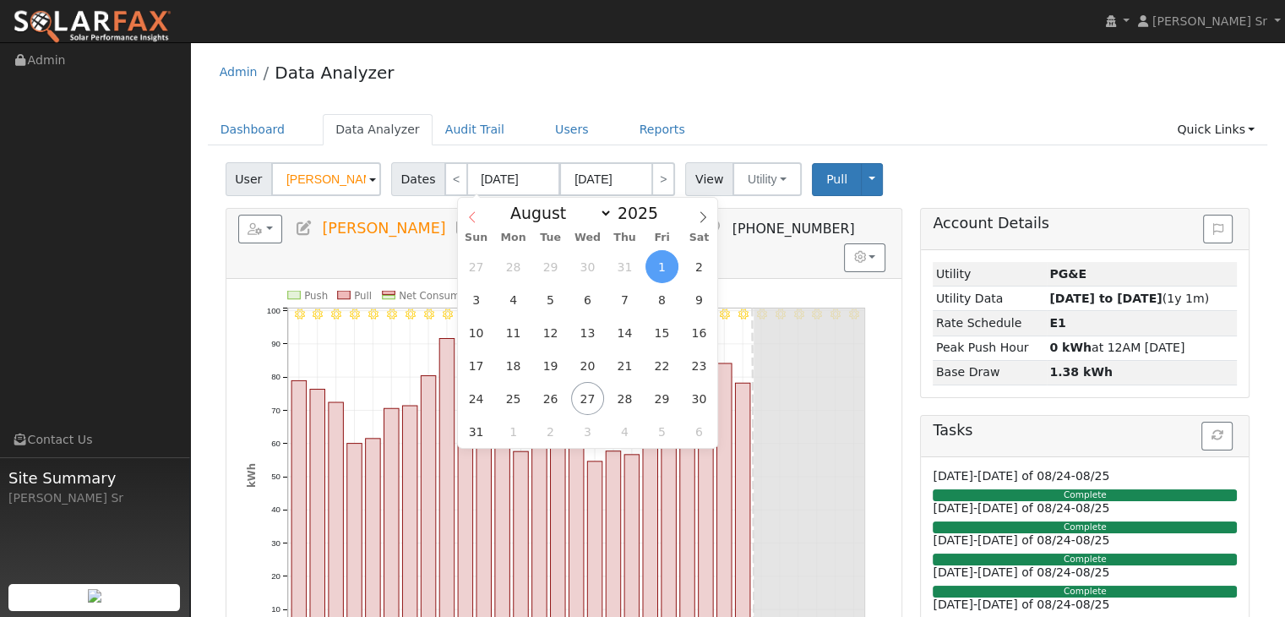
click at [470, 216] on icon at bounding box center [472, 217] width 12 height 12
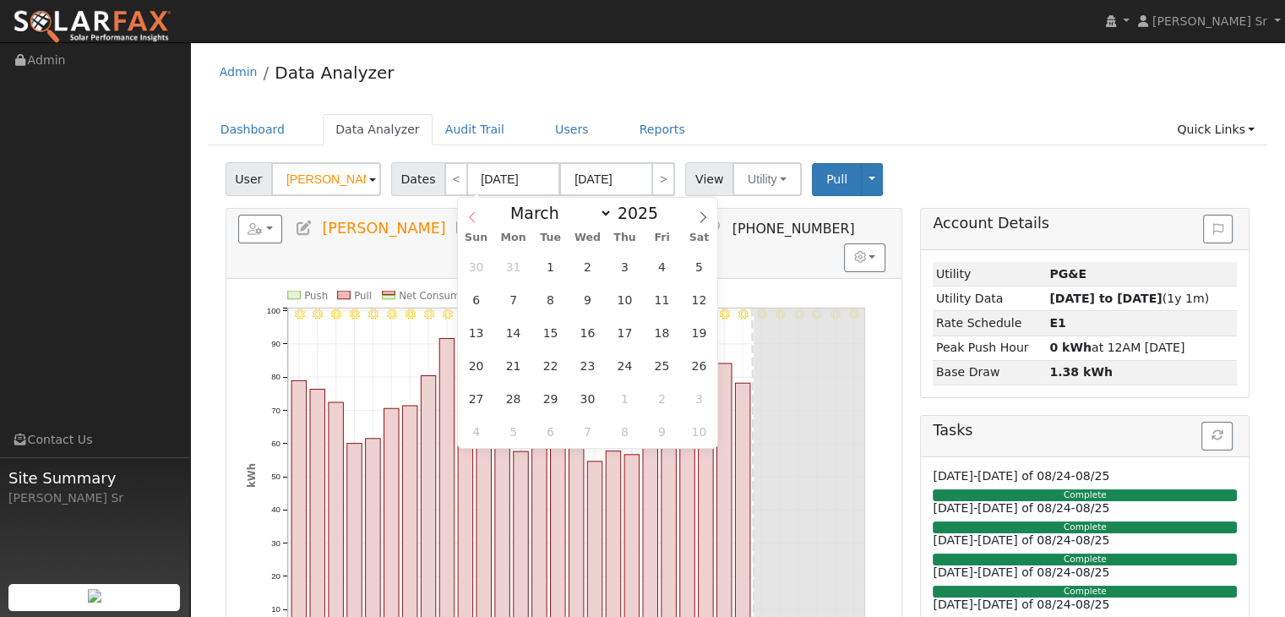
click at [470, 216] on icon at bounding box center [472, 217] width 12 height 12
select select "0"
click at [470, 216] on icon at bounding box center [472, 217] width 12 height 12
type input "2024"
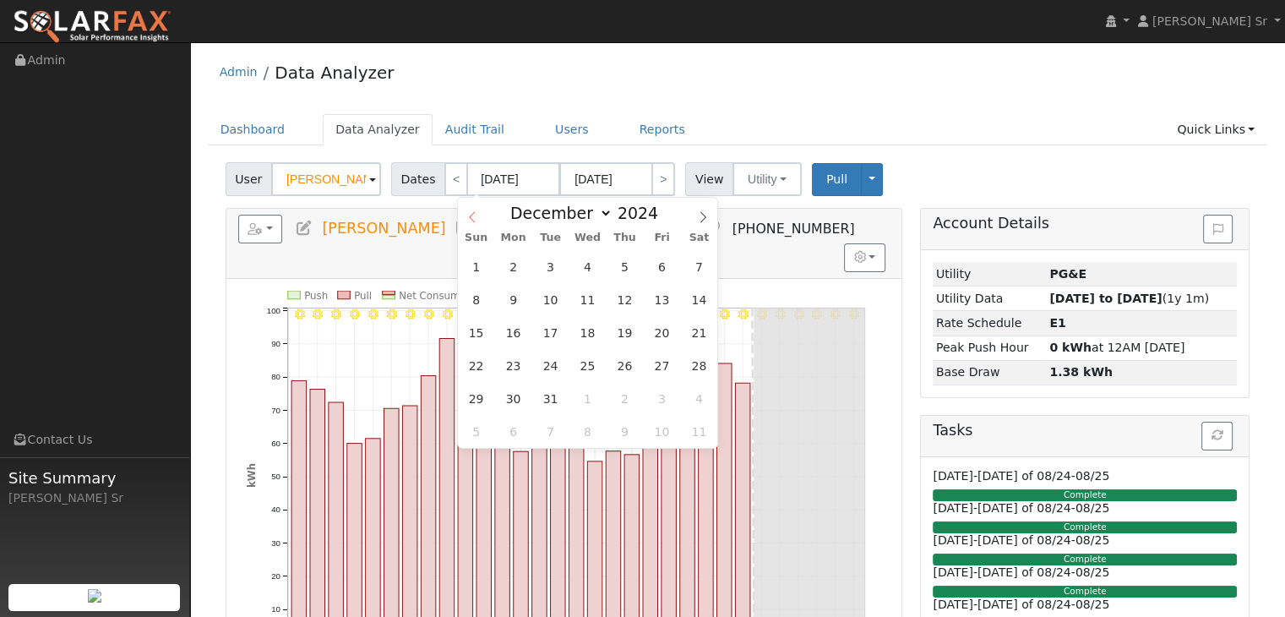
click at [470, 216] on icon at bounding box center [472, 217] width 12 height 12
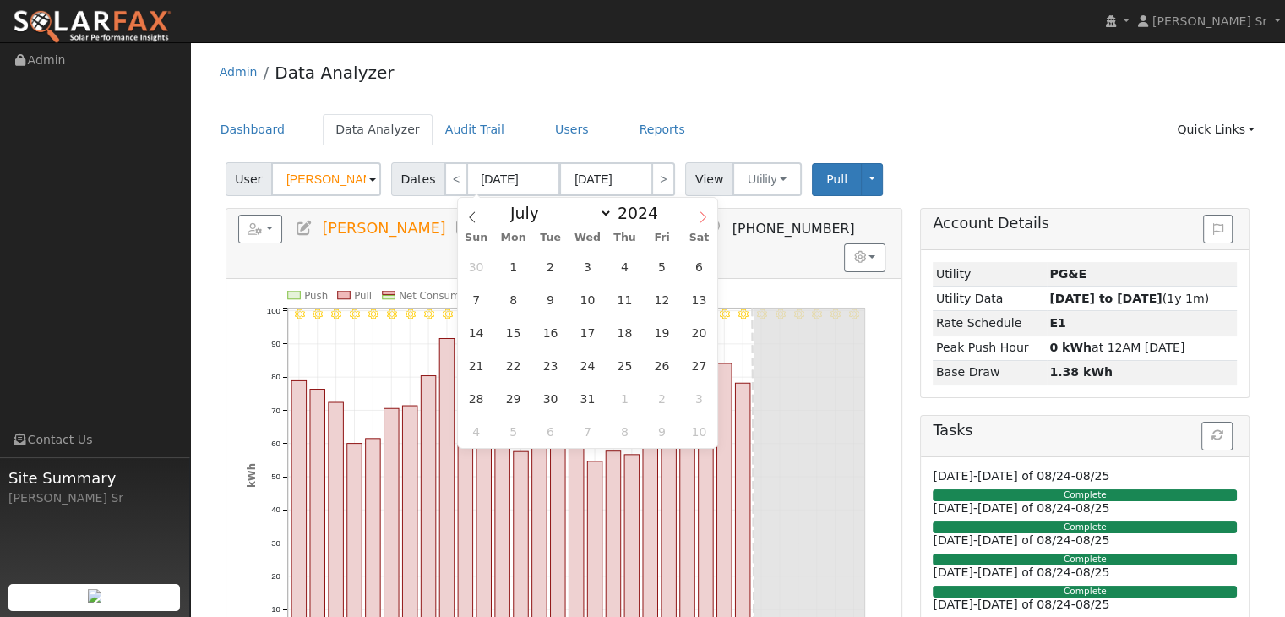
click at [702, 217] on icon at bounding box center [703, 217] width 12 height 12
click at [471, 214] on icon at bounding box center [472, 217] width 12 height 12
select select "7"
click at [625, 264] on span "1" at bounding box center [624, 266] width 33 height 33
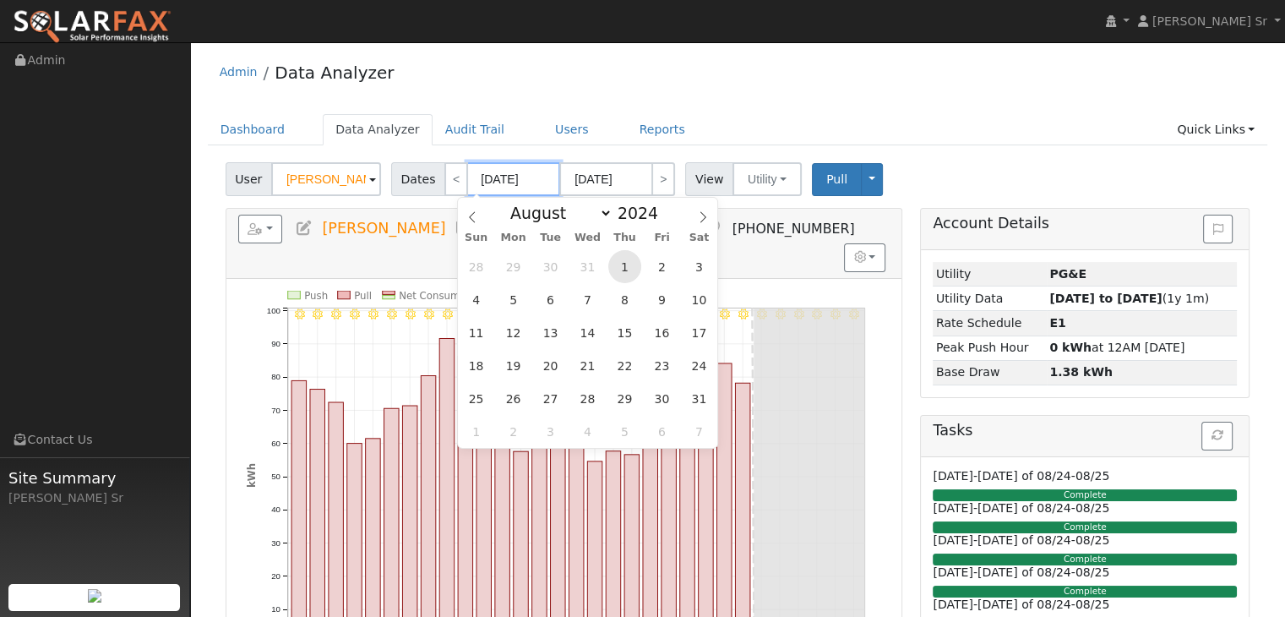
type input "[DATE]"
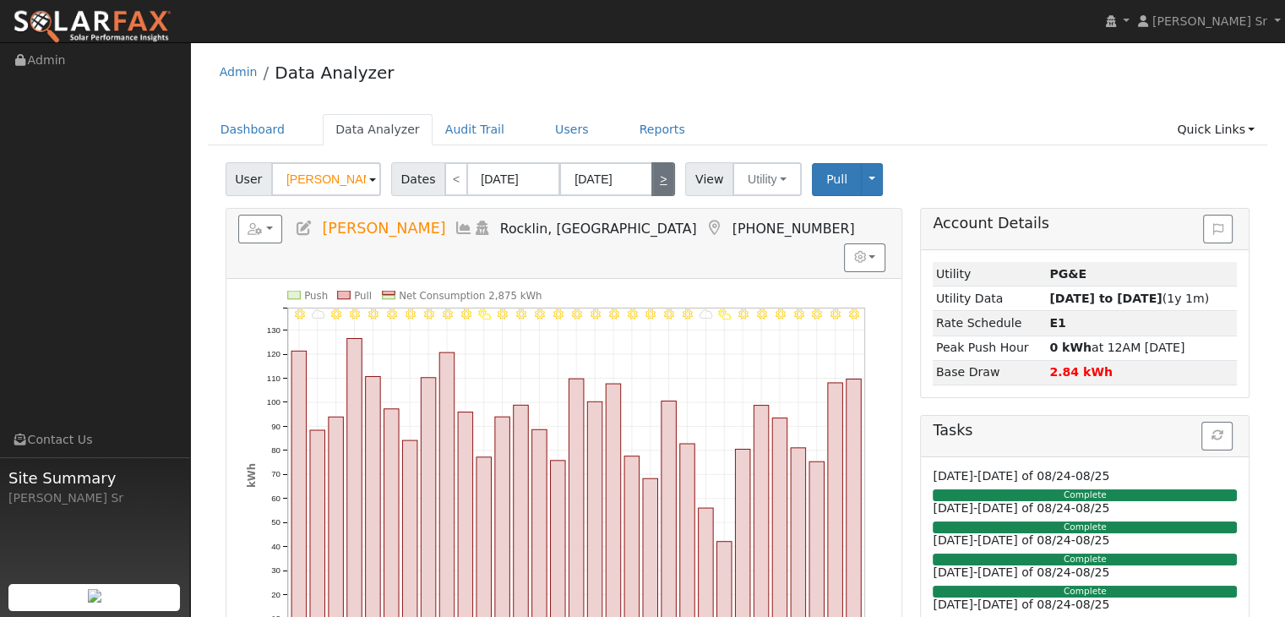
click at [652, 181] on link ">" at bounding box center [663, 179] width 24 height 34
type input "09/01/2024"
type input "09/30/2024"
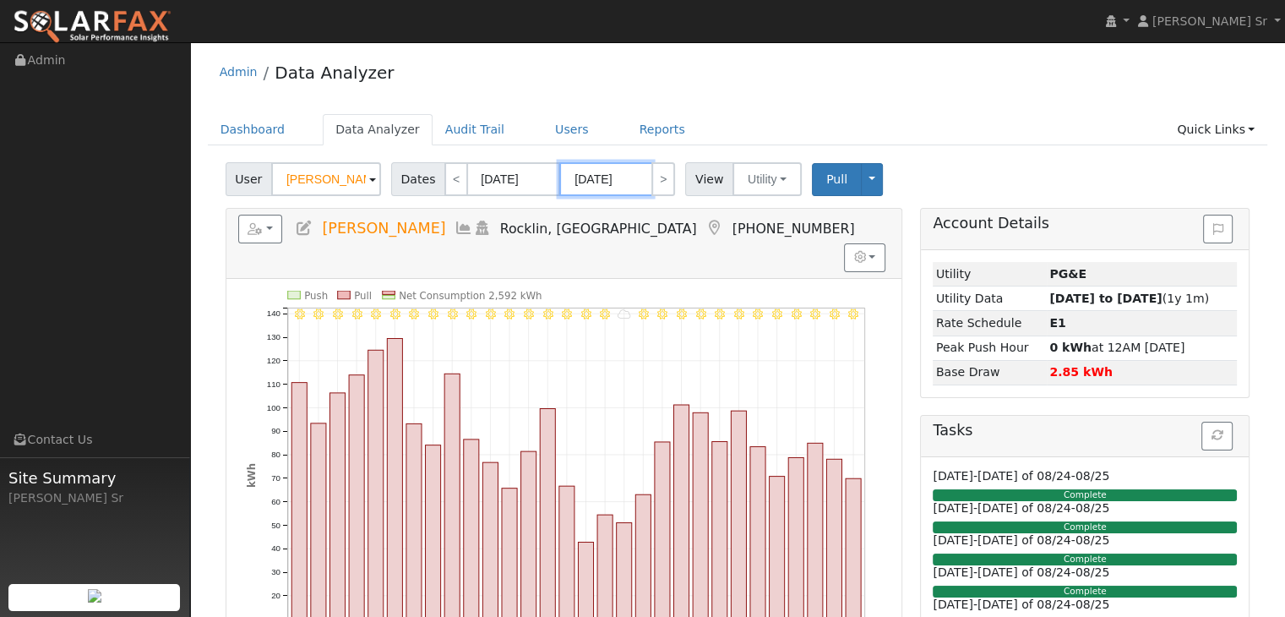
click at [618, 174] on input "09/30/2024" at bounding box center [605, 179] width 93 height 34
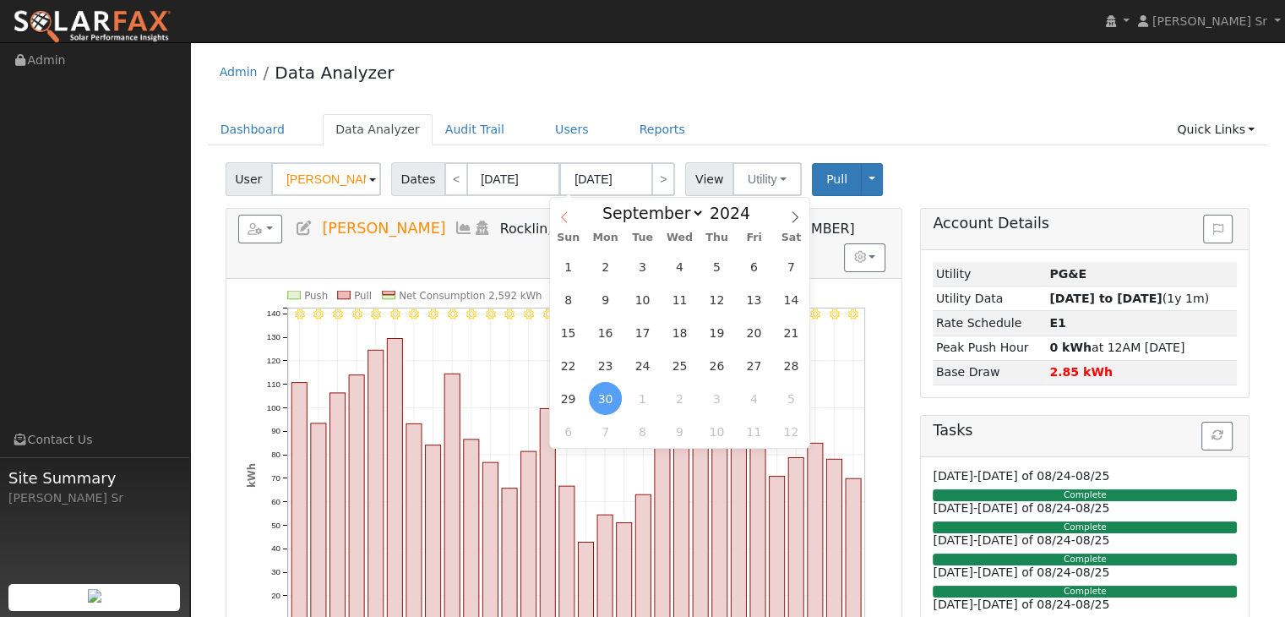
click at [564, 221] on icon at bounding box center [564, 216] width 6 height 11
click at [796, 215] on icon at bounding box center [795, 216] width 6 height 11
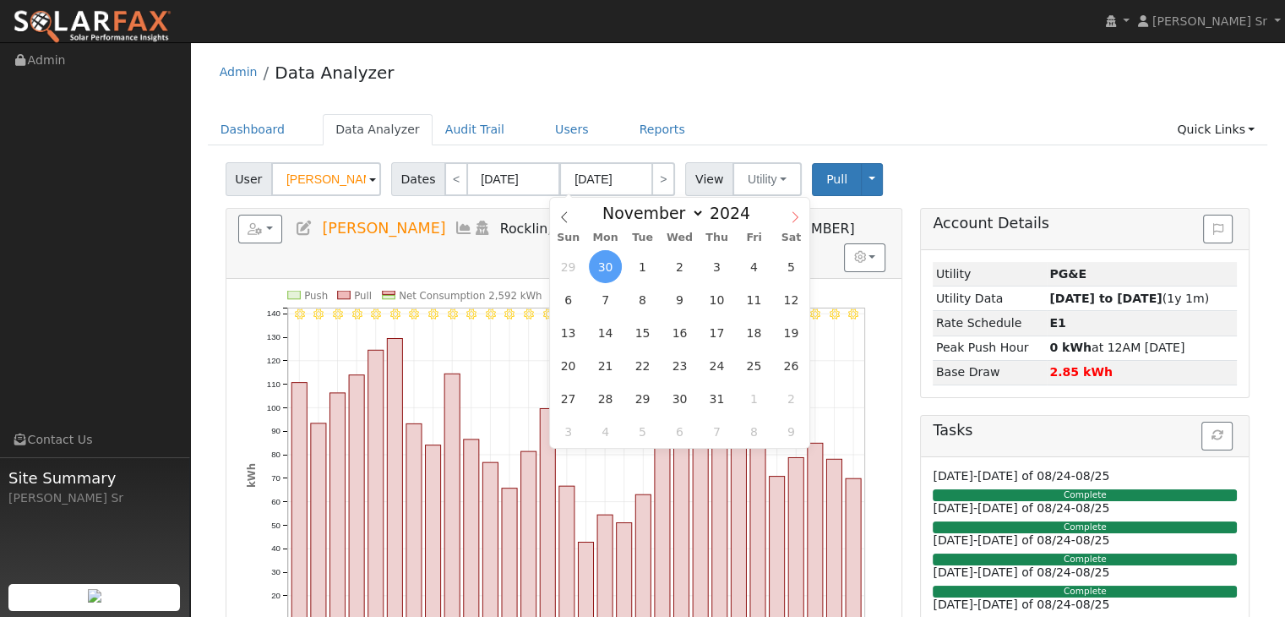
select select "11"
click at [796, 215] on icon at bounding box center [795, 216] width 6 height 11
type input "2025"
click at [796, 215] on icon at bounding box center [795, 216] width 6 height 11
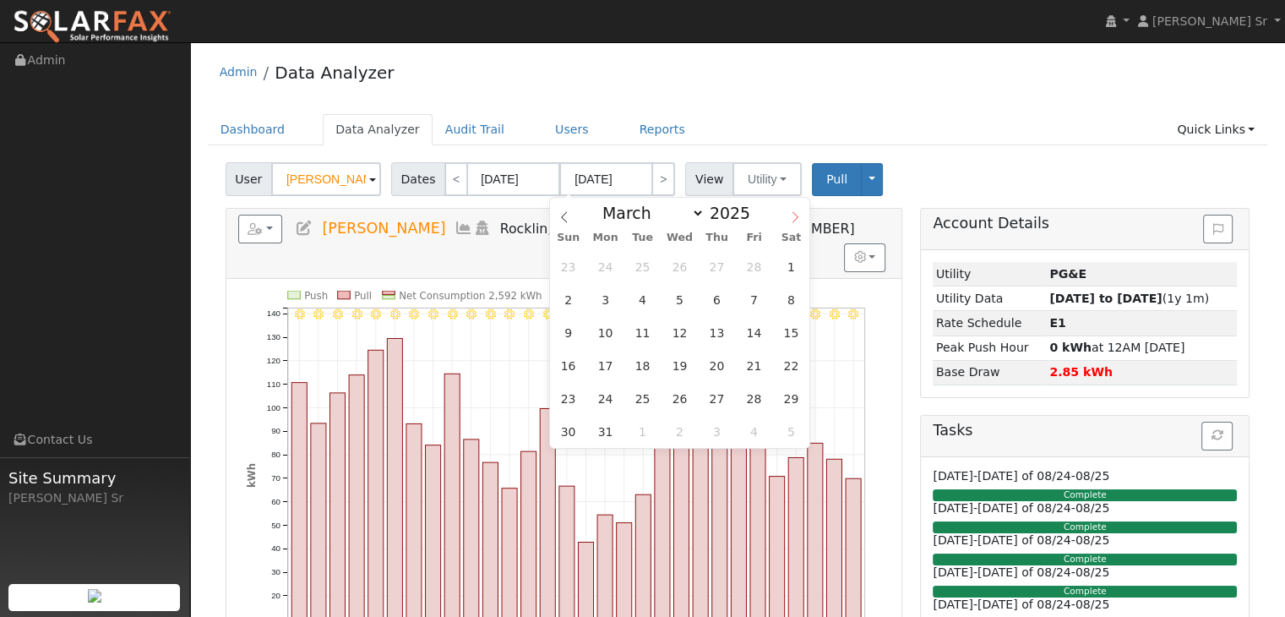
click at [796, 215] on icon at bounding box center [795, 216] width 6 height 11
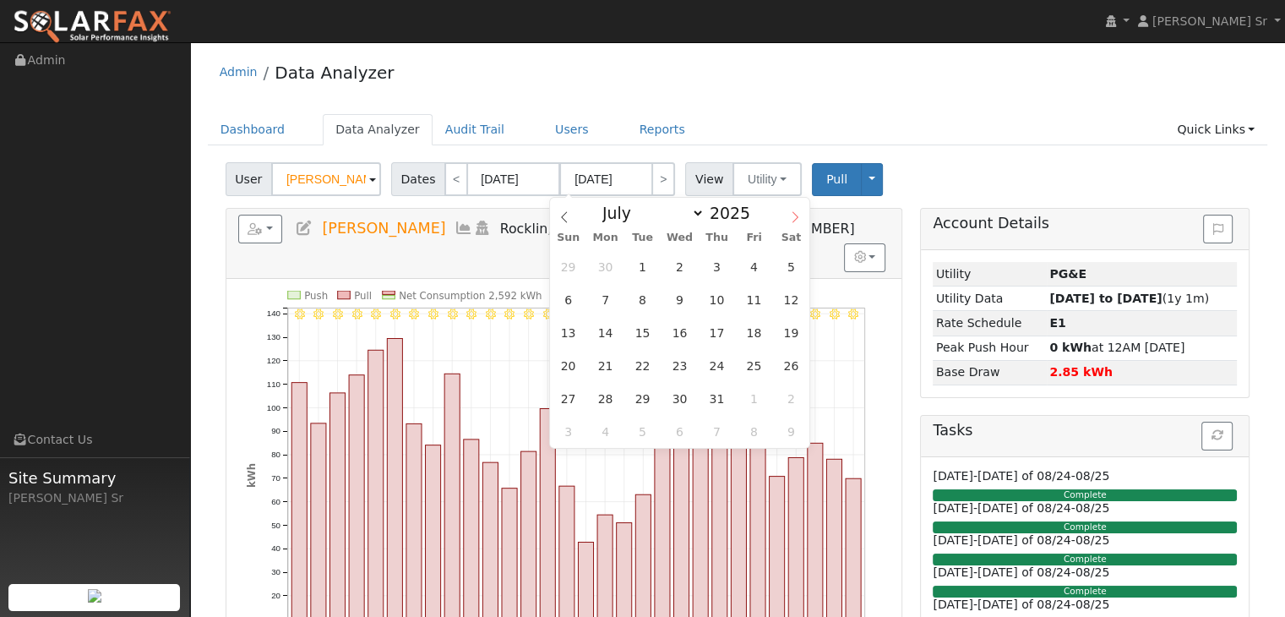
select select "7"
click at [575, 400] on span "24" at bounding box center [568, 398] width 33 height 33
type input "[DATE]"
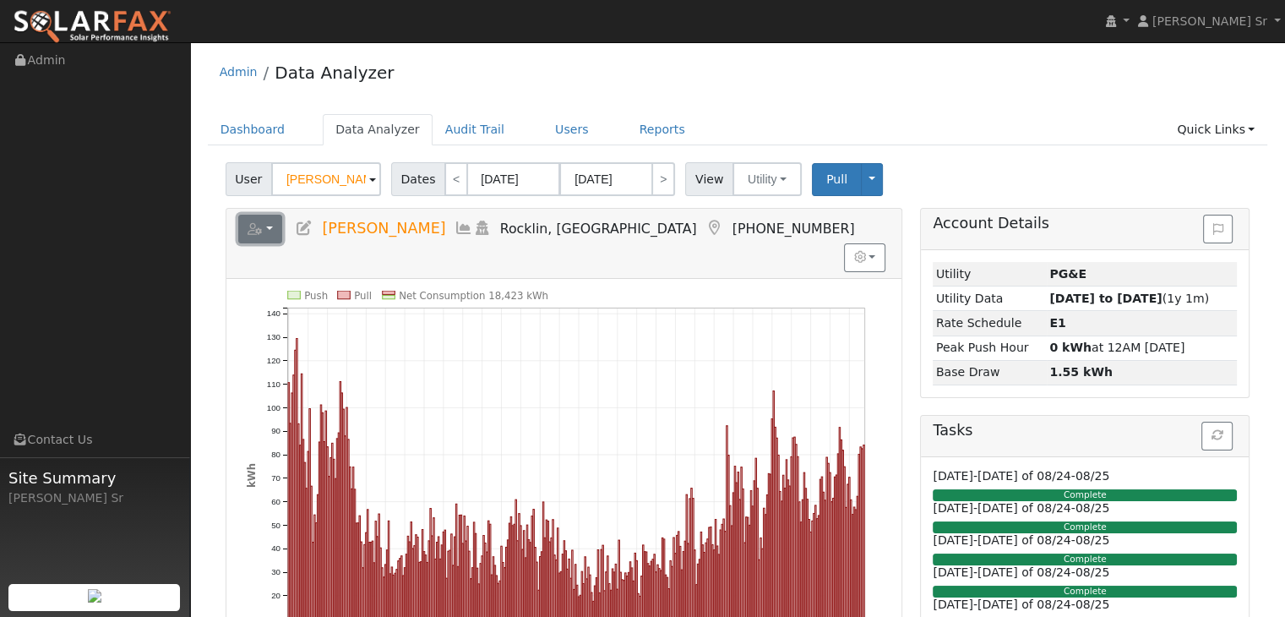
click at [253, 229] on icon "button" at bounding box center [255, 229] width 15 height 12
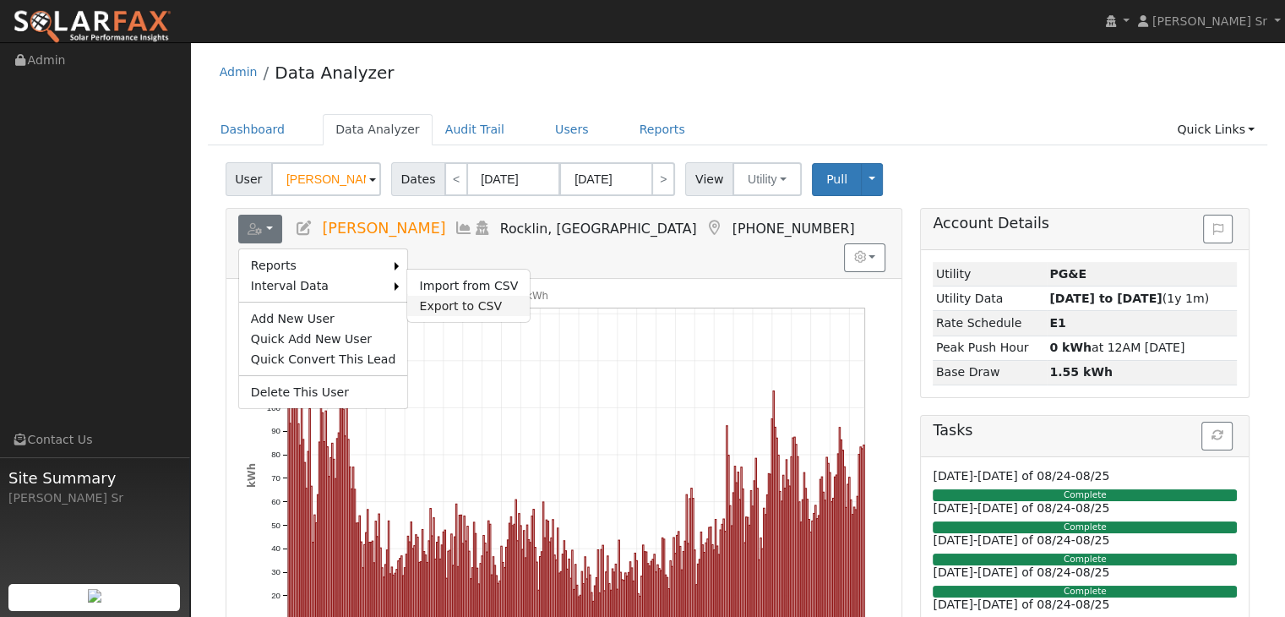
click at [443, 303] on link "Export to CSV" at bounding box center [468, 306] width 123 height 20
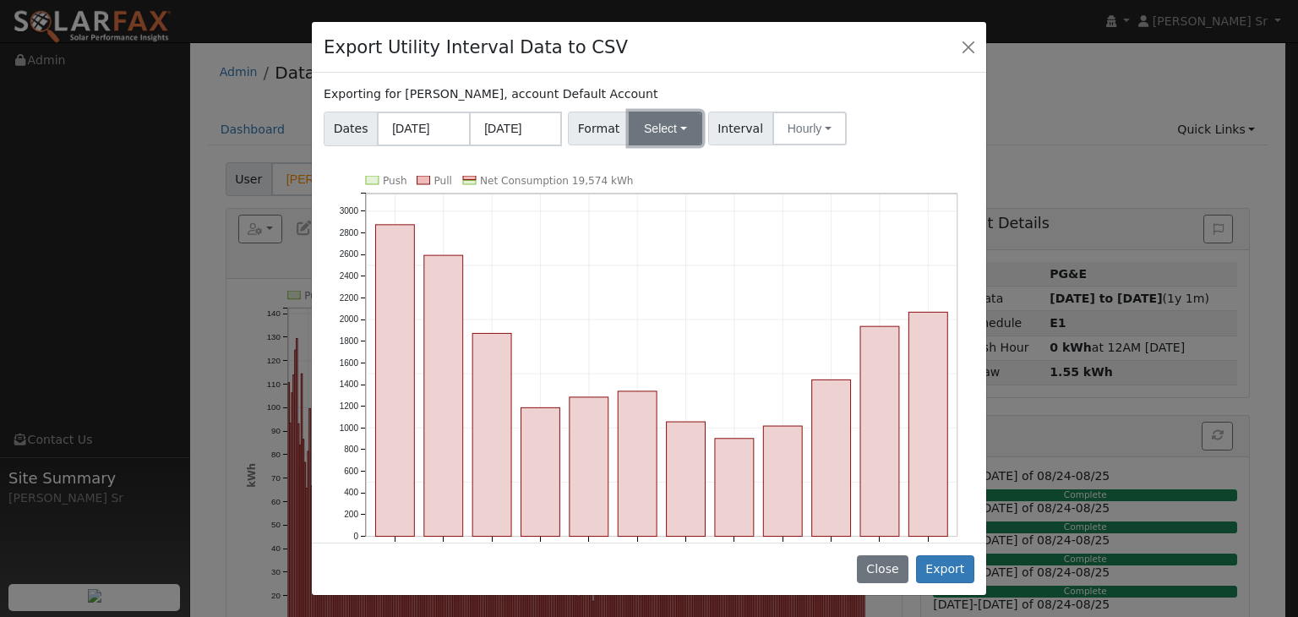
click at [673, 123] on button "Select" at bounding box center [666, 129] width 74 height 34
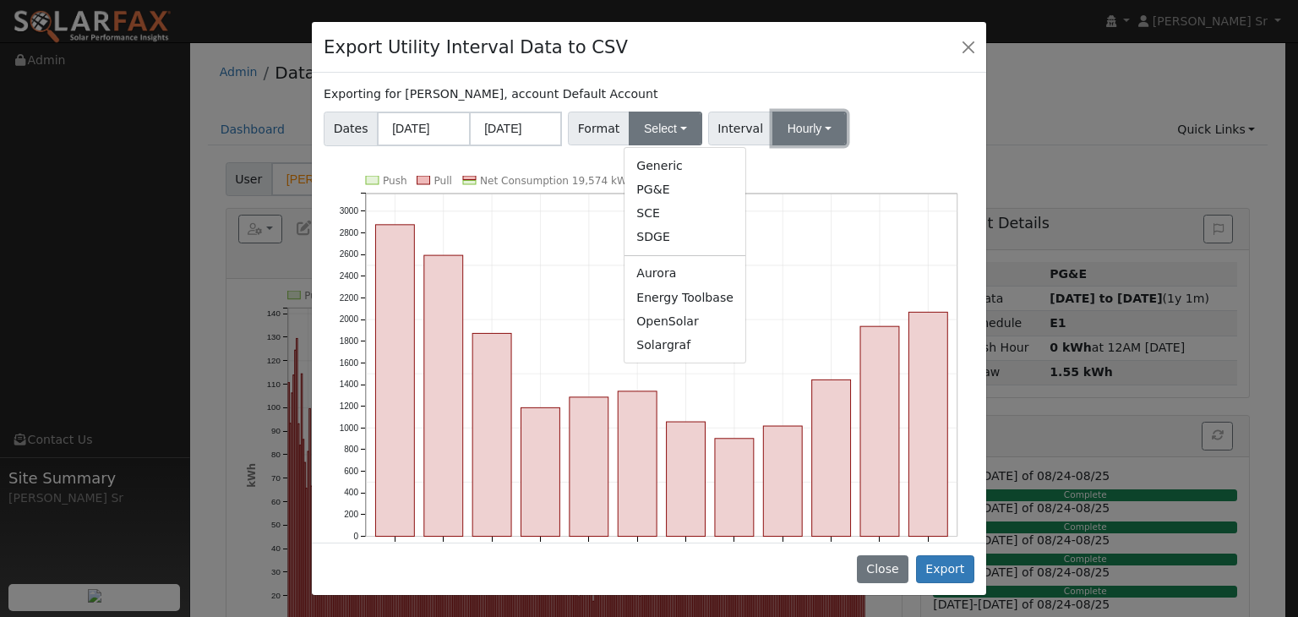
click at [809, 126] on button "Hourly" at bounding box center [809, 129] width 74 height 34
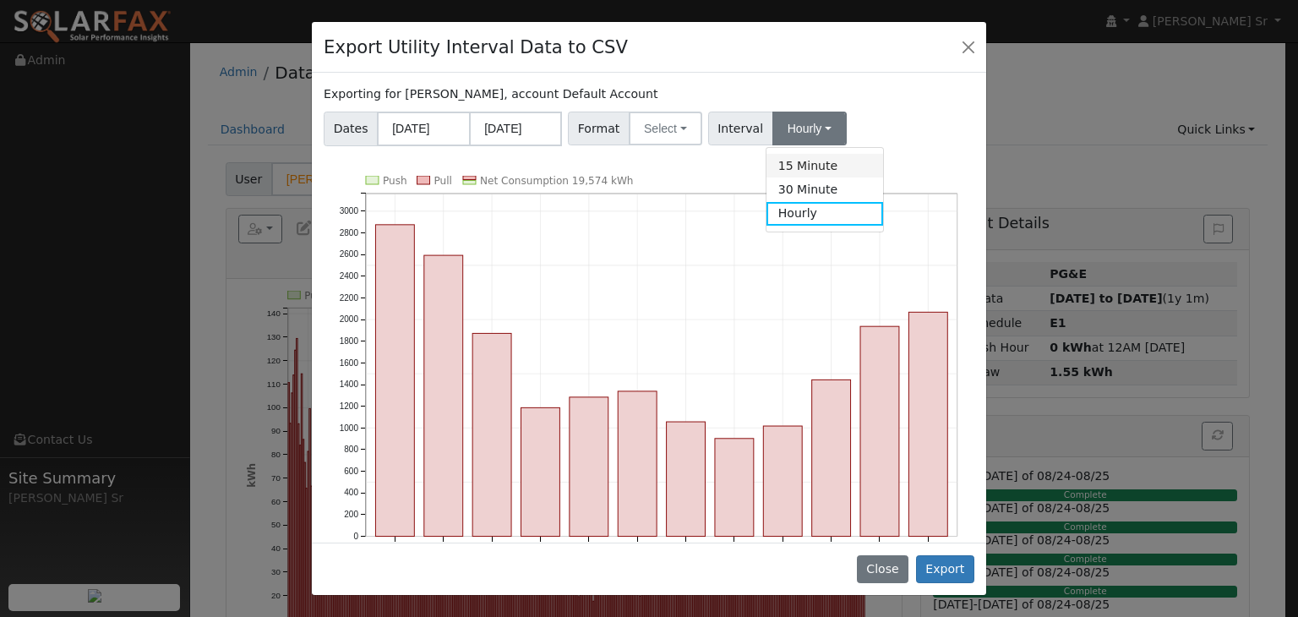
click at [796, 163] on link "15 Minute" at bounding box center [824, 166] width 117 height 24
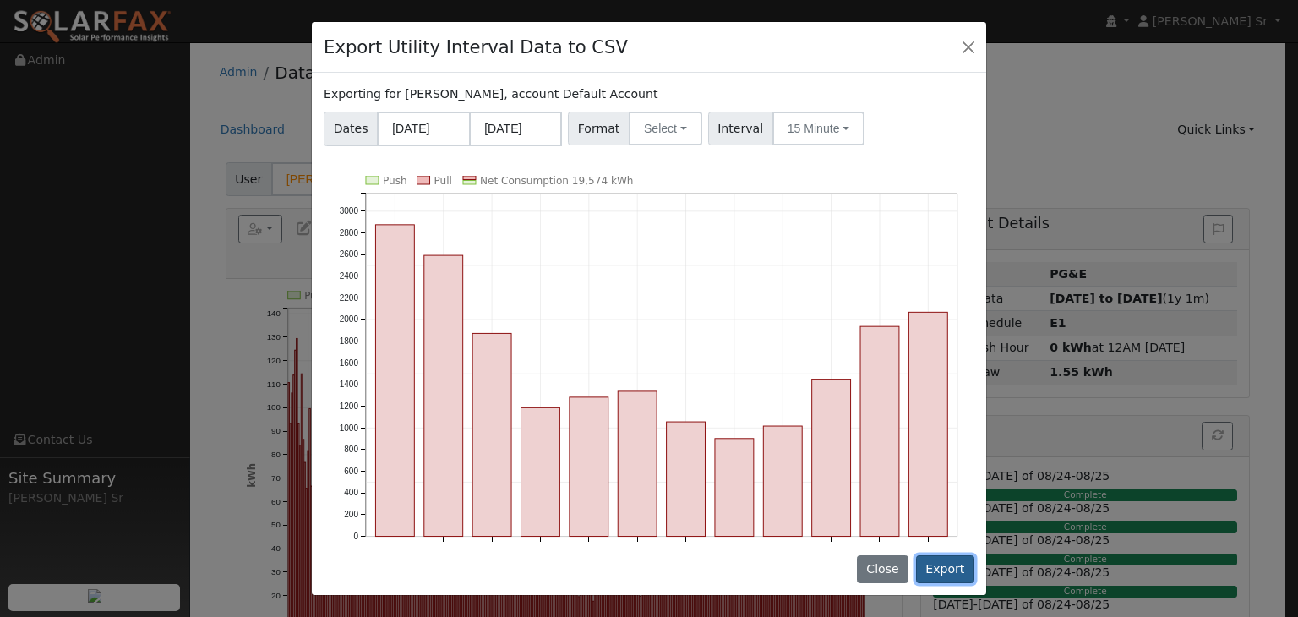
click at [946, 567] on button "Export" at bounding box center [945, 569] width 58 height 29
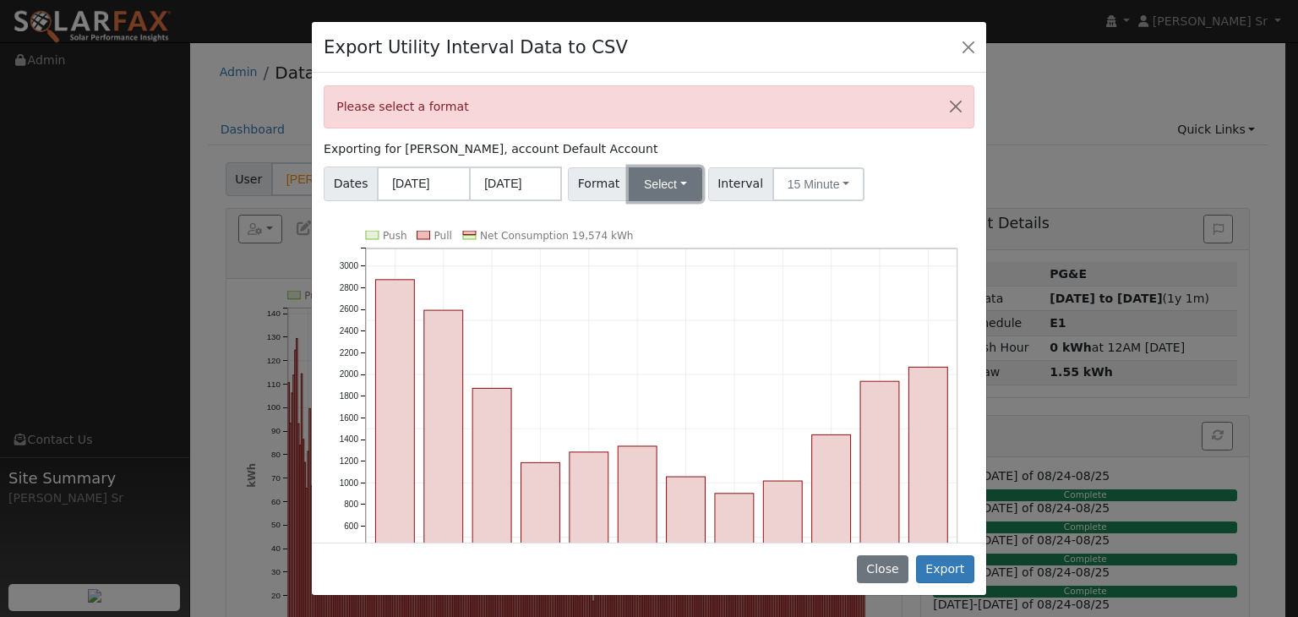
click at [670, 185] on button "Select" at bounding box center [666, 184] width 74 height 34
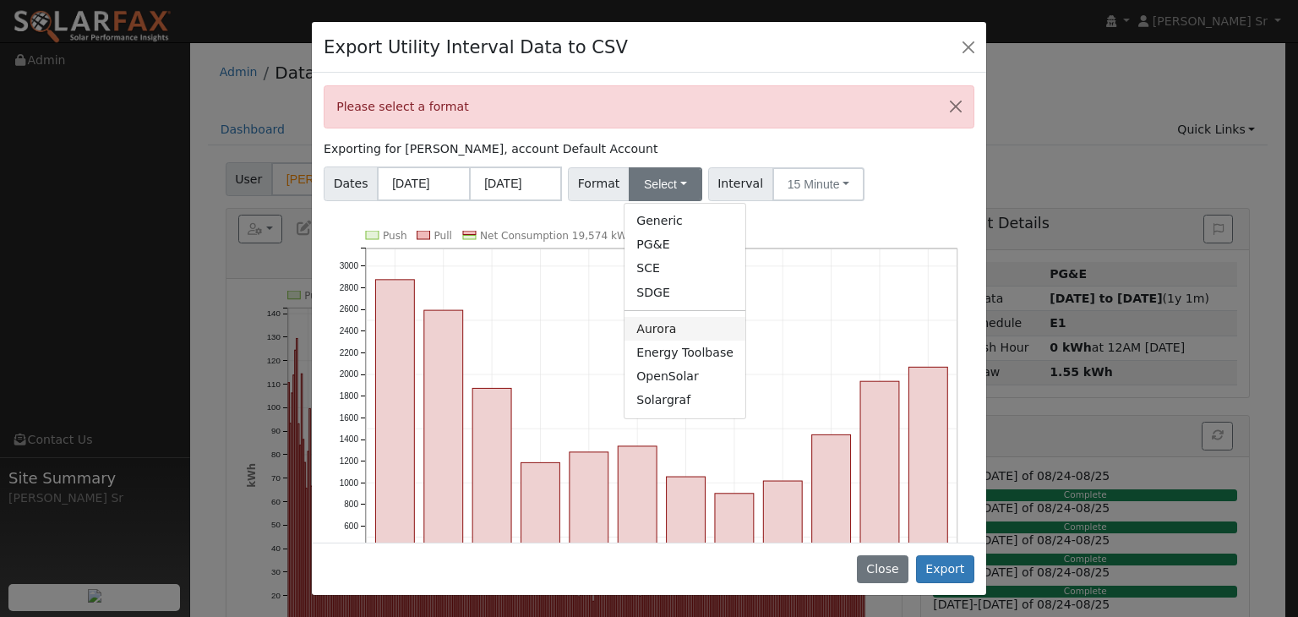
click at [646, 325] on link "Aurora" at bounding box center [684, 329] width 121 height 24
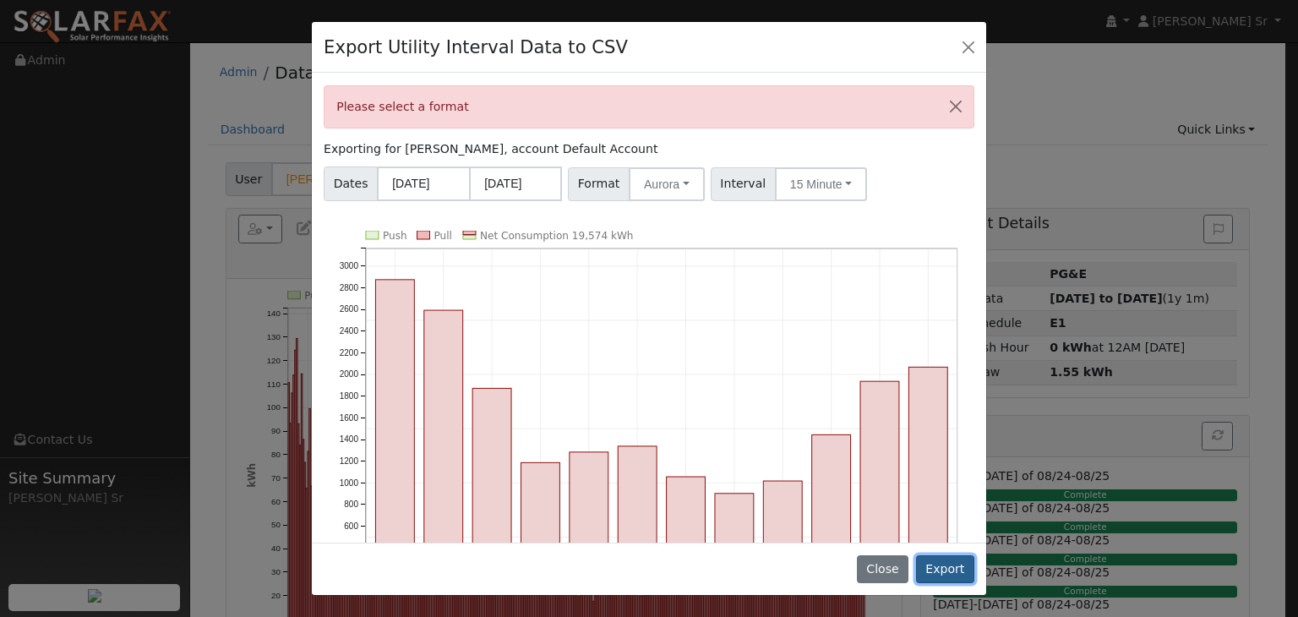
click at [950, 571] on button "Export" at bounding box center [945, 569] width 58 height 29
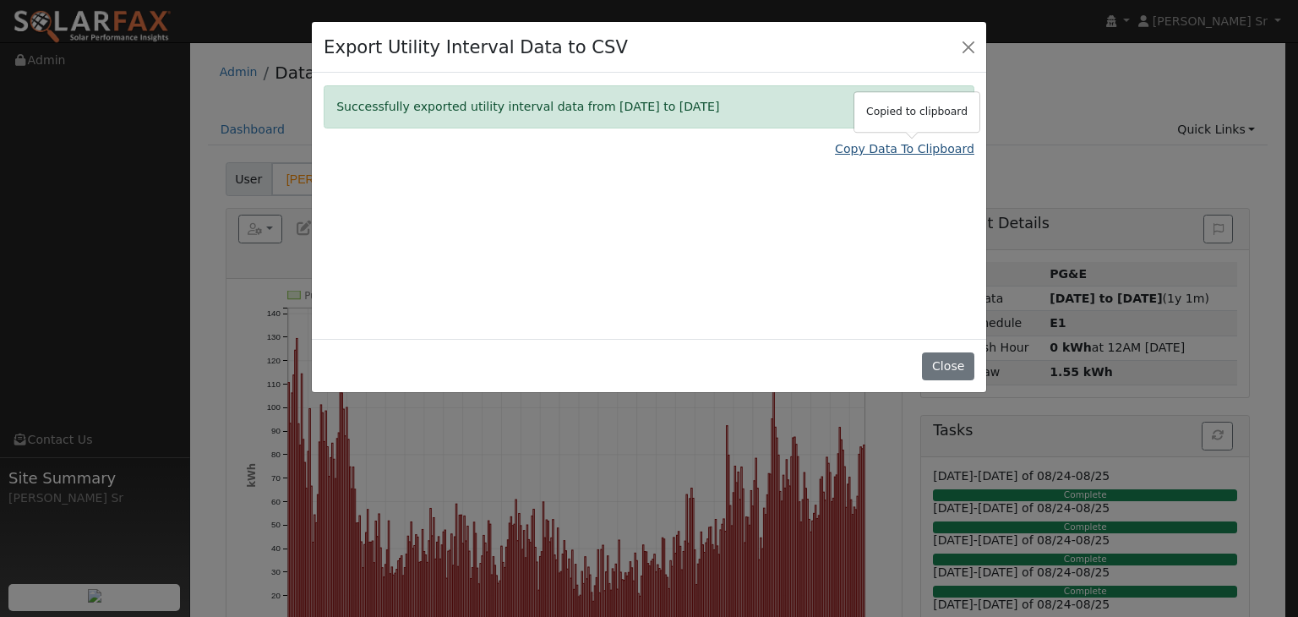
click at [919, 147] on link "Copy Data To Clipboard" at bounding box center [904, 149] width 139 height 18
click at [959, 364] on button "Close" at bounding box center [948, 366] width 52 height 29
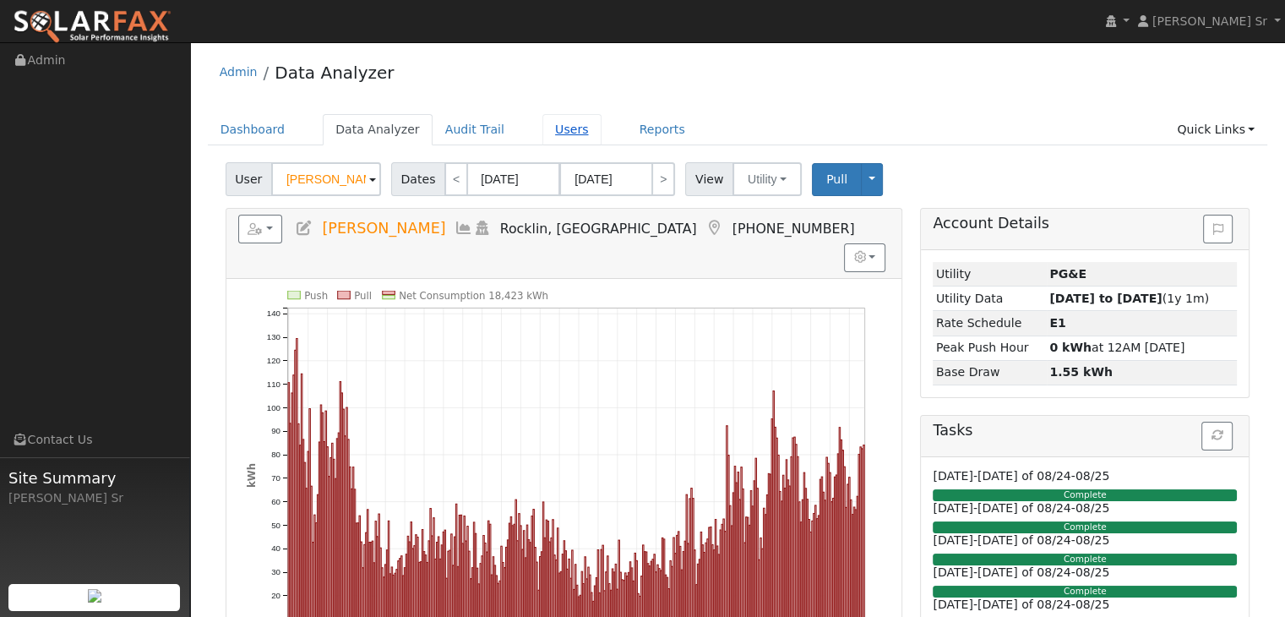
click at [549, 133] on link "Users" at bounding box center [571, 129] width 59 height 31
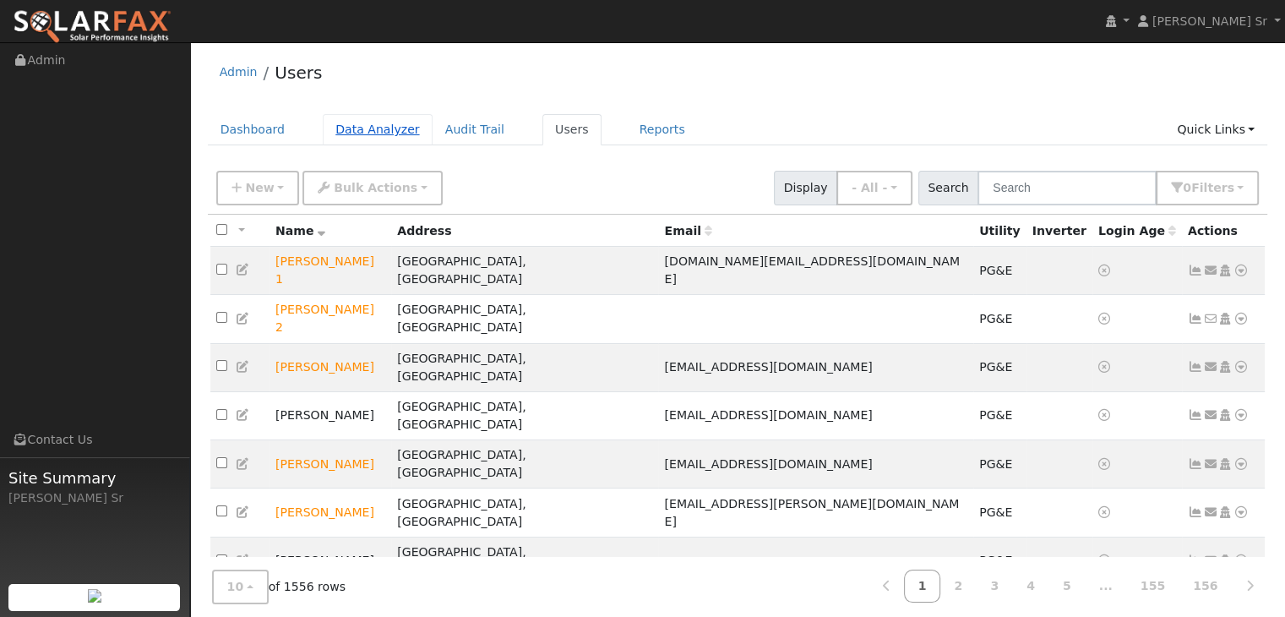
click at [383, 128] on link "Data Analyzer" at bounding box center [378, 129] width 110 height 31
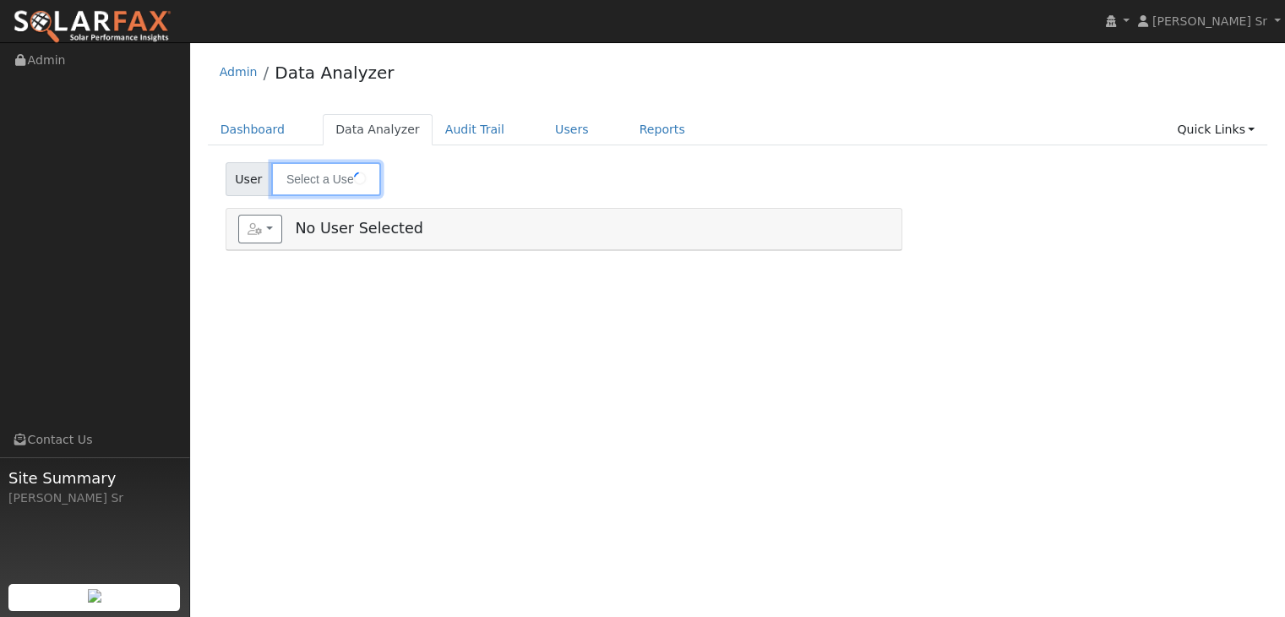
type input "[PERSON_NAME]"
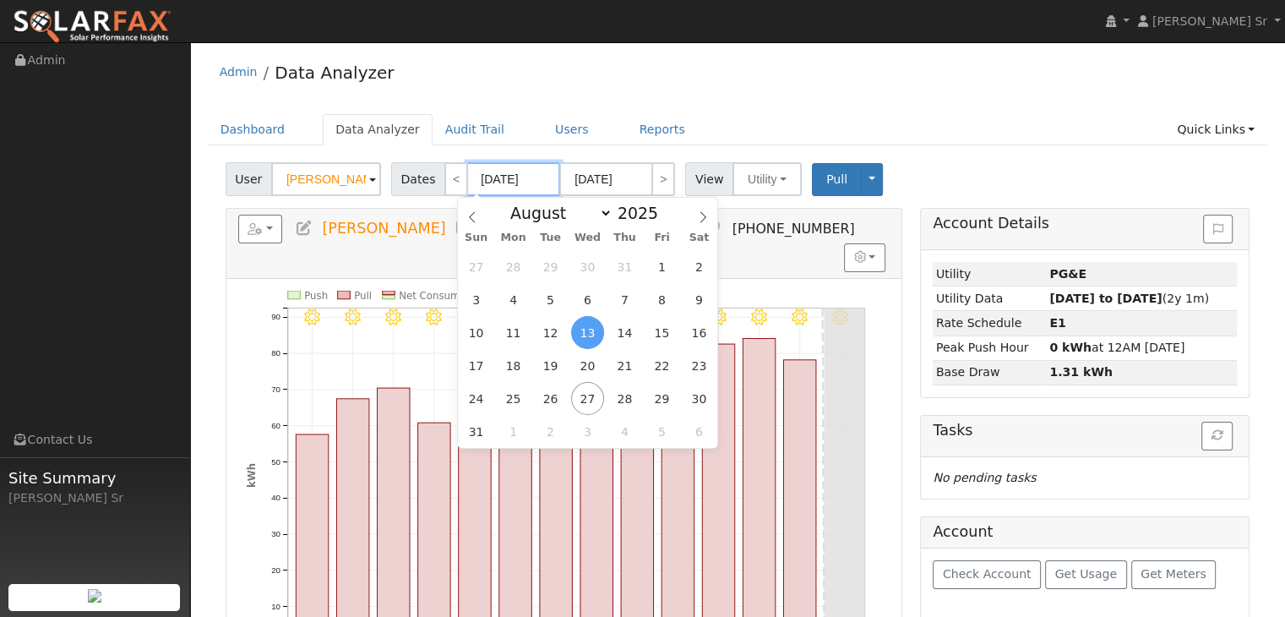
click at [530, 181] on input "[DATE]" at bounding box center [513, 179] width 93 height 34
click at [470, 215] on icon at bounding box center [472, 217] width 12 height 12
click at [471, 218] on icon at bounding box center [472, 217] width 12 height 12
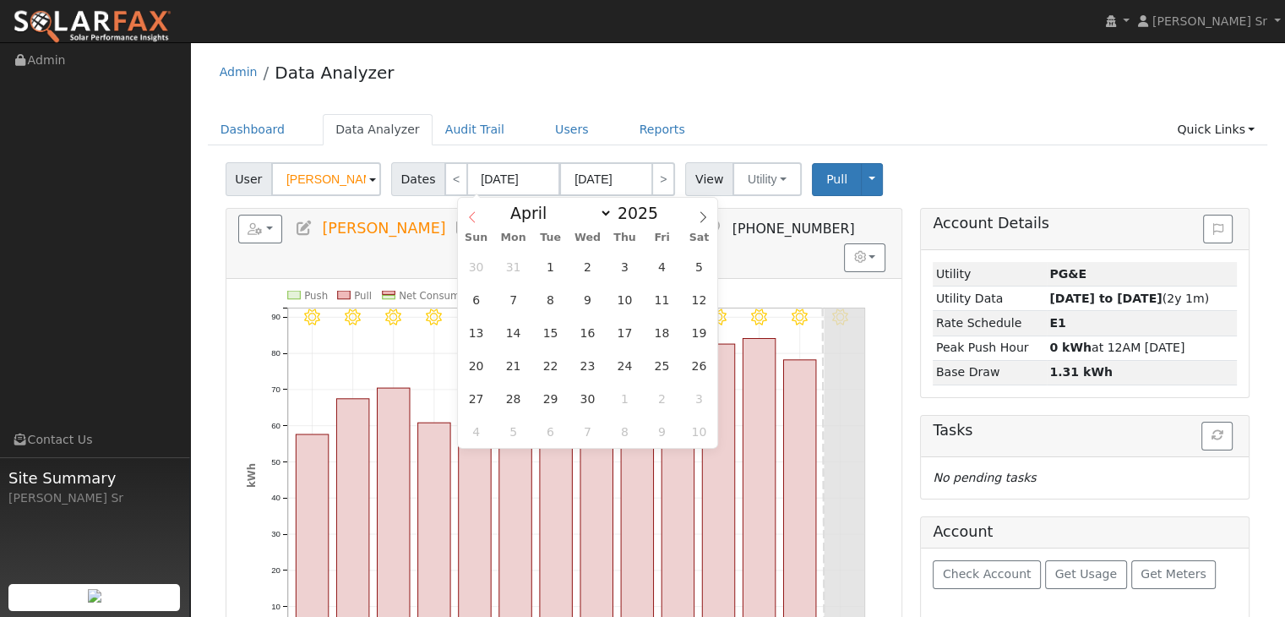
click at [471, 218] on icon at bounding box center [472, 217] width 12 height 12
select select "0"
click at [471, 218] on icon at bounding box center [472, 217] width 12 height 12
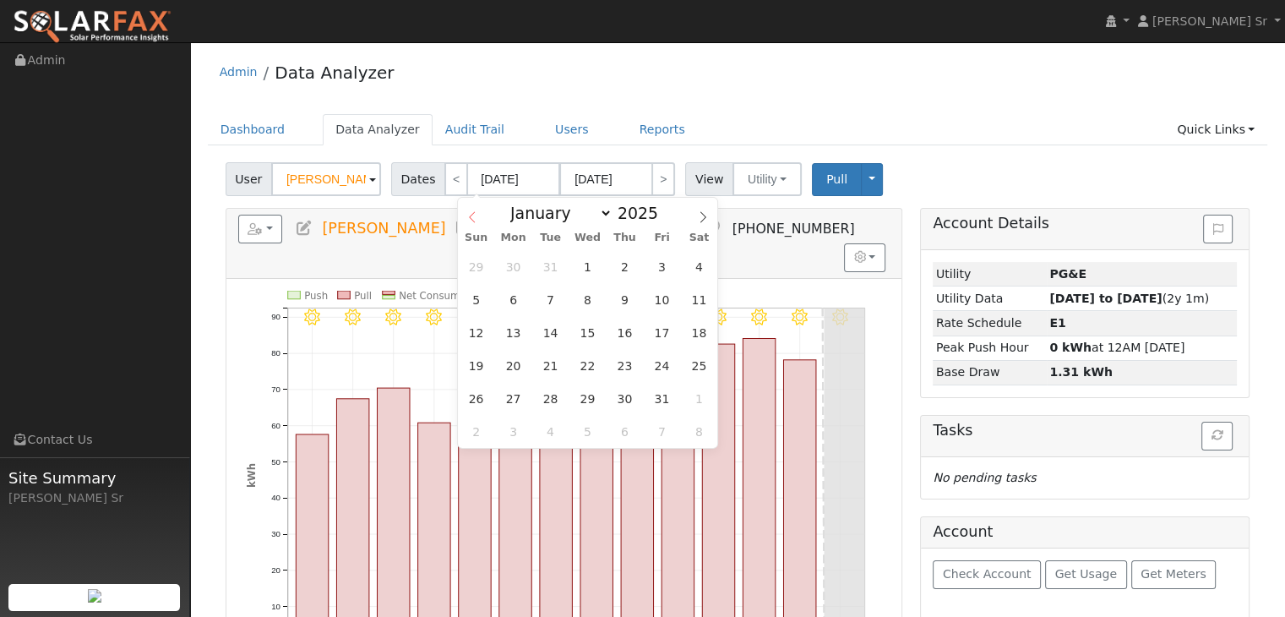
type input "2024"
click at [471, 218] on icon at bounding box center [472, 217] width 12 height 12
click at [471, 219] on icon at bounding box center [472, 217] width 12 height 12
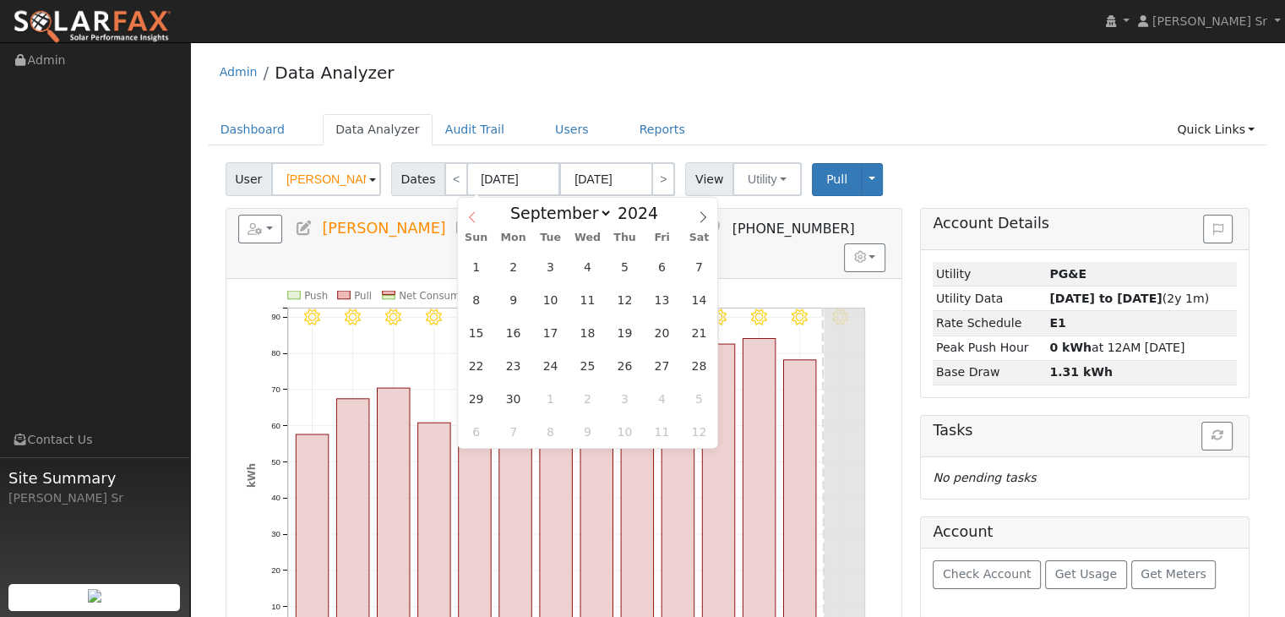
select select "7"
click at [626, 268] on span "1" at bounding box center [624, 266] width 33 height 33
type input "[DATE]"
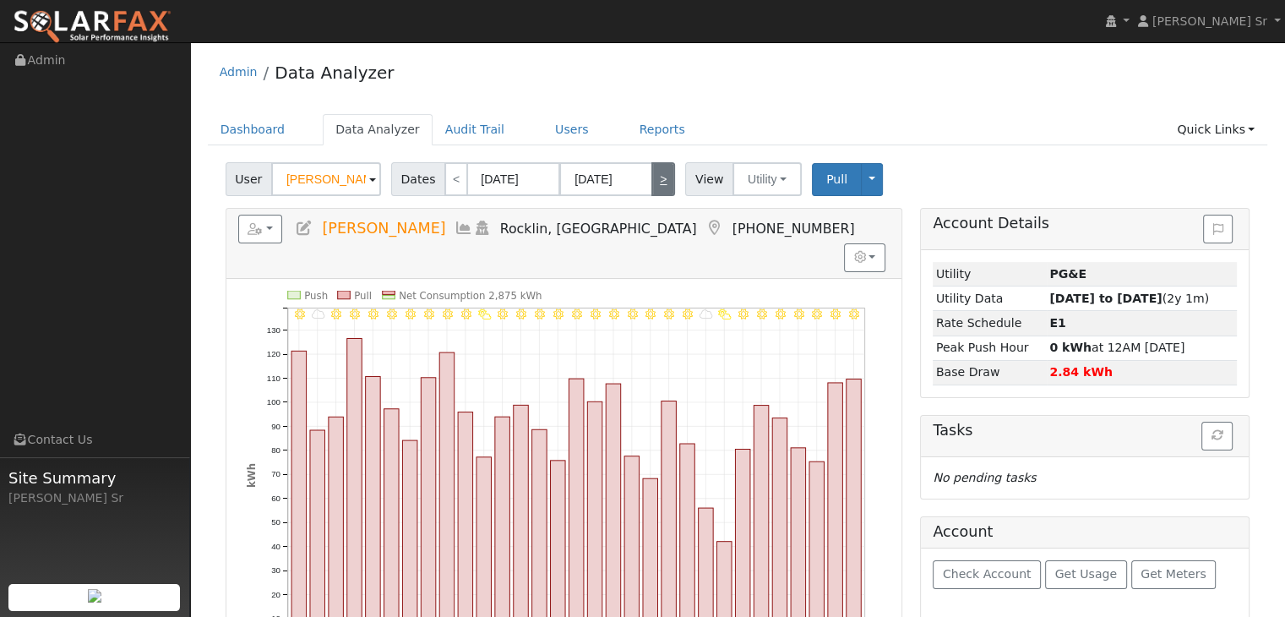
click at [651, 182] on link ">" at bounding box center [663, 179] width 24 height 34
type input "09/01/2024"
type input "09/30/2024"
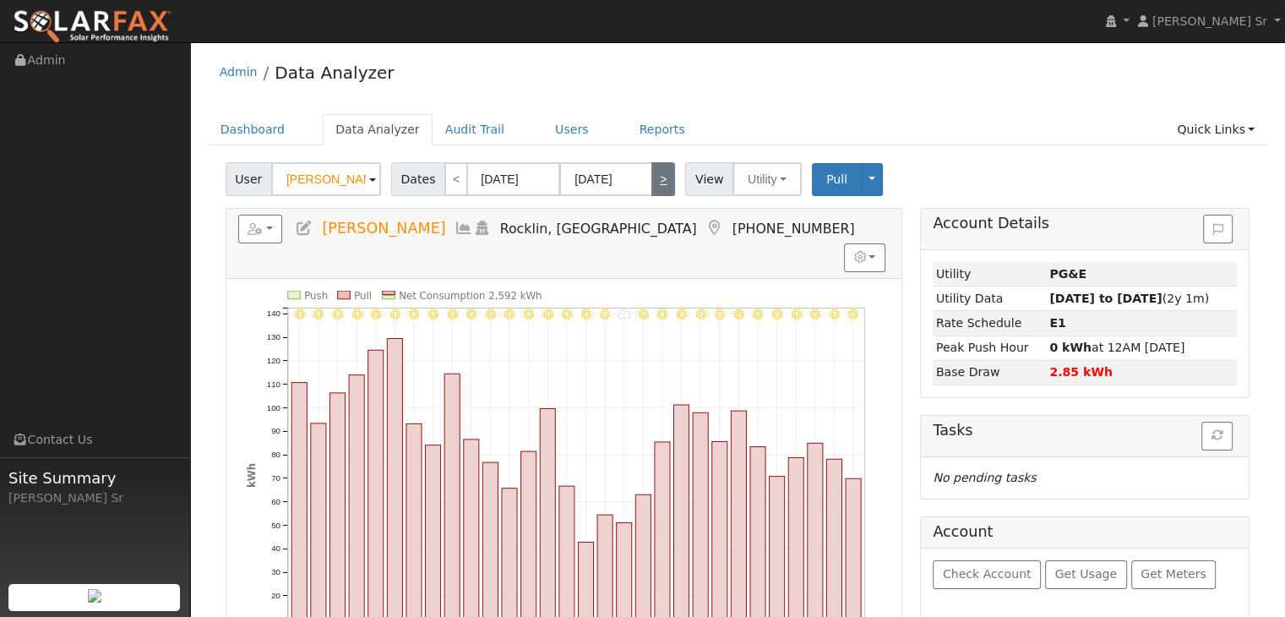
click at [651, 183] on link ">" at bounding box center [663, 179] width 24 height 34
type input "10/01/2024"
type input "10/31/2024"
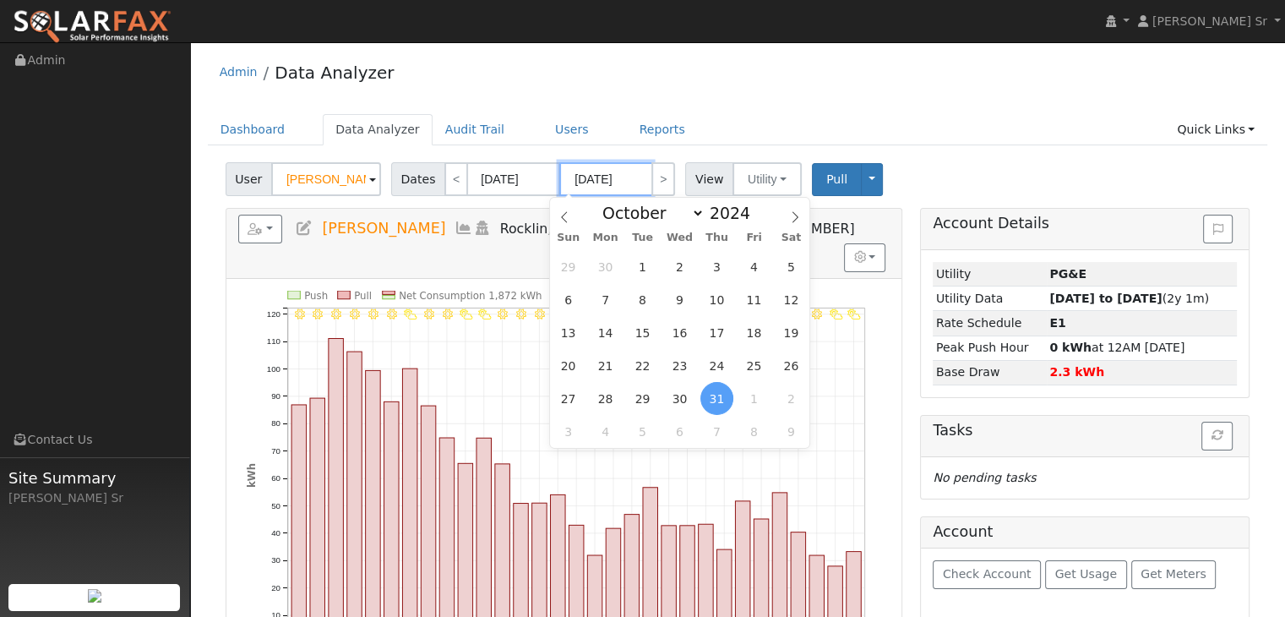
click at [611, 179] on input "10/31/2024" at bounding box center [605, 179] width 93 height 34
click at [799, 219] on icon at bounding box center [795, 217] width 12 height 12
select select "11"
click at [799, 219] on icon at bounding box center [795, 217] width 12 height 12
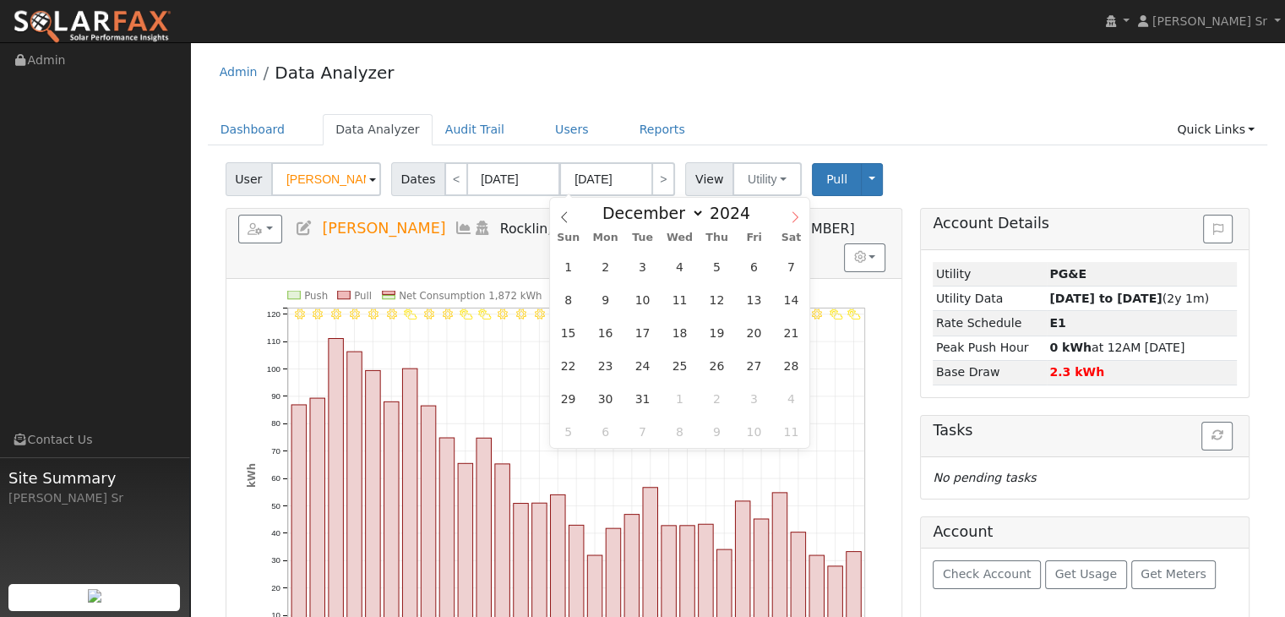
type input "2025"
click at [799, 219] on icon at bounding box center [795, 217] width 12 height 12
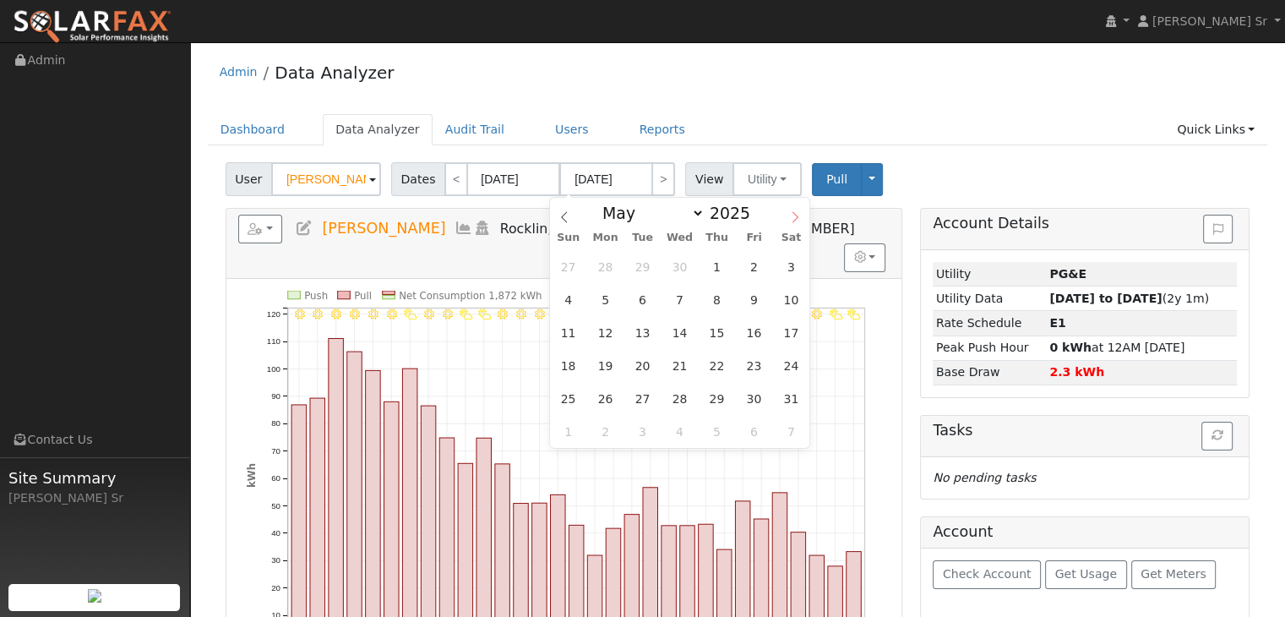
click at [799, 219] on icon at bounding box center [795, 217] width 12 height 12
select select "7"
click at [562, 400] on span "24" at bounding box center [568, 398] width 33 height 33
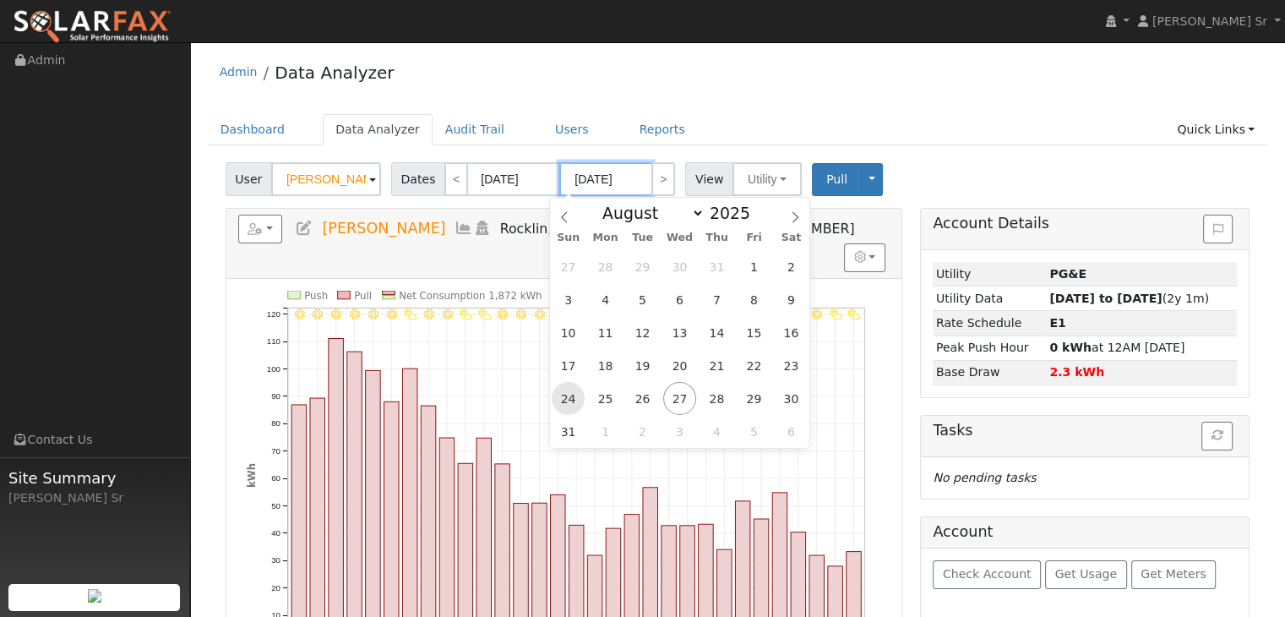
type input "[DATE]"
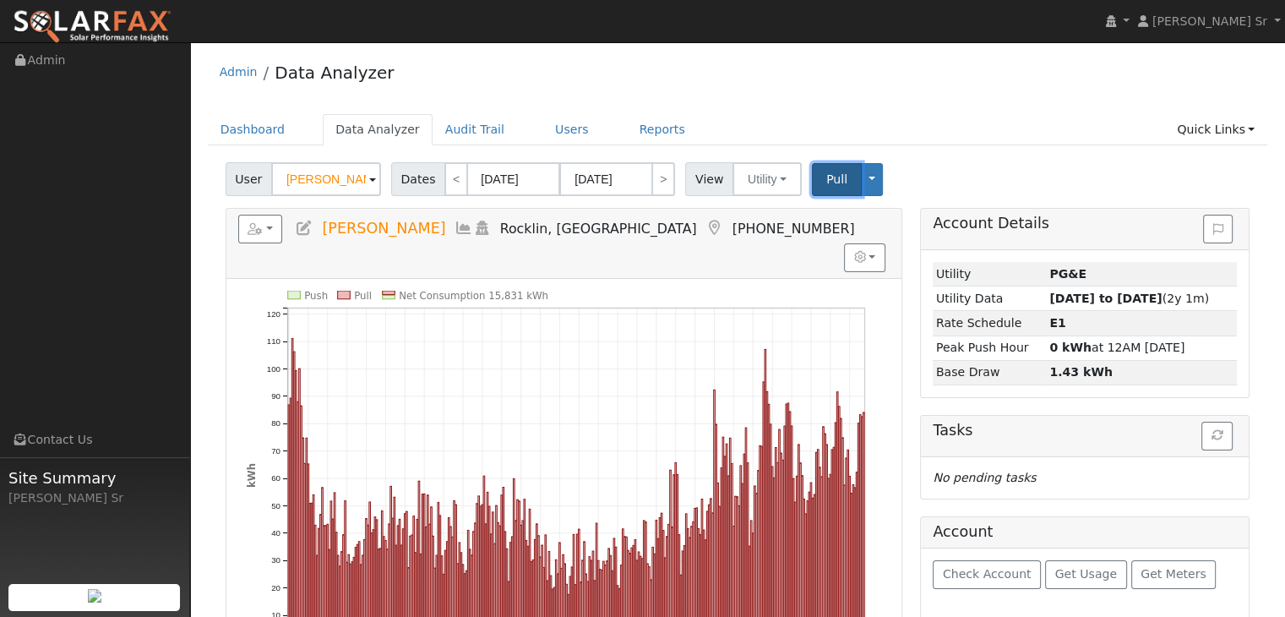
click at [844, 171] on button "Pull" at bounding box center [837, 179] width 50 height 33
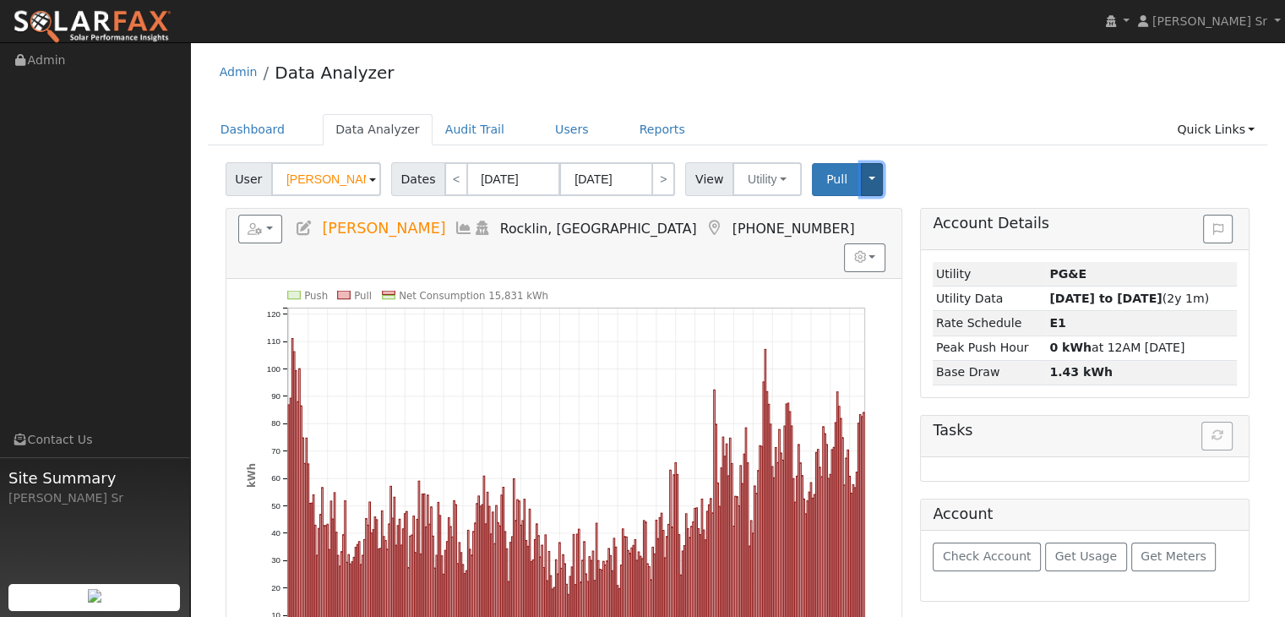
click at [861, 177] on button "Toggle Dropdown" at bounding box center [872, 179] width 22 height 33
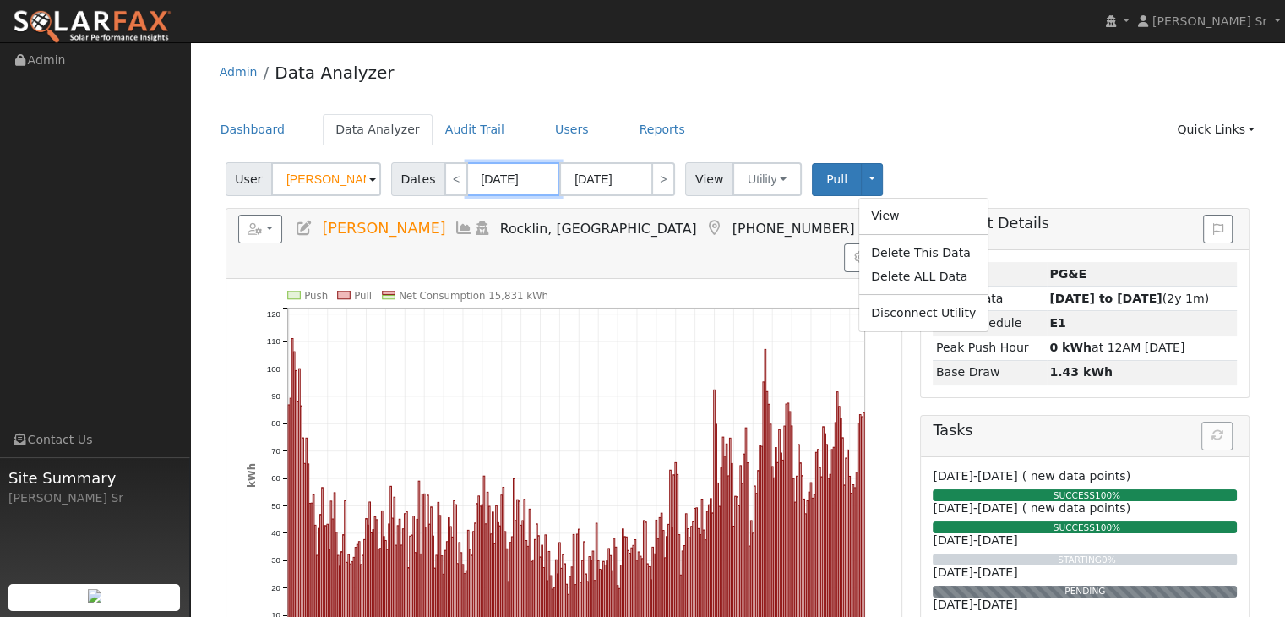
click at [523, 192] on input "10/01/2024" at bounding box center [513, 179] width 93 height 34
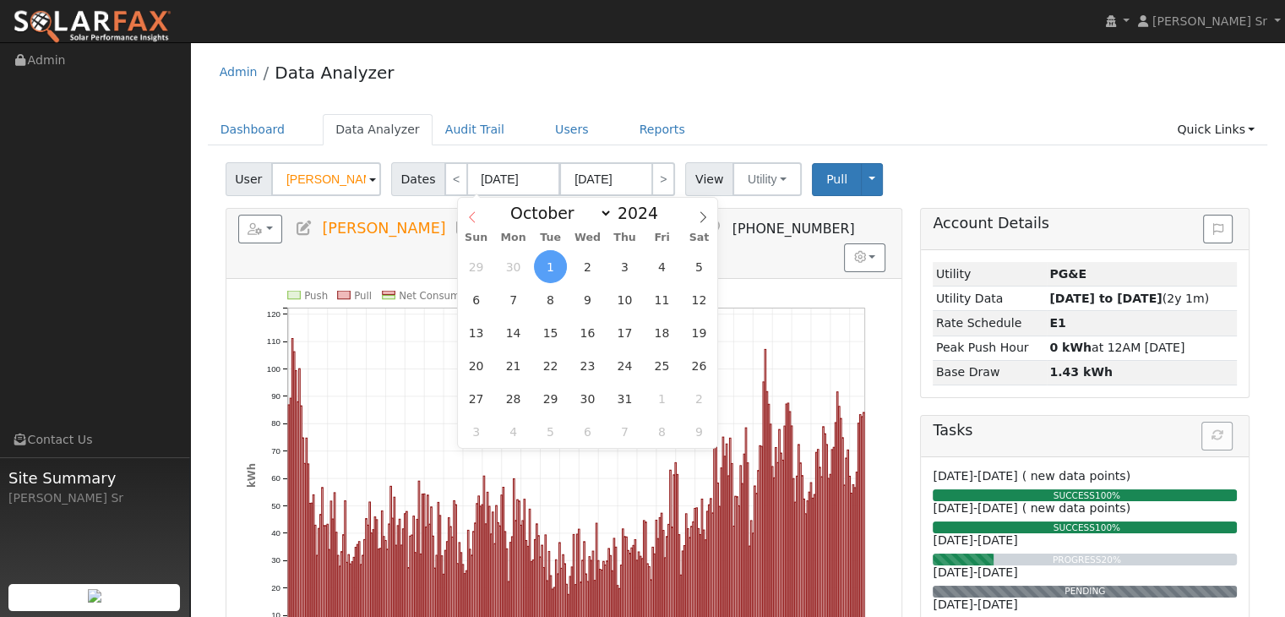
click at [473, 217] on icon at bounding box center [472, 217] width 12 height 12
click at [472, 217] on icon at bounding box center [472, 217] width 12 height 12
select select "7"
click at [632, 267] on span "1" at bounding box center [624, 266] width 33 height 33
type input "[DATE]"
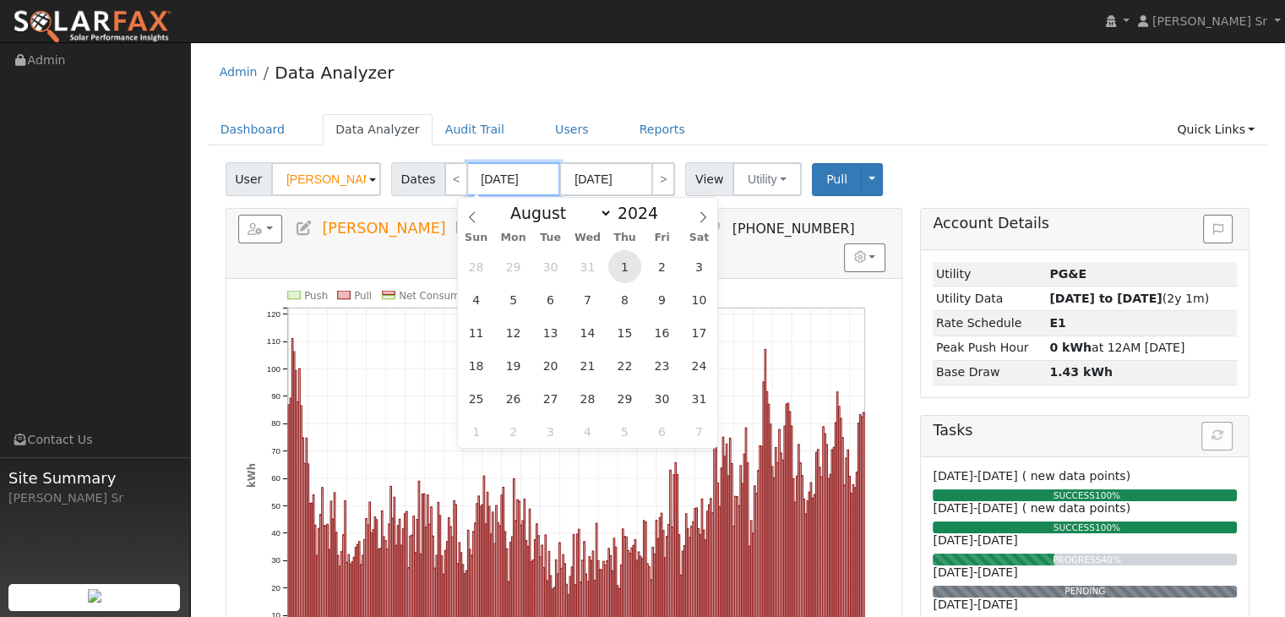
type input "[DATE]"
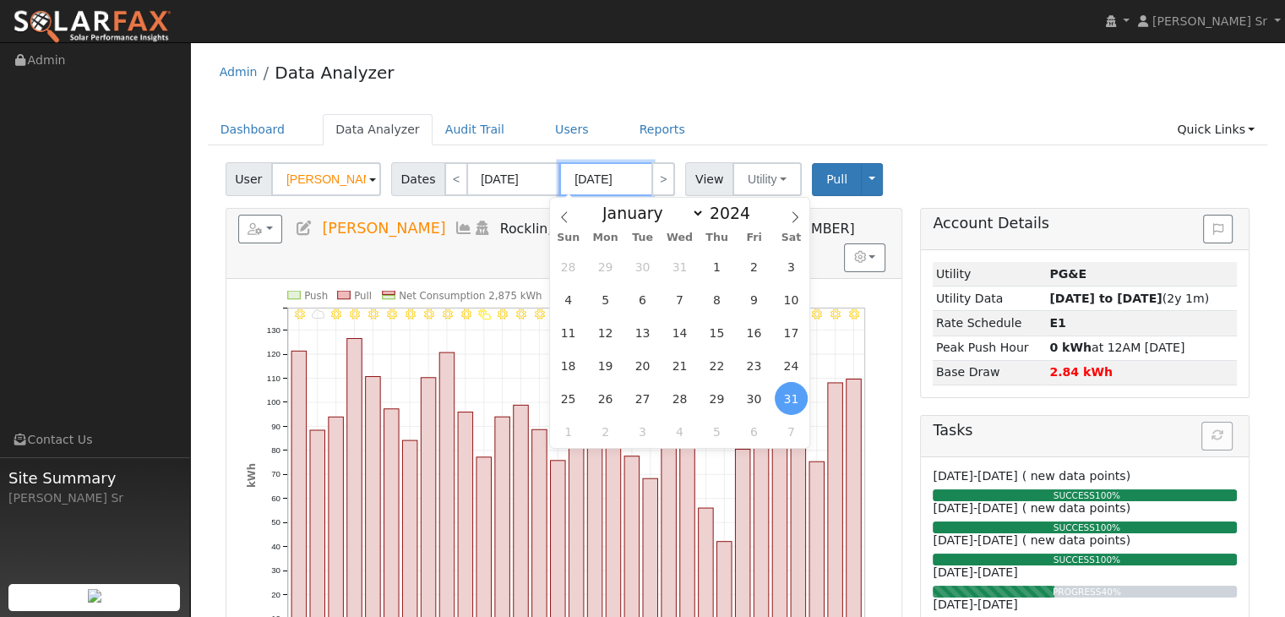
click at [629, 177] on input "[DATE]" at bounding box center [605, 179] width 93 height 34
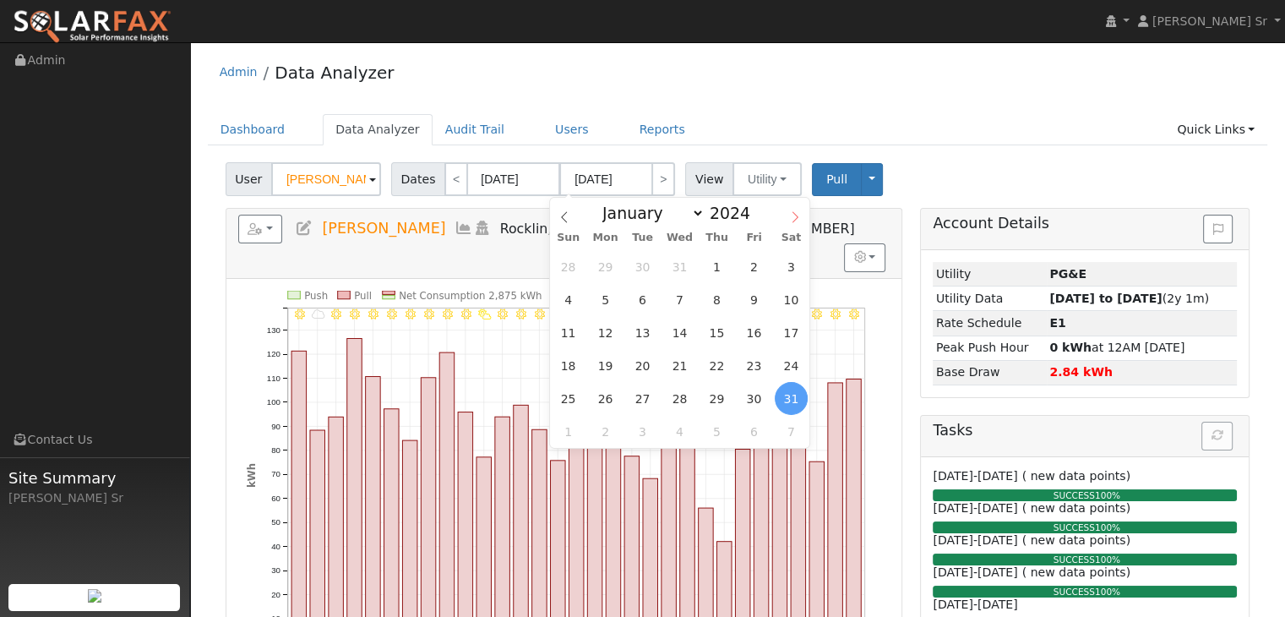
click at [798, 216] on icon at bounding box center [795, 217] width 12 height 12
select select "11"
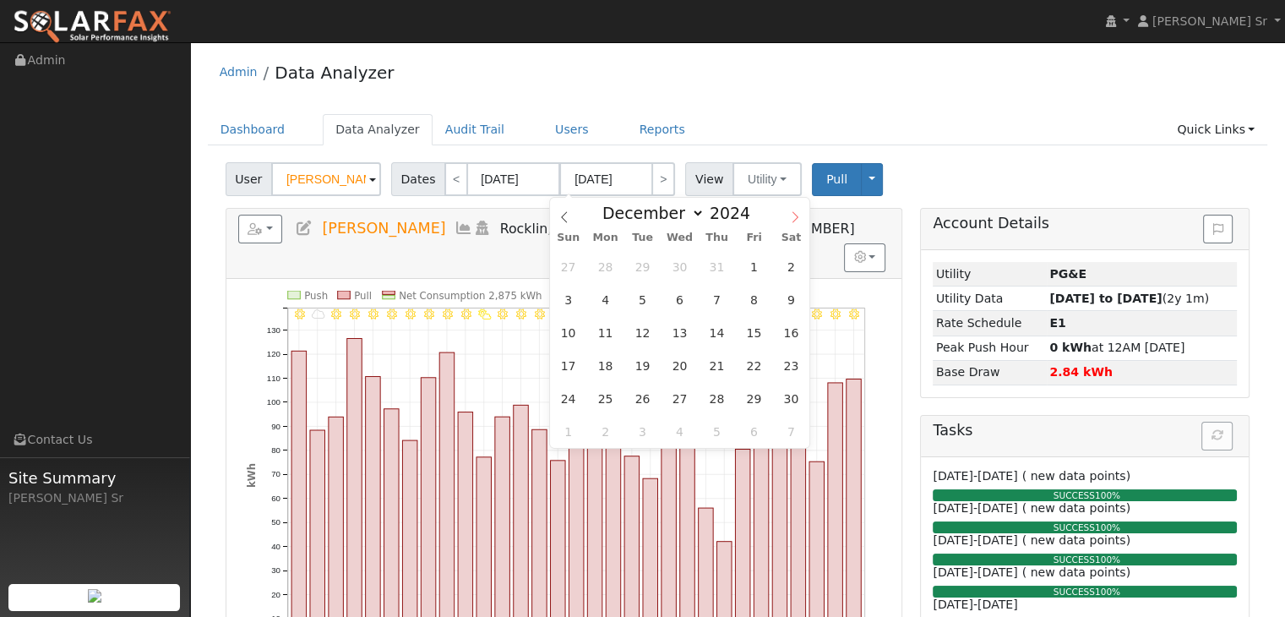
click at [798, 216] on icon at bounding box center [795, 217] width 12 height 12
type input "2025"
click at [798, 216] on icon at bounding box center [795, 217] width 12 height 12
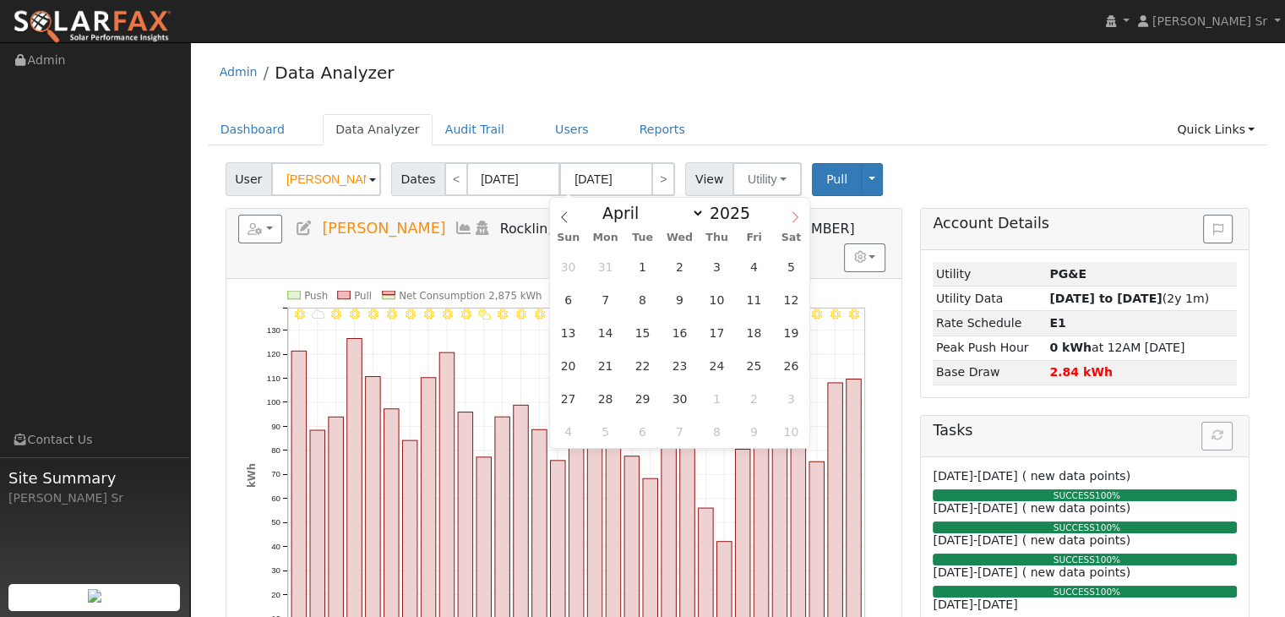
click at [798, 216] on icon at bounding box center [795, 217] width 12 height 12
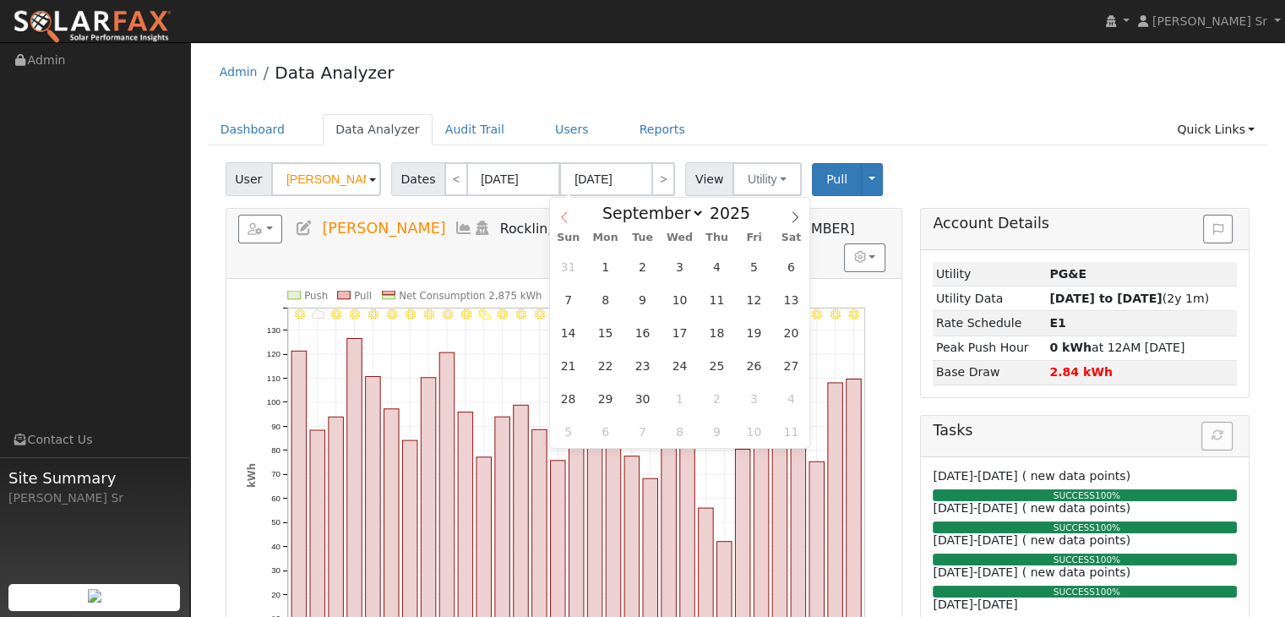
click at [568, 215] on icon at bounding box center [564, 217] width 12 height 12
select select "7"
drag, startPoint x: 566, startPoint y: 399, endPoint x: 558, endPoint y: 407, distance: 11.4
click at [558, 407] on span "24" at bounding box center [568, 398] width 33 height 33
type input "[DATE]"
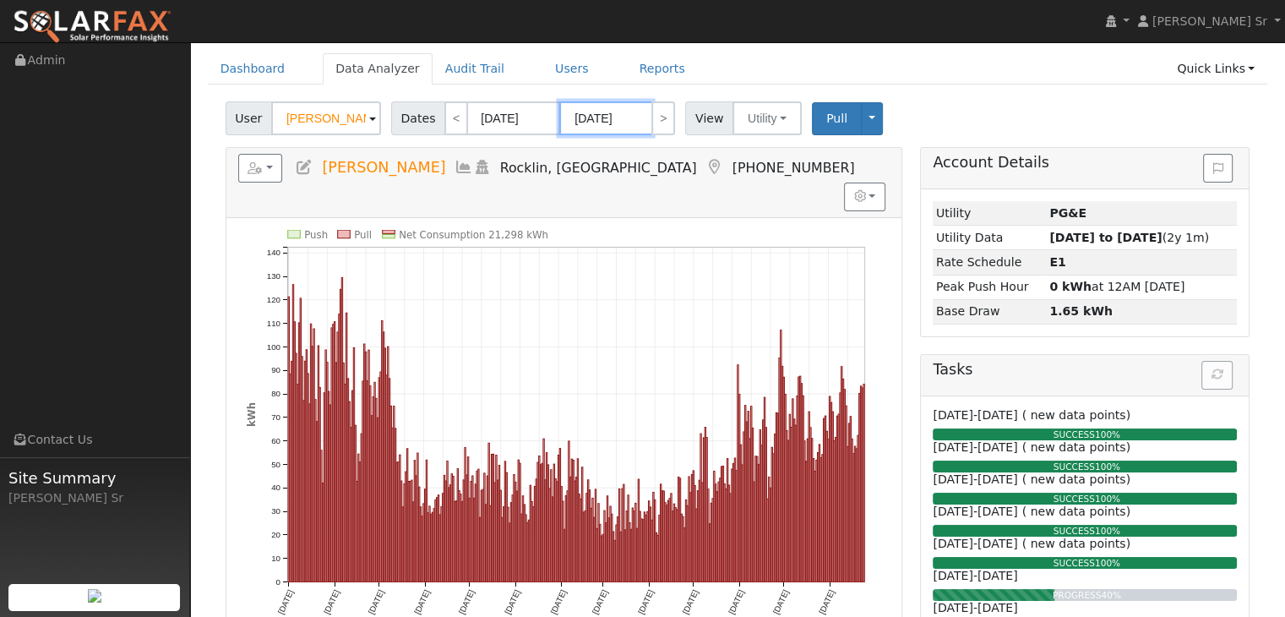
scroll to position [67, 0]
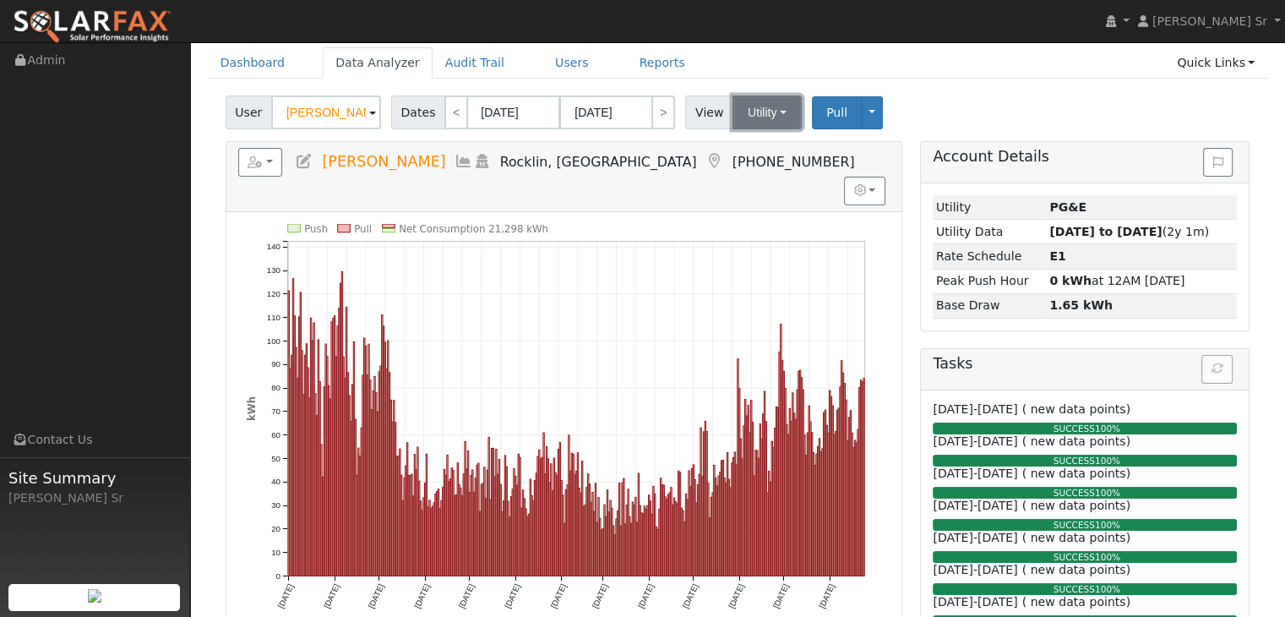
click at [769, 112] on button "Utility" at bounding box center [767, 112] width 69 height 34
click at [861, 109] on button "Toggle Dropdown" at bounding box center [872, 112] width 22 height 33
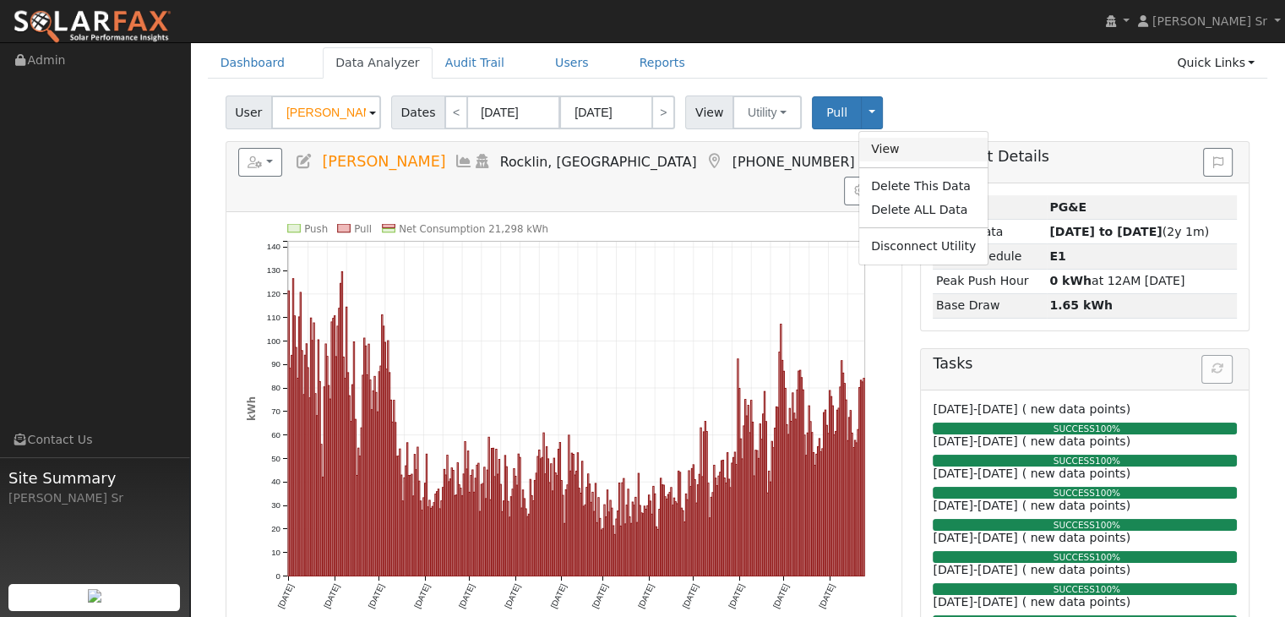
click at [869, 153] on link "View" at bounding box center [923, 150] width 128 height 24
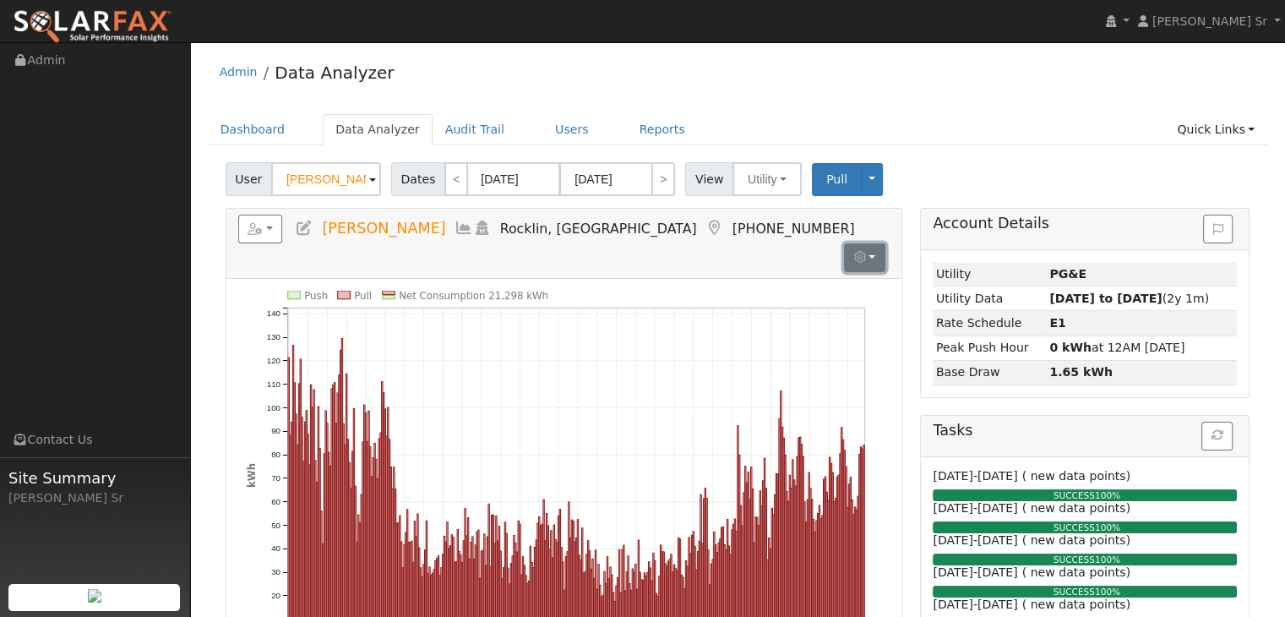
click at [874, 243] on button "button" at bounding box center [864, 257] width 41 height 29
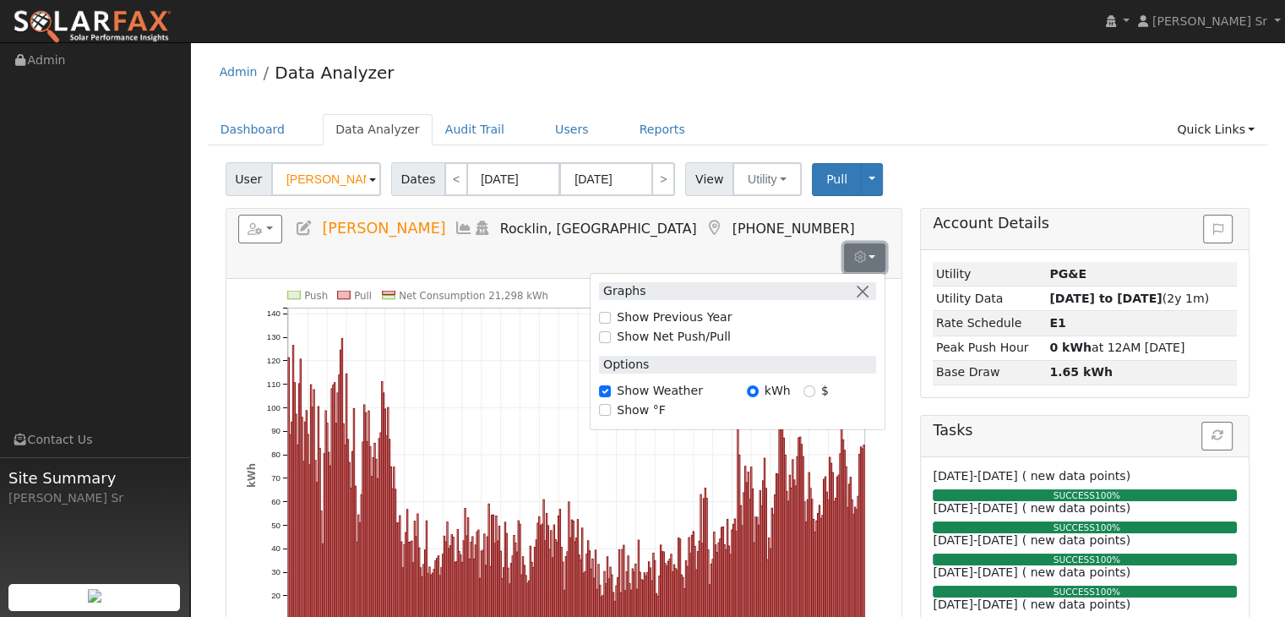
click at [874, 243] on button "button" at bounding box center [864, 257] width 41 height 29
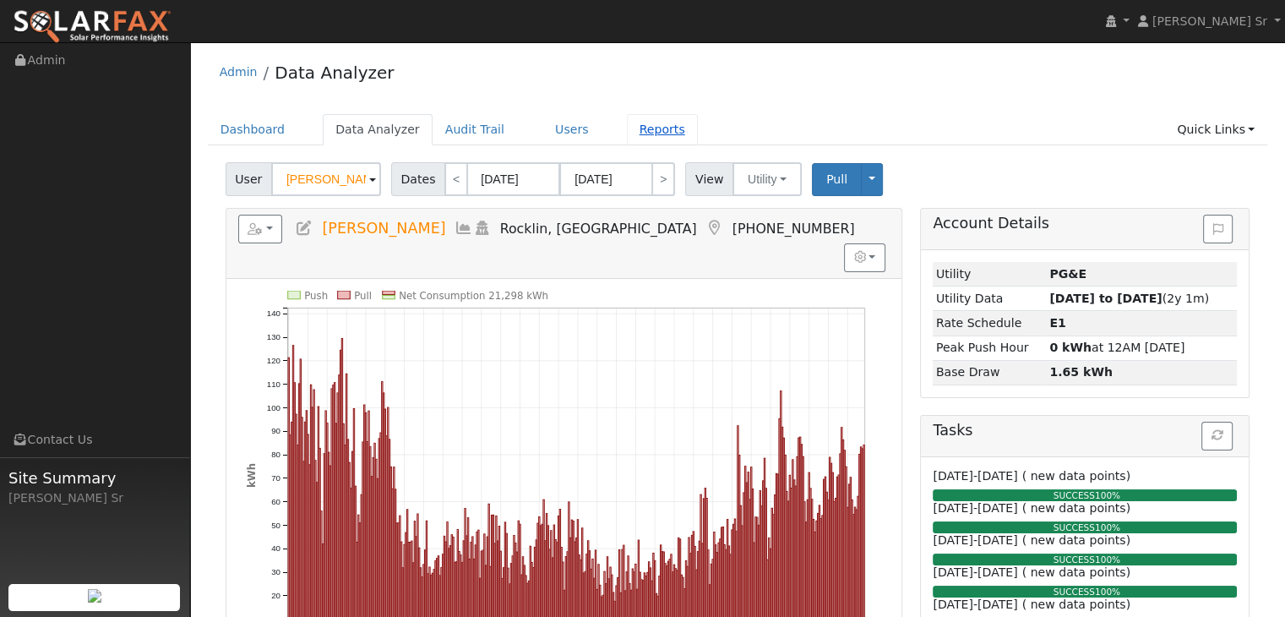
click at [627, 129] on link "Reports" at bounding box center [662, 129] width 71 height 31
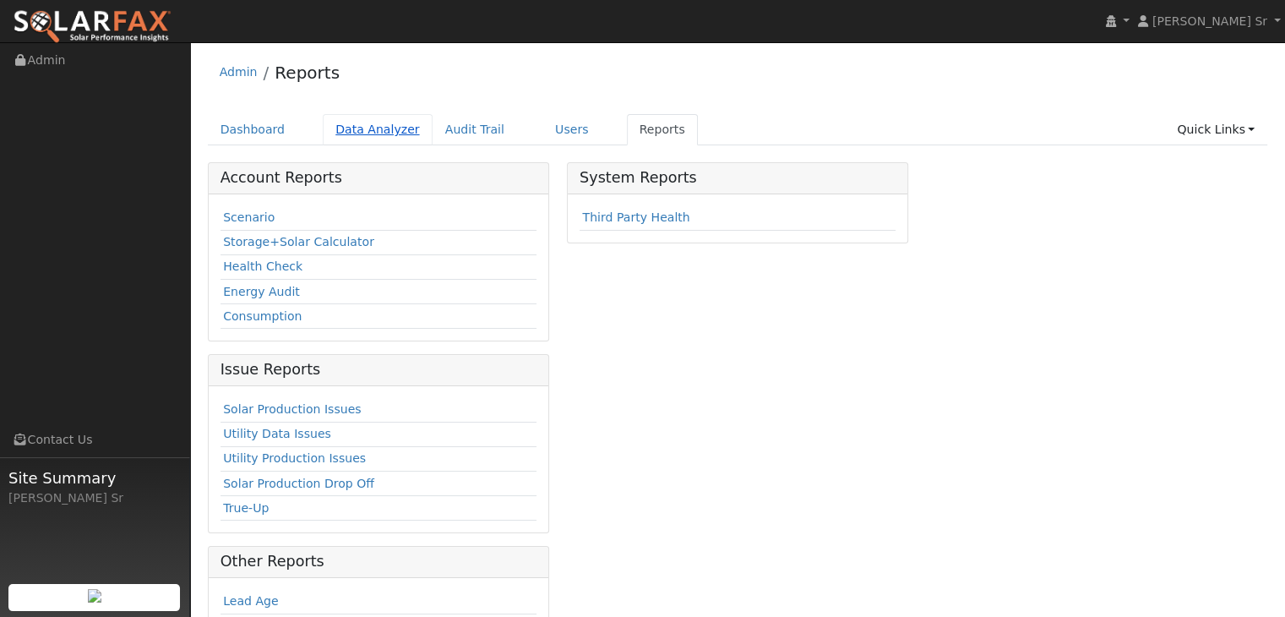
drag, startPoint x: 372, startPoint y: 128, endPoint x: 346, endPoint y: 129, distance: 25.4
click at [346, 129] on link "Data Analyzer" at bounding box center [378, 129] width 110 height 31
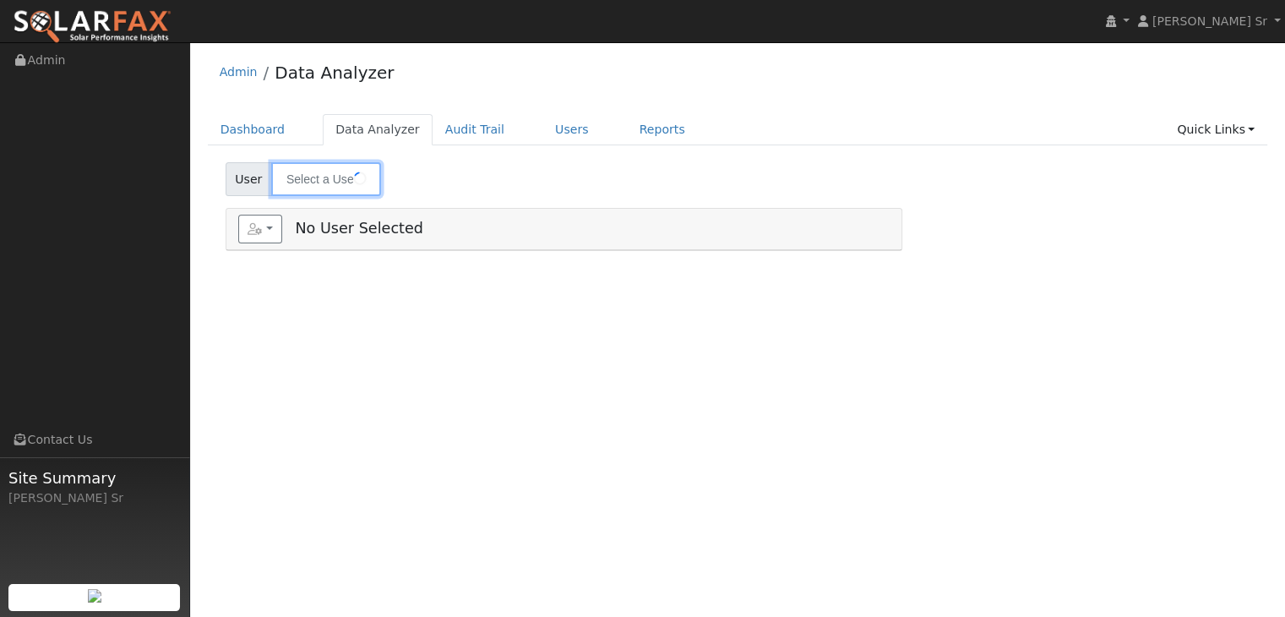
type input "[PERSON_NAME]"
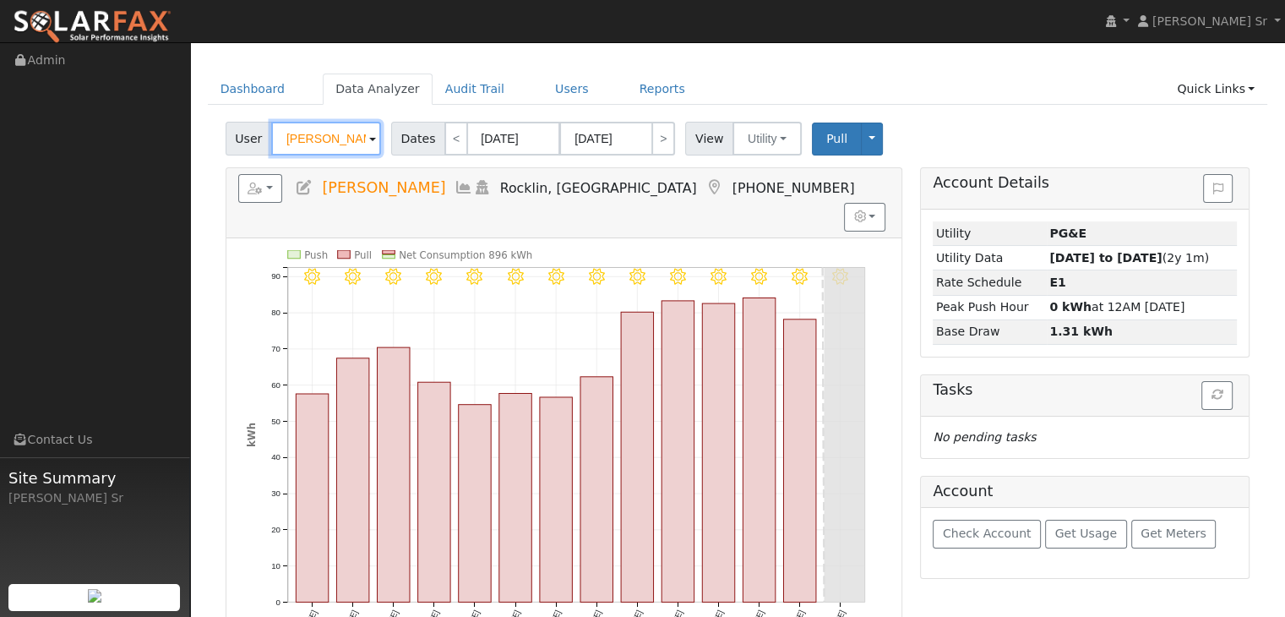
scroll to position [39, 0]
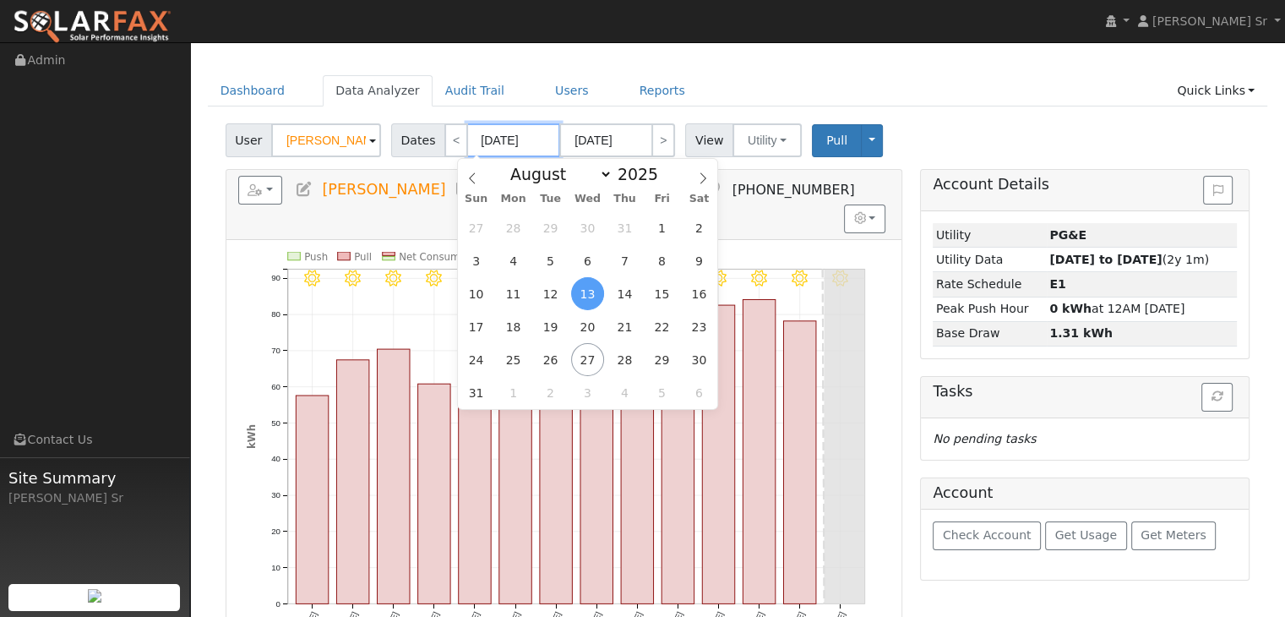
click at [523, 139] on input "[DATE]" at bounding box center [513, 140] width 93 height 34
click at [468, 178] on icon at bounding box center [472, 178] width 12 height 12
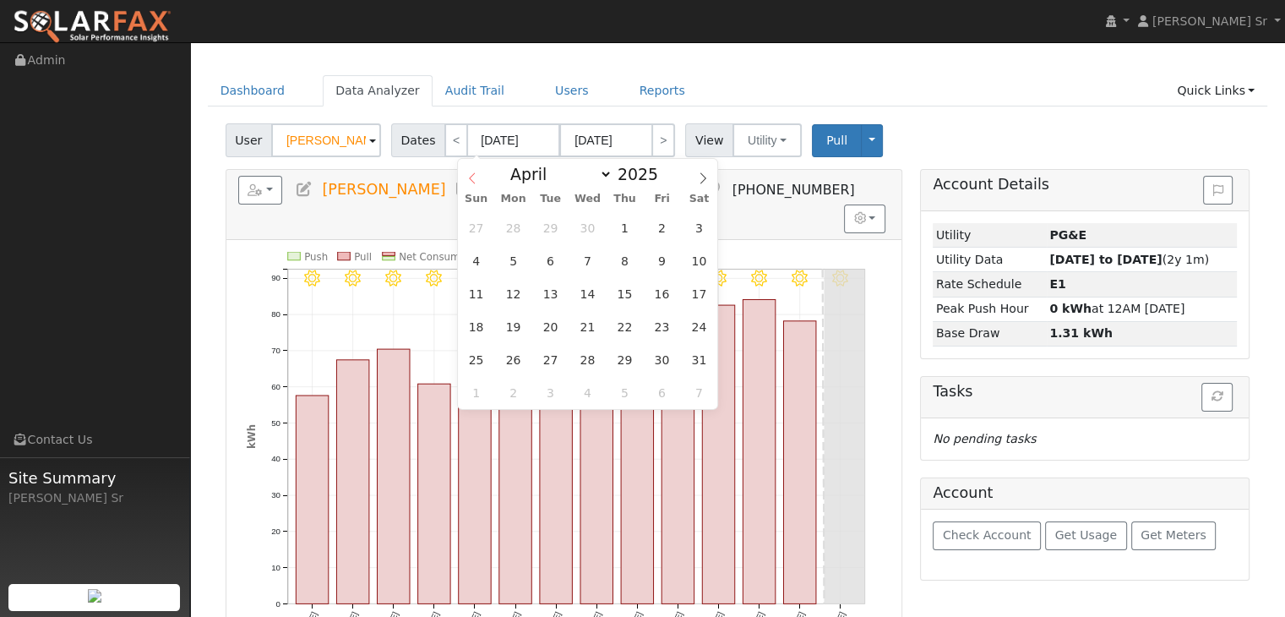
click at [468, 178] on icon at bounding box center [472, 178] width 12 height 12
select select "0"
click at [468, 178] on icon at bounding box center [472, 178] width 12 height 12
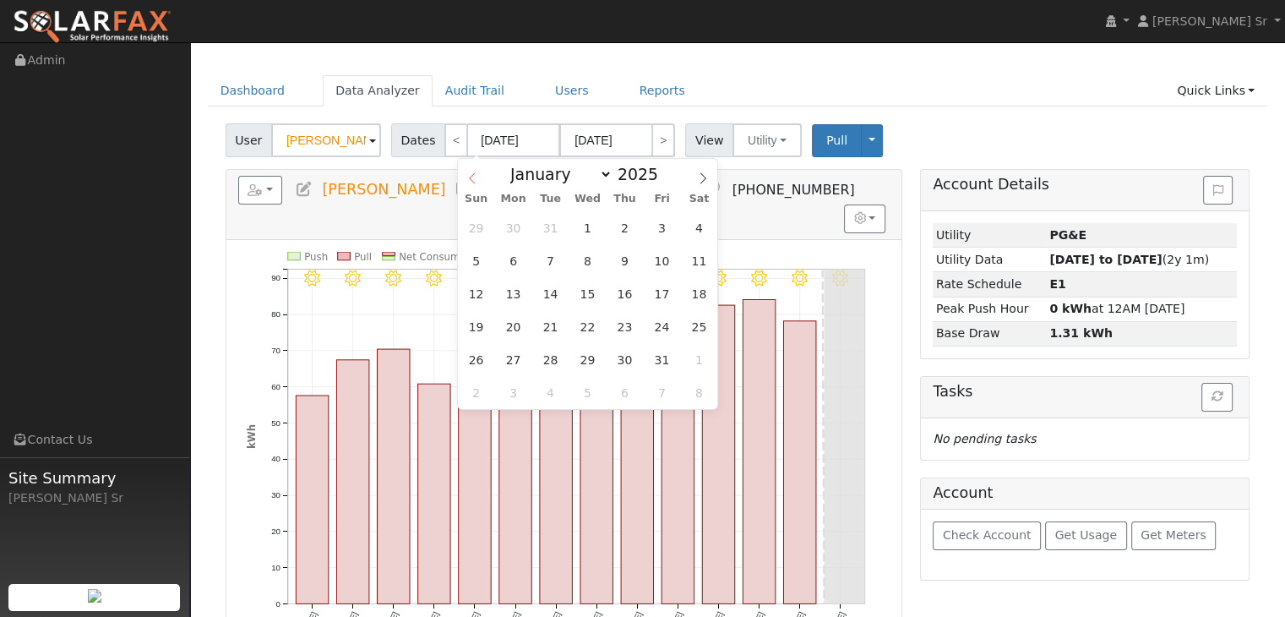
type input "2024"
click at [468, 178] on icon at bounding box center [472, 178] width 12 height 12
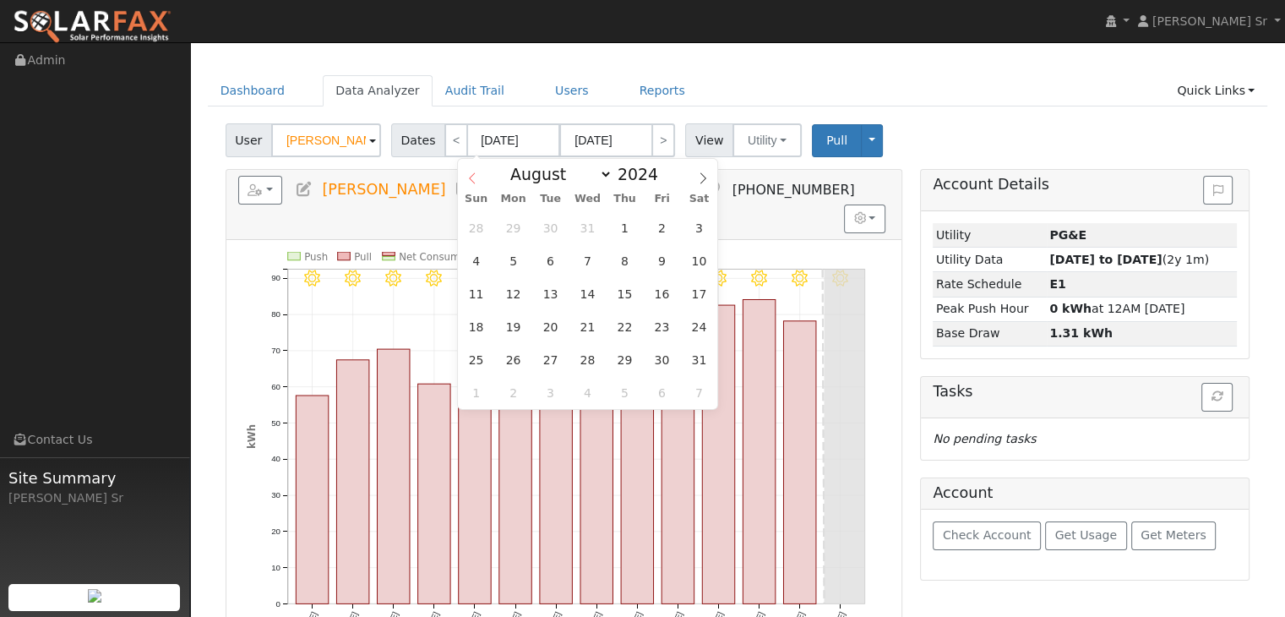
click at [468, 178] on icon at bounding box center [472, 178] width 12 height 12
click at [700, 178] on icon at bounding box center [703, 178] width 12 height 12
select select "7"
click at [624, 226] on span "1" at bounding box center [624, 227] width 33 height 33
type input "[DATE]"
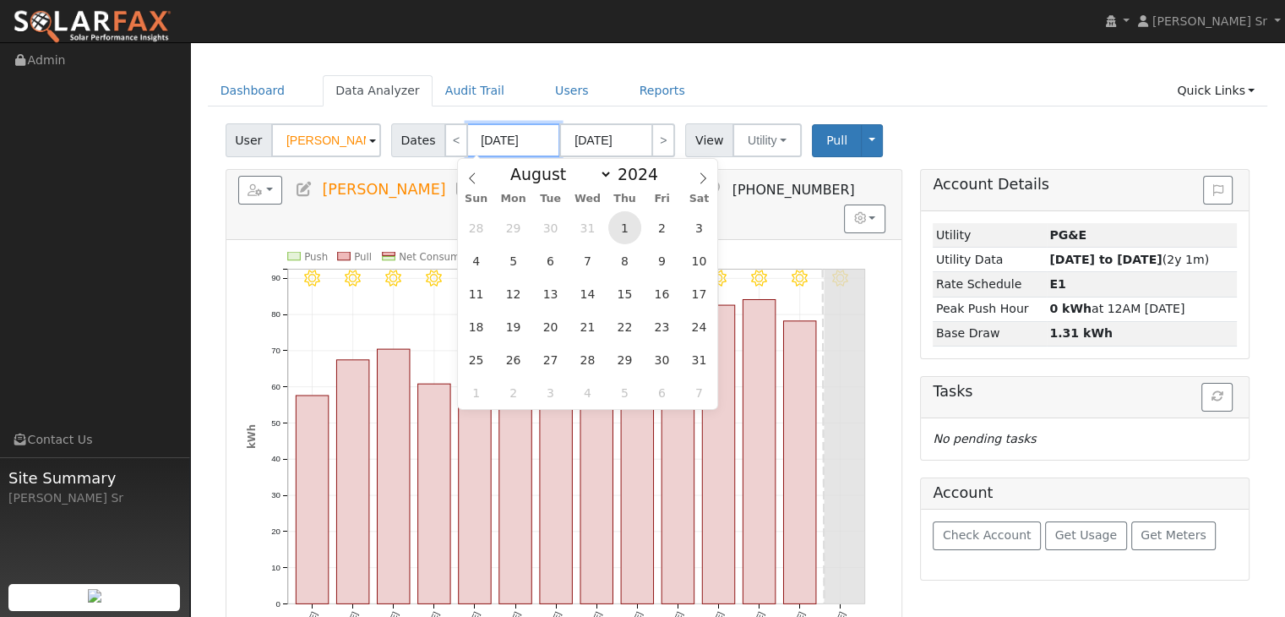
type input "[DATE]"
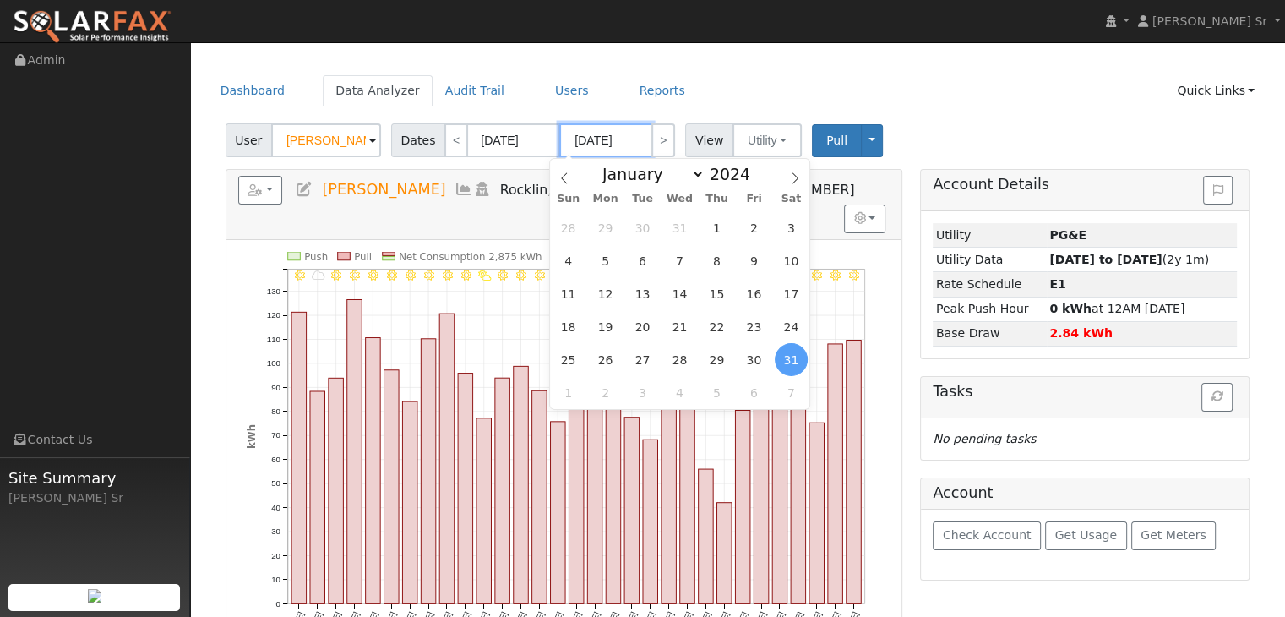
click at [618, 139] on input "[DATE]" at bounding box center [605, 140] width 93 height 34
click at [797, 176] on icon at bounding box center [795, 178] width 12 height 12
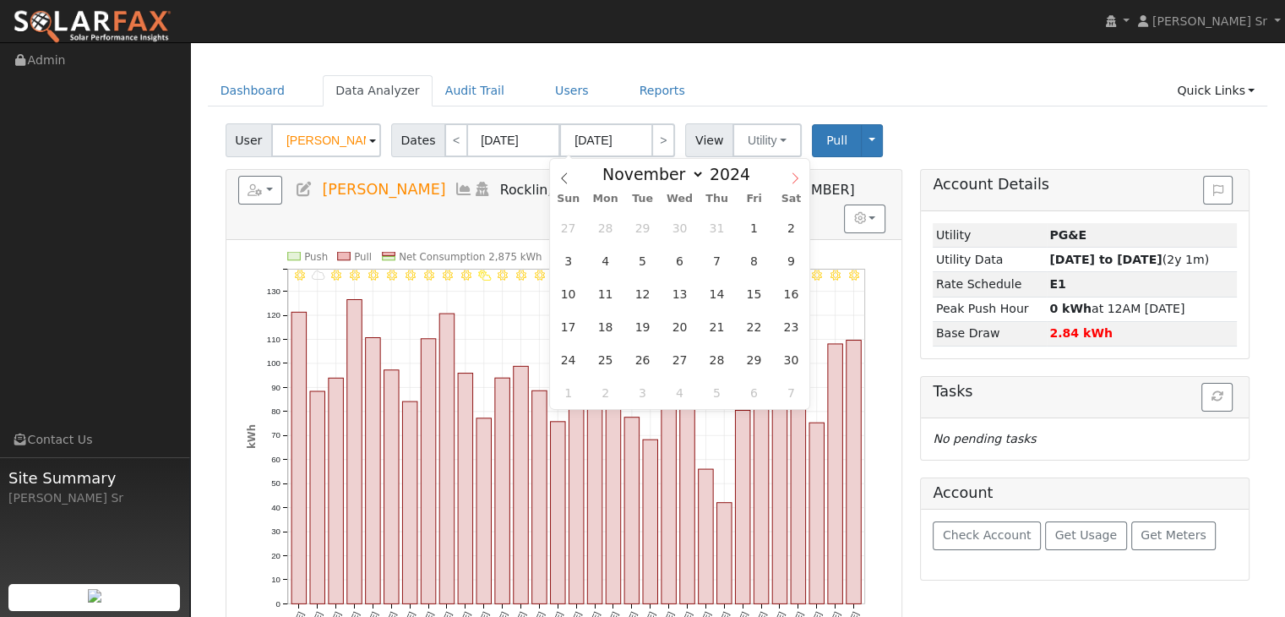
select select "11"
click at [797, 176] on icon at bounding box center [795, 178] width 12 height 12
type input "2025"
click at [797, 176] on icon at bounding box center [795, 178] width 12 height 12
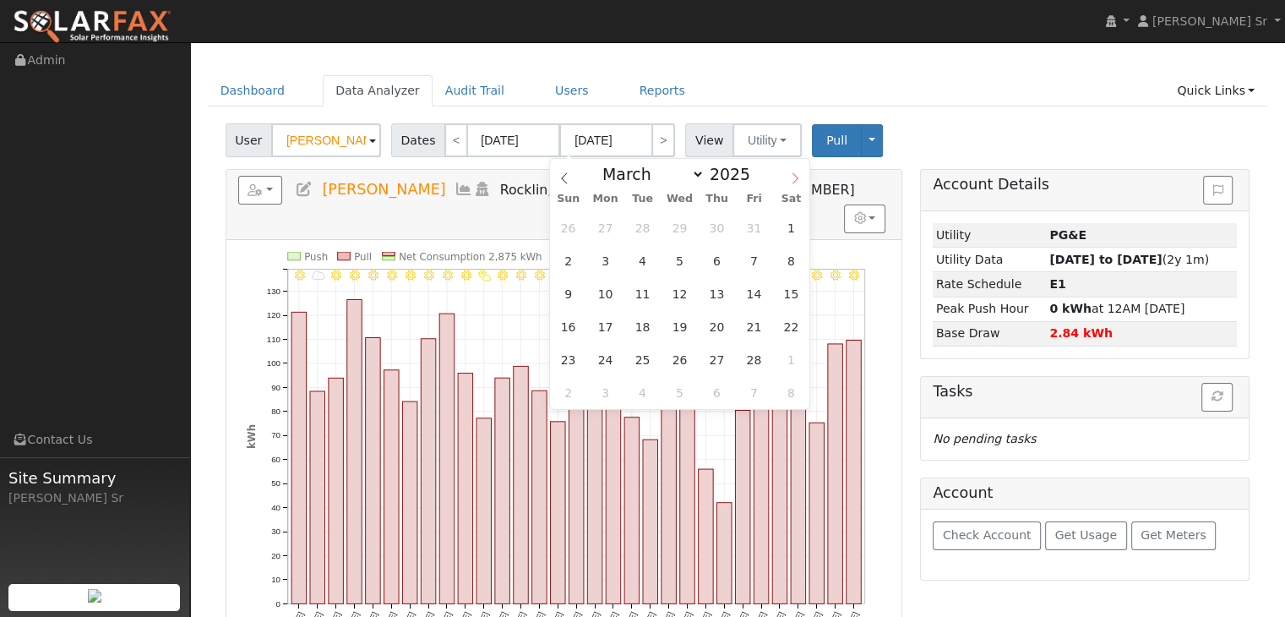
click at [797, 176] on icon at bounding box center [795, 178] width 12 height 12
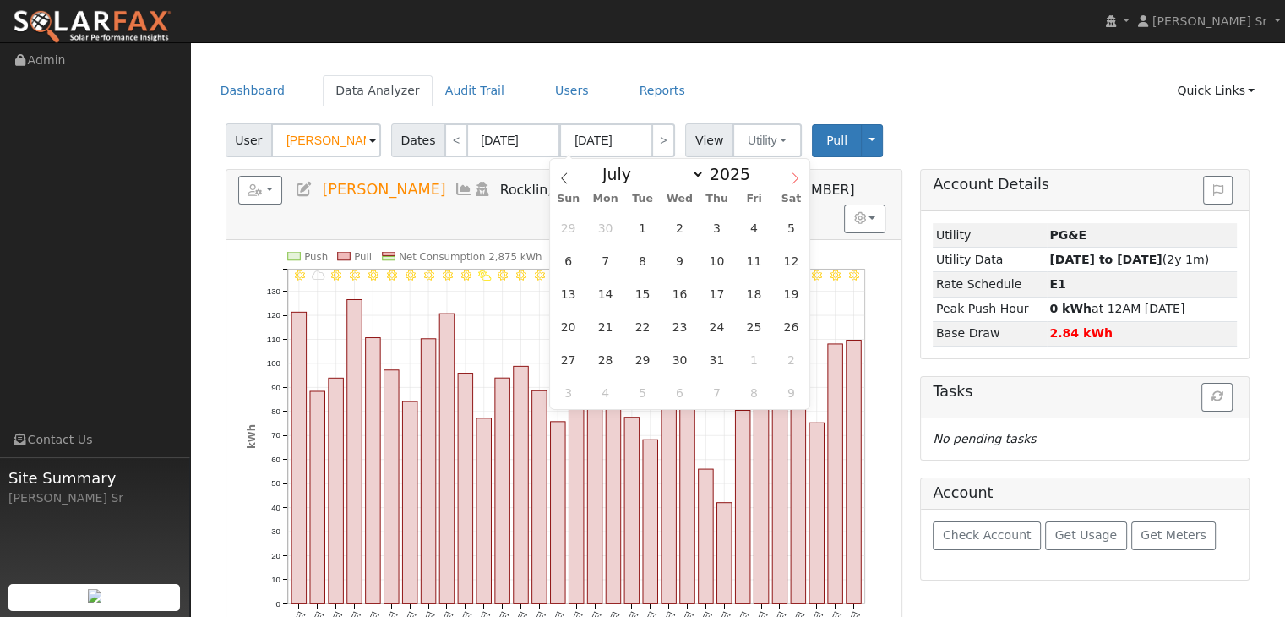
select select "7"
click at [568, 366] on span "24" at bounding box center [568, 359] width 33 height 33
type input "[DATE]"
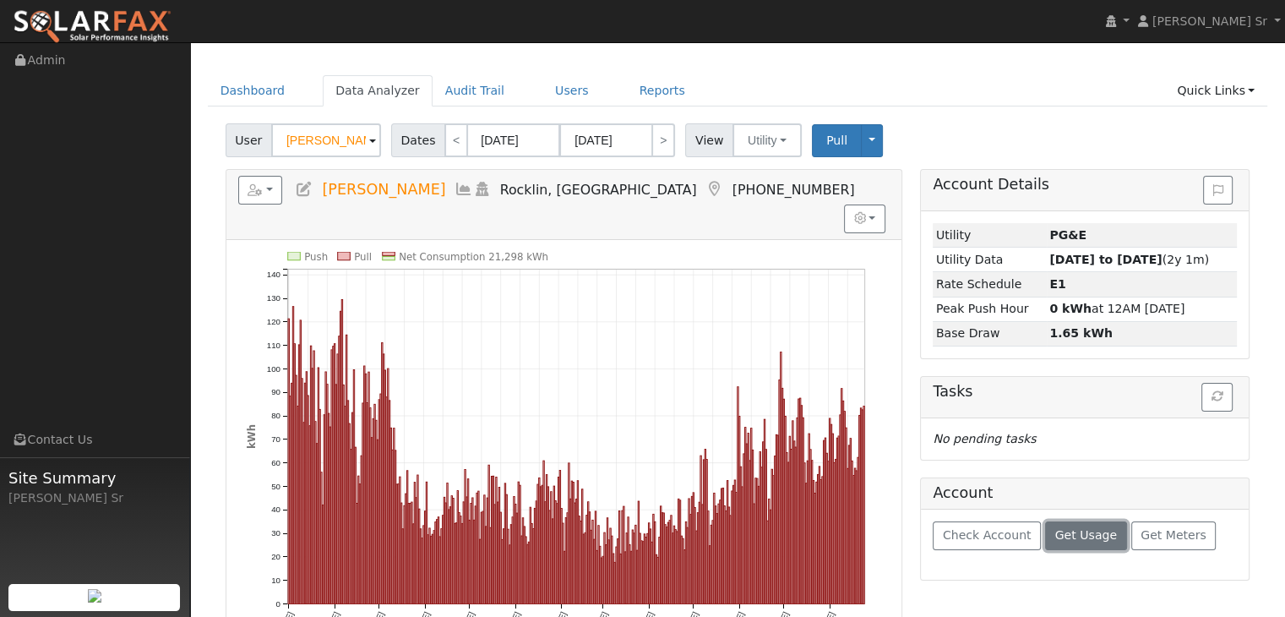
click at [1089, 532] on span "Get Usage" at bounding box center [1086, 535] width 62 height 14
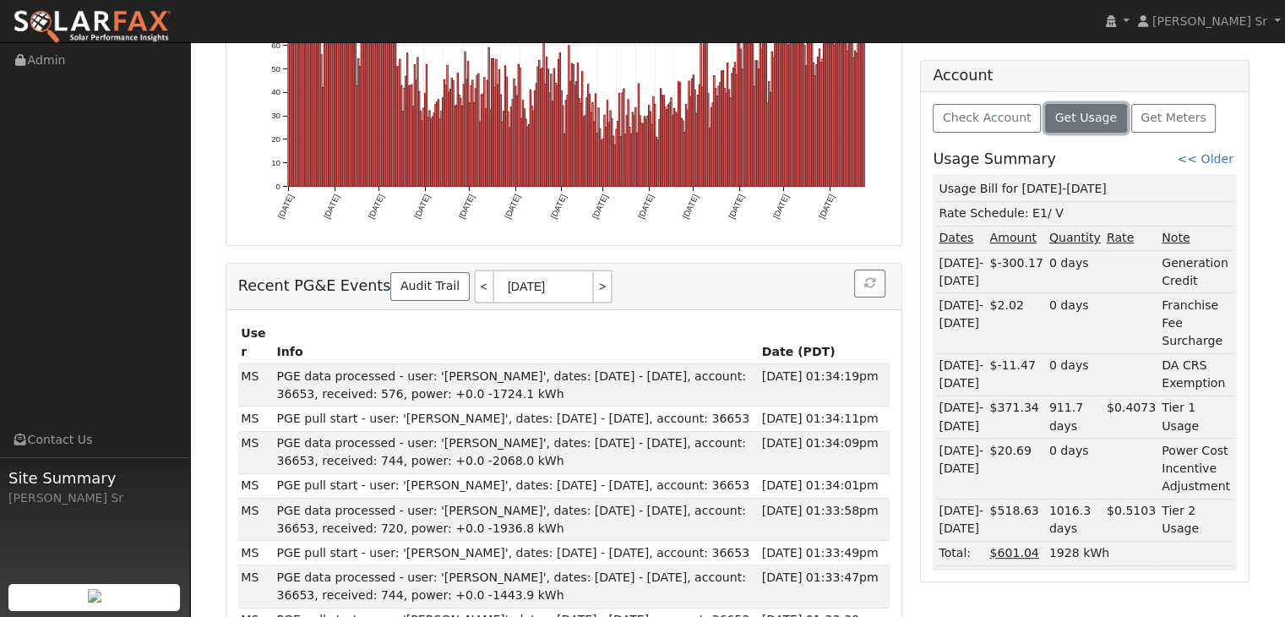
scroll to position [458, 0]
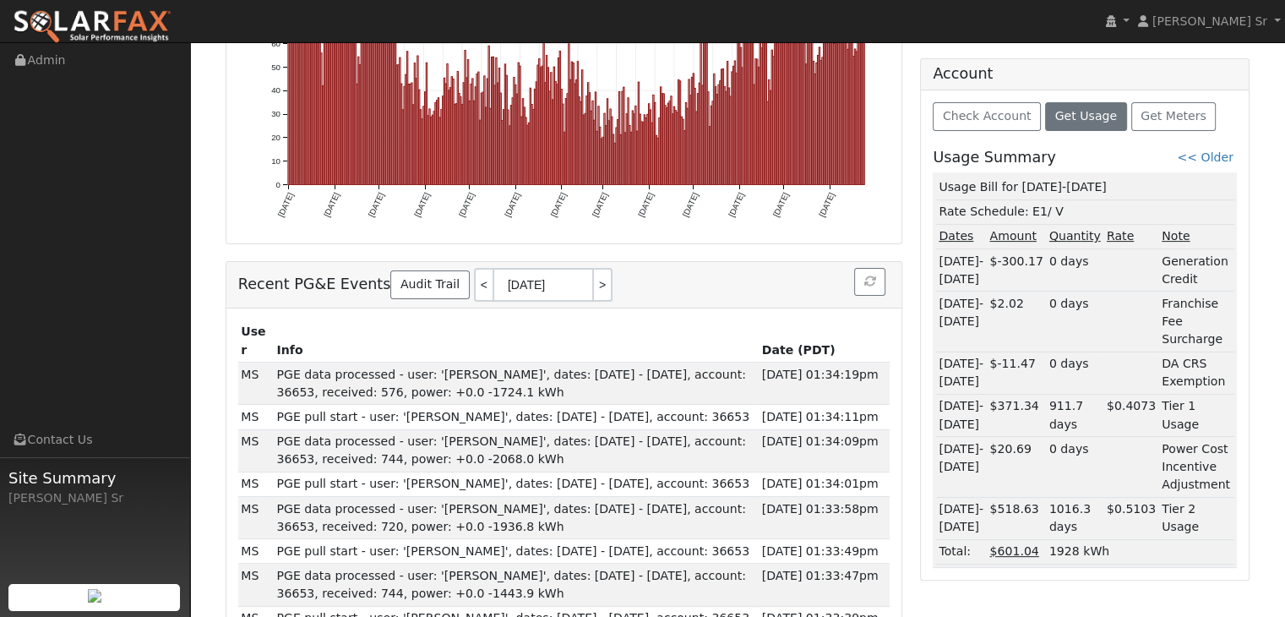
click at [1090, 555] on div "Check Account Get Usage Get Meters Usage Summary << Older Usage Bill for [DATE]…" at bounding box center [1085, 334] width 328 height 489
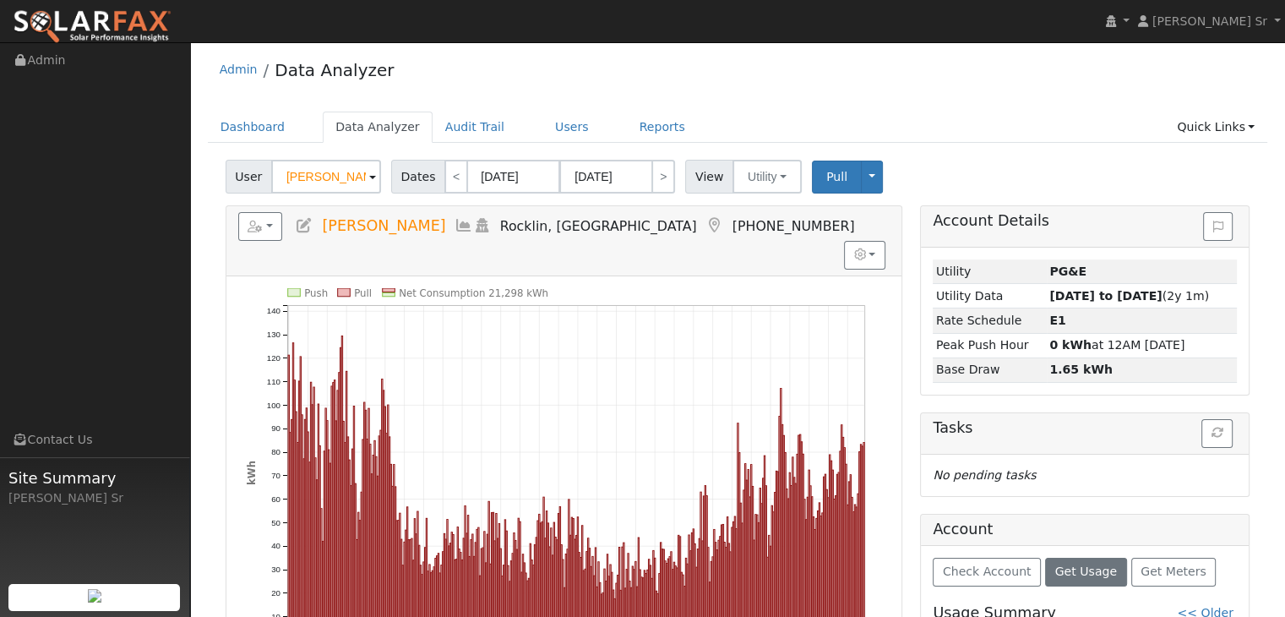
scroll to position [0, 0]
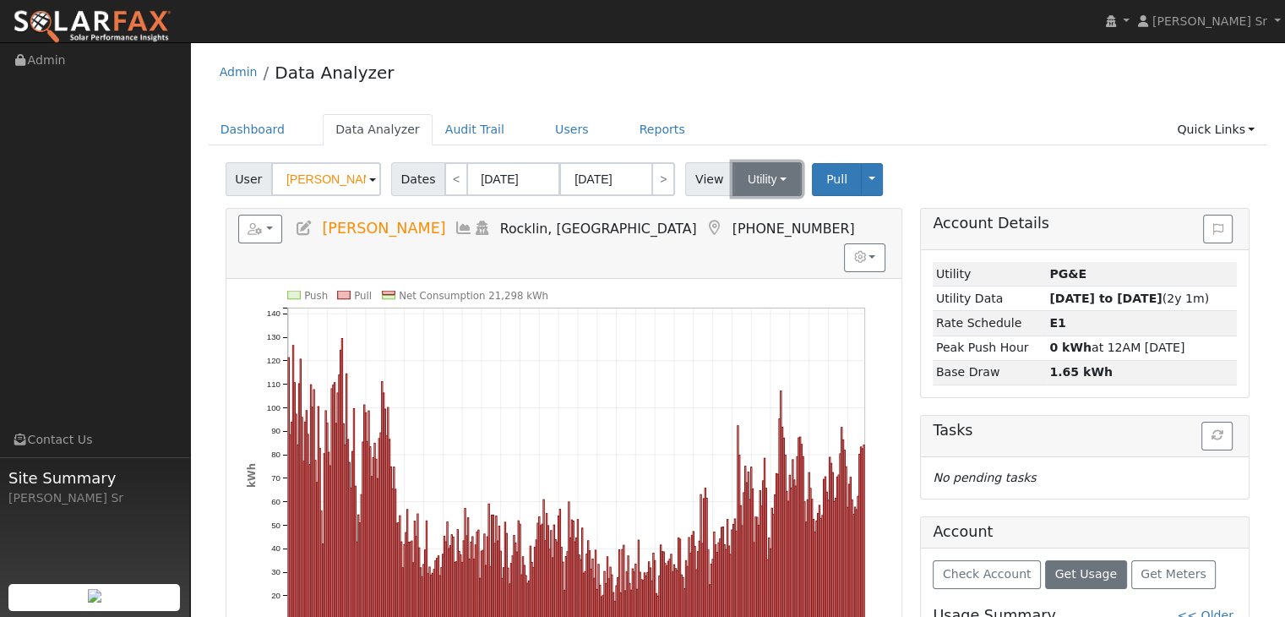
click at [771, 177] on button "Utility" at bounding box center [767, 179] width 69 height 34
click at [761, 212] on link "Utility" at bounding box center [787, 216] width 117 height 24
click at [861, 176] on button "Toggle Dropdown" at bounding box center [872, 179] width 22 height 33
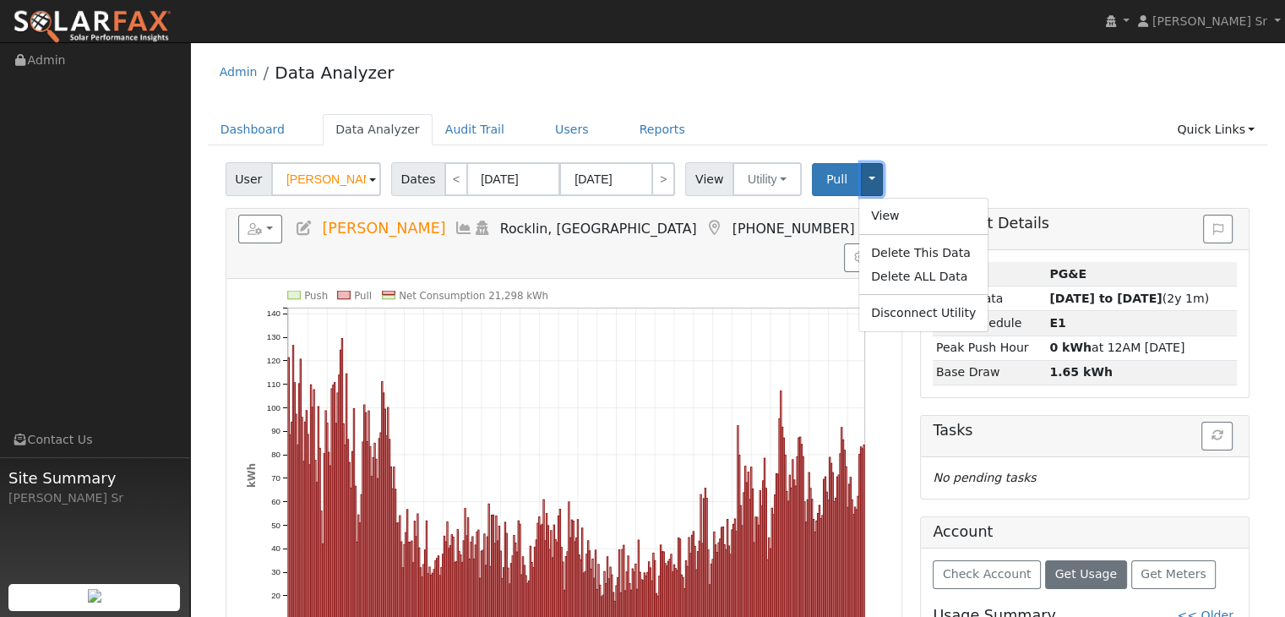
click at [861, 176] on button "Toggle Dropdown" at bounding box center [872, 179] width 22 height 33
click at [873, 216] on link "View" at bounding box center [923, 216] width 128 height 24
click at [914, 87] on div "Admin Data Analyzer" at bounding box center [738, 77] width 1060 height 52
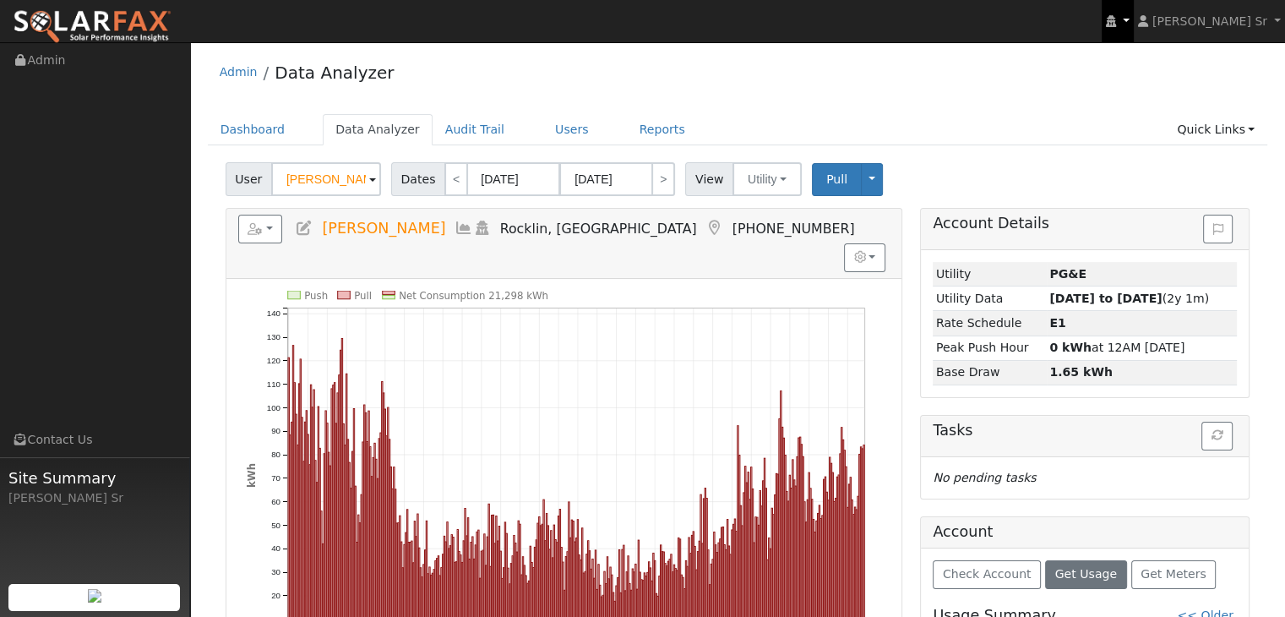
click at [1134, 17] on link at bounding box center [1118, 21] width 32 height 42
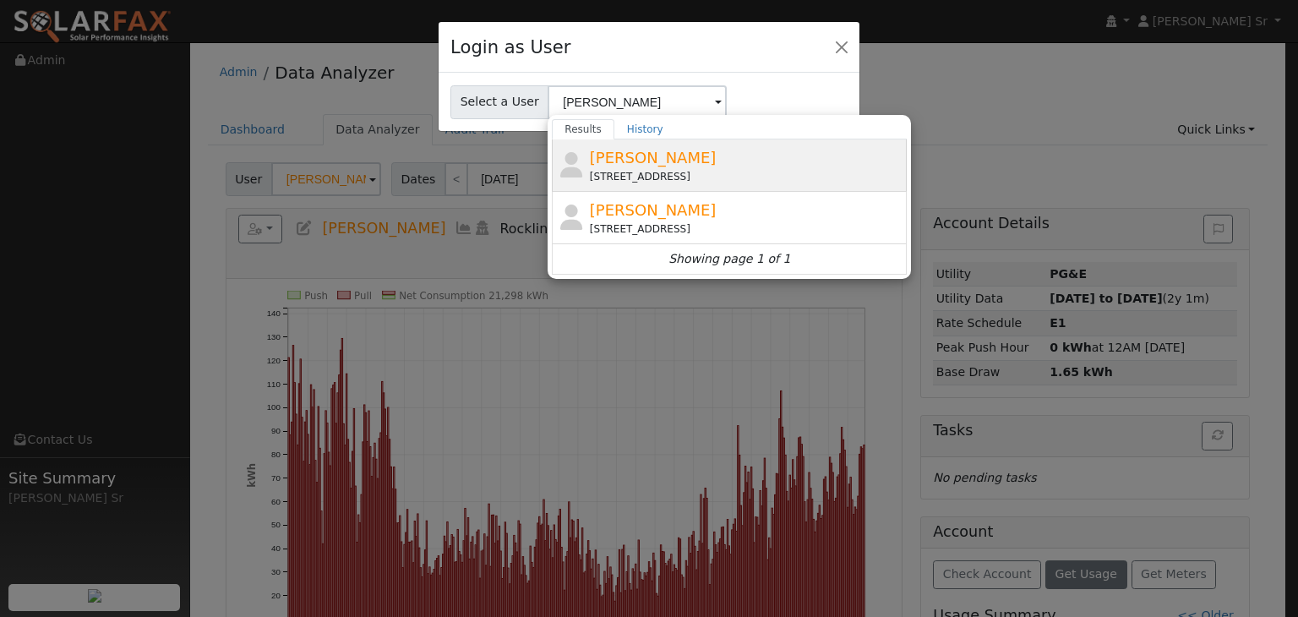
click at [656, 166] on span "[PERSON_NAME]" at bounding box center [653, 158] width 127 height 18
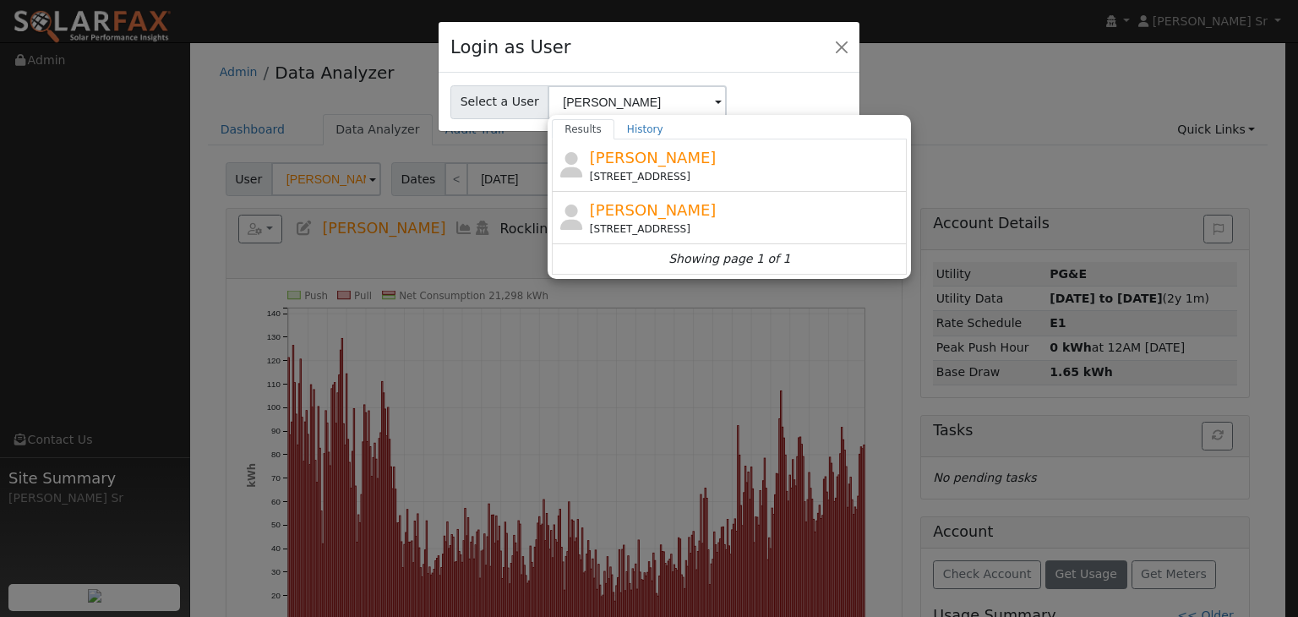
type input "[PERSON_NAME]"
